Goal: Task Accomplishment & Management: Use online tool/utility

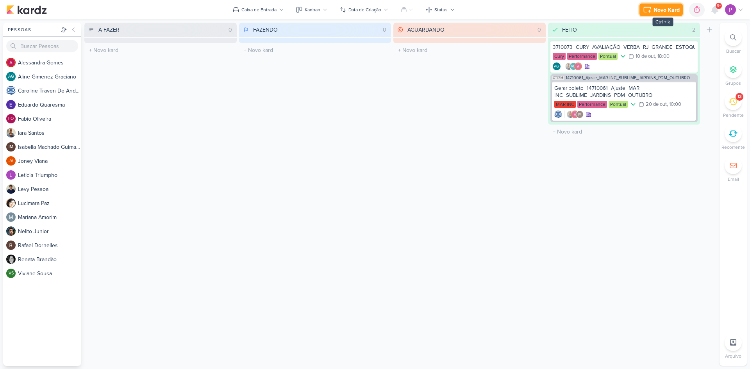
click at [669, 5] on button "Novo Kard" at bounding box center [661, 10] width 43 height 13
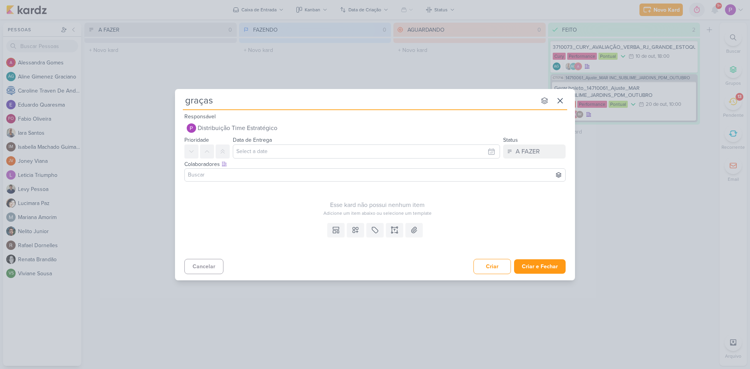
type input "graças a"
drag, startPoint x: 222, startPoint y: 101, endPoint x: 158, endPoint y: 102, distance: 63.3
click at [158, 102] on div "graças a nenhum grupo disponível esc Responsável Distribuição Time Estratégico …" at bounding box center [375, 184] width 750 height 369
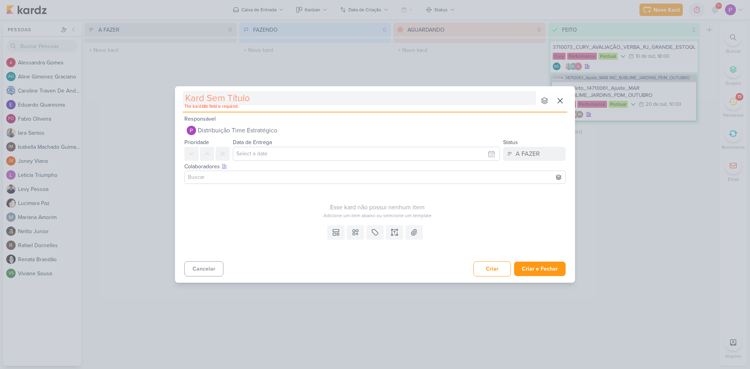
click at [223, 96] on input "text" at bounding box center [359, 98] width 353 height 14
click at [242, 96] on input "text" at bounding box center [359, 98] width 353 height 14
paste input "7710101"
type input "[7710101]"
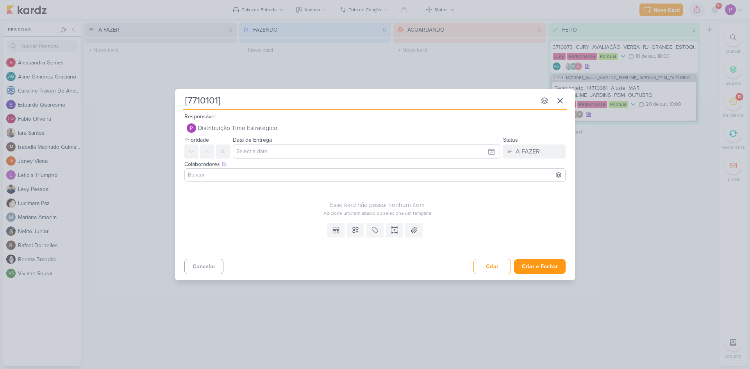
type input "[7710101] A"
type input "[7710101] M"
type input "[7710101] A"
type input "[7710101] Alterra o"
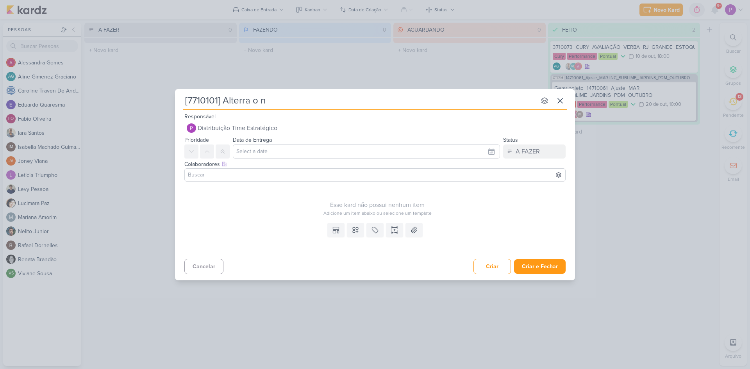
type input "[7710101] Alterra o"
type input "[7710101] Altera"
type input "[7710101] Alterar o nome dos grupos de anú"
type input "[7710101] Alterar o nome dos grupos de anúncio"
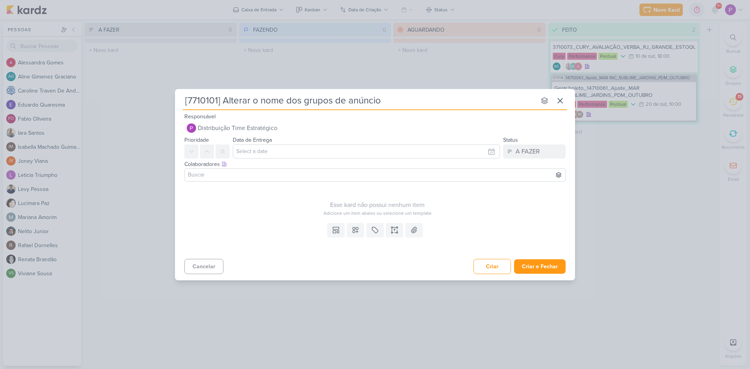
click at [241, 137] on label "Data de Entrega" at bounding box center [252, 140] width 39 height 7
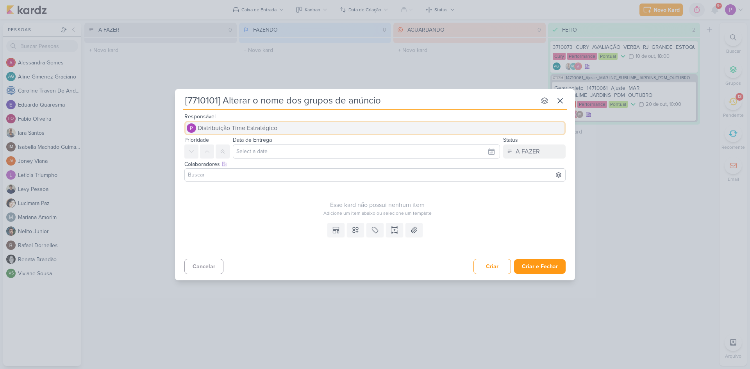
click at [241, 131] on span "Distribuição Time Estratégico" at bounding box center [238, 127] width 80 height 9
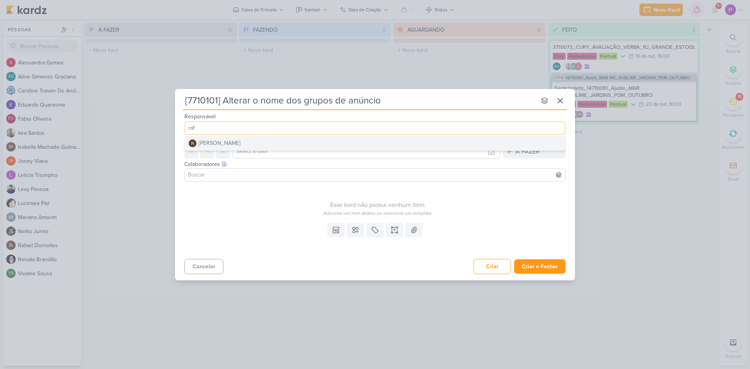
type input "raf"
click at [240, 141] on button "[PERSON_NAME]" at bounding box center [375, 143] width 381 height 14
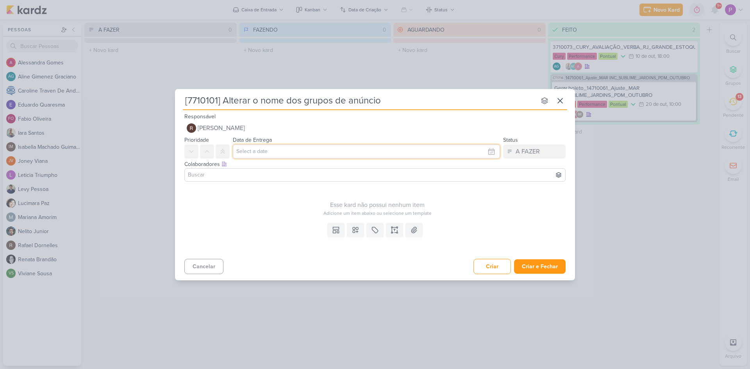
click at [247, 149] on input "text" at bounding box center [366, 152] width 267 height 14
click at [449, 217] on div "15" at bounding box center [453, 215] width 12 height 12
type input "15 de outubro de 2025 às 23:59"
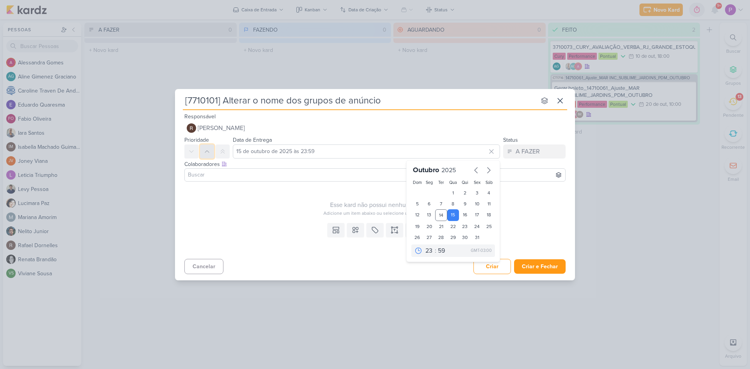
click at [207, 152] on icon at bounding box center [207, 151] width 6 height 6
click at [288, 202] on div "Esse kard não possui nenhum item" at bounding box center [377, 204] width 386 height 9
click at [227, 173] on input at bounding box center [374, 174] width 377 height 9
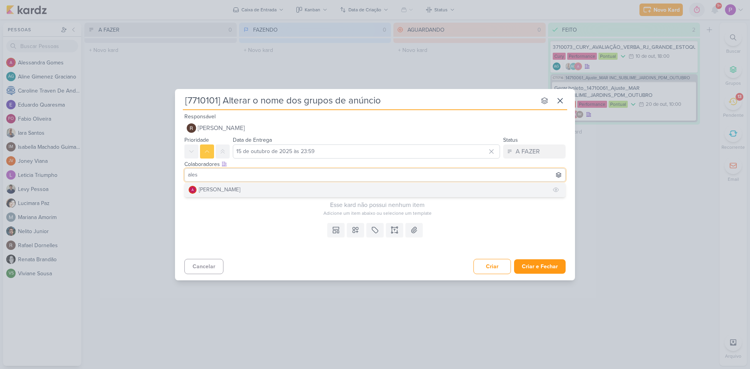
type input "ales"
click at [230, 188] on div "[PERSON_NAME]" at bounding box center [219, 190] width 41 height 8
type input "car"
click at [240, 191] on div "[PERSON_NAME]" at bounding box center [219, 190] width 41 height 8
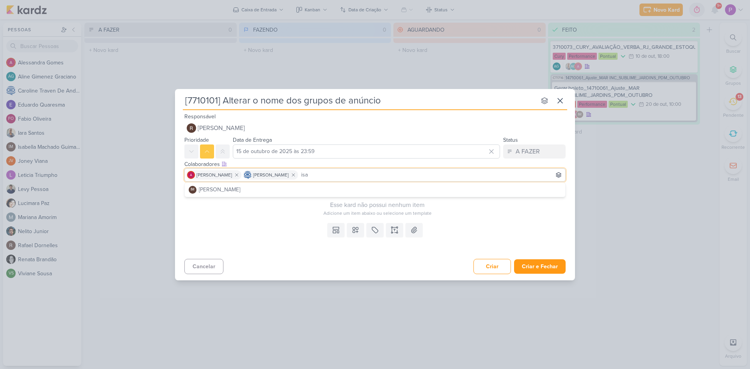
type input "isa"
click at [240, 191] on div "[PERSON_NAME]" at bounding box center [219, 190] width 41 height 8
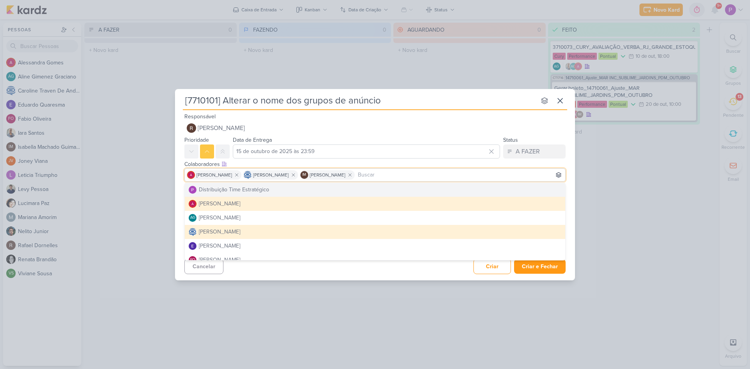
click at [573, 184] on div "Colaboradores Este kard pode ser visível a usuários da sua organização Este kar…" at bounding box center [375, 172] width 400 height 26
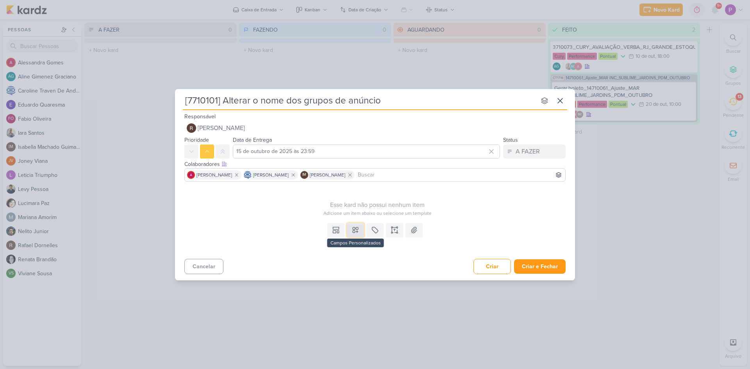
click at [355, 231] on icon at bounding box center [355, 229] width 5 height 5
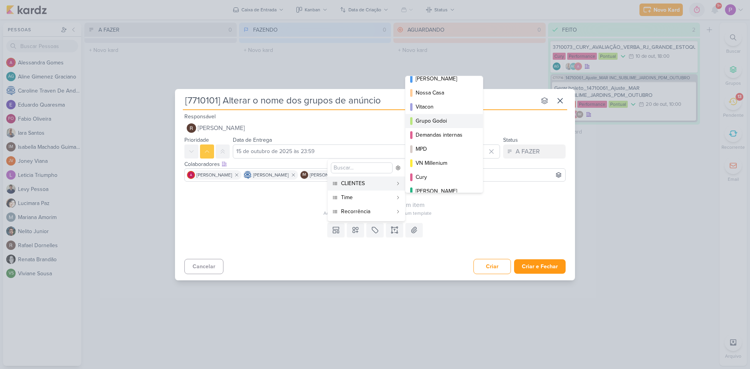
scroll to position [78, 0]
click at [429, 92] on div "MPD" at bounding box center [445, 92] width 58 height 8
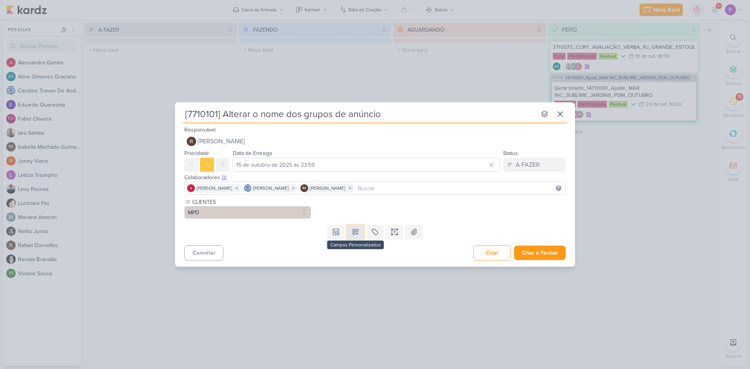
click at [347, 234] on button at bounding box center [355, 232] width 17 height 14
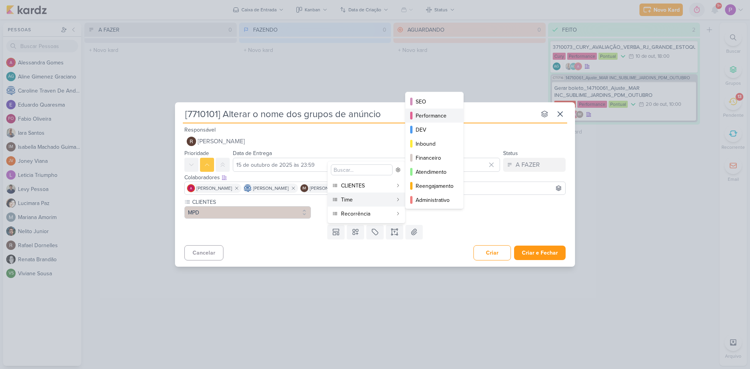
click at [430, 114] on div "Performance" at bounding box center [435, 116] width 38 height 8
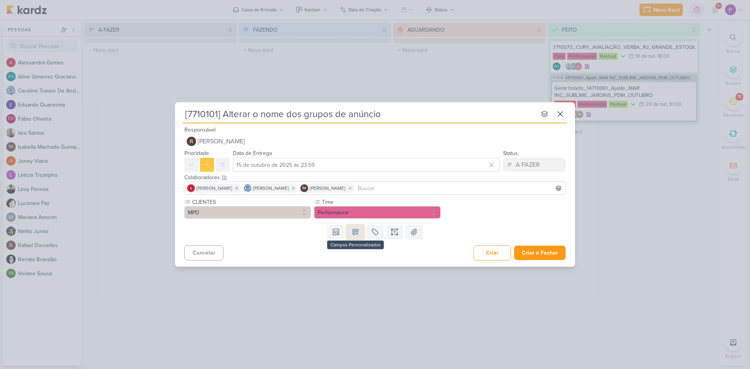
click at [363, 234] on button at bounding box center [355, 232] width 17 height 14
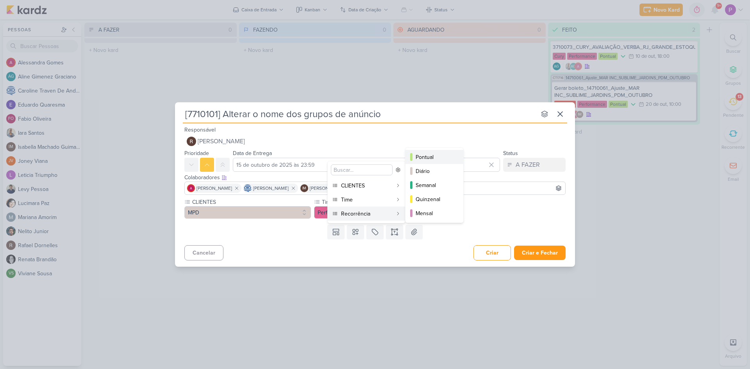
click at [429, 154] on div "Pontual" at bounding box center [435, 157] width 38 height 8
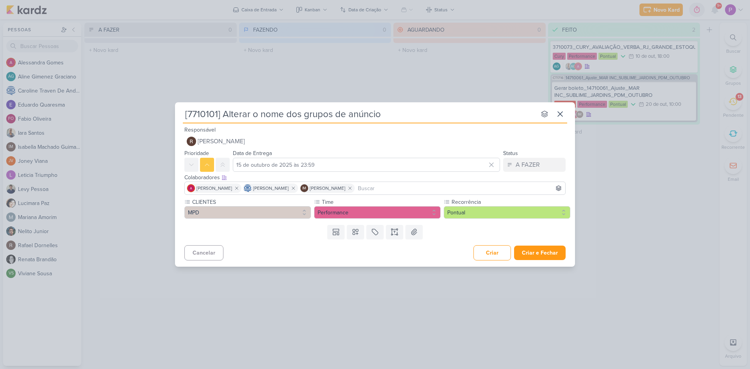
click at [291, 237] on div "Templates Campos Personalizados CLIENTES [GEOGRAPHIC_DATA]" at bounding box center [375, 232] width 400 height 20
click at [394, 237] on button at bounding box center [394, 232] width 17 height 14
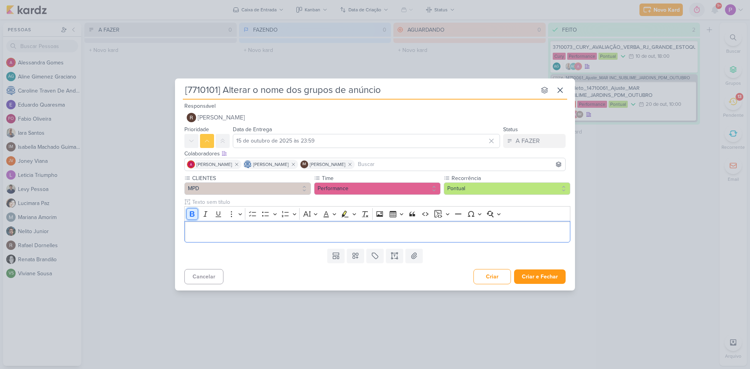
click at [191, 217] on icon "Editor toolbar" at bounding box center [192, 213] width 5 height 5
click at [211, 231] on p "Editor editing area: main" at bounding box center [378, 231] width 378 height 9
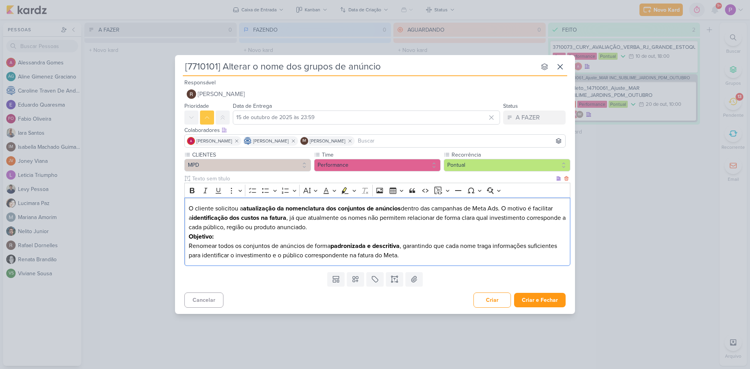
click at [306, 229] on p "O cliente solicitou a atualização da nomenclatura dos conjuntos de anúncios den…" at bounding box center [378, 218] width 378 height 28
click at [328, 227] on p "O cliente solicitou a atualização da nomenclatura dos conjuntos de anúncios den…" at bounding box center [378, 218] width 378 height 28
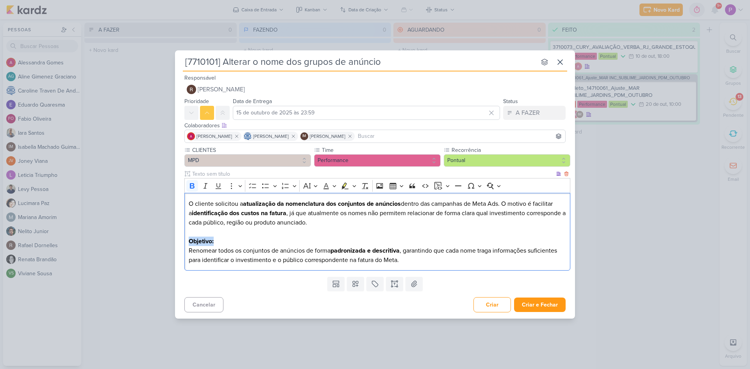
drag, startPoint x: 189, startPoint y: 242, endPoint x: 227, endPoint y: 241, distance: 38.7
click at [227, 241] on p "Objetivo: Renomear todos os conjuntos de anúncios de forma padronizada e descri…" at bounding box center [378, 251] width 378 height 28
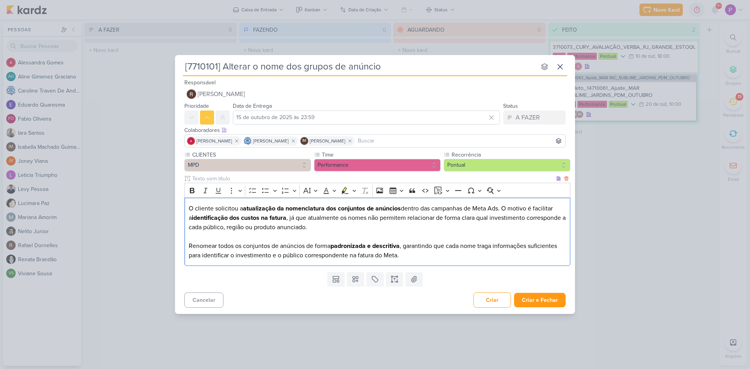
click at [188, 245] on div "O cliente solicitou a atualização da nomenclatura dos conjuntos de anúncios den…" at bounding box center [377, 232] width 386 height 68
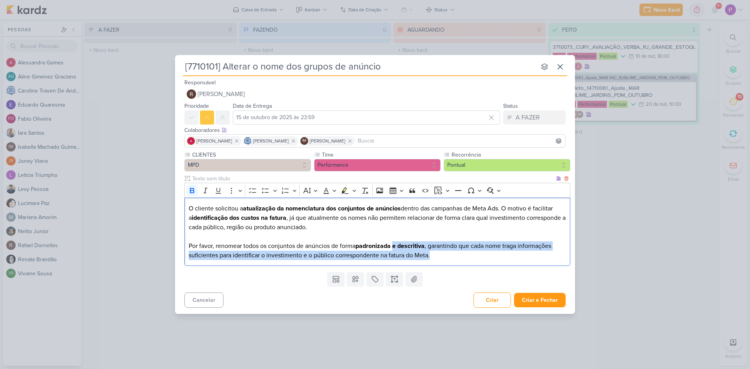
drag, startPoint x: 396, startPoint y: 245, endPoint x: 472, endPoint y: 253, distance: 76.2
click at [472, 253] on p "Por favor, renomear todos os conjuntos de anúncios de forma padronizada e descr…" at bounding box center [378, 246] width 378 height 28
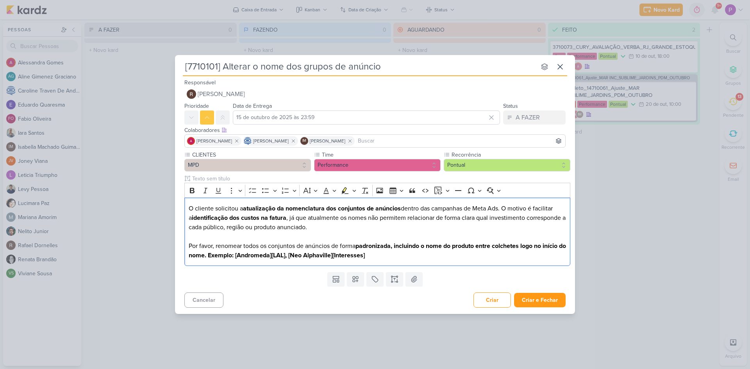
drag, startPoint x: 392, startPoint y: 256, endPoint x: 169, endPoint y: 245, distance: 223.0
click at [169, 245] on div "[7710101] Alterar o nome dos grupos de anúncio nenhum grupo disponível esc Resp…" at bounding box center [375, 184] width 750 height 369
click at [191, 190] on icon "Editor toolbar" at bounding box center [192, 190] width 5 height 5
click at [273, 250] on p "Por favor, renomear todos os conjuntos de anúncios de forma padronizada, inclui…" at bounding box center [378, 246] width 378 height 28
drag, startPoint x: 402, startPoint y: 254, endPoint x: 180, endPoint y: 245, distance: 222.5
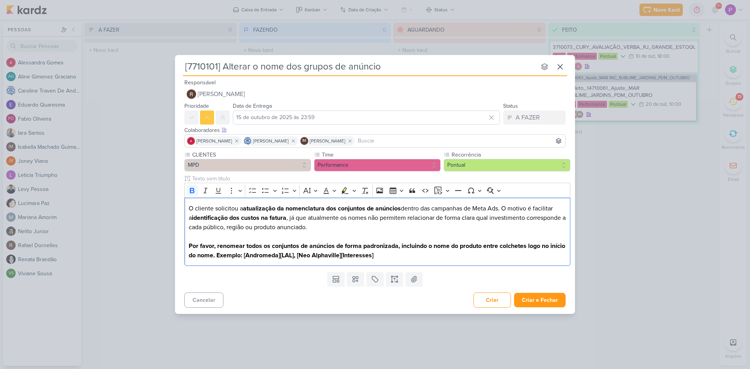
click at [180, 245] on div "CLIENTES MPD Time" at bounding box center [375, 210] width 400 height 118
click at [191, 188] on icon "Editor toolbar" at bounding box center [192, 190] width 5 height 5
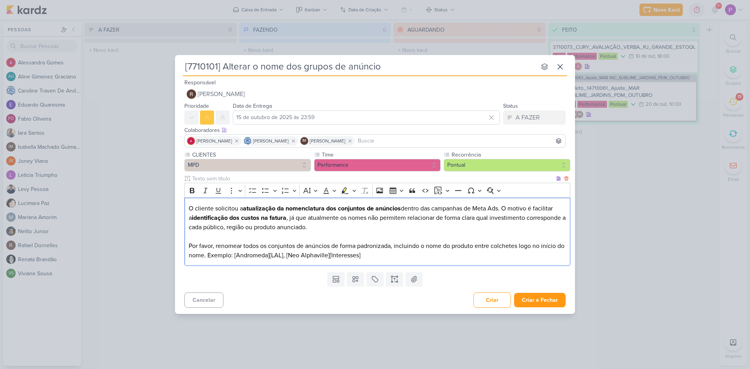
click at [266, 253] on p "Por favor, renomear todos os conjuntos de anúncios de forma padronizada, inclui…" at bounding box center [378, 246] width 378 height 28
drag, startPoint x: 234, startPoint y: 255, endPoint x: 282, endPoint y: 259, distance: 48.3
click at [282, 259] on p "Por favor, renomear todos os conjuntos de anúncios de forma padronizada, inclui…" at bounding box center [378, 246] width 378 height 28
click at [343, 191] on icon "Editor toolbar" at bounding box center [345, 190] width 7 height 7
click at [352, 238] on p "Por favor, renomear todos os conjuntos de anúncios de forma padronizada, inclui…" at bounding box center [378, 246] width 378 height 28
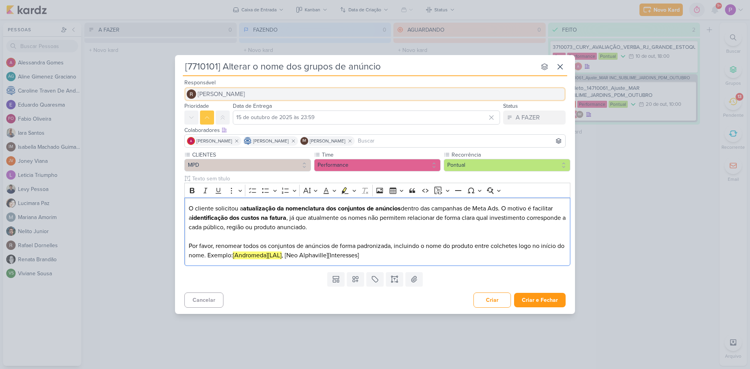
click at [225, 100] on button "[PERSON_NAME]" at bounding box center [374, 94] width 381 height 14
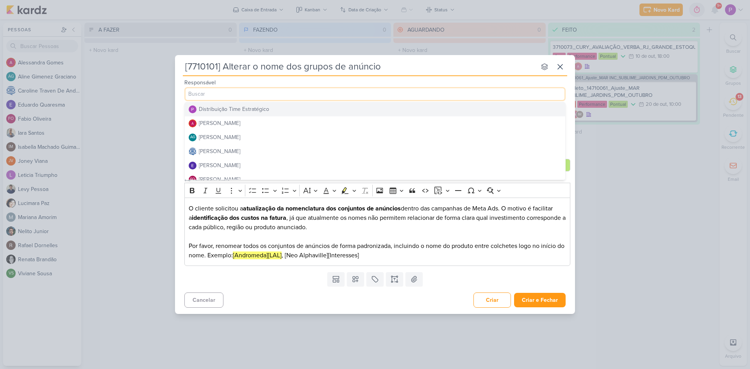
click at [240, 111] on div "Distribuição Time Estratégico" at bounding box center [234, 109] width 70 height 8
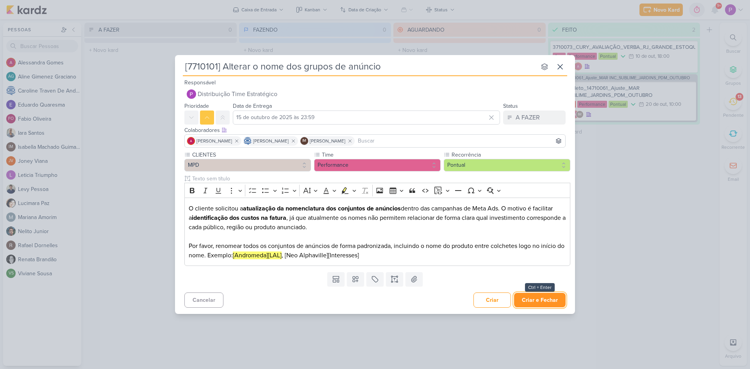
click at [547, 306] on button "Criar e Fechar" at bounding box center [540, 300] width 52 height 14
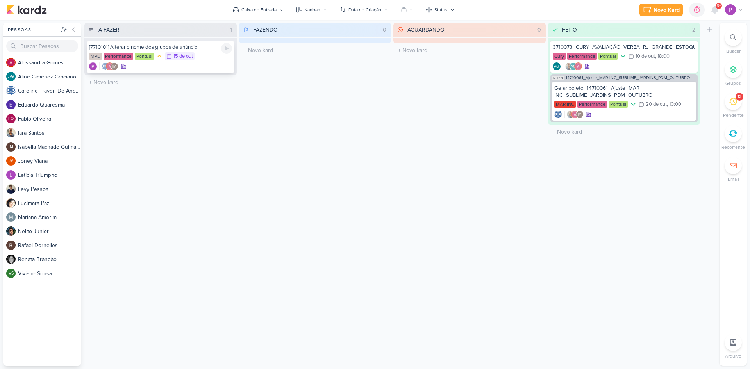
click at [168, 69] on div "IM" at bounding box center [160, 67] width 143 height 8
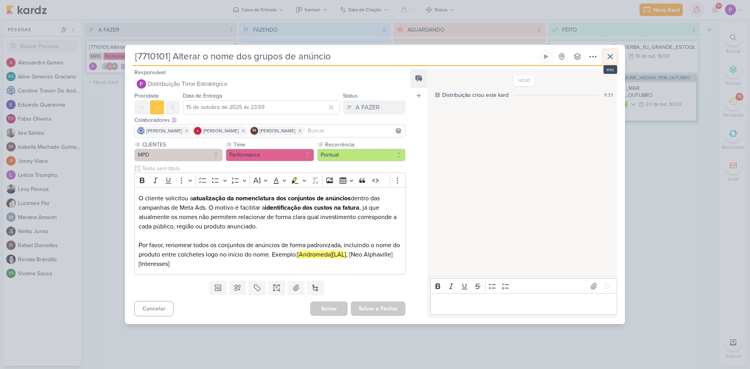
click at [610, 59] on icon at bounding box center [610, 56] width 9 height 9
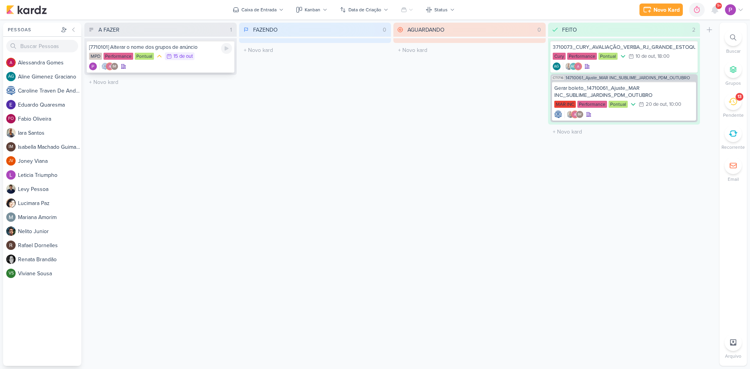
click at [148, 66] on div "IM" at bounding box center [160, 67] width 143 height 8
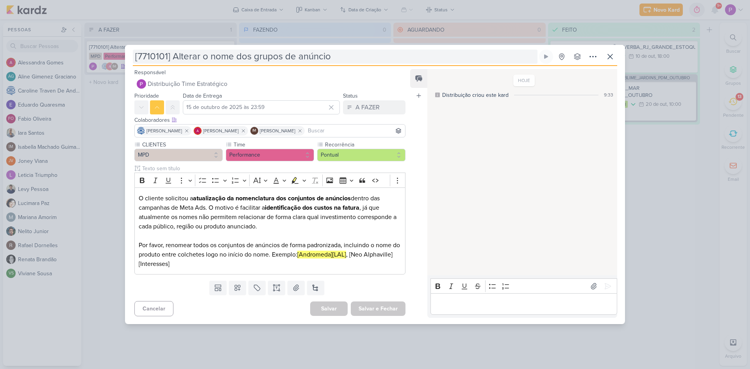
click at [364, 53] on input "[7710101] Alterar o nome dos grupos de anúncio" at bounding box center [335, 57] width 405 height 14
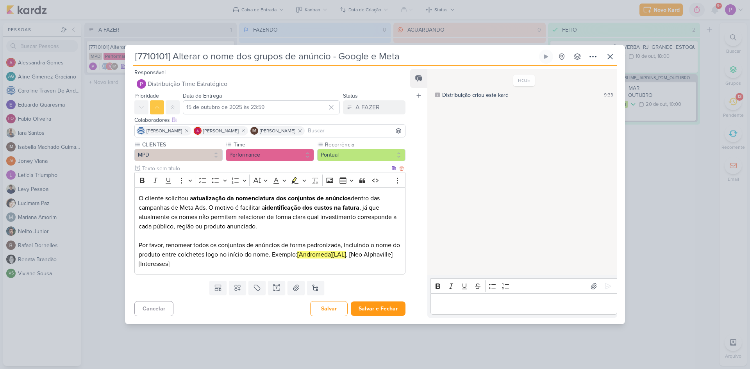
type input "[7710101] Alterar o nome dos grupos de anúncio - Google e Meta"
drag, startPoint x: 205, startPoint y: 209, endPoint x: 204, endPoint y: 204, distance: 4.4
click at [204, 206] on p "O cliente solicitou a atualização da nomenclatura dos conjuntos de anúncios den…" at bounding box center [270, 213] width 263 height 38
click at [366, 309] on button "Salvar e Fechar" at bounding box center [378, 309] width 55 height 14
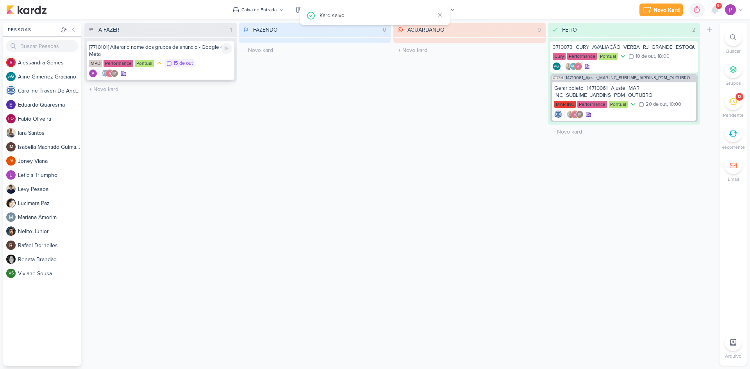
click at [219, 67] on div "MPD Performance Pontual 15/10 [DATE]" at bounding box center [160, 63] width 143 height 9
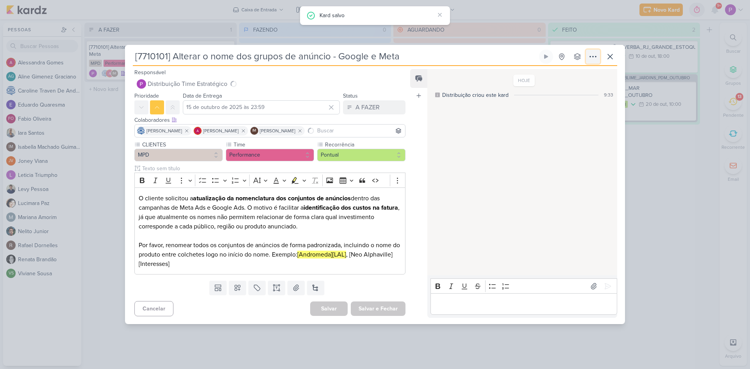
click at [596, 59] on icon at bounding box center [592, 56] width 9 height 9
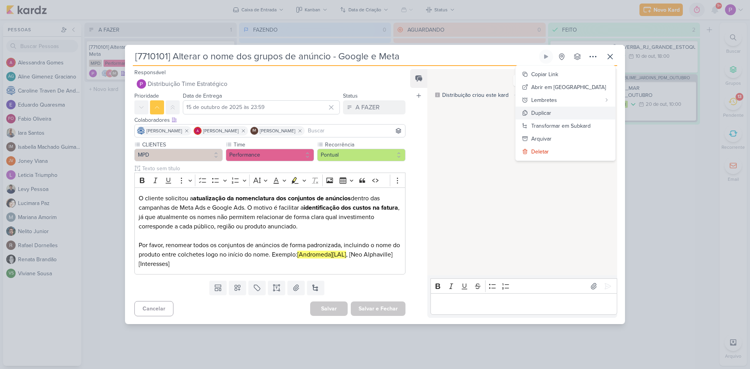
click at [579, 117] on button "Duplicar" at bounding box center [566, 113] width 100 height 13
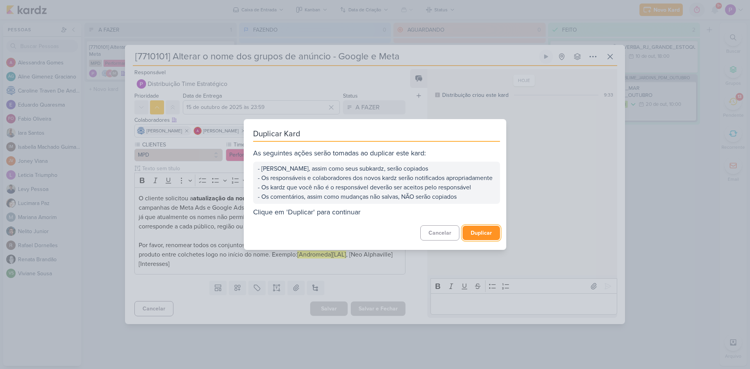
click at [484, 238] on button "Duplicar" at bounding box center [482, 233] width 38 height 14
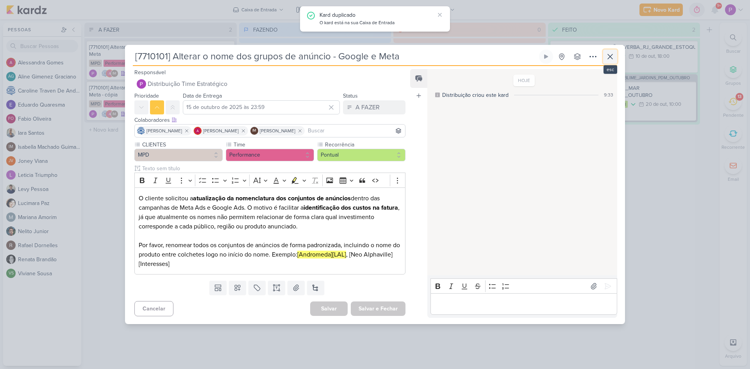
click at [609, 55] on icon at bounding box center [610, 56] width 5 height 5
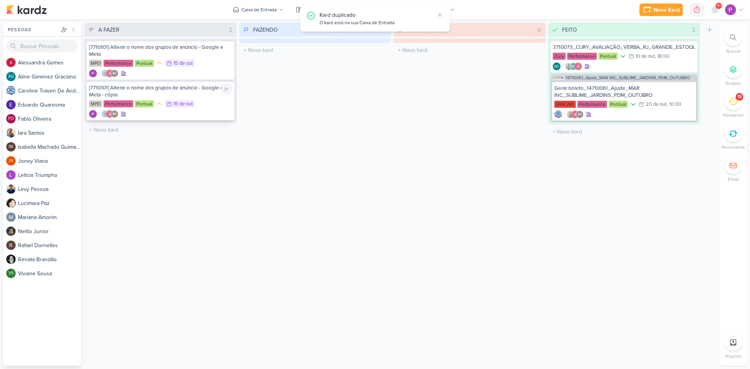
click at [177, 111] on div "IM" at bounding box center [160, 114] width 143 height 8
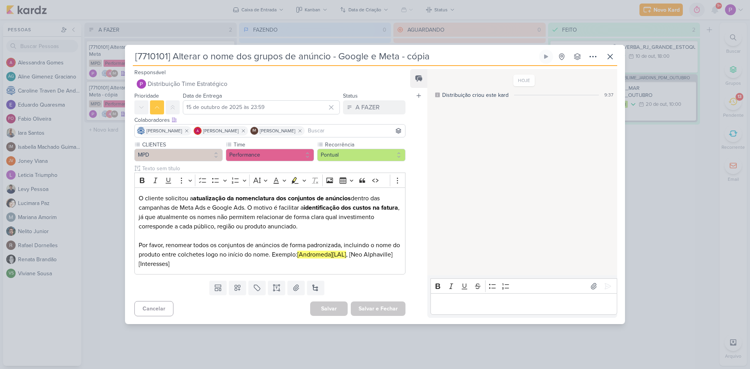
drag, startPoint x: 442, startPoint y: 56, endPoint x: 175, endPoint y: 57, distance: 266.9
click at [175, 57] on input "[7710101] Alterar o nome dos grupos de anúncio - Google e Meta - cópia" at bounding box center [335, 57] width 405 height 14
paste input "dicionar página de resumo no Dashboard"
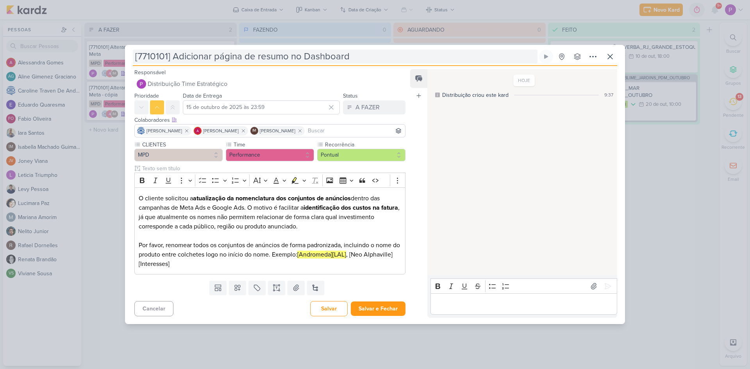
click at [166, 57] on input "[7710101] Adicionar página de resumo no Dashboard" at bounding box center [335, 57] width 405 height 14
paste input "7710102"
type input "[7710102] Adicionar página de resumo no Dashboard"
click at [143, 107] on icon at bounding box center [141, 107] width 4 height 2
click at [250, 105] on input "15 de outubro de 2025 às 23:59" at bounding box center [261, 107] width 157 height 14
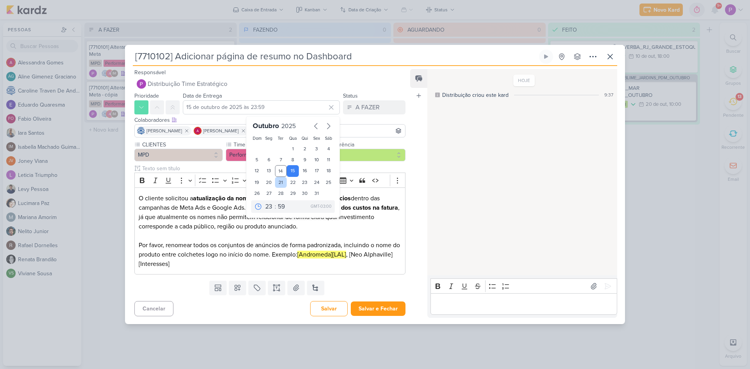
click at [278, 185] on div "21" at bounding box center [281, 182] width 12 height 11
type input "[DATE] 23:59"
click at [413, 193] on div "Feed Atrelar email Solte o email para atrelar ao kard" at bounding box center [418, 193] width 17 height 249
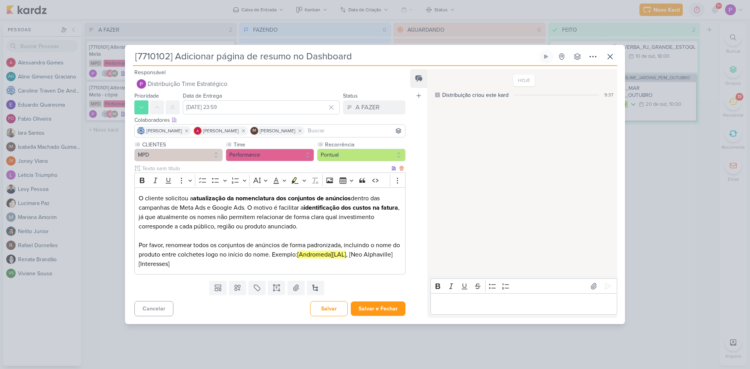
click at [205, 262] on p "Por favor, renomear todos os conjuntos de anúncios de forma padronizada, inclui…" at bounding box center [270, 250] width 263 height 38
drag, startPoint x: 204, startPoint y: 266, endPoint x: 134, endPoint y: 197, distance: 98.4
click at [134, 197] on div "O cliente solicitou a atualização da nomenclatura dos conjuntos de anúncios den…" at bounding box center [269, 231] width 271 height 87
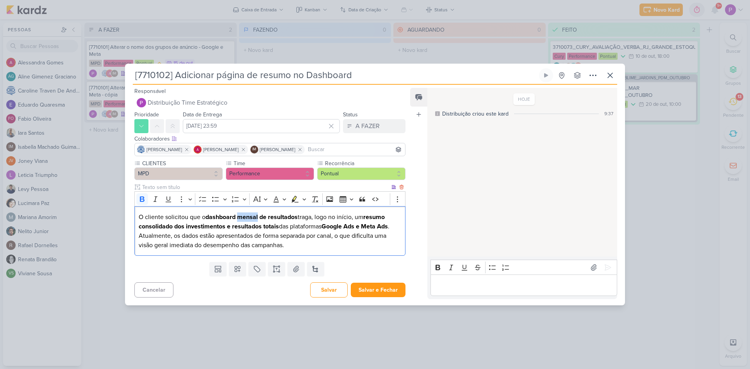
drag, startPoint x: 238, startPoint y: 217, endPoint x: 258, endPoint y: 218, distance: 19.9
click at [258, 218] on strong "dashboard mensal de resultados" at bounding box center [252, 217] width 92 height 8
click at [315, 245] on p "O cliente solicitou que o dashboard semanal de resultados traga, logo no início…" at bounding box center [270, 232] width 263 height 38
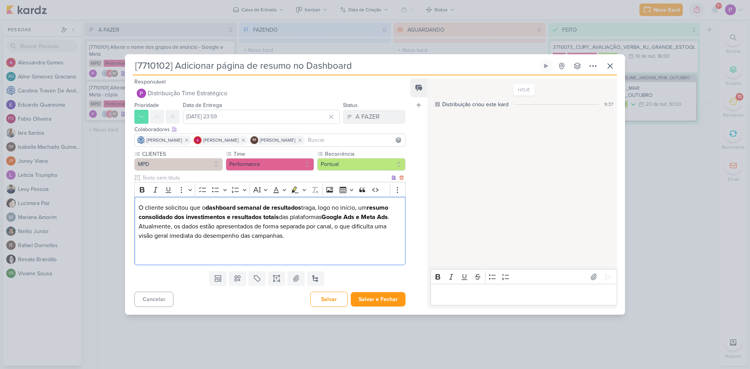
click at [148, 247] on p "Editor editing area: main" at bounding box center [270, 245] width 263 height 9
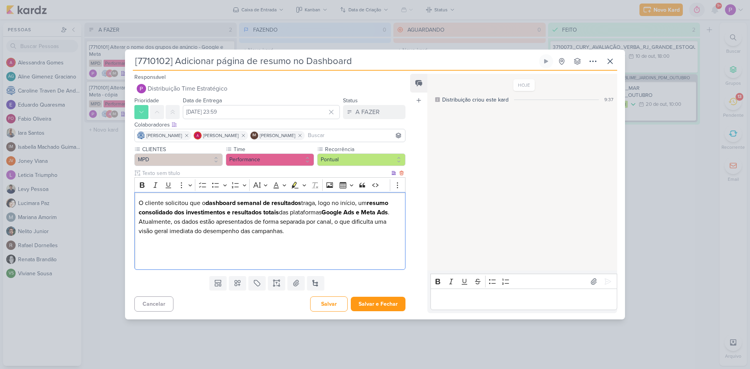
click at [186, 245] on p "Editor editing area: main" at bounding box center [270, 240] width 263 height 9
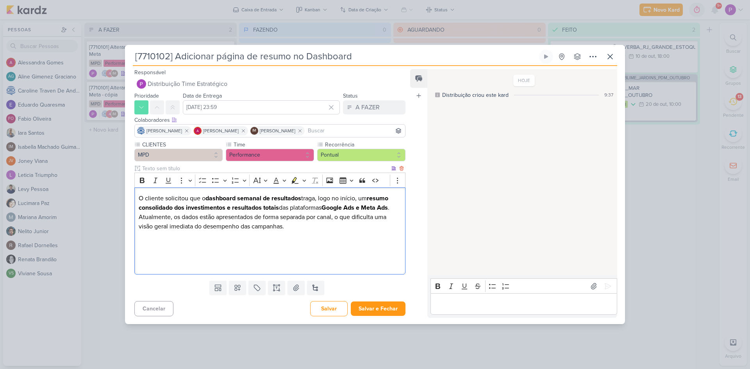
click at [186, 243] on p "Editor editing area: main" at bounding box center [270, 245] width 263 height 9
click at [168, 239] on p "Editor editing area: main" at bounding box center [270, 235] width 263 height 9
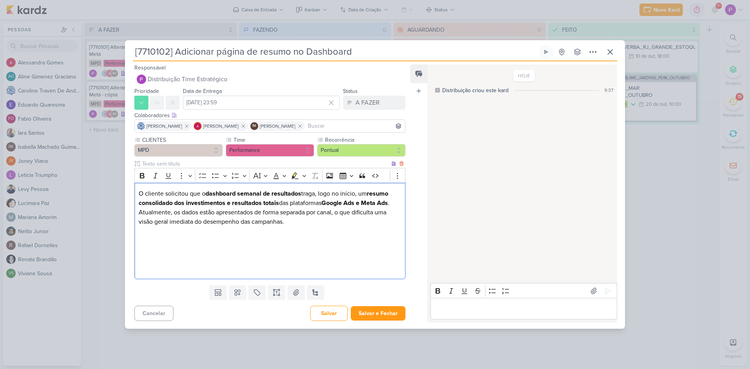
click at [143, 240] on p "Editor editing area: main" at bounding box center [270, 240] width 263 height 9
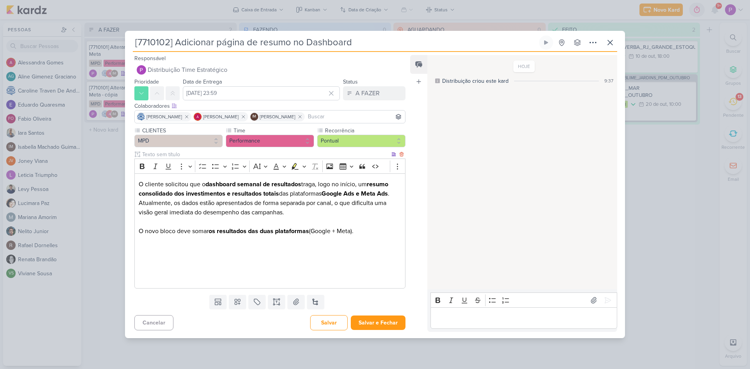
click at [154, 257] on p "Editor editing area: main" at bounding box center [270, 259] width 263 height 9
click at [155, 248] on p "Editor editing area: main" at bounding box center [270, 249] width 263 height 9
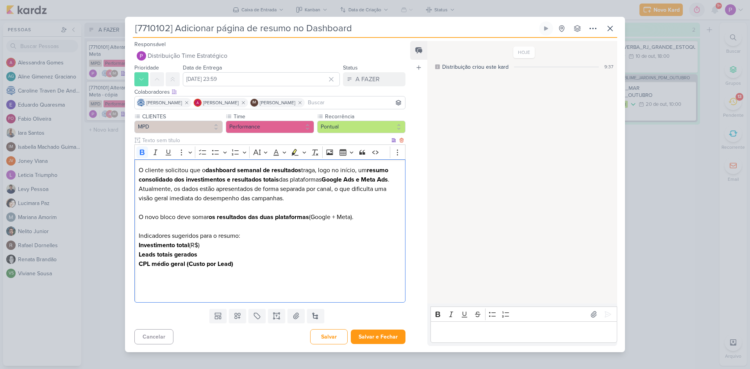
click at [150, 232] on p "Indicadores sugeridos para o resumo:" at bounding box center [270, 235] width 263 height 9
click at [248, 234] on p "Indicadores sugeridos para o resumo:" at bounding box center [270, 235] width 263 height 9
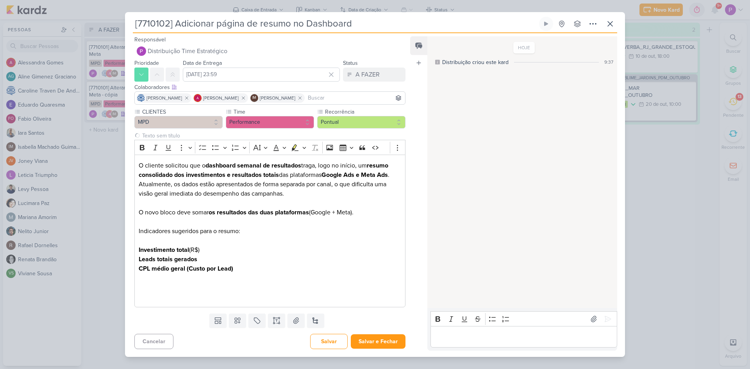
click at [419, 207] on div "Feed Atrelar email Solte o email para atrelar ao kard" at bounding box center [418, 193] width 17 height 315
click at [369, 335] on button "Salvar e Fechar" at bounding box center [378, 341] width 55 height 14
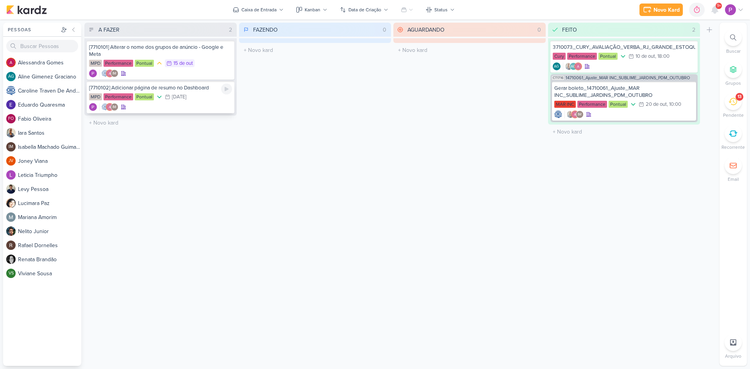
click at [202, 109] on div "IM" at bounding box center [160, 107] width 143 height 8
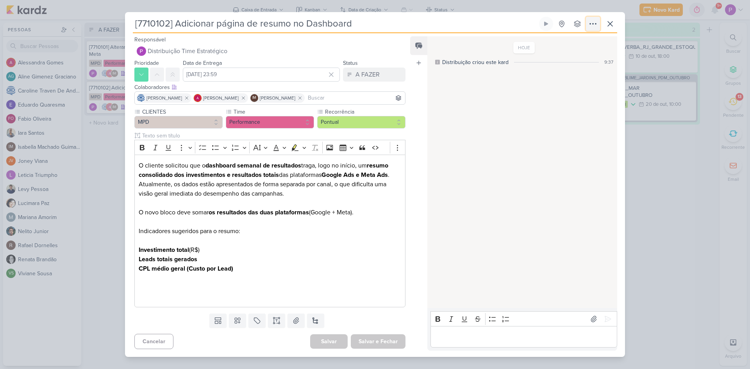
click at [593, 27] on icon at bounding box center [592, 23] width 9 height 9
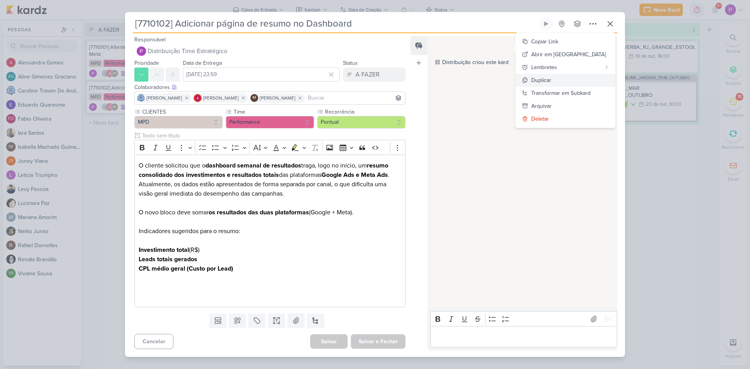
click at [574, 80] on button "Duplicar" at bounding box center [566, 80] width 100 height 13
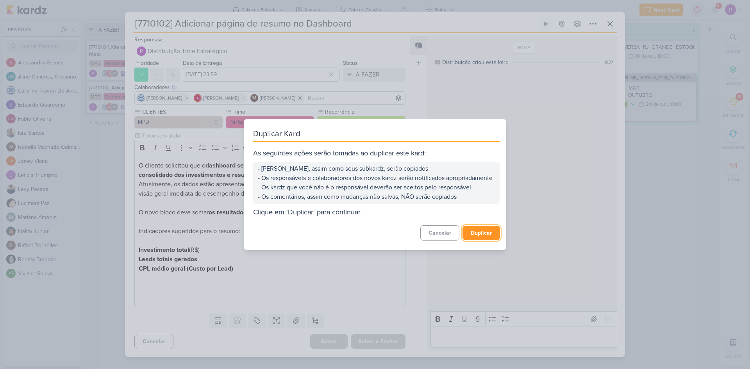
click at [475, 237] on button "Duplicar" at bounding box center [482, 233] width 38 height 14
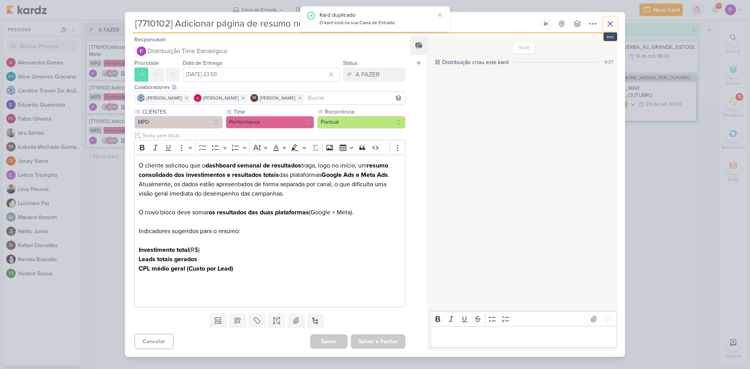
click at [609, 22] on icon at bounding box center [610, 23] width 5 height 5
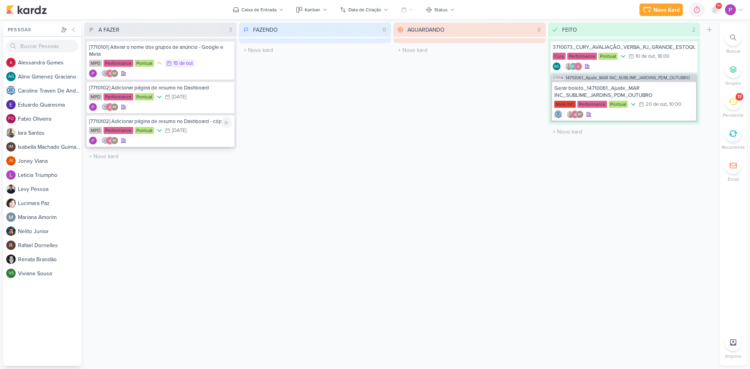
click at [184, 141] on div "IM" at bounding box center [160, 141] width 143 height 8
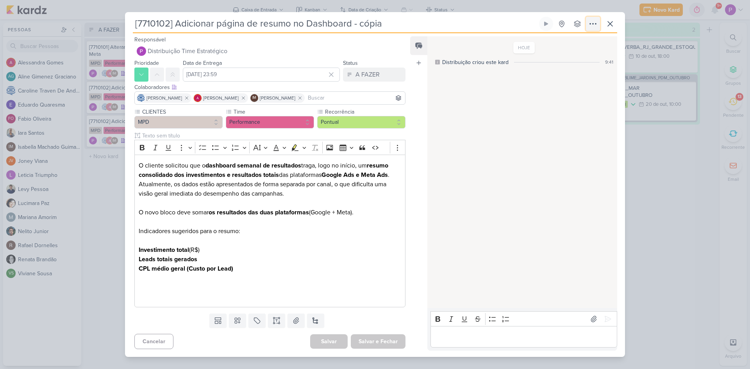
click at [590, 27] on icon at bounding box center [592, 23] width 9 height 9
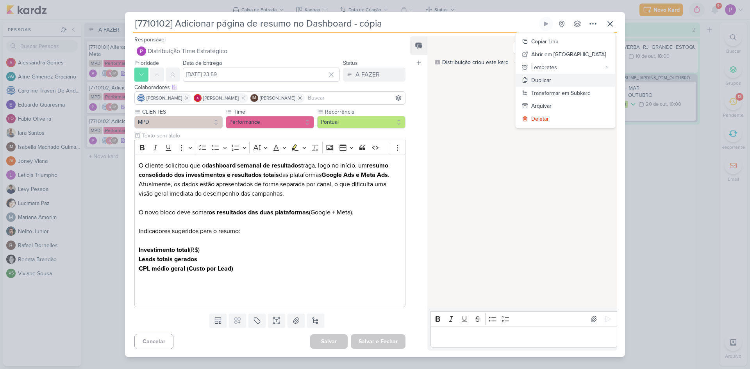
click at [551, 83] on div "Duplicar" at bounding box center [541, 80] width 20 height 8
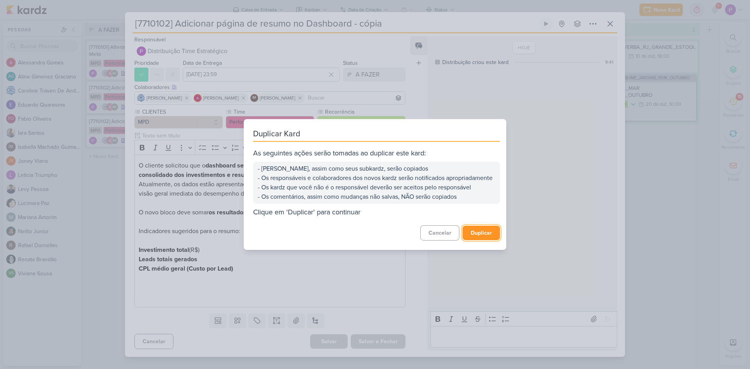
click at [479, 238] on button "Duplicar" at bounding box center [482, 233] width 38 height 14
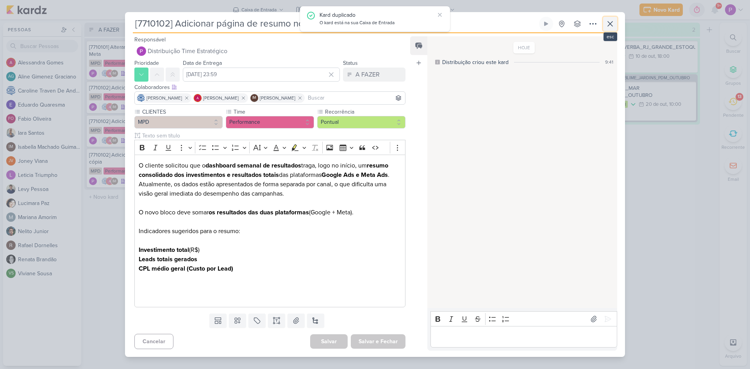
click at [609, 25] on icon at bounding box center [610, 23] width 5 height 5
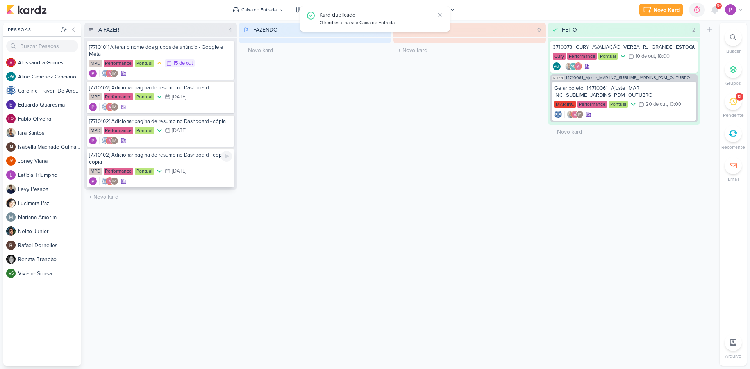
click at [156, 160] on div "[7710102] Adicionar página de resumo no Dashboard - cópia - cópia" at bounding box center [160, 159] width 143 height 14
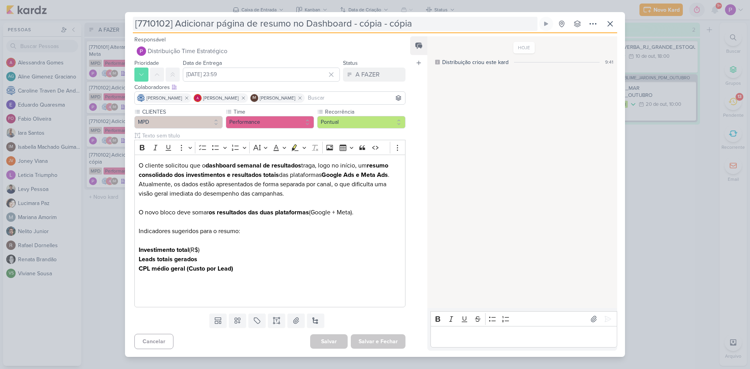
click at [168, 22] on input "[7710102] Adicionar página de resumo no Dashboard - cópia - cópia" at bounding box center [335, 24] width 405 height 14
click at [399, 26] on input "[7710104] Adicionar página de resumo no Dashboard - cópia - cópia" at bounding box center [335, 24] width 405 height 14
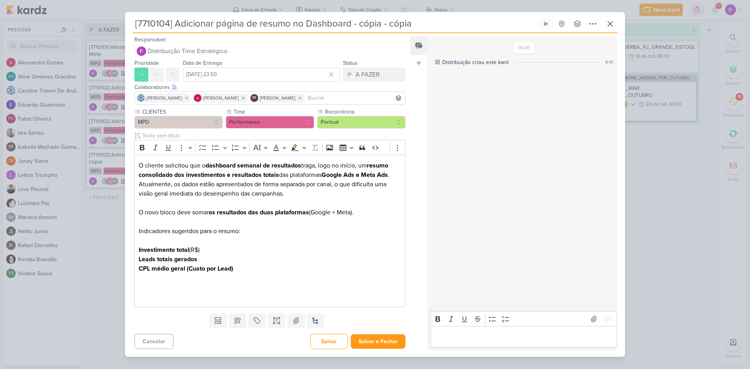
drag, startPoint x: 439, startPoint y: 25, endPoint x: 175, endPoint y: 36, distance: 264.7
click at [175, 36] on div "[7710104] Adicionar página de resumo no Dashboard - cópia - cópia Criado por mi…" at bounding box center [375, 187] width 500 height 340
paste input "[Reffugio] Confirmar caminho de conversão Whatsapp"
click at [413, 25] on input "[7710104] [Reffugio] Confirmar caminho de conversão Whatsapp" at bounding box center [335, 24] width 405 height 14
type input "[7710104] [Reffugio] Confirmar caminho de conversão Whatsapp"
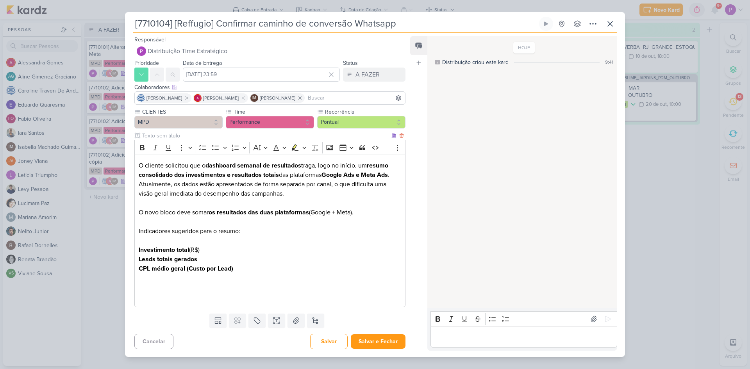
click at [228, 223] on p "Editor editing area: main" at bounding box center [270, 221] width 263 height 9
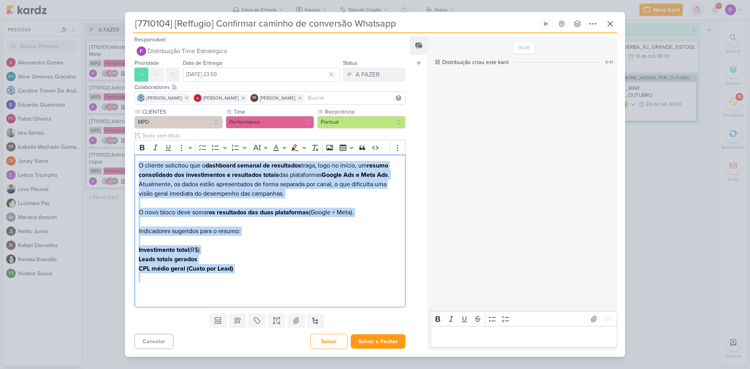
drag, startPoint x: 239, startPoint y: 275, endPoint x: 133, endPoint y: 159, distance: 156.8
click at [133, 159] on div "CLIENTES MPD Time" at bounding box center [267, 209] width 284 height 203
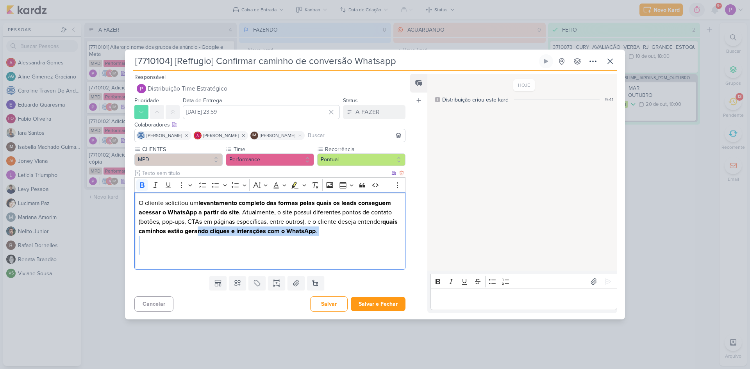
drag, startPoint x: 213, startPoint y: 231, endPoint x: 467, endPoint y: 252, distance: 254.5
click at [467, 252] on div "Responsável Distribuição Time Estratégico Nenhum contato encontrado create new …" at bounding box center [375, 195] width 500 height 249
click at [354, 232] on p "O cliente solicitou um levantamento completo das formas pelas quais os leads co…" at bounding box center [270, 217] width 263 height 38
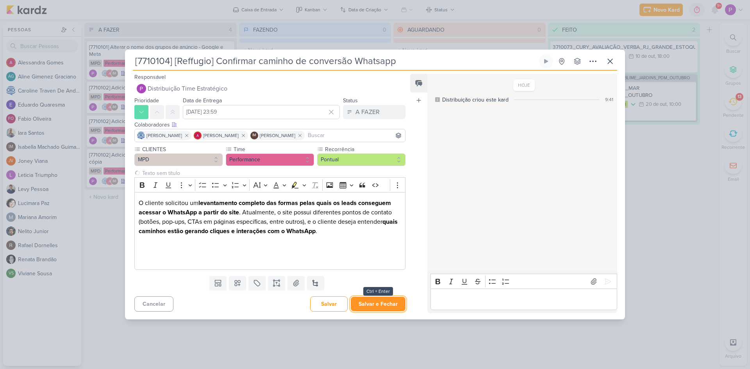
click at [388, 300] on button "Salvar e Fechar" at bounding box center [378, 304] width 55 height 14
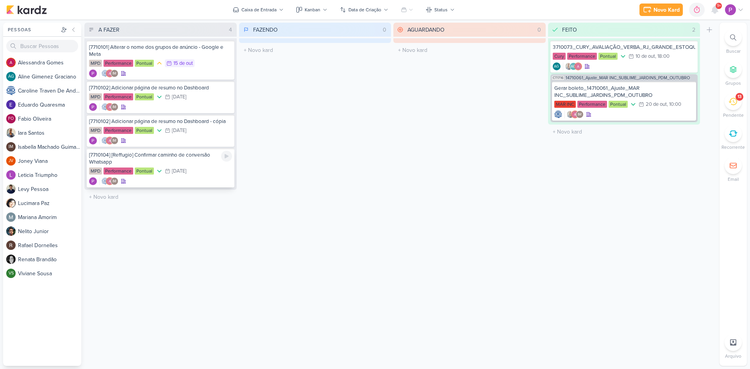
click at [188, 163] on div "[7710104] [Reffugio] Confirmar caminho de conversão Whatsapp" at bounding box center [160, 159] width 143 height 14
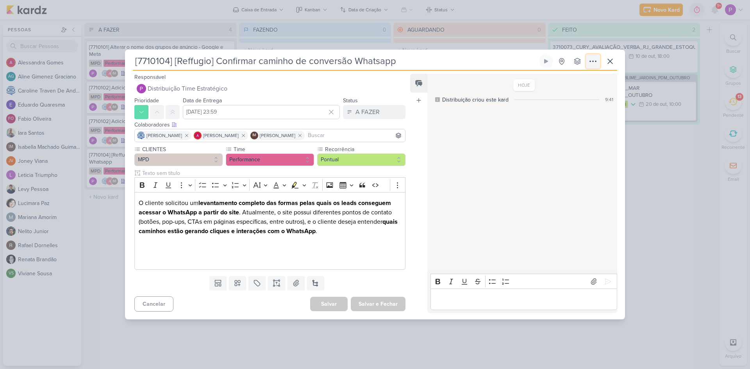
click at [592, 63] on icon at bounding box center [592, 61] width 9 height 9
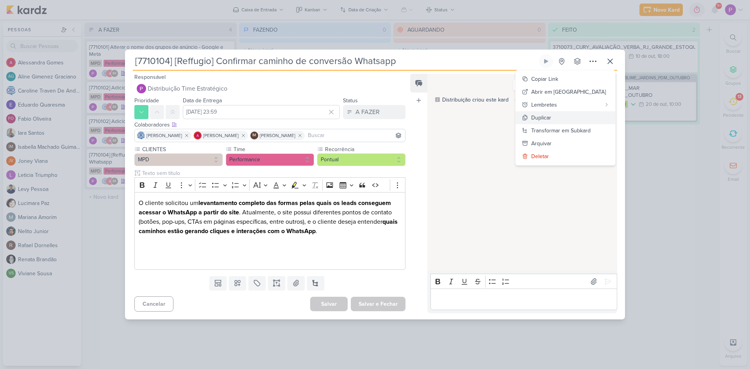
click at [551, 117] on div "Duplicar" at bounding box center [541, 118] width 20 height 8
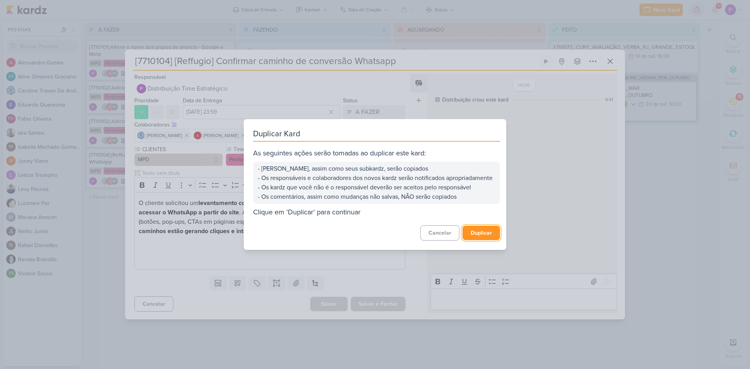
click at [475, 240] on button "Duplicar" at bounding box center [482, 233] width 38 height 14
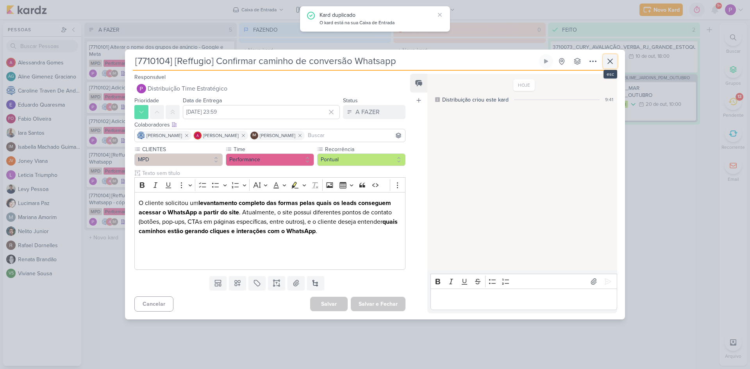
click at [612, 62] on icon at bounding box center [610, 61] width 9 height 9
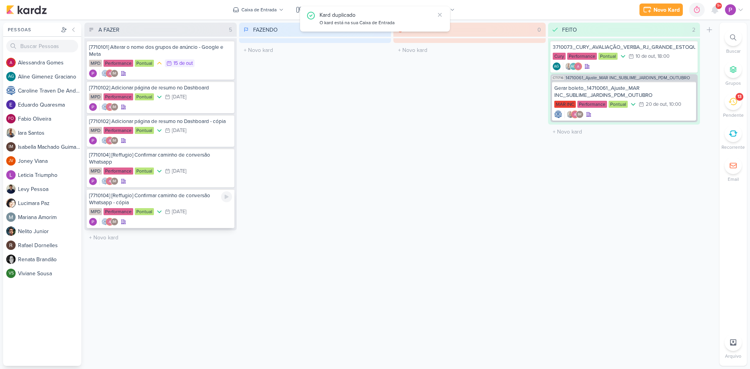
click at [154, 202] on div "[7710104] [Reffugio] Confirmar caminho de conversão Whatsapp - cópia" at bounding box center [160, 199] width 143 height 14
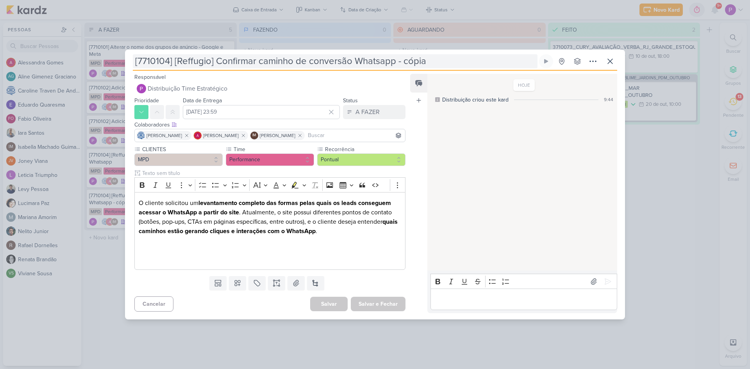
drag, startPoint x: 170, startPoint y: 60, endPoint x: 171, endPoint y: 55, distance: 5.2
click at [170, 60] on input "[7710104] [Reffugio] Confirmar caminho de conversão Whatsapp - cópia" at bounding box center [335, 61] width 405 height 14
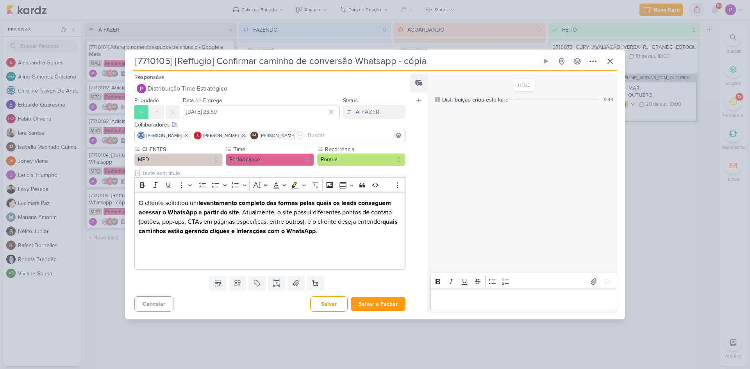
drag, startPoint x: 177, startPoint y: 63, endPoint x: 218, endPoint y: 60, distance: 41.1
click at [218, 60] on input "[7710105] [Reffugio] Confirmar caminho de conversão Whatsapp - cópia" at bounding box center [335, 61] width 405 height 14
drag, startPoint x: 400, startPoint y: 61, endPoint x: 414, endPoint y: 63, distance: 13.8
click at [400, 61] on input "[7710105] Confirmar caminho de conversão Whatsapp - cópia" at bounding box center [335, 61] width 405 height 14
drag, startPoint x: 414, startPoint y: 63, endPoint x: 175, endPoint y: 80, distance: 239.8
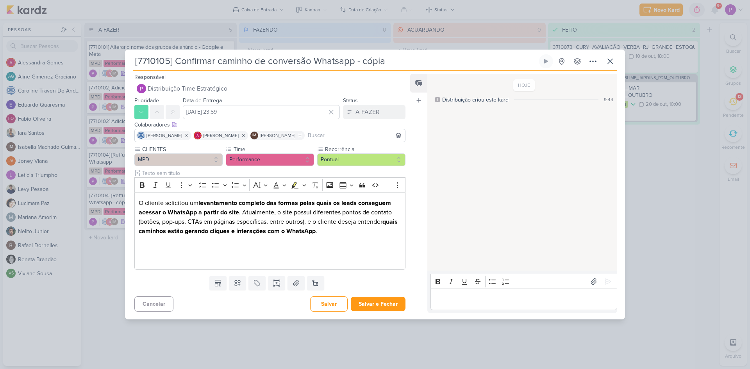
click at [175, 80] on div "[7710105] Confirmar caminho de conversão Whatsapp - cópia Criado por mim nenhum…" at bounding box center [375, 186] width 500 height 265
paste input "Relatório de comparativo de criativos"
type input "[7710105] Relatório de comparativo de criativos"
drag, startPoint x: 257, startPoint y: 245, endPoint x: 263, endPoint y: 242, distance: 6.3
click at [257, 245] on p "Editor editing area: main" at bounding box center [270, 249] width 263 height 9
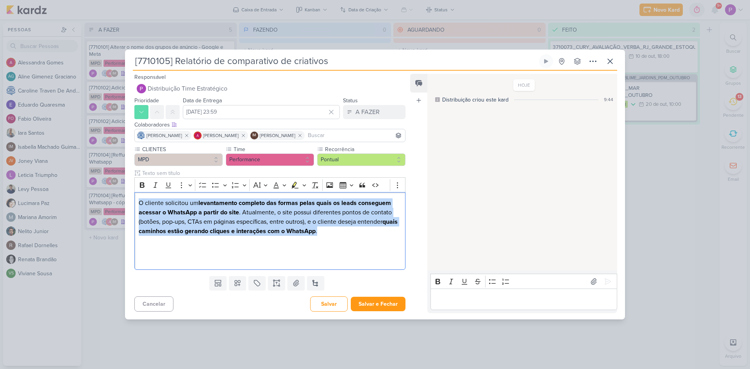
drag, startPoint x: 348, startPoint y: 231, endPoint x: 120, endPoint y: 184, distance: 232.6
click at [120, 184] on div "[7710105] Relatório de comparativo de criativos" at bounding box center [375, 184] width 750 height 369
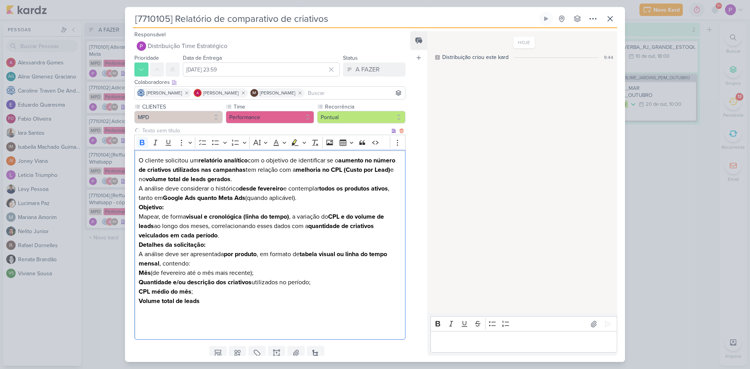
click at [279, 184] on p "O cliente solicitou um relatório analítico com o objetivo de identificar se o a…" at bounding box center [270, 179] width 263 height 47
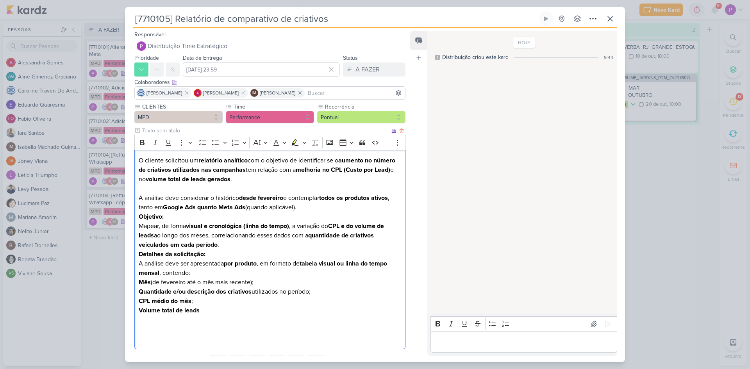
click at [325, 206] on p "⁠⁠⁠⁠⁠⁠⁠ A análise deve considerar o histórico desde fevereiro e contemplar todo…" at bounding box center [270, 198] width 263 height 28
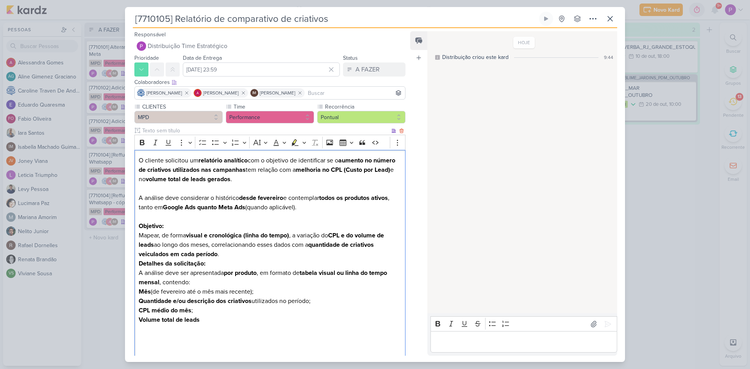
click at [251, 254] on p "Objetivo: Mapear, de forma visual e cronológica (linha do tempo) , a variação d…" at bounding box center [270, 241] width 263 height 38
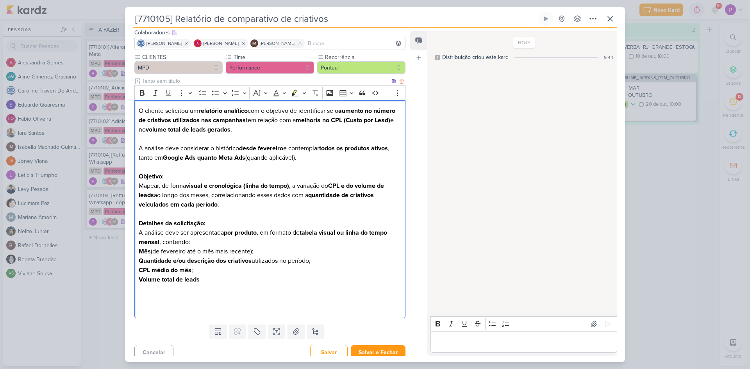
scroll to position [55, 0]
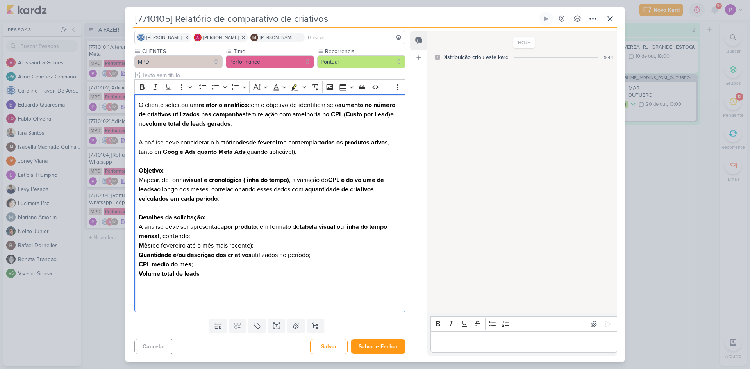
drag, startPoint x: 307, startPoint y: 152, endPoint x: 114, endPoint y: 96, distance: 200.1
click at [114, 96] on div "[7710105] Relatório de comparativo de criativos" at bounding box center [375, 184] width 750 height 369
click at [137, 91] on button "Bold" at bounding box center [142, 87] width 12 height 12
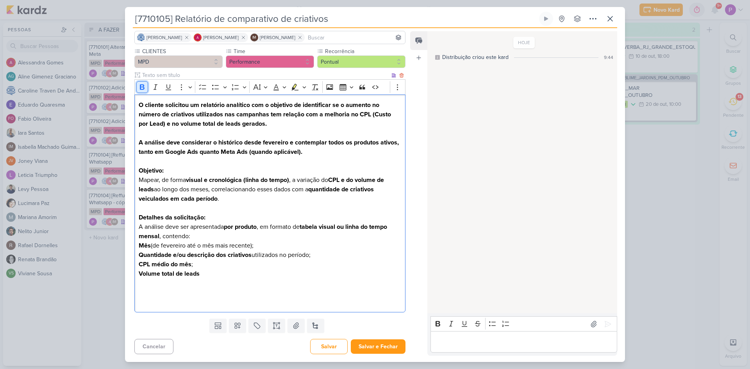
click at [137, 91] on button "Bold" at bounding box center [142, 87] width 12 height 12
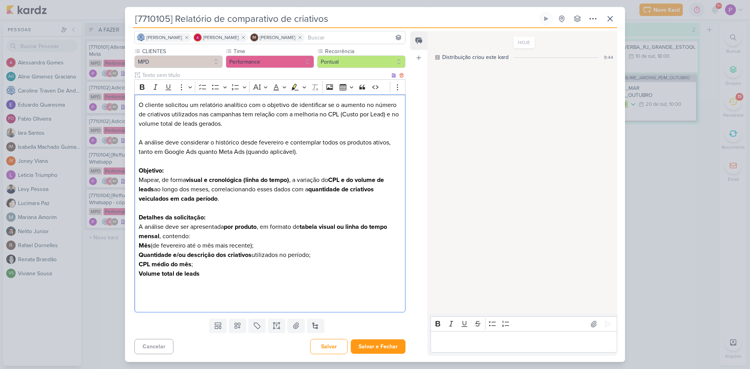
click at [223, 192] on p "Objetivo: Mapear, de forma visual e cronológica (linha do tempo) , a variação d…" at bounding box center [270, 185] width 263 height 38
click at [234, 291] on p "Editor editing area: main" at bounding box center [270, 292] width 263 height 9
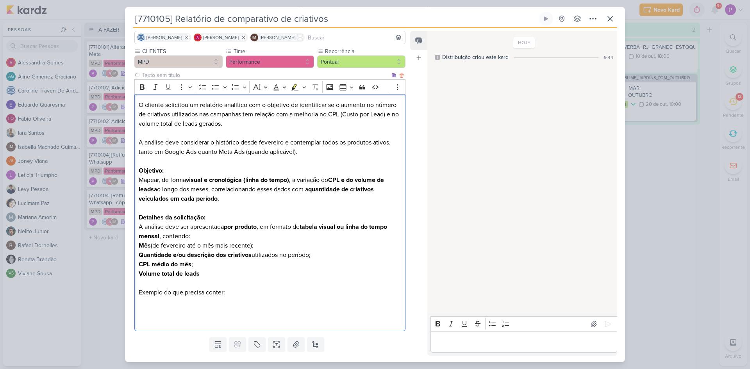
scroll to position [116, 0]
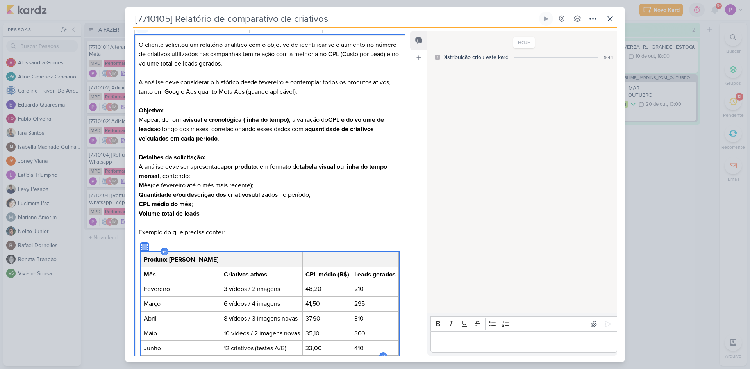
click at [298, 235] on p "Exemplo do que precisa conter:" at bounding box center [270, 232] width 263 height 9
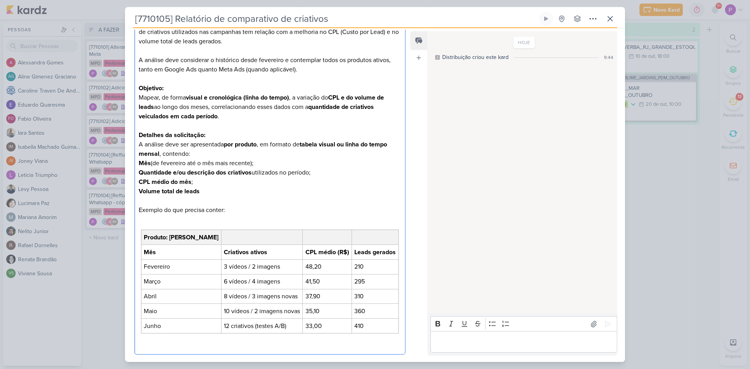
scroll to position [180, 0]
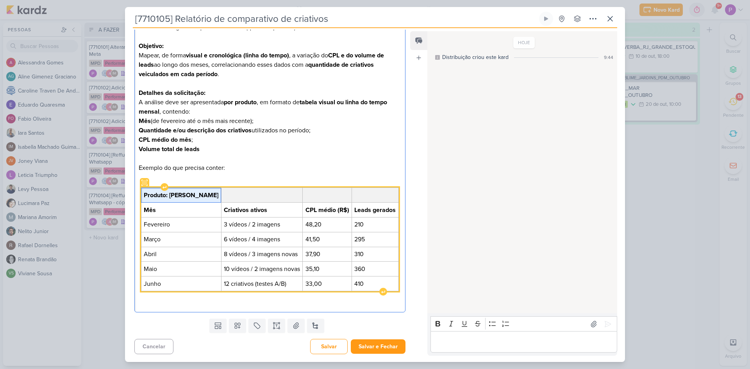
click at [185, 195] on strong "Produto: [PERSON_NAME]" at bounding box center [181, 195] width 75 height 8
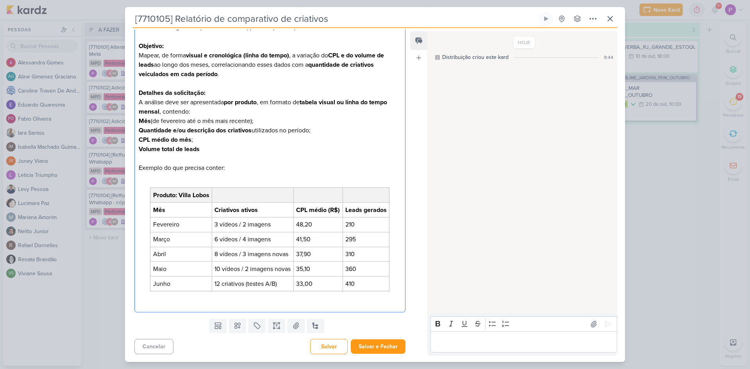
click at [394, 215] on div "O cliente solicitou um relatório analítico com o objetivo de identificar se o a…" at bounding box center [269, 141] width 271 height 343
click at [223, 165] on p "Exemplo do que precisa conter:" at bounding box center [270, 167] width 263 height 9
click at [308, 302] on p "Editor editing area: main" at bounding box center [270, 301] width 263 height 9
click at [300, 168] on p "Exemplo do que precisa conter (Porém incluindo as imagens):" at bounding box center [270, 167] width 263 height 9
click at [302, 168] on p "Exemplo do que precisa conter (Porém incluindo as imagens):" at bounding box center [270, 167] width 263 height 9
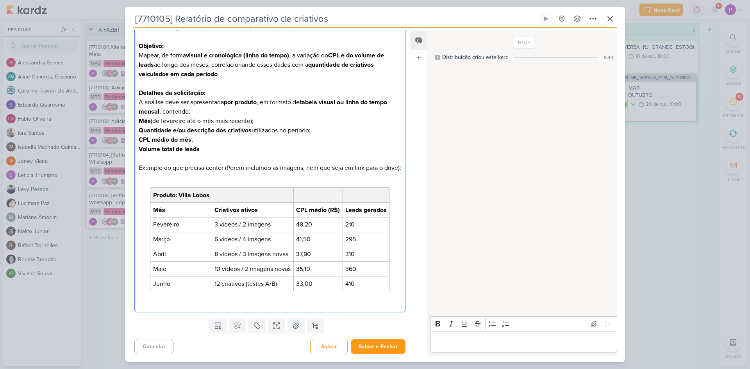
click at [397, 214] on div "O cliente solicitou um relatório analítico com o objetivo de identificar se o a…" at bounding box center [269, 141] width 271 height 343
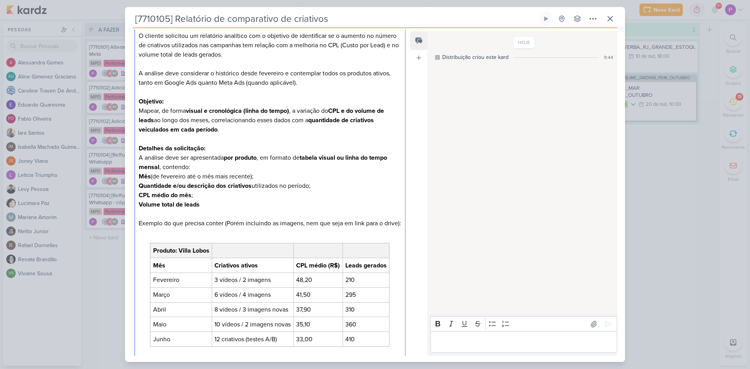
scroll to position [190, 0]
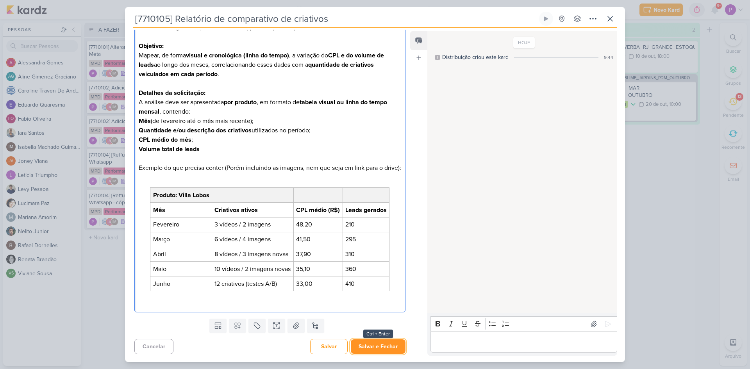
click at [385, 340] on button "Salvar e Fechar" at bounding box center [378, 347] width 55 height 14
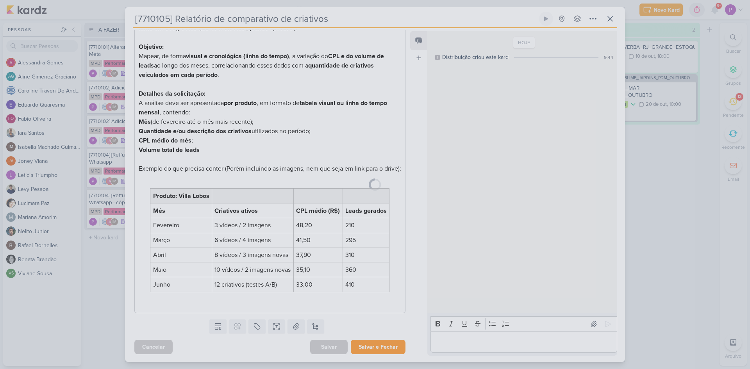
scroll to position [189, 0]
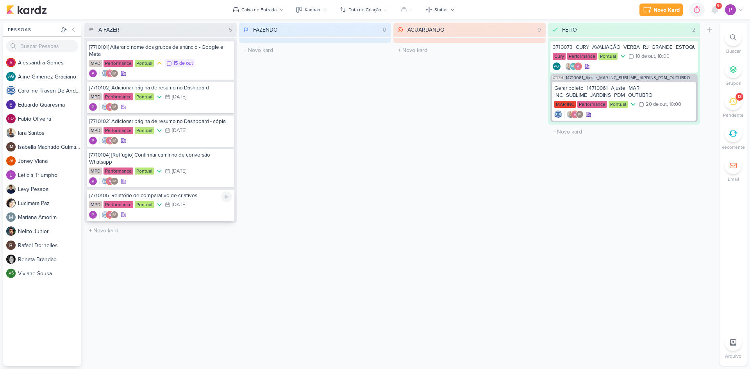
click at [179, 209] on div "MPD Performance Pontual 21/10 [DATE]" at bounding box center [160, 205] width 143 height 9
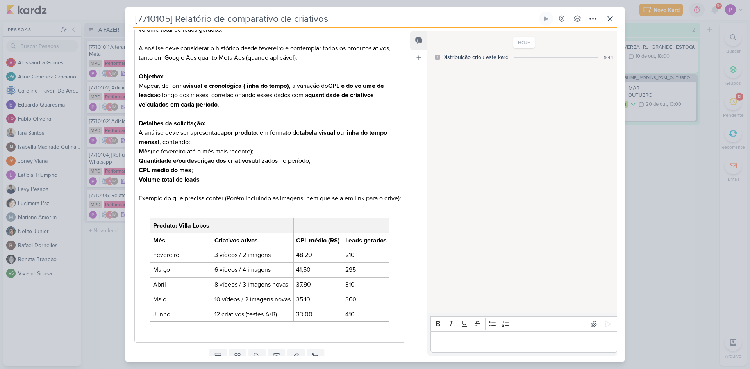
scroll to position [0, 0]
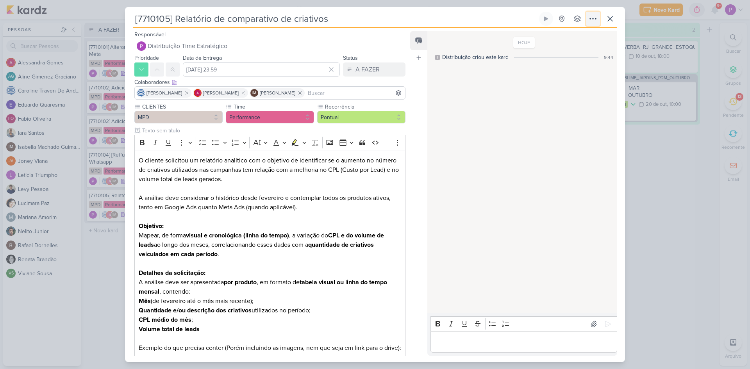
click at [595, 15] on icon at bounding box center [592, 18] width 9 height 9
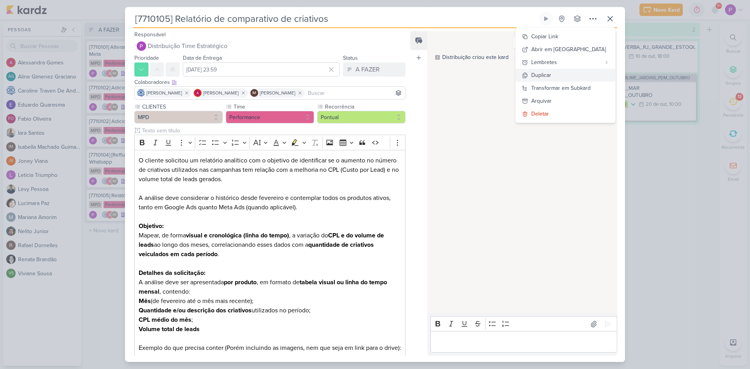
click at [551, 79] on div "Duplicar" at bounding box center [541, 75] width 20 height 8
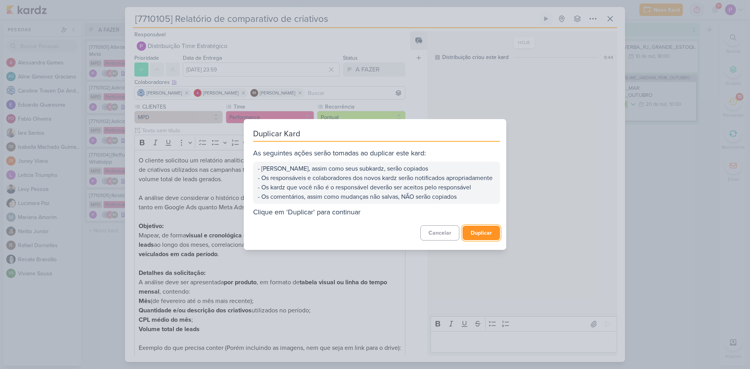
click at [470, 240] on button "Duplicar" at bounding box center [482, 233] width 38 height 14
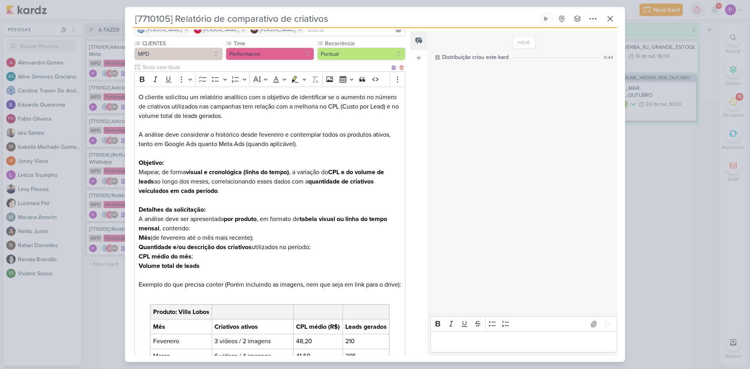
scroll to position [190, 0]
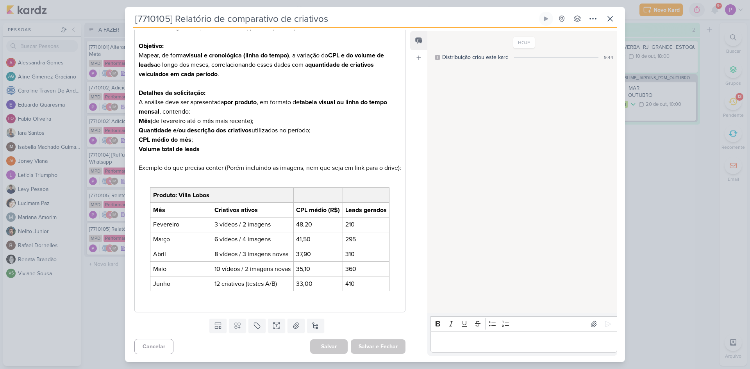
click at [127, 291] on div "CLIENTES MPD Time" at bounding box center [267, 119] width 284 height 393
click at [111, 290] on div "[7710105] Relatório de comparativo de criativos" at bounding box center [375, 184] width 750 height 369
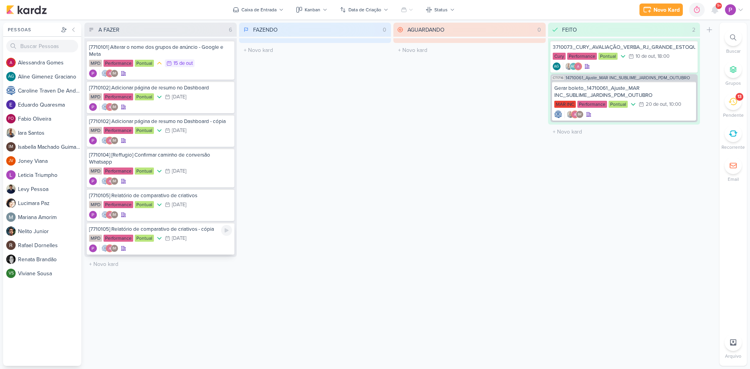
click at [173, 244] on div "[7710105] Relatório de comparativo de criativos - cópia MPD Performance Pontual…" at bounding box center [161, 239] width 148 height 32
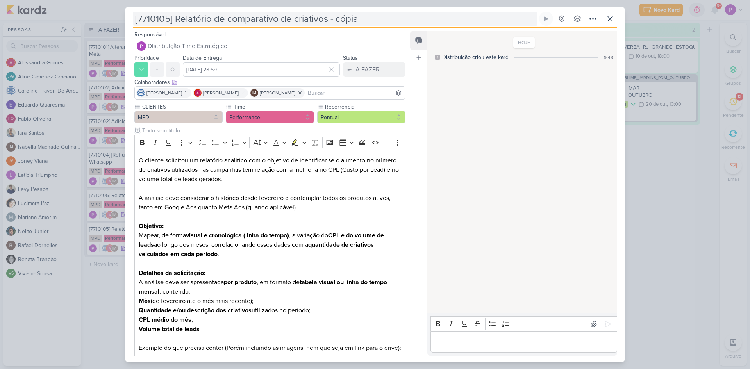
click at [172, 19] on input "[7710105] Relatório de comparativo de criativos - cópia" at bounding box center [335, 19] width 405 height 14
click at [334, 15] on input "[7710106] Relatório de comparativo de criativos - cópia" at bounding box center [335, 19] width 405 height 14
drag, startPoint x: 364, startPoint y: 16, endPoint x: 175, endPoint y: 27, distance: 188.6
click at [175, 27] on div "[7710106] Relatório de comparativo de criativos - cópia Criado por mim nenhum g…" at bounding box center [375, 20] width 484 height 16
paste input "Ajuste no formulário: telefone manual"
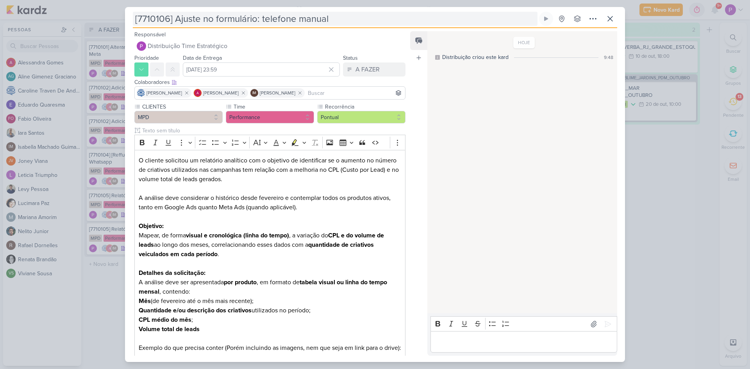
click at [358, 21] on input "[7710106] Ajuste no formulário: telefone manual" at bounding box center [335, 19] width 405 height 14
drag, startPoint x: 369, startPoint y: 23, endPoint x: 175, endPoint y: 25, distance: 194.6
click at [175, 25] on input "[7710106] Ajuste no formulário: telefone manual" at bounding box center [335, 19] width 405 height 14
paste input "tualização dos formulários: inclusão de campo para"
type input "[7710106] Atualização dos formulários: inclusão de campo para telefone manual"
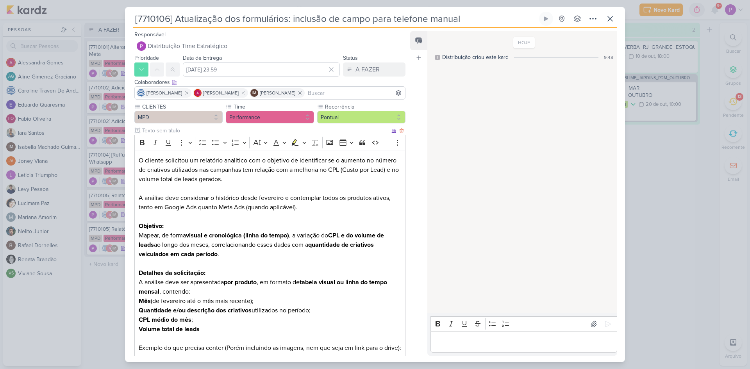
click at [315, 204] on p "A análise deve considerar o histórico desde fevereiro e contemplar todos os pro…" at bounding box center [270, 198] width 263 height 28
drag, startPoint x: 200, startPoint y: 277, endPoint x: 224, endPoint y: 315, distance: 45.0
click at [200, 277] on strong "Detalhes da solicitação:" at bounding box center [172, 273] width 67 height 8
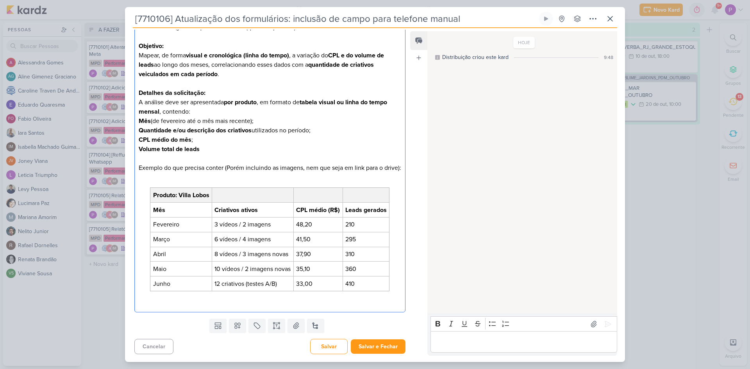
click at [384, 300] on p "Editor editing area: main" at bounding box center [270, 301] width 263 height 9
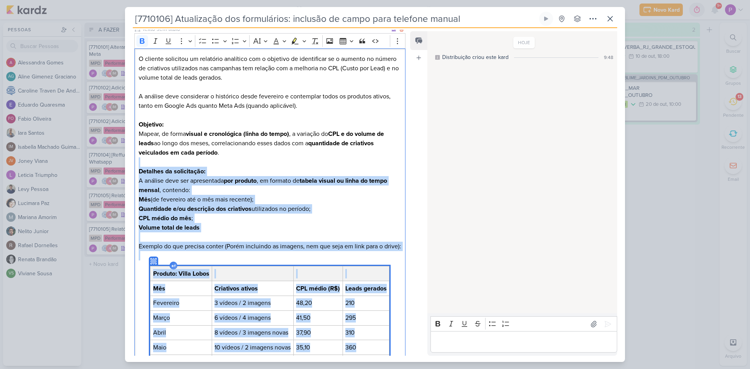
scroll to position [0, 0]
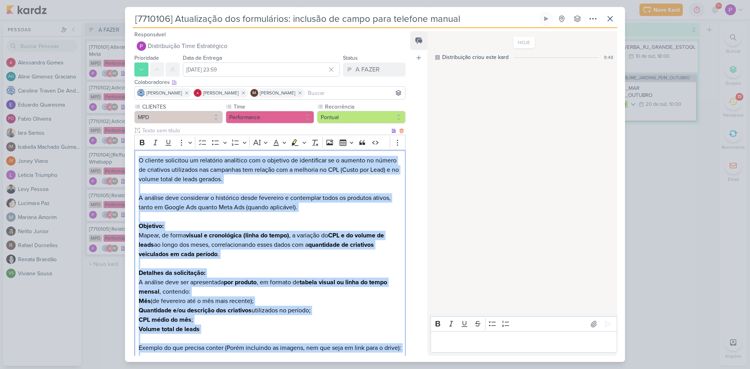
drag, startPoint x: 393, startPoint y: 293, endPoint x: 135, endPoint y: 164, distance: 288.3
click at [135, 164] on div "O cliente solicitou um relatório analítico com o objetivo de identificar se o a…" at bounding box center [269, 321] width 271 height 343
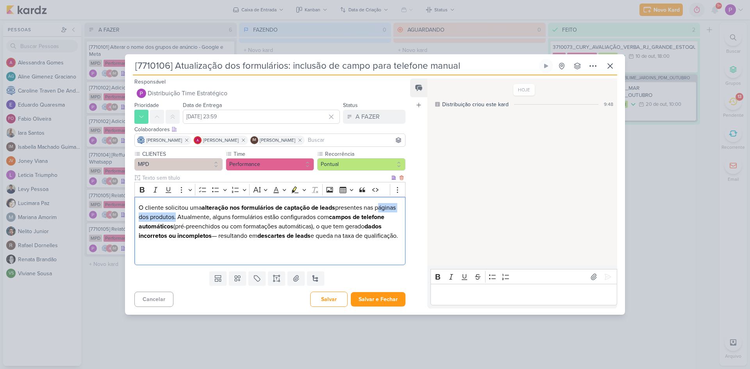
drag, startPoint x: 198, startPoint y: 211, endPoint x: 136, endPoint y: 211, distance: 62.1
click at [136, 211] on div "O cliente solicitou uma alteração nos formulários de captação de leads presente…" at bounding box center [269, 231] width 271 height 68
click at [227, 257] on p "Editor editing area: main" at bounding box center [270, 254] width 263 height 9
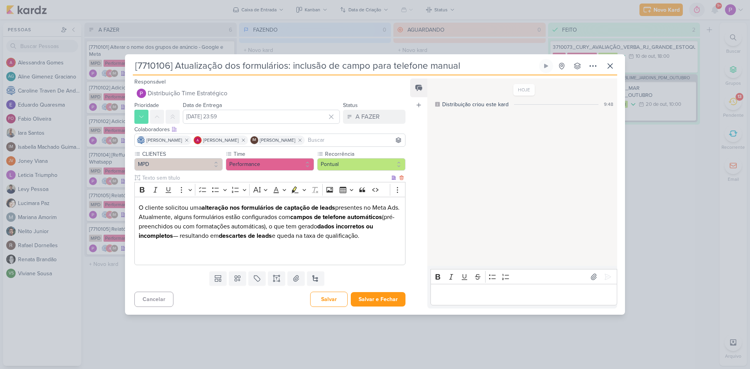
click at [192, 250] on p "Editor editing area: main" at bounding box center [270, 254] width 263 height 9
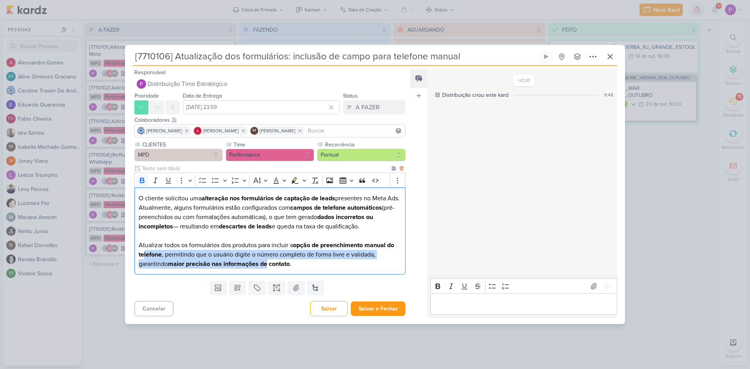
drag, startPoint x: 143, startPoint y: 252, endPoint x: 268, endPoint y: 267, distance: 126.4
click at [268, 267] on p "Atualizar todos os formulários dos produtos para incluir a opção de preenchimen…" at bounding box center [270, 255] width 263 height 28
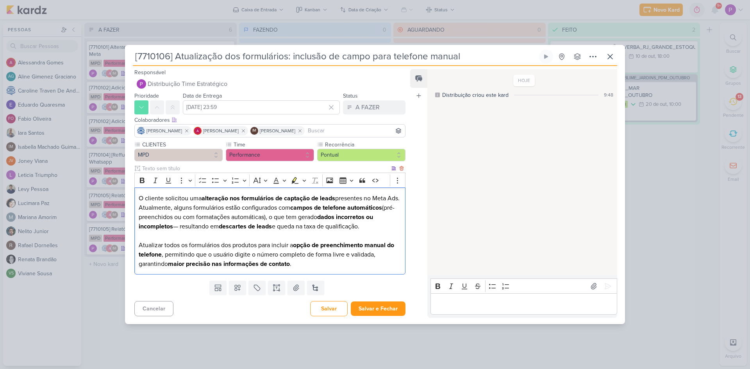
click at [327, 264] on p "Atualizar todos os formulários dos produtos para incluir a opção de preenchimen…" at bounding box center [270, 255] width 263 height 28
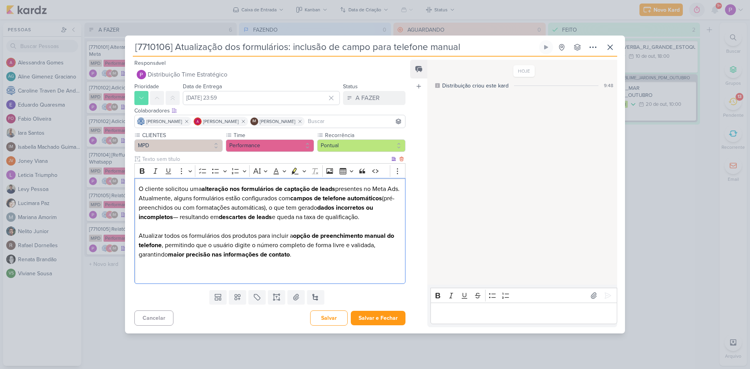
click at [229, 237] on p "Atualizar todos os formulários dos produtos para incluir a opção de preenchimen…" at bounding box center [270, 245] width 263 height 28
drag, startPoint x: 228, startPoint y: 236, endPoint x: 240, endPoint y: 239, distance: 12.0
click at [240, 239] on p "Atualizar todos os formulários de todos os produtos para incluir a opção de pre…" at bounding box center [270, 245] width 263 height 28
click at [289, 244] on p "Atualizar todos os formulários de todos os produtos para incluir a opção de pre…" at bounding box center [270, 245] width 263 height 28
drag, startPoint x: 280, startPoint y: 236, endPoint x: 230, endPoint y: 238, distance: 50.0
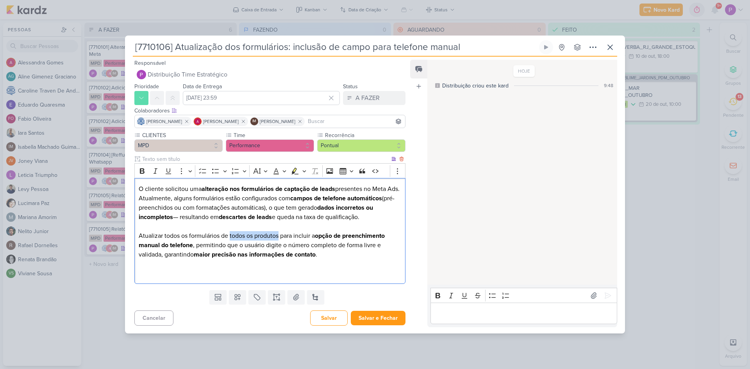
click at [230, 238] on p "Atualizar todos os formulários de todos os produtos para incluir a opção de pre…" at bounding box center [270, 245] width 263 height 28
click at [297, 172] on icon "Editor toolbar" at bounding box center [295, 171] width 8 height 8
click at [309, 241] on p "Atualizar todos os formulários de todos os produtos para incluir a opção de pre…" at bounding box center [270, 245] width 263 height 28
click at [346, 250] on p "Atualizar todos os formulários de todos os produtos para incluir a opção de pre…" at bounding box center [270, 245] width 263 height 28
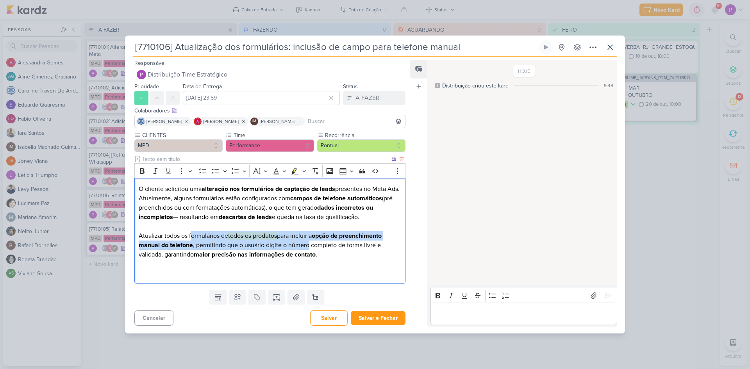
drag, startPoint x: 191, startPoint y: 235, endPoint x: 309, endPoint y: 248, distance: 119.5
click at [309, 248] on p "Atualizar todos os formulários de todos os produtos para incluir a opção de pre…" at bounding box center [270, 245] width 263 height 28
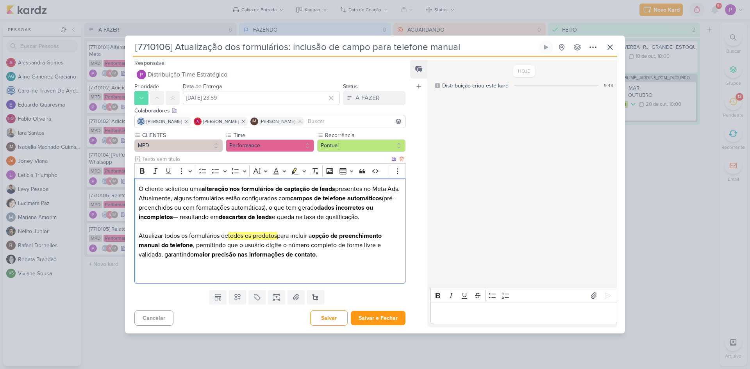
click at [325, 254] on p "Atualizar todos os formulários de todos os produtos para incluir a opção de pre…" at bounding box center [270, 245] width 263 height 28
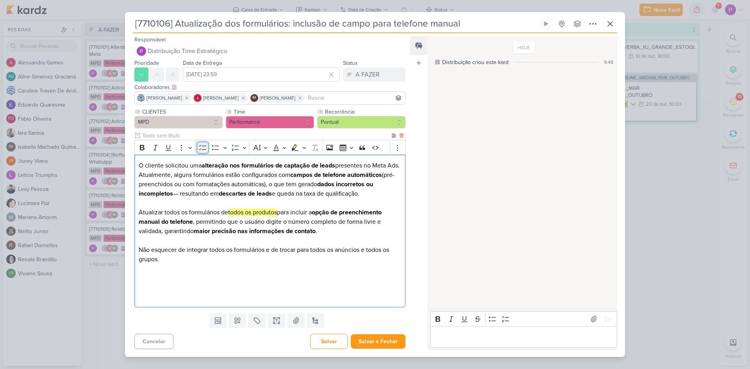
click at [202, 149] on icon "Editor toolbar" at bounding box center [202, 147] width 7 height 5
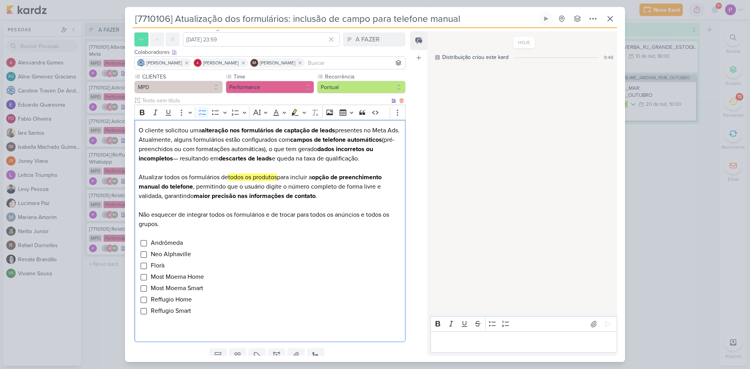
scroll to position [60, 0]
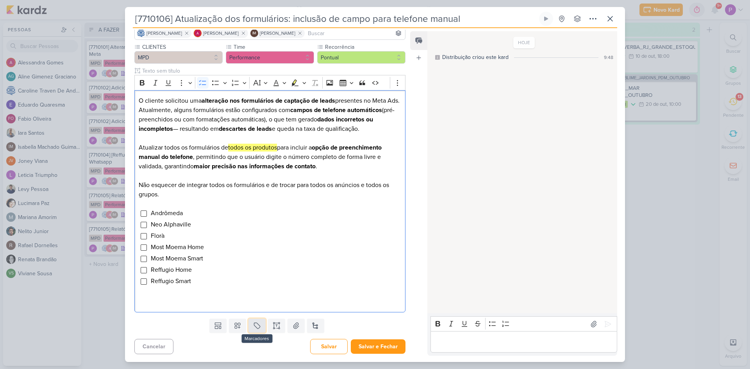
click at [254, 325] on icon at bounding box center [257, 326] width 6 height 6
click at [249, 306] on div "QA" at bounding box center [262, 308] width 51 height 8
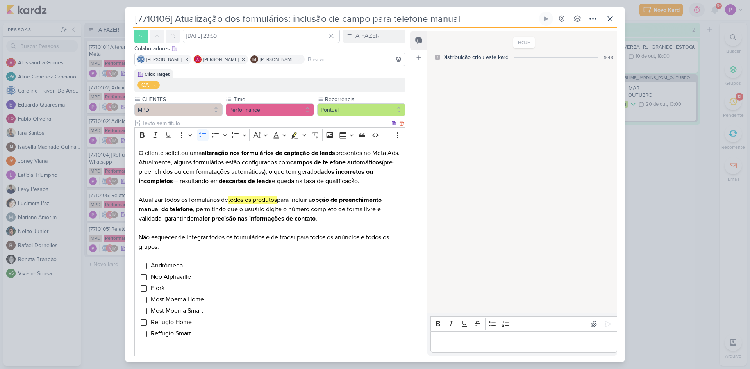
scroll to position [0, 0]
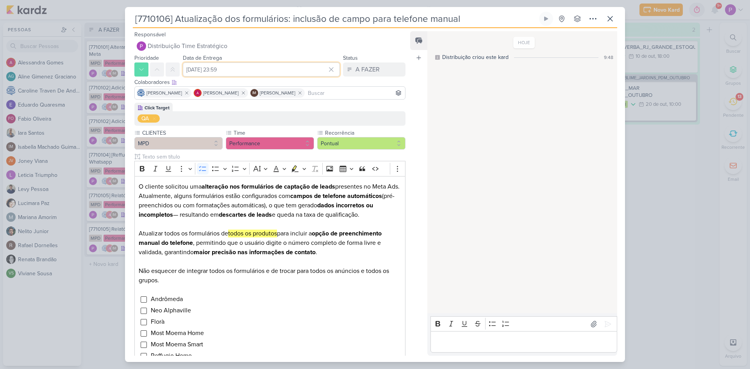
click at [228, 73] on input "[DATE] 23:59" at bounding box center [261, 70] width 157 height 14
click at [291, 134] on div "15" at bounding box center [293, 133] width 12 height 12
type input "15 de outubro de 2025 às 23:59"
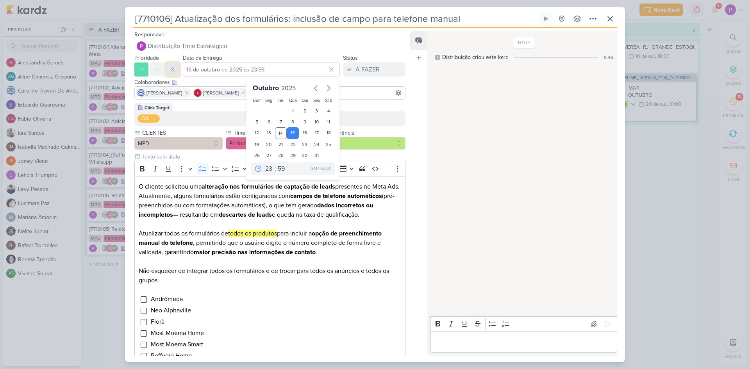
click at [170, 68] on icon at bounding box center [173, 69] width 6 height 6
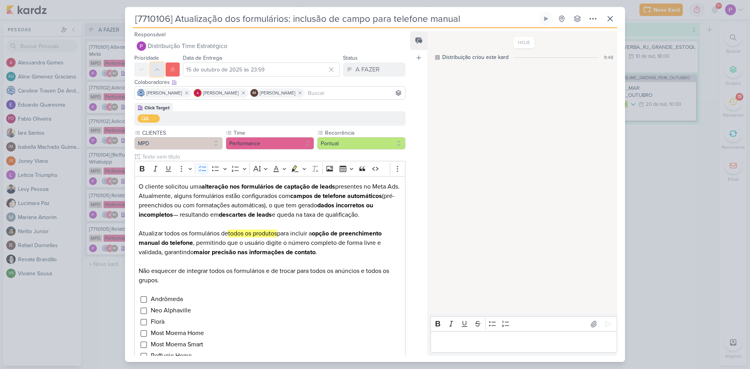
click at [157, 70] on icon at bounding box center [157, 69] width 6 height 6
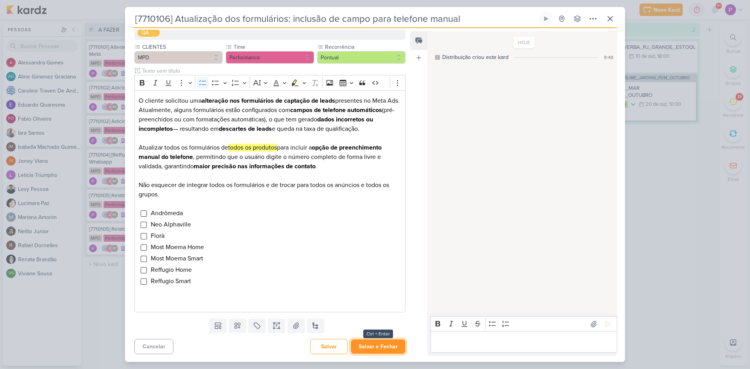
click at [377, 341] on button "Salvar e Fechar" at bounding box center [378, 347] width 55 height 14
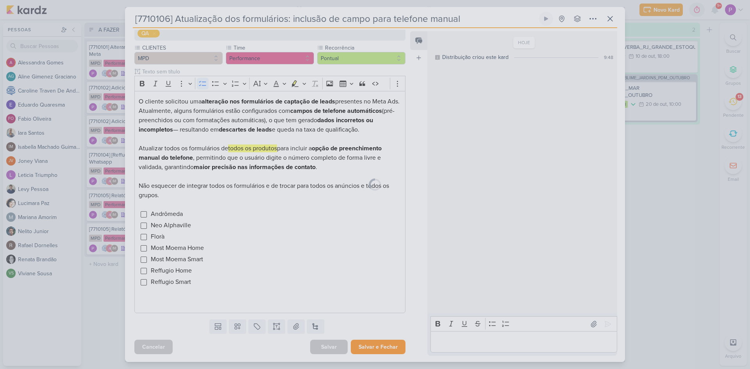
scroll to position [85, 0]
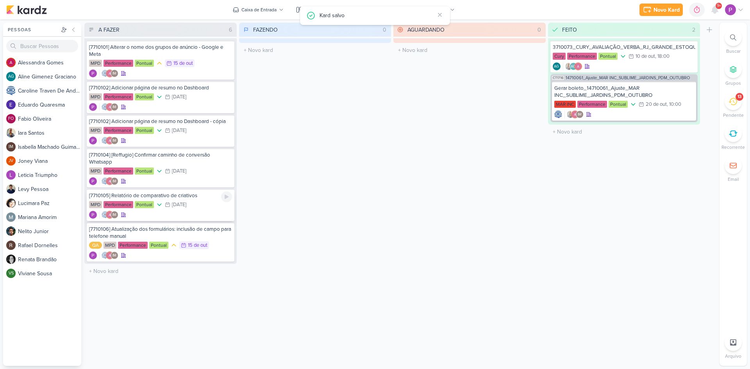
click at [161, 216] on div "IM" at bounding box center [160, 215] width 143 height 8
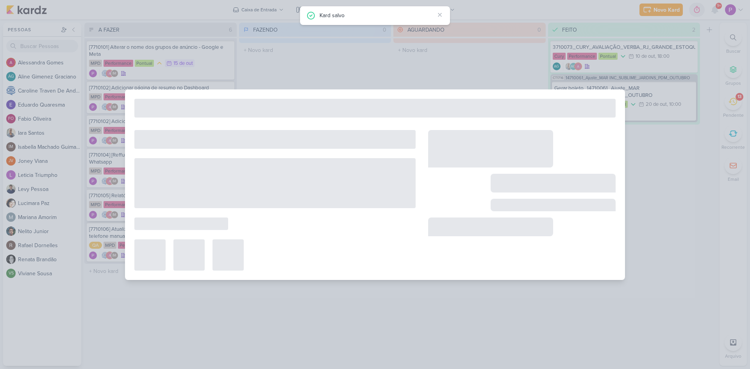
type input "[7710105] Relatório de comparativo de criativos"
type input "[DATE] 23:59"
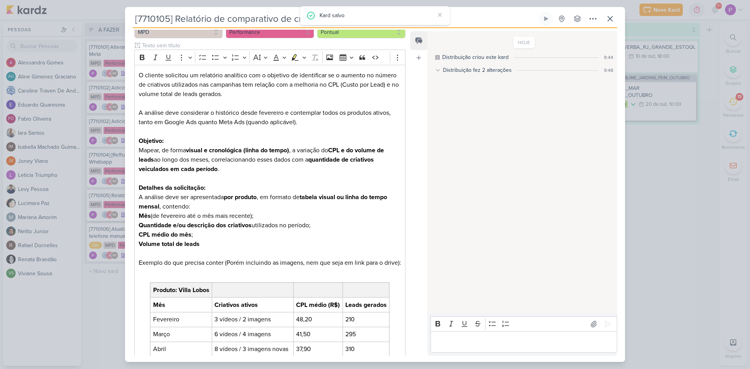
scroll to position [0, 0]
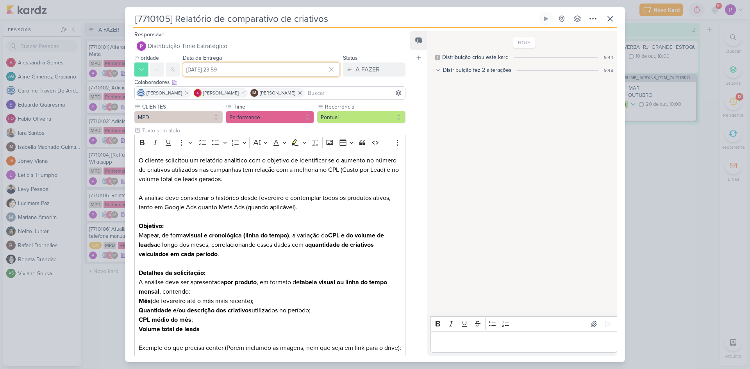
click at [192, 70] on input "[DATE] 23:59" at bounding box center [261, 70] width 157 height 14
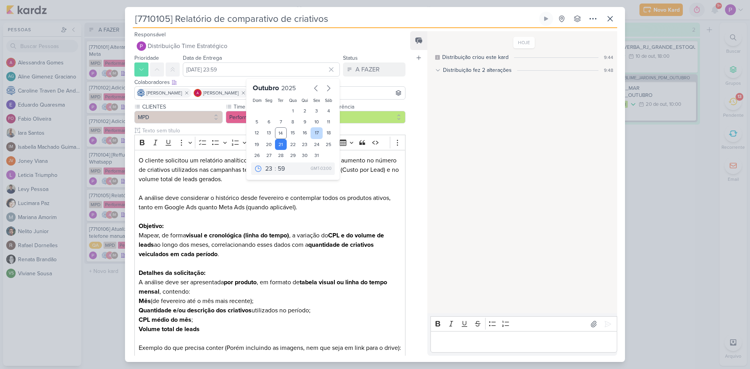
click at [311, 134] on div "17" at bounding box center [317, 133] width 12 height 12
type input "[DATE] 23:59"
click at [410, 134] on div "Feed Atrelar email Solte o email para atrelar ao kard" at bounding box center [418, 193] width 17 height 325
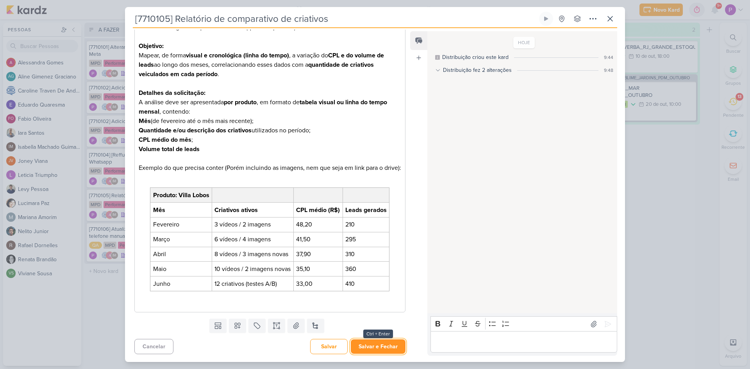
click at [393, 343] on button "Salvar e Fechar" at bounding box center [378, 347] width 55 height 14
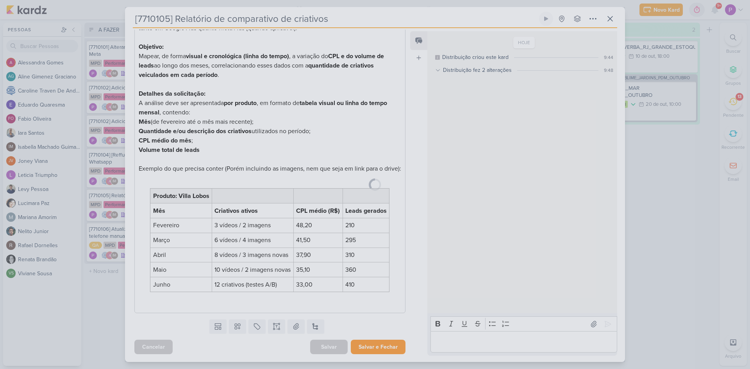
scroll to position [189, 0]
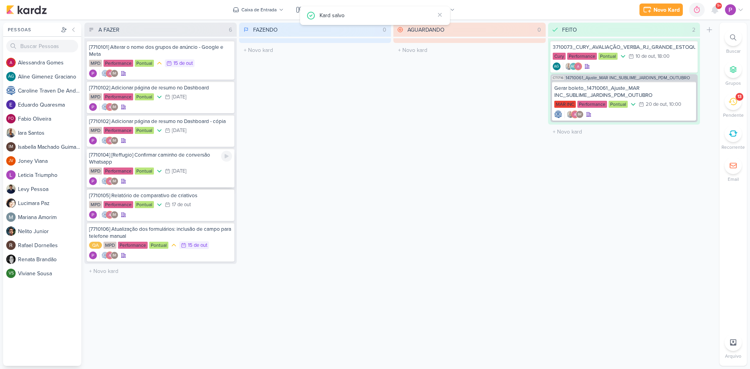
click at [177, 162] on div "[7710104] [Reffugio] Confirmar caminho de conversão Whatsapp" at bounding box center [160, 159] width 143 height 14
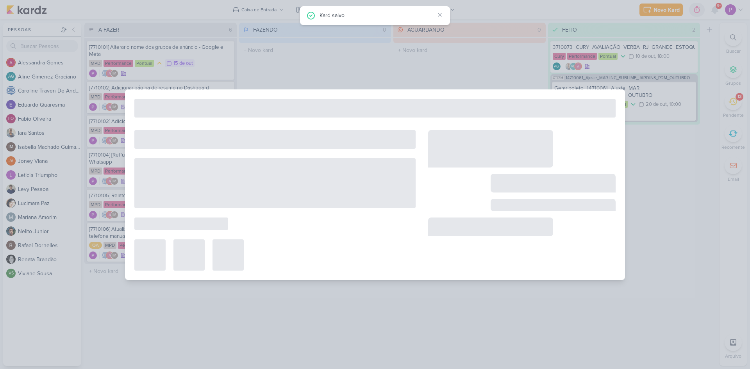
type input "[7710104] [Reffugio] Confirmar caminho de conversão Whatsapp"
type input "[DATE] 23:59"
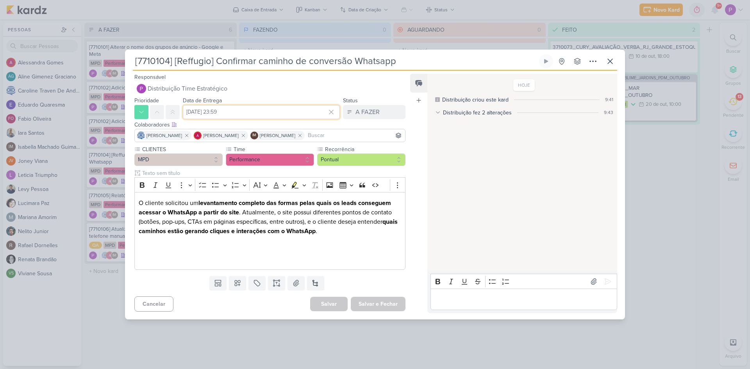
click at [216, 113] on input "[DATE] 23:59" at bounding box center [261, 112] width 157 height 14
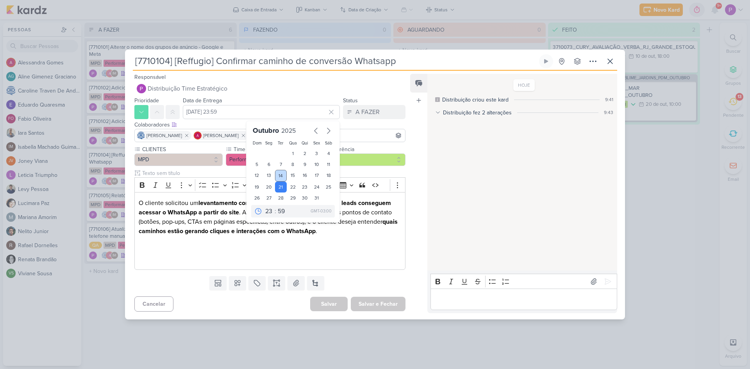
click at [275, 171] on div "14" at bounding box center [281, 176] width 12 height 12
type input "[DATE] 23:59"
click at [393, 303] on button "Salvar e Fechar" at bounding box center [378, 304] width 55 height 14
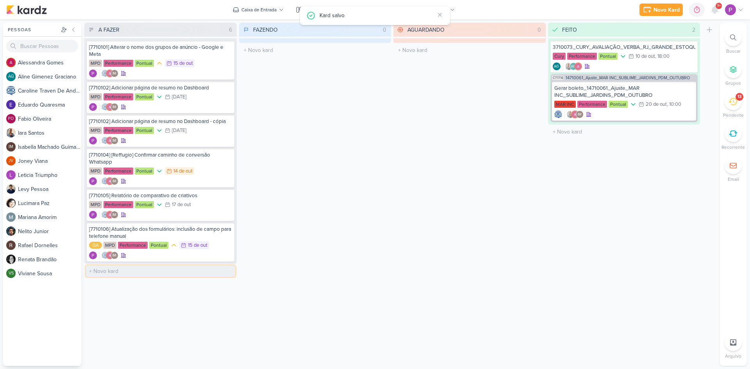
click at [174, 275] on input "text" at bounding box center [160, 271] width 149 height 11
click at [357, 258] on div "FAZENDO 0 Mover Para Esquerda Mover Para Direita [GEOGRAPHIC_DATA] O título do …" at bounding box center [315, 194] width 152 height 343
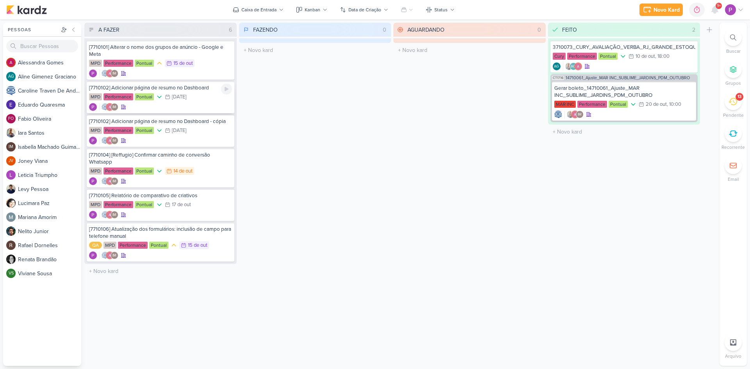
click at [163, 109] on div "IM" at bounding box center [160, 107] width 143 height 8
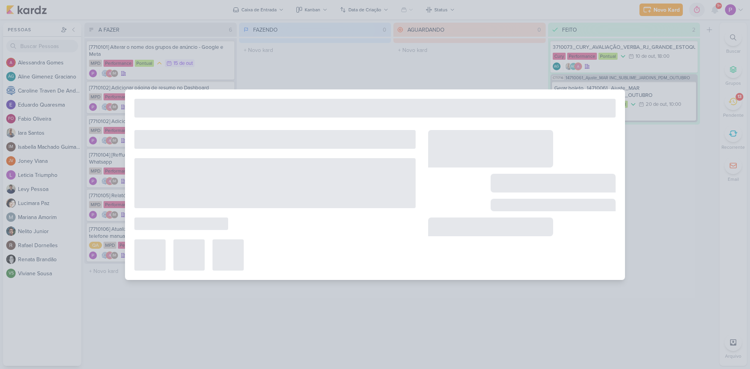
type input "[7710102] Adicionar página de resumo no Dashboard"
type input "[DATE] 23:59"
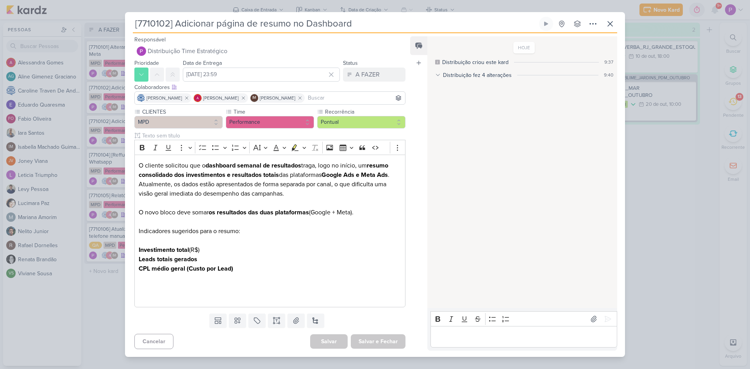
click at [117, 285] on div "[7710102] Adicionar página de resumo no Dashboard" at bounding box center [375, 184] width 750 height 369
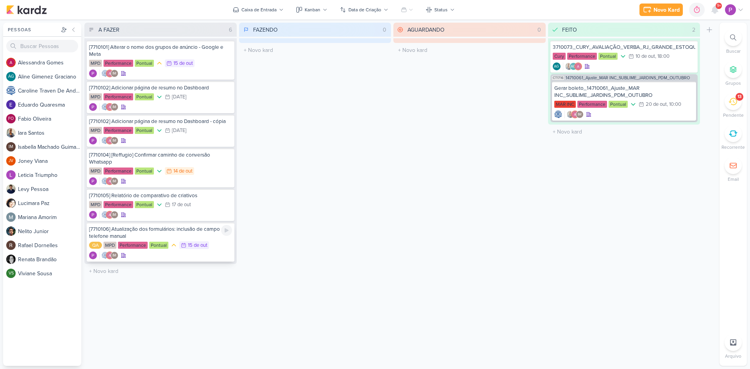
click at [156, 235] on div "[7710106] Atualização dos formulários: inclusão de campo para telefone manual" at bounding box center [160, 233] width 143 height 14
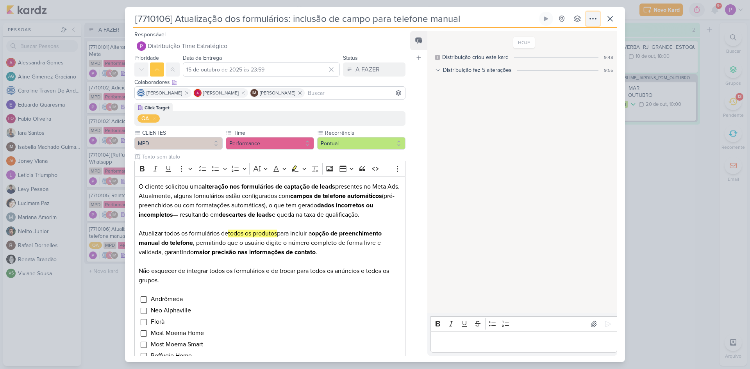
click at [595, 22] on icon at bounding box center [592, 18] width 9 height 9
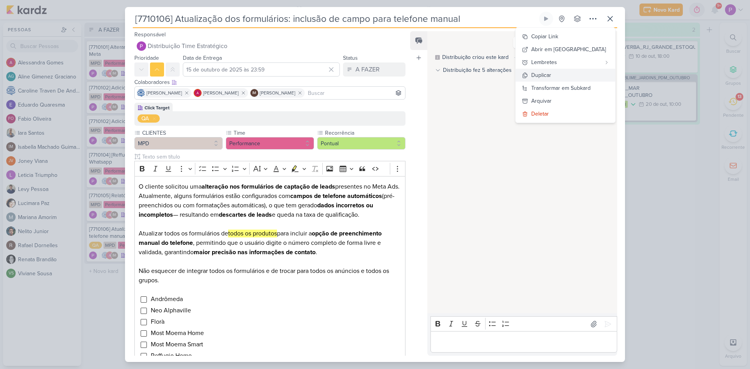
click at [570, 70] on button "Duplicar" at bounding box center [566, 75] width 100 height 13
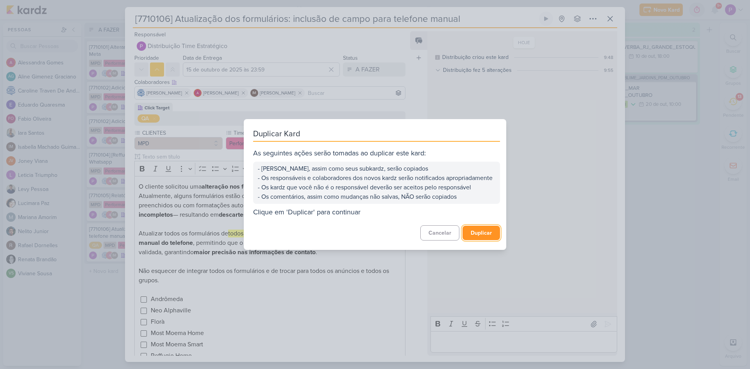
click at [492, 236] on button "Duplicar" at bounding box center [482, 233] width 38 height 14
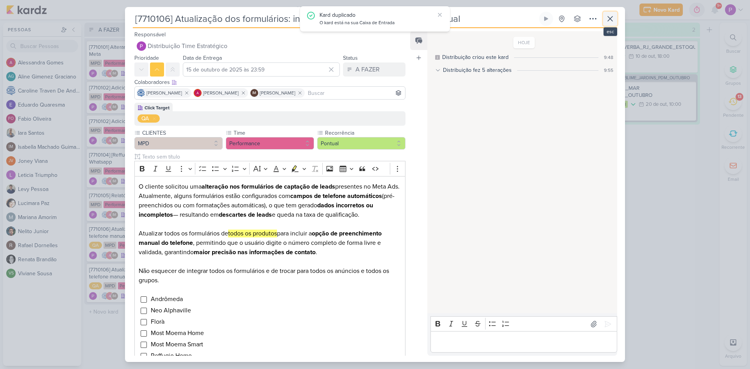
click at [610, 18] on icon at bounding box center [610, 18] width 5 height 5
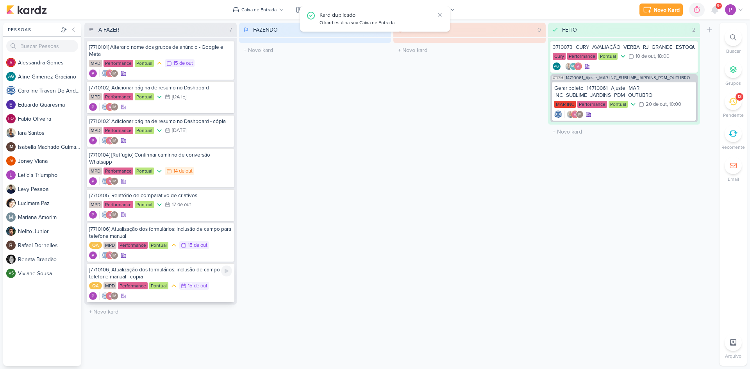
click at [145, 274] on div "[7710106] Atualização dos formulários: inclusão de campo para telefone manual -…" at bounding box center [160, 273] width 143 height 14
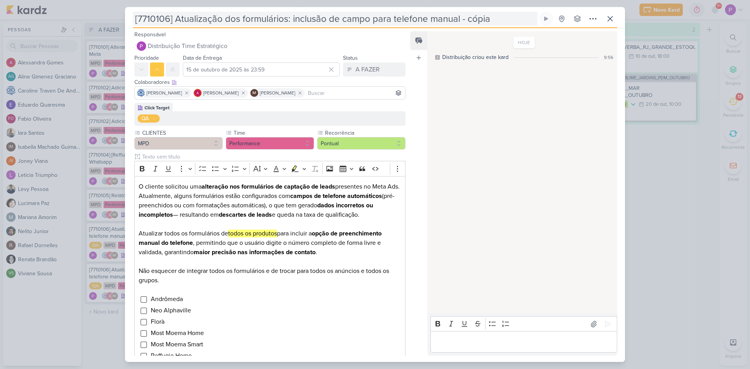
click at [168, 21] on input "[7710106] Atualização dos formulários: inclusão de campo para telefone manual -…" at bounding box center [335, 19] width 405 height 14
drag, startPoint x: 293, startPoint y: 17, endPoint x: 495, endPoint y: 23, distance: 201.3
click at [495, 23] on input "[7710107] Atualização dos formulários: inclusão de campo para telefone manual -…" at bounding box center [335, 19] width 405 height 14
type input "[7710107] Atualização dos formulários: exclusão da pergunta de período de atend…"
click at [302, 182] on p "O cliente solicitou uma alteração nos formulários de captação de leads presente…" at bounding box center [270, 201] width 263 height 38
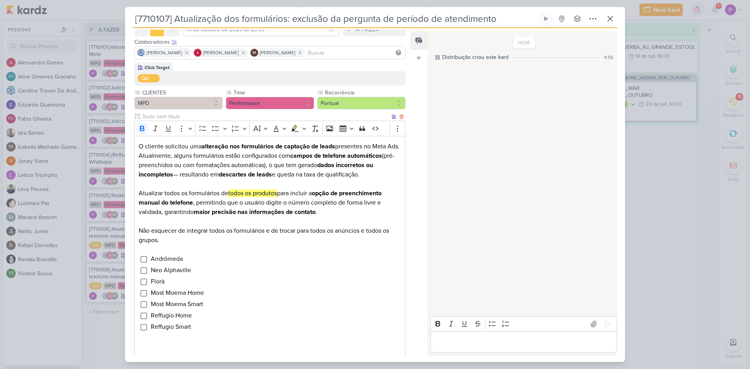
scroll to position [78, 0]
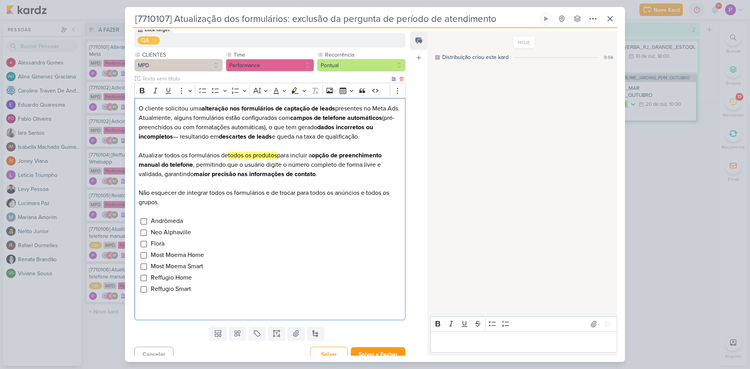
drag, startPoint x: 198, startPoint y: 305, endPoint x: 202, endPoint y: 301, distance: 5.5
click at [199, 305] on p "Editor editing area: main" at bounding box center [270, 300] width 263 height 9
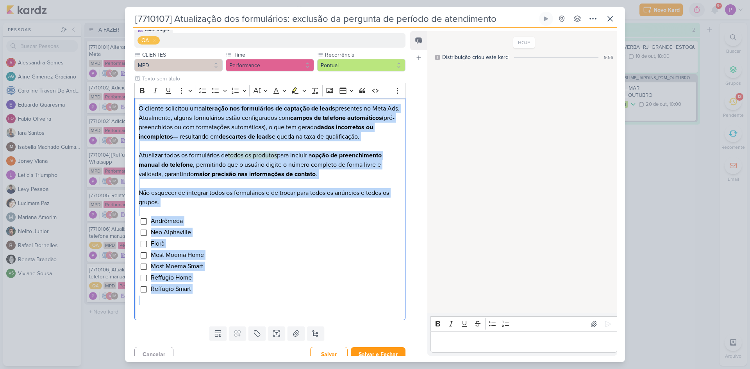
drag, startPoint x: 208, startPoint y: 296, endPoint x: 84, endPoint y: 58, distance: 268.8
click at [84, 58] on div "[7710107] Atualização dos formulários: exclusão da pergunta de período de atend…" at bounding box center [375, 184] width 750 height 369
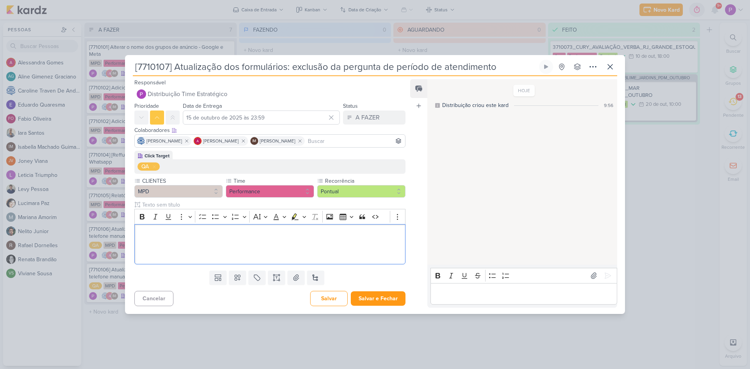
scroll to position [0, 0]
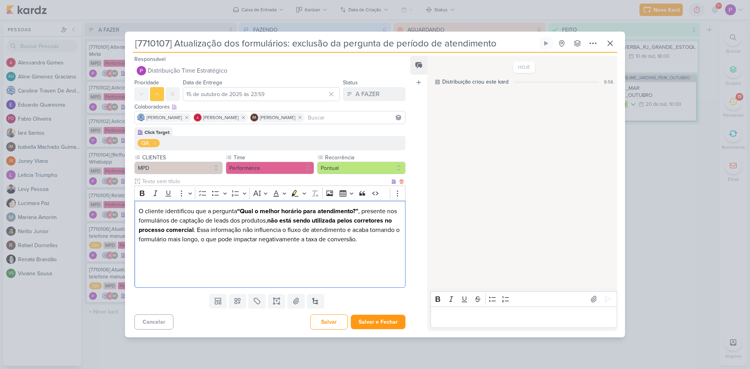
click at [185, 260] on p "Editor editing area: main" at bounding box center [270, 258] width 263 height 9
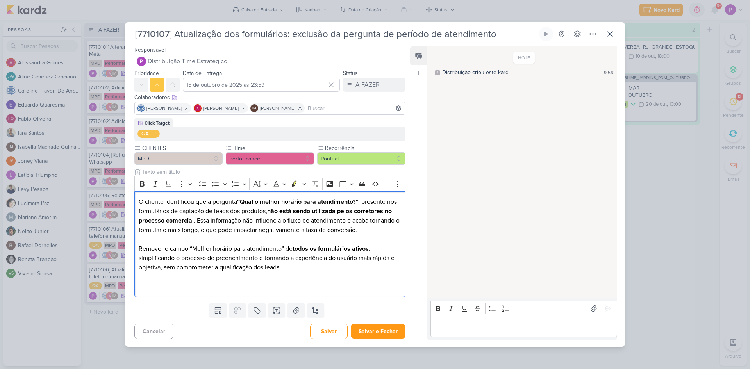
click at [425, 159] on div "Feed Atrelar email Solte o email para atrelar ao kard" at bounding box center [418, 193] width 17 height 294
click at [396, 339] on button "Salvar e Fechar" at bounding box center [378, 331] width 55 height 14
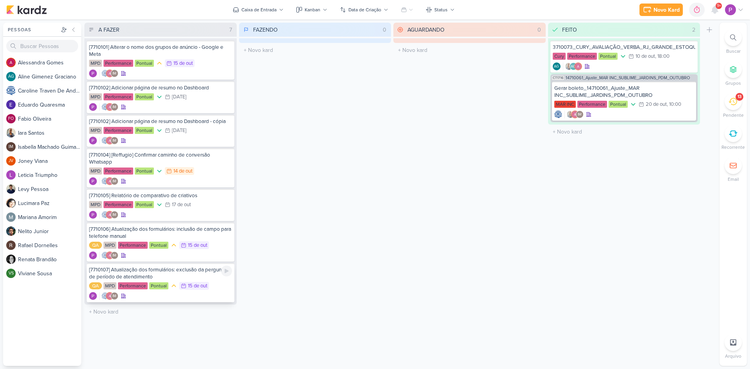
click at [146, 275] on div "[7710107] Atualização dos formulários: exclusão da pergunta de período de atend…" at bounding box center [160, 273] width 143 height 14
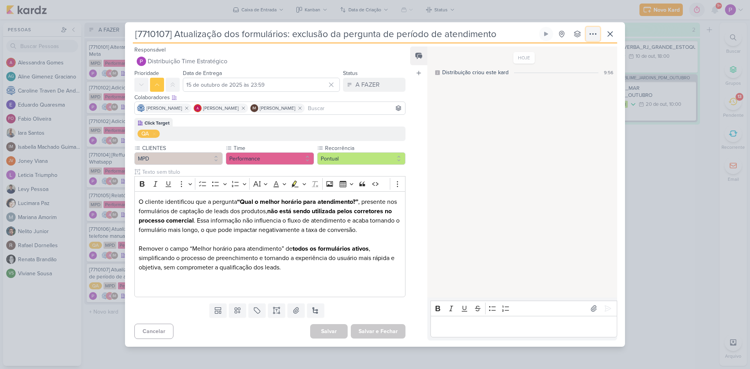
click at [591, 29] on icon at bounding box center [592, 33] width 9 height 9
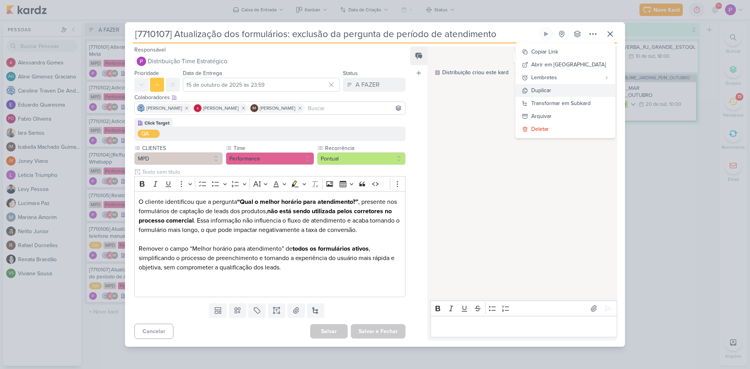
click at [551, 87] on div "Duplicar" at bounding box center [541, 90] width 20 height 8
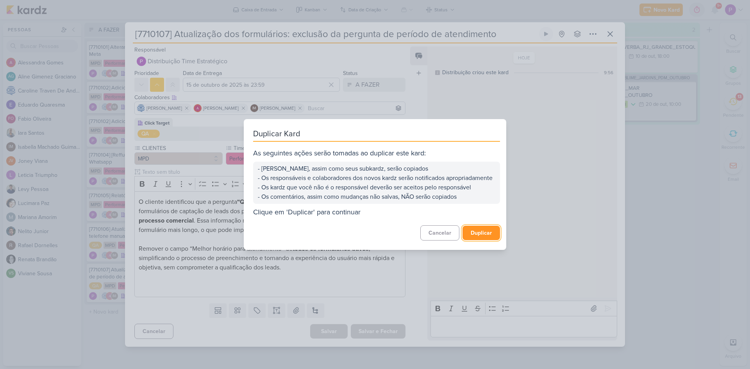
click at [476, 236] on button "Duplicar" at bounding box center [482, 233] width 38 height 14
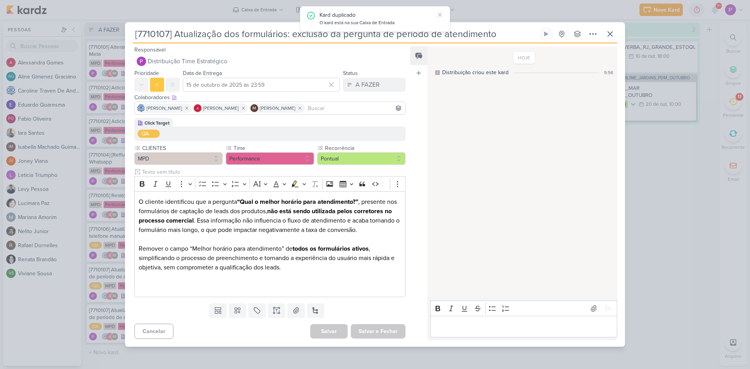
click at [675, 257] on div "[7710107] Atualização dos formulários: exclusão da pergunta de período de atend…" at bounding box center [375, 184] width 750 height 369
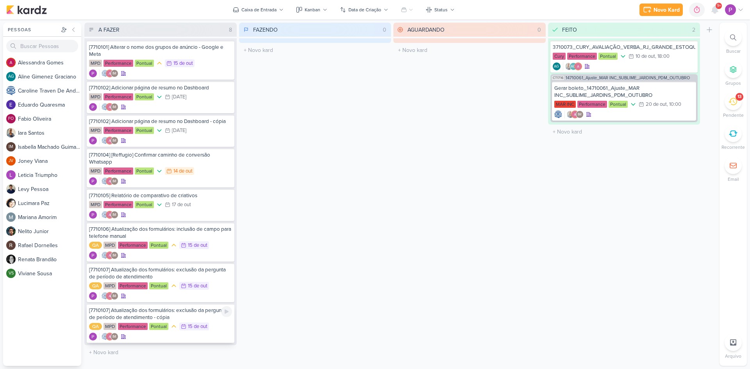
click at [193, 313] on div "[7710107] Atualização dos formulários: exclusão da pergunta de período de atend…" at bounding box center [160, 314] width 143 height 14
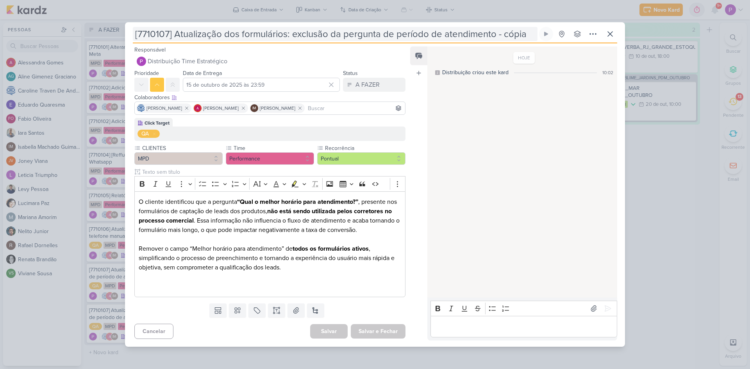
click at [168, 27] on input "[7710107] Atualização dos formulários: exclusão da pergunta de período de atend…" at bounding box center [335, 34] width 405 height 14
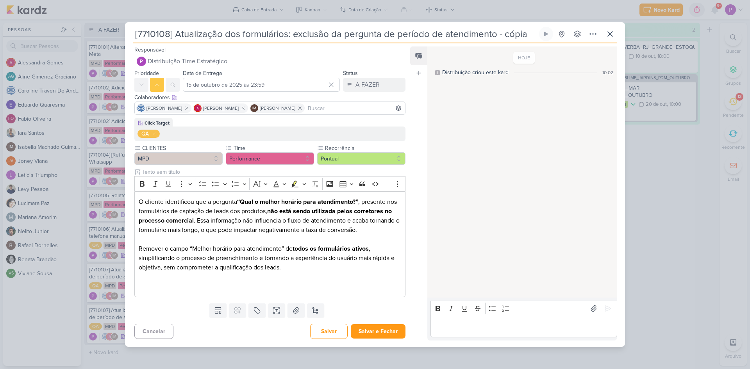
type input "[7710108] Atualização dos formulários: exclusão da pergunta de período de atend…"
click at [245, 235] on p "O cliente identificou que a pergunta “Qual o melhor horário para atendimento?” …" at bounding box center [270, 216] width 263 height 38
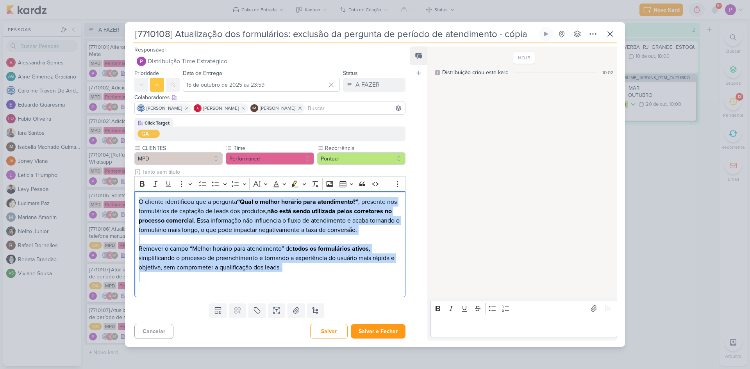
drag, startPoint x: 325, startPoint y: 284, endPoint x: 111, endPoint y: 195, distance: 231.9
click at [111, 195] on div "[7710108] Atualização dos formulários: exclusão da pergunta de período de atend…" at bounding box center [375, 184] width 750 height 369
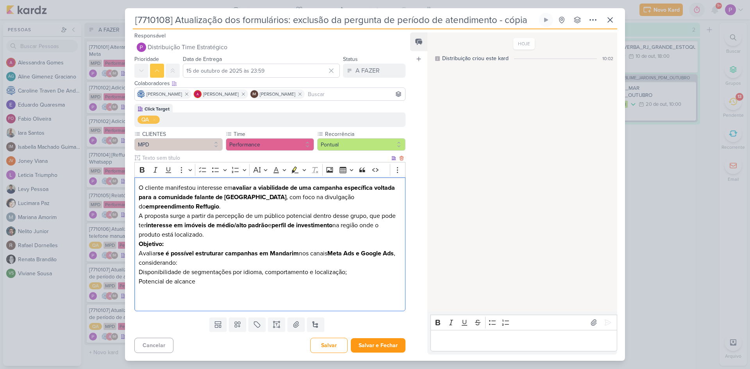
click at [199, 206] on p "O cliente manifestou interesse em avaliar a viabilidade de uma campanha específ…" at bounding box center [270, 211] width 263 height 56
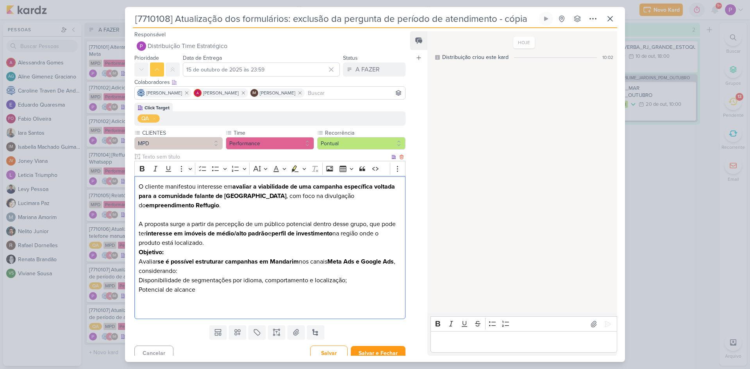
click at [239, 240] on p "⁠⁠⁠⁠⁠⁠⁠ A proposta surge a partir da percepção de um público potencial dentro d…" at bounding box center [270, 229] width 263 height 38
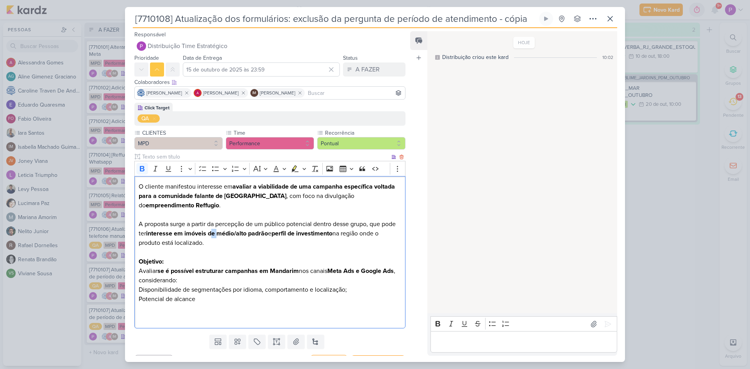
drag, startPoint x: 234, startPoint y: 237, endPoint x: 227, endPoint y: 237, distance: 6.6
click at [227, 237] on strong "interesse em imóveis de médio/alto padrão" at bounding box center [207, 234] width 122 height 8
click at [226, 243] on p "A proposta surge a partir da percepção de um público potencial dentro desse gru…" at bounding box center [270, 229] width 263 height 38
drag, startPoint x: 222, startPoint y: 242, endPoint x: 136, endPoint y: 226, distance: 87.5
click at [136, 226] on div "O cliente manifestou interesse em avaliar a viabilidade de uma campanha específ…" at bounding box center [269, 252] width 271 height 153
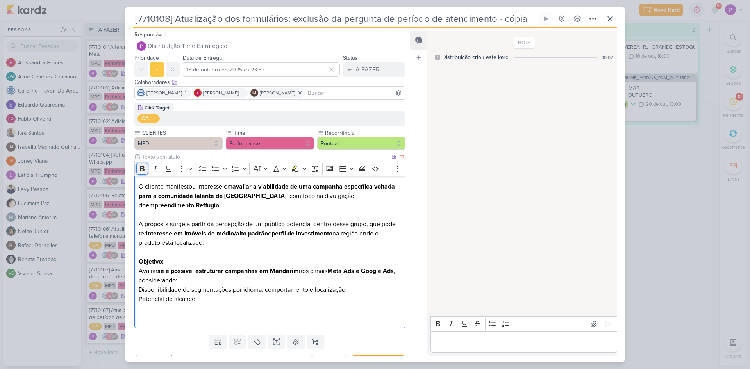
click at [148, 168] on button "Bold" at bounding box center [142, 169] width 12 height 12
click at [244, 256] on p "Editor editing area: main" at bounding box center [270, 252] width 263 height 9
click at [227, 280] on p "Objetivo: Avaliar se é possível estruturar campanhas em Mandarim nos canais Met…" at bounding box center [270, 271] width 263 height 28
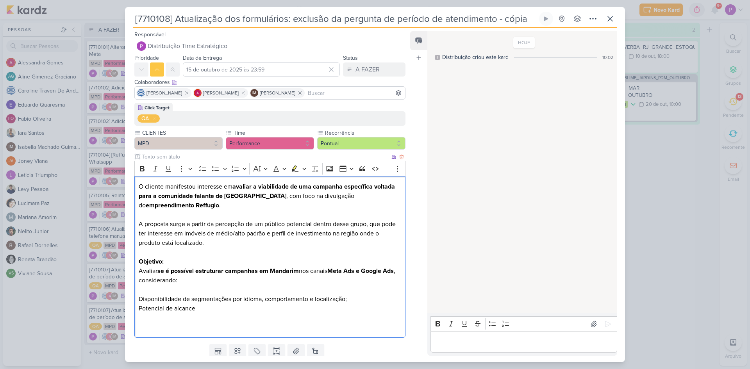
click at [138, 300] on div "O cliente manifestou interesse em avaliar a viabilidade de uma campanha específ…" at bounding box center [269, 257] width 271 height 162
click at [216, 168] on icon "Editor toolbar" at bounding box center [216, 169] width 8 height 8
click at [137, 309] on div "O cliente manifestou interesse em avaliar a viabilidade de uma campanha específ…" at bounding box center [269, 257] width 271 height 162
click at [217, 172] on icon "Editor toolbar" at bounding box center [216, 169] width 8 height 8
click at [225, 308] on li "Potencial de alcance" at bounding box center [274, 308] width 255 height 9
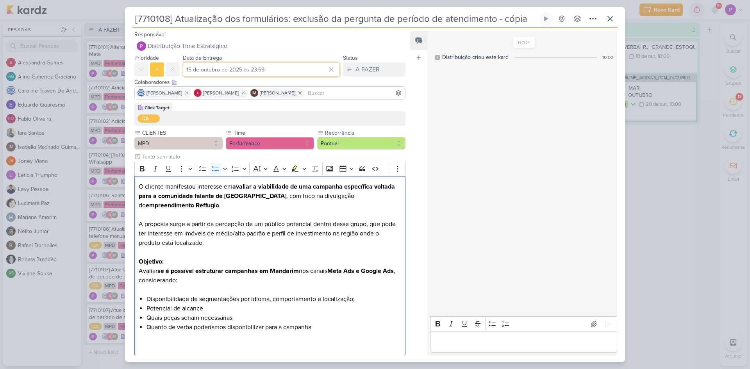
click at [215, 73] on input "15 de outubro de 2025 às 23:59" at bounding box center [261, 70] width 157 height 14
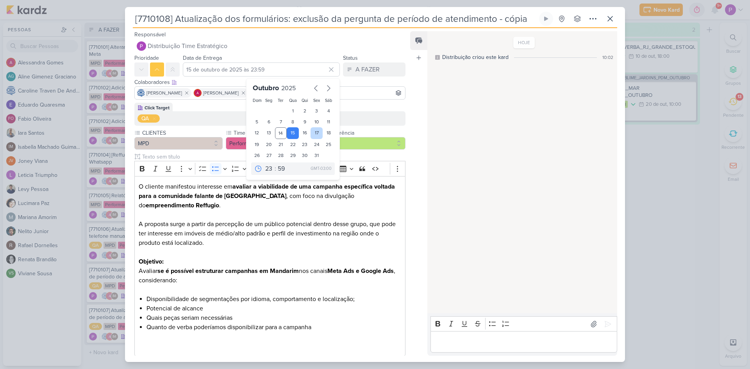
click at [311, 135] on div "17" at bounding box center [317, 133] width 12 height 12
type input "[DATE] 23:59"
click at [404, 105] on div "Click Target QA CLIENTES MPD" at bounding box center [267, 231] width 284 height 257
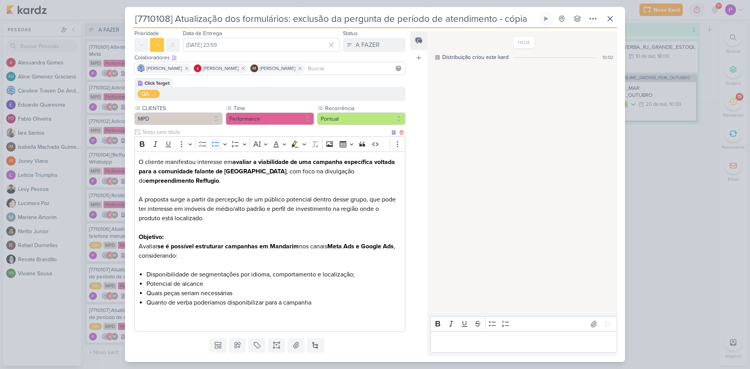
scroll to position [44, 0]
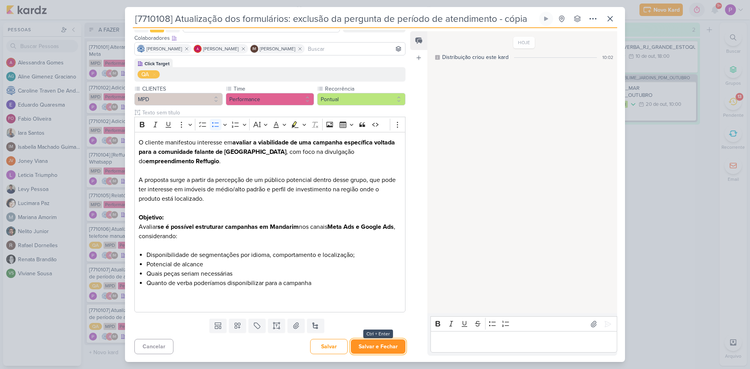
click at [379, 351] on button "Salvar e Fechar" at bounding box center [378, 347] width 55 height 14
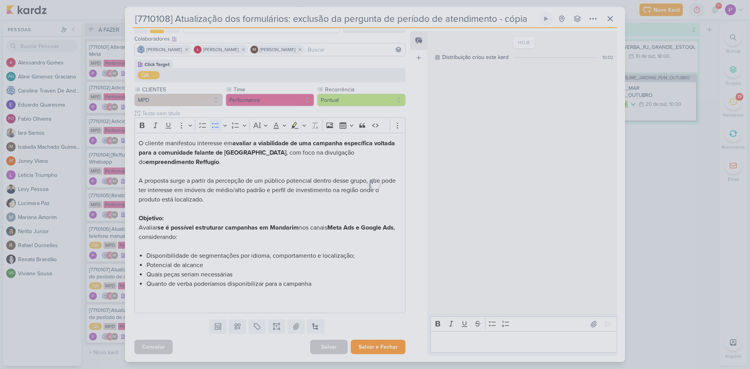
scroll to position [43, 0]
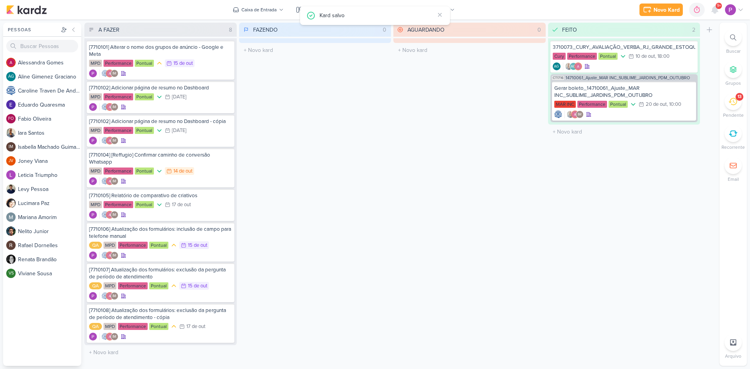
click at [324, 321] on div "FAZENDO 0 Mover Para Esquerda Mover Para Direita [GEOGRAPHIC_DATA] O título do …" at bounding box center [315, 194] width 152 height 343
click at [182, 309] on div "[7710108] Atualização dos formulários: exclusão da pergunta de período de atend…" at bounding box center [160, 314] width 143 height 14
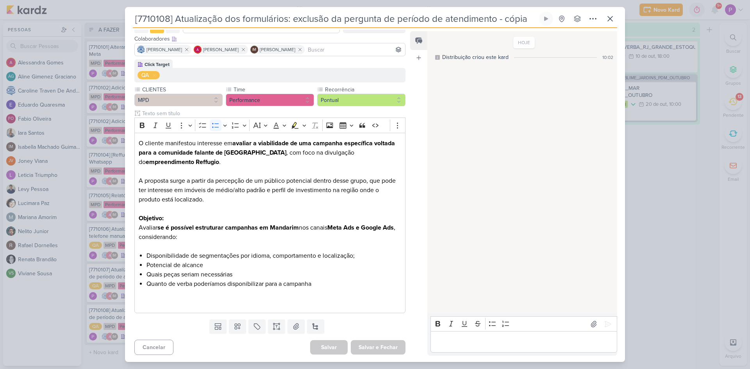
click at [222, 21] on input "[7710108] Atualização dos formulários: exclusão da pergunta de período de atend…" at bounding box center [335, 19] width 405 height 14
drag, startPoint x: 175, startPoint y: 20, endPoint x: 543, endPoint y: -2, distance: 369.5
click at [543, 0] on html "1.107.0 [GEOGRAPHIC_DATA] Ctrl + k 0h0m Sessão desligada... Hoje 0h0m Semana 0h…" at bounding box center [375, 184] width 750 height 369
click at [208, 213] on p "Editor editing area: main" at bounding box center [270, 208] width 263 height 9
click at [364, 252] on li "Disponibilidade de segmentações por idioma, comportamento e localização;" at bounding box center [274, 255] width 255 height 9
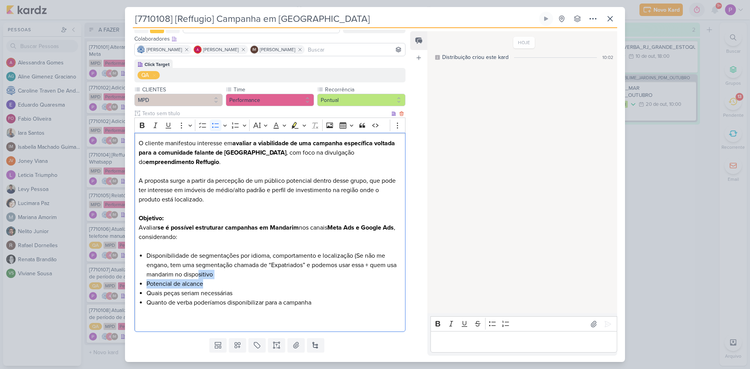
drag, startPoint x: 283, startPoint y: 280, endPoint x: 209, endPoint y: 277, distance: 74.7
click at [209, 277] on ul "Disponibilidade de segmentações por idioma, comportamento e localização (Se não…" at bounding box center [274, 279] width 255 height 56
drag, startPoint x: 272, startPoint y: 273, endPoint x: 300, endPoint y: 273, distance: 27.4
click at [273, 273] on li "Disponibilidade de segmentações por idioma, comportamento e localização (Se não…" at bounding box center [274, 265] width 255 height 28
click at [301, 274] on li "Disponibilidade de segmentações por idioma, comportamento e localização (Se não…" at bounding box center [274, 265] width 255 height 28
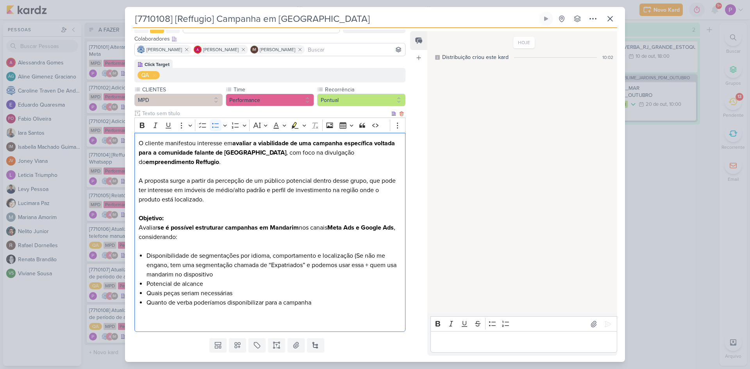
click at [357, 257] on li "Disponibilidade de segmentações por idioma, comportamento e localização (Se não…" at bounding box center [274, 265] width 255 height 28
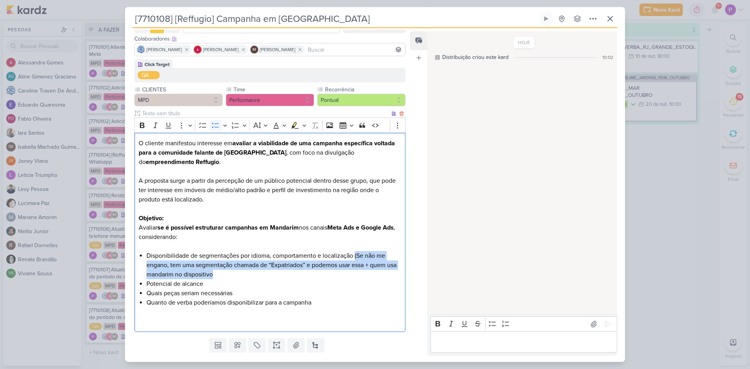
drag, startPoint x: 355, startPoint y: 257, endPoint x: 356, endPoint y: 273, distance: 16.4
click at [356, 273] on li "Disponibilidade de segmentações por idioma, comportamento e localização (Se não…" at bounding box center [274, 265] width 255 height 28
click at [295, 126] on icon "Editor toolbar" at bounding box center [295, 125] width 7 height 7
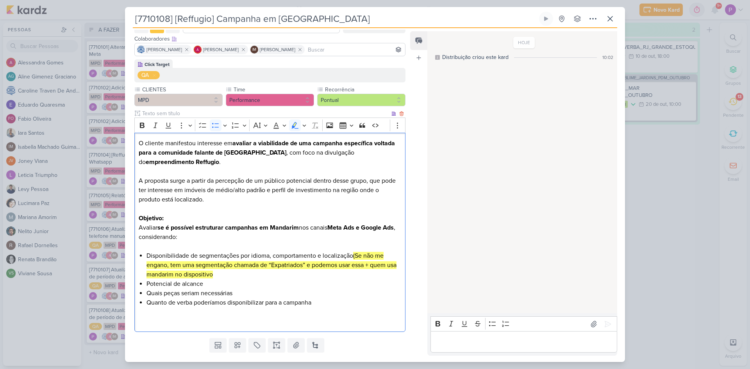
click at [240, 277] on li "Disponibilidade de segmentações por idioma, comportamento e localização (Se não…" at bounding box center [274, 265] width 255 height 28
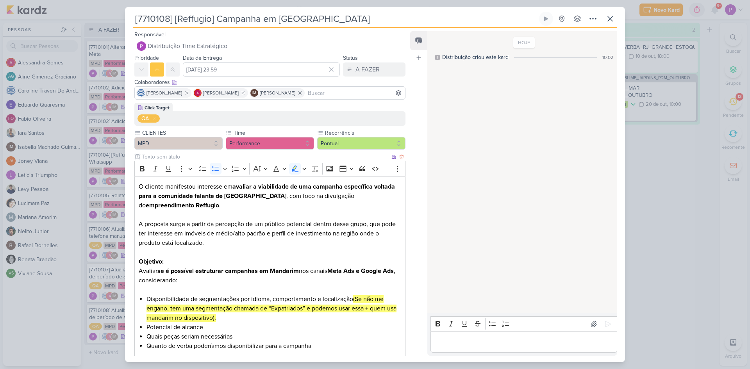
scroll to position [63, 0]
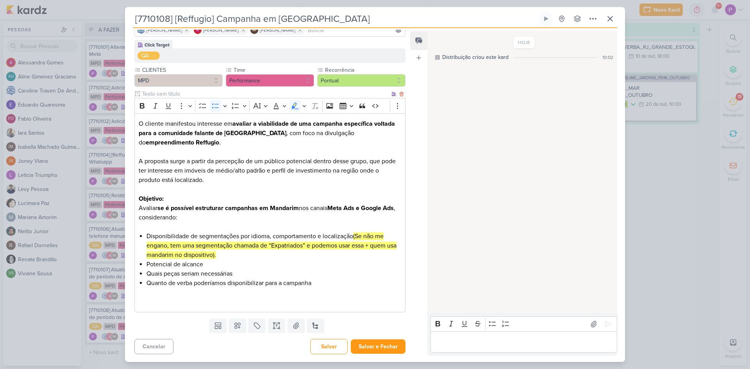
click at [340, 282] on li "Quanto de verba poderíamos disponibilizar para a campanha" at bounding box center [274, 283] width 255 height 9
click at [374, 343] on button "Salvar e Fechar" at bounding box center [378, 347] width 55 height 14
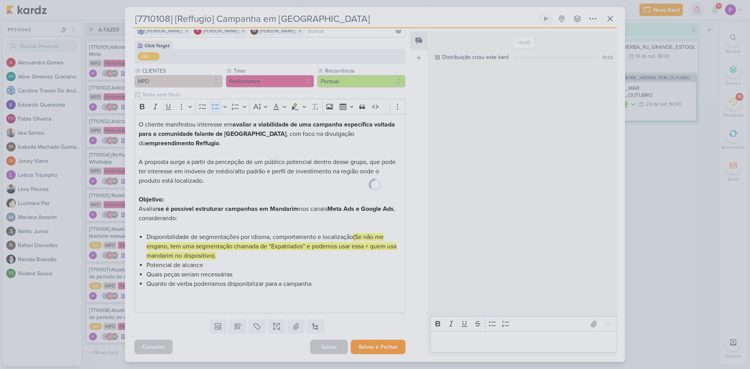
scroll to position [62, 0]
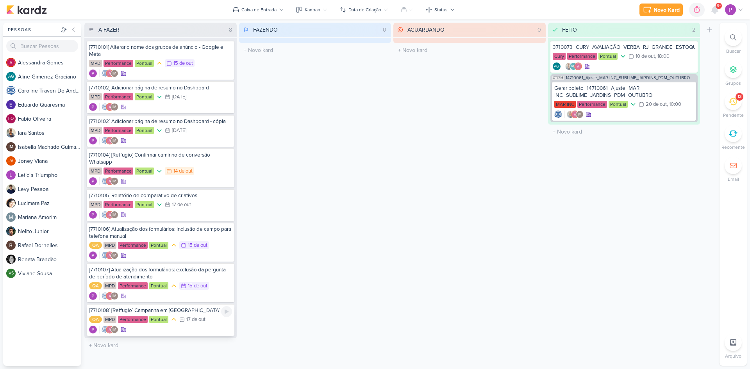
click at [190, 330] on div "IM" at bounding box center [160, 330] width 143 height 8
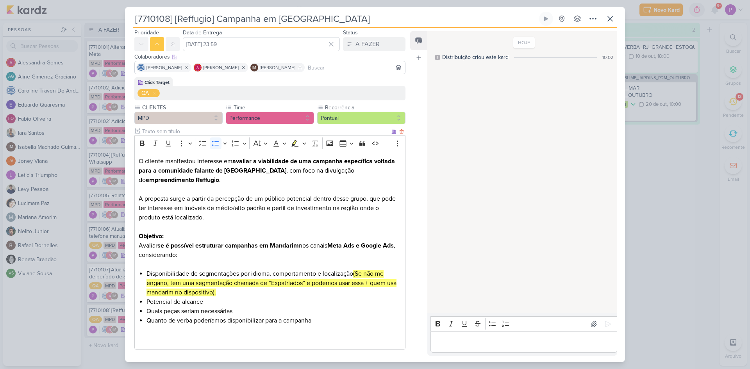
scroll to position [0, 0]
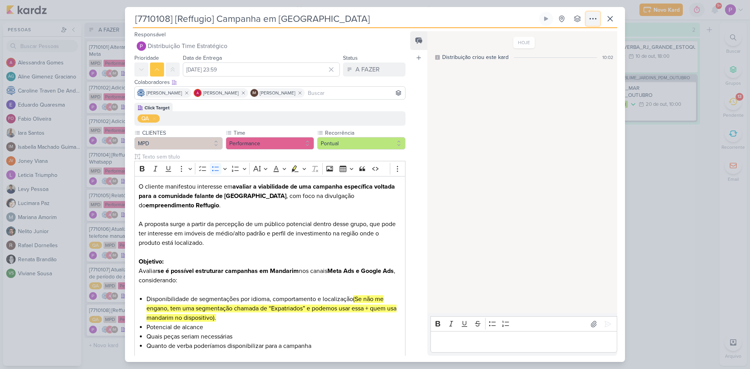
click at [591, 23] on icon at bounding box center [592, 18] width 9 height 9
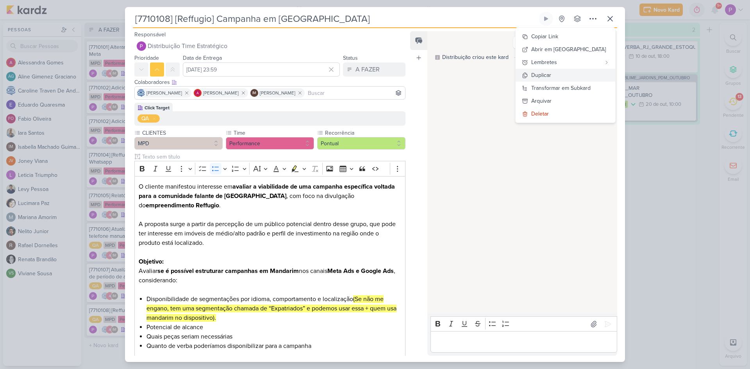
click at [551, 76] on div "Duplicar" at bounding box center [541, 75] width 20 height 8
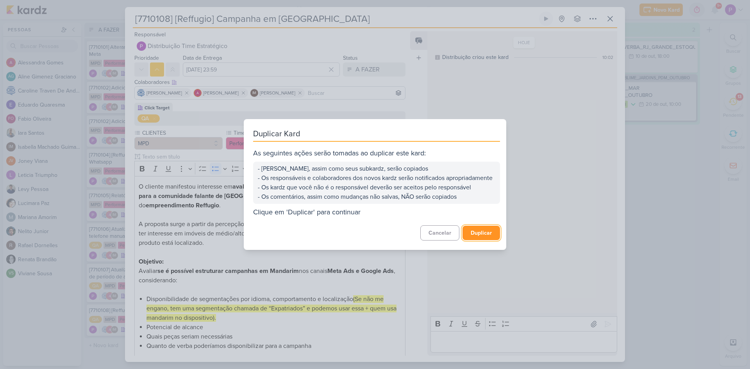
click at [484, 237] on button "Duplicar" at bounding box center [482, 233] width 38 height 14
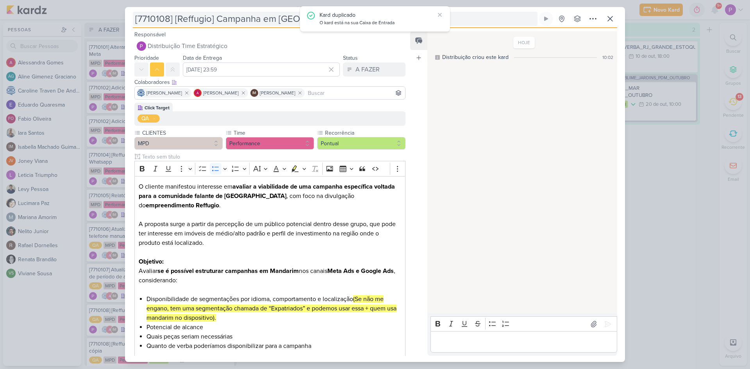
click at [168, 21] on input "[7710108] [Reffugio] Campanha em [GEOGRAPHIC_DATA]" at bounding box center [335, 19] width 405 height 14
drag, startPoint x: 170, startPoint y: 20, endPoint x: 139, endPoint y: 20, distance: 30.9
click at [139, 20] on input "[7710108] [Reffugio] Campanha em [GEOGRAPHIC_DATA]" at bounding box center [335, 19] width 405 height 14
paste input "14710101"
drag, startPoint x: 323, startPoint y: 13, endPoint x: 177, endPoint y: 20, distance: 146.3
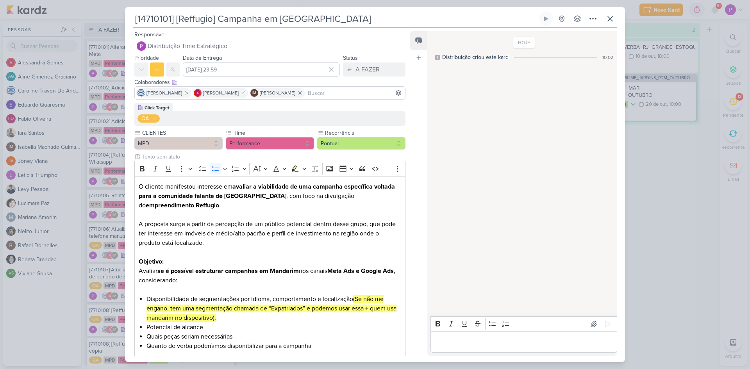
click at [177, 20] on input "[14710101] [Reffugio] Campanha em [GEOGRAPHIC_DATA]" at bounding box center [335, 19] width 405 height 14
paste input "GOOGLE ADS] Verificar a campanha de tipologia"
click at [209, 36] on div "Responsável Distribuição Time Estratégico Nenhum contato encontrado create new …" at bounding box center [267, 41] width 284 height 23
click at [169, 141] on button "MPD" at bounding box center [178, 143] width 88 height 13
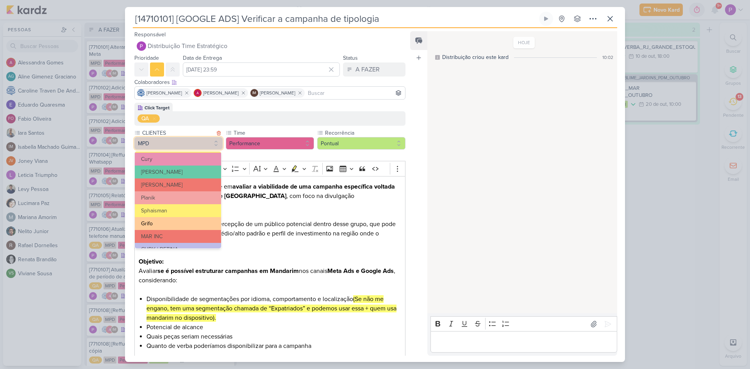
scroll to position [153, 0]
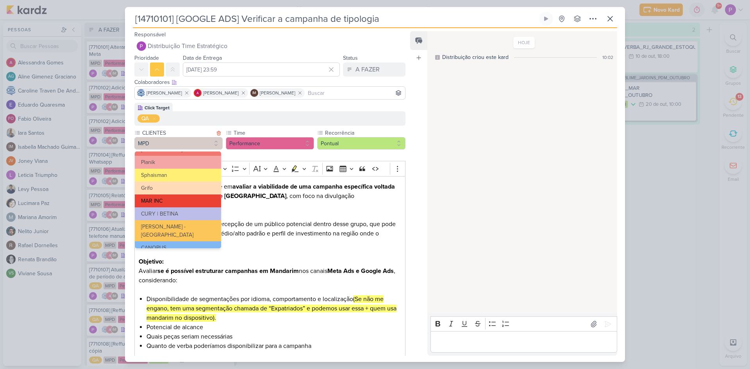
click at [172, 200] on button "MAR INC" at bounding box center [178, 201] width 86 height 13
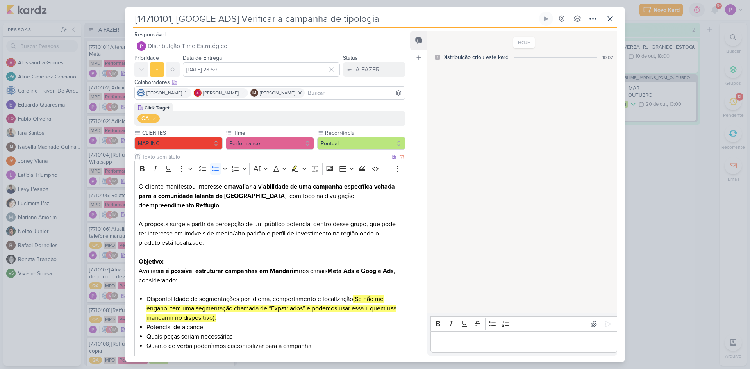
click at [194, 211] on p "A proposta surge a partir da percepção de um público potencial dentro desse gru…" at bounding box center [270, 229] width 263 height 38
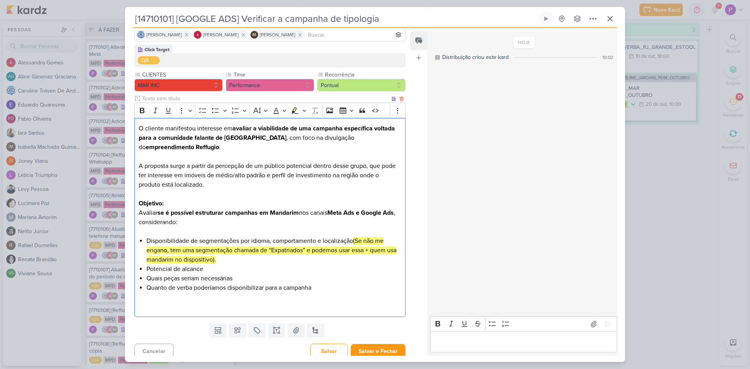
scroll to position [63, 0]
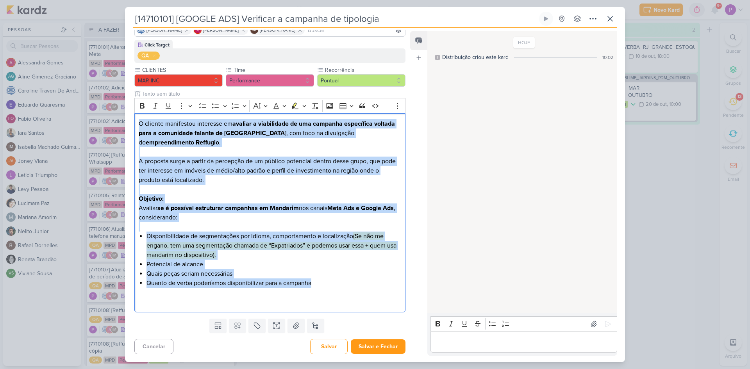
drag, startPoint x: 321, startPoint y: 282, endPoint x: 66, endPoint y: 64, distance: 335.4
click at [66, 64] on div "[14710101] [GOOGLE ADS] Verificar a campanha de tipologia" at bounding box center [375, 184] width 750 height 369
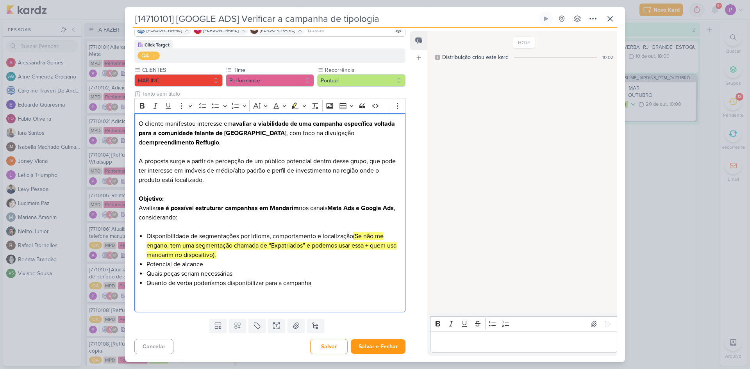
scroll to position [0, 0]
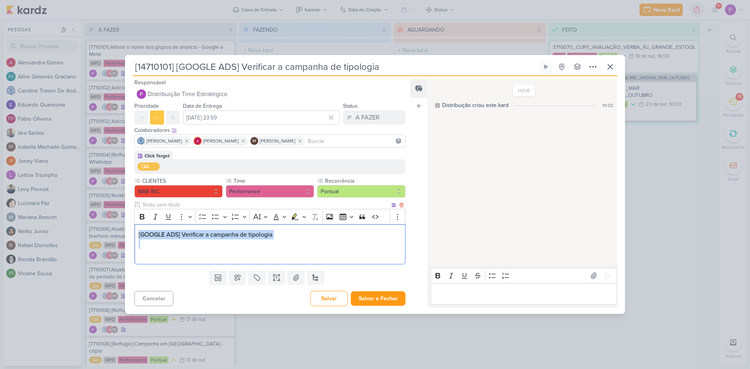
drag, startPoint x: 285, startPoint y: 240, endPoint x: 50, endPoint y: 232, distance: 235.7
click at [50, 232] on div "[14710101] [GOOGLE ADS] Verificar a campanha de tipologia" at bounding box center [375, 184] width 750 height 369
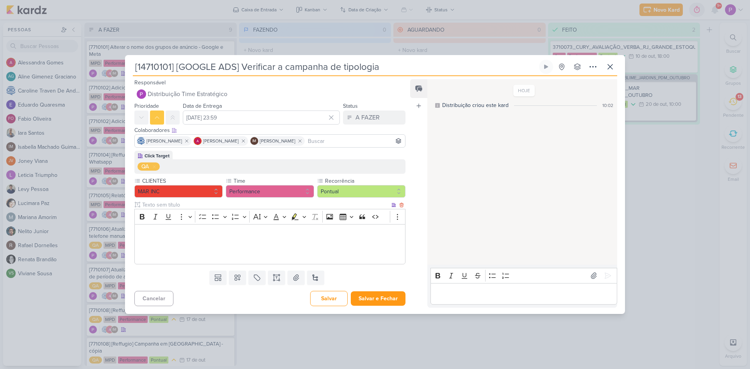
click at [156, 240] on p "Editor editing area: main" at bounding box center [270, 244] width 263 height 9
click at [141, 216] on icon "Editor toolbar" at bounding box center [142, 216] width 5 height 5
click at [147, 233] on p "Editor editing area: main" at bounding box center [270, 234] width 263 height 9
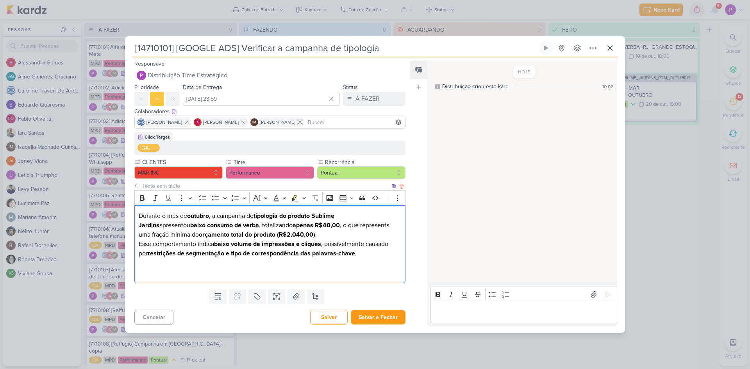
click at [276, 236] on p "Durante o mês de outubro , a campanha de tipologia do produto Sublime Jardins a…" at bounding box center [270, 234] width 263 height 47
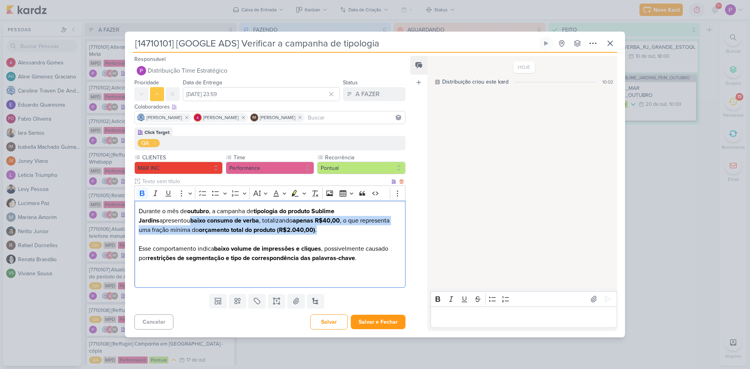
drag, startPoint x: 268, startPoint y: 231, endPoint x: 137, endPoint y: 221, distance: 131.7
click at [137, 221] on div "Durante o mês de outubro , a campanha de tipologia do produto Sublime Jardins a…" at bounding box center [269, 244] width 271 height 87
click at [141, 190] on icon "Editor toolbar" at bounding box center [142, 194] width 8 height 8
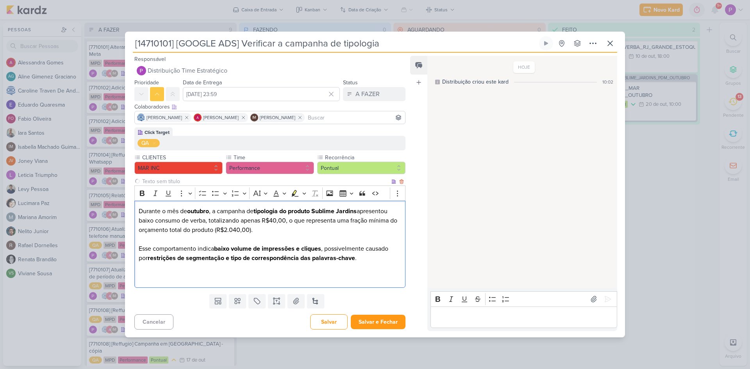
click at [324, 261] on strong "restrições de segmentação e tipo de correspondência das palavras-chave" at bounding box center [251, 258] width 207 height 8
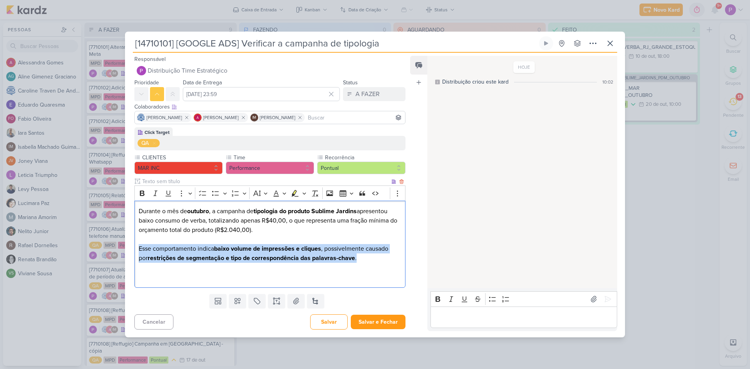
drag, startPoint x: 359, startPoint y: 261, endPoint x: 138, endPoint y: 247, distance: 221.2
click at [139, 247] on p "Esse comportamento indica baixo volume de impressões e cliques , possivelmente …" at bounding box center [270, 249] width 263 height 28
click at [142, 194] on icon "Editor toolbar" at bounding box center [142, 194] width 8 height 8
click at [220, 249] on strong "Esse comportamento indica baixo volume de impressões e cliques, possivelmente c…" at bounding box center [267, 253] width 256 height 17
drag, startPoint x: 363, startPoint y: 261, endPoint x: 90, endPoint y: 250, distance: 273.7
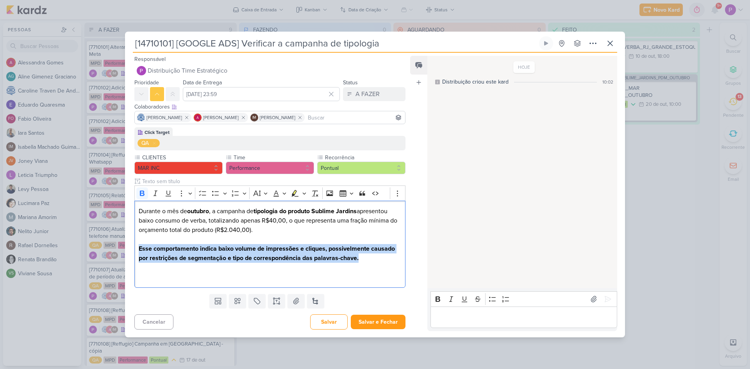
click at [90, 250] on div "[14710101] [GOOGLE ADS] Verificar a campanha de tipologia" at bounding box center [375, 184] width 750 height 369
click at [141, 195] on icon "Editor toolbar" at bounding box center [142, 193] width 5 height 5
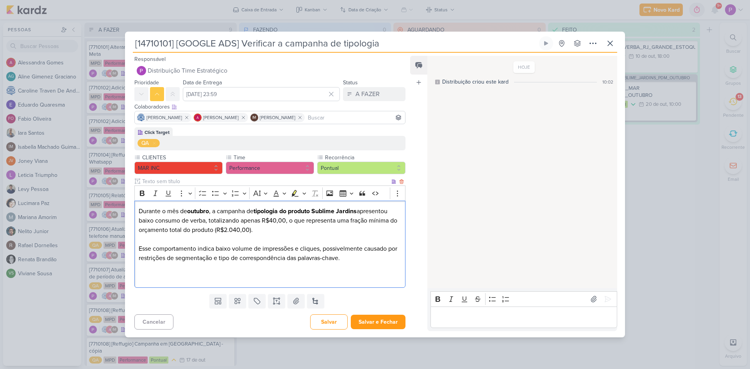
click at [197, 258] on p "Esse comportamento indica baixo volume de impressões e cliques, possivelmente c…" at bounding box center [270, 249] width 263 height 28
drag, startPoint x: 222, startPoint y: 259, endPoint x: 186, endPoint y: 257, distance: 36.8
click at [186, 257] on p "Esse comportamento indica baixo volume de impressões e cliques, possivelmente c…" at bounding box center [270, 249] width 263 height 28
drag, startPoint x: 300, startPoint y: 256, endPoint x: 352, endPoint y: 255, distance: 52.0
click at [352, 255] on p "Esse comportamento indica baixo volume de impressões e cliques, possivelmente c…" at bounding box center [270, 249] width 263 height 28
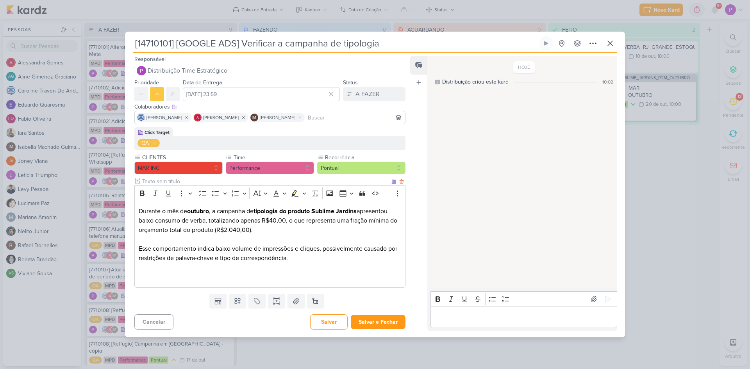
click at [206, 276] on p "Editor editing area: main" at bounding box center [270, 276] width 263 height 9
click at [197, 276] on p "Editor editing area: main" at bounding box center [270, 276] width 263 height 9
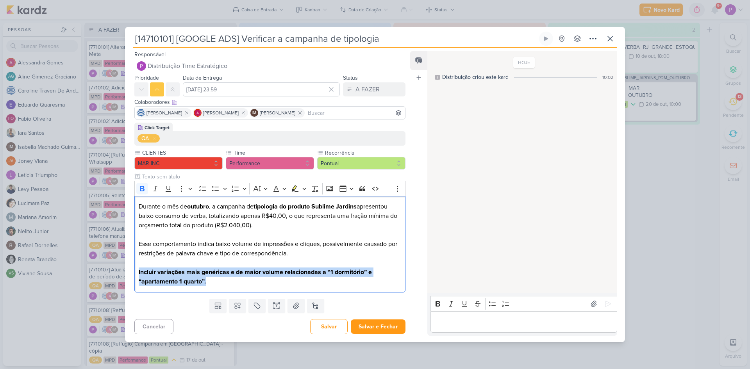
drag, startPoint x: 224, startPoint y: 285, endPoint x: 131, endPoint y: 274, distance: 93.2
click at [131, 274] on div "Click Target QA CLIENTES MAR INC" at bounding box center [267, 209] width 284 height 173
click at [145, 189] on icon "Editor toolbar" at bounding box center [142, 189] width 8 height 8
click at [292, 191] on icon "Editor toolbar" at bounding box center [295, 189] width 7 height 7
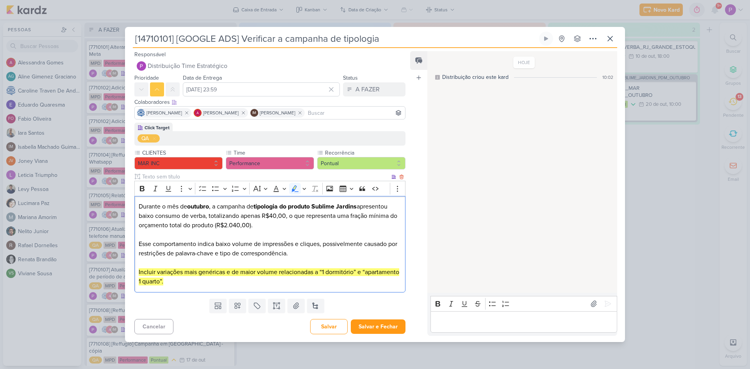
click at [231, 282] on p "Incluir variações mais genéricas e de maior volume relacionadas a “1 dormitório…" at bounding box center [270, 277] width 263 height 19
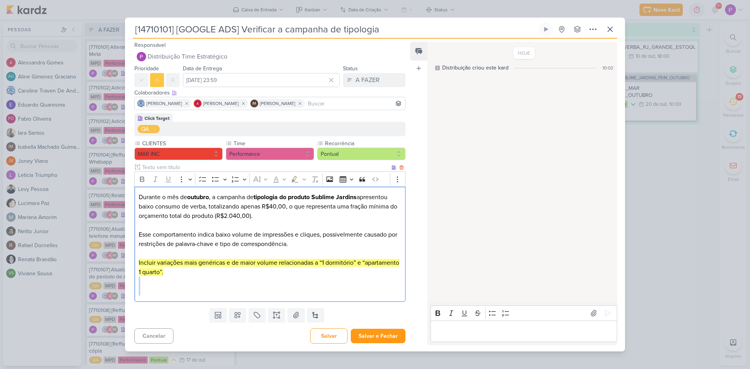
click at [174, 288] on div "Durante o mês de outubro , a campanha de tipologia do produto Sublime Jardins a…" at bounding box center [269, 244] width 271 height 115
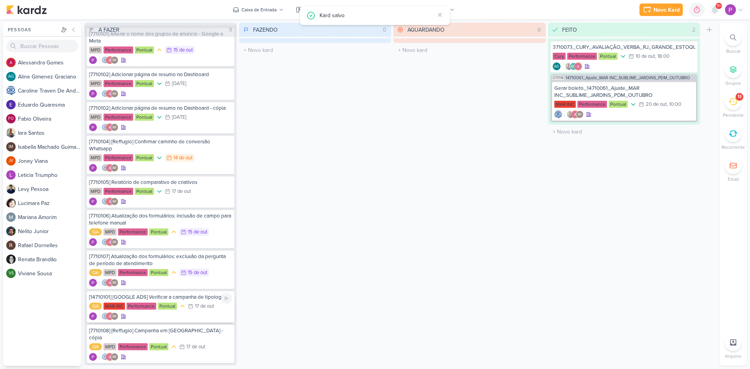
scroll to position [20, 0]
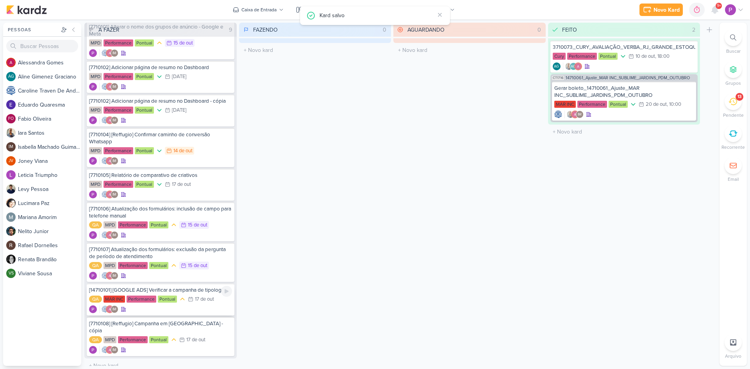
click at [170, 311] on div "IM" at bounding box center [160, 310] width 143 height 8
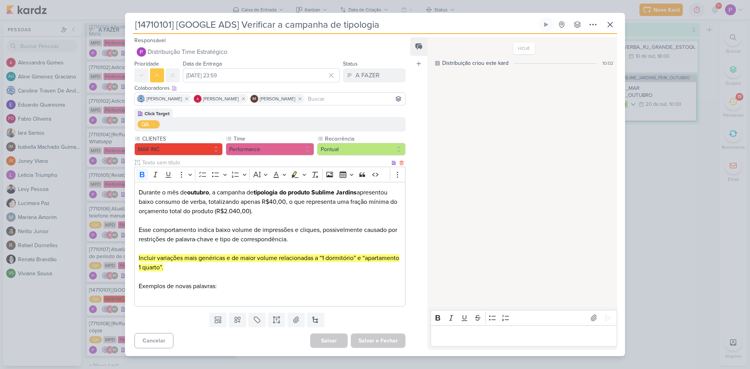
click at [211, 294] on p "Editor editing area: main" at bounding box center [270, 295] width 263 height 9
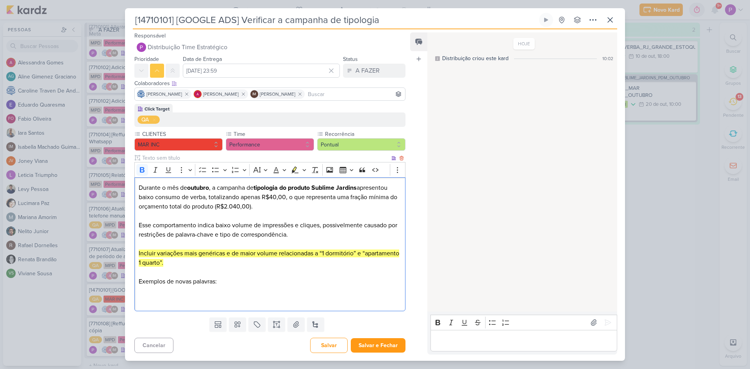
click at [187, 302] on p "Editor editing area: main" at bounding box center [270, 300] width 263 height 9
click at [186, 296] on p "Editor editing area: main" at bounding box center [270, 300] width 263 height 9
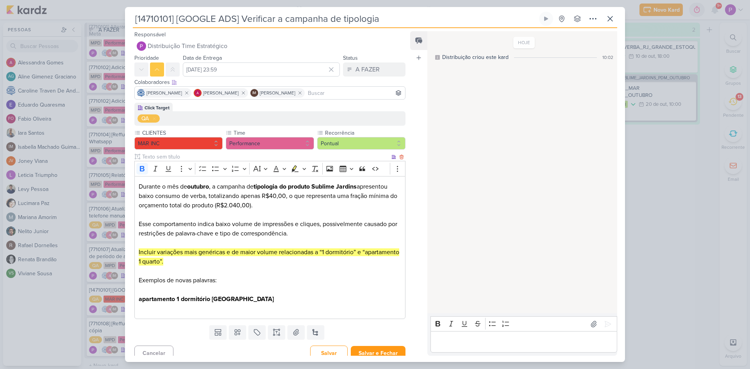
click at [169, 315] on div "Durante o mês de outubro , a campanha de tipologia do produto Sublime Jardins a…" at bounding box center [269, 247] width 271 height 143
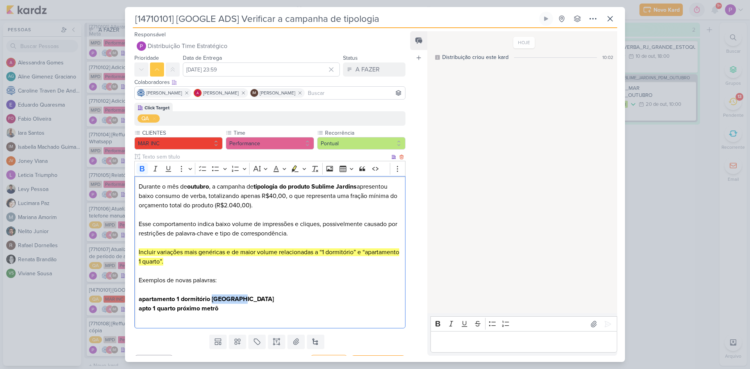
drag, startPoint x: 213, startPoint y: 300, endPoint x: 268, endPoint y: 300, distance: 55.9
click at [268, 300] on p "apartamento 1 dormitório [GEOGRAPHIC_DATA]" at bounding box center [270, 299] width 263 height 9
click at [251, 314] on p "Editor editing area: main" at bounding box center [270, 317] width 263 height 9
click at [173, 310] on strong "apto 1 quarto próximo metrô" at bounding box center [179, 309] width 80 height 8
drag, startPoint x: 179, startPoint y: 309, endPoint x: 339, endPoint y: 306, distance: 159.4
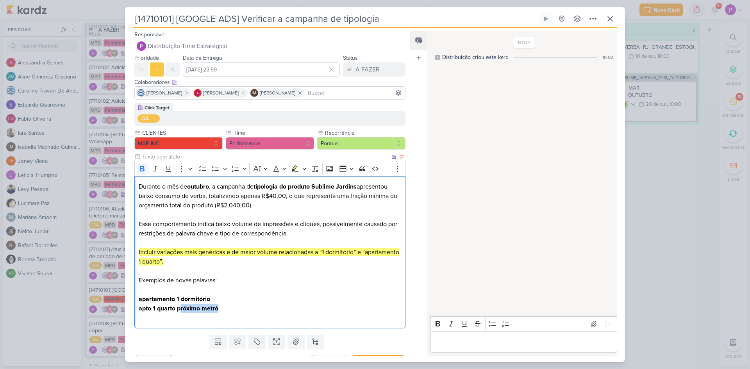
click at [338, 306] on p "apto 1 quarto próximo metrô" at bounding box center [270, 308] width 263 height 9
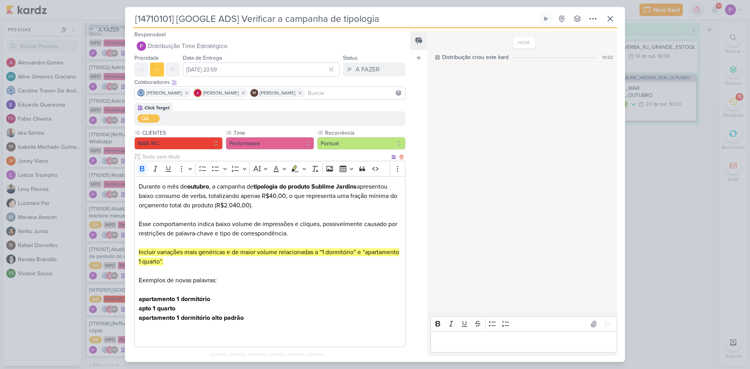
click at [173, 325] on p "Editor editing area: main" at bounding box center [270, 327] width 263 height 9
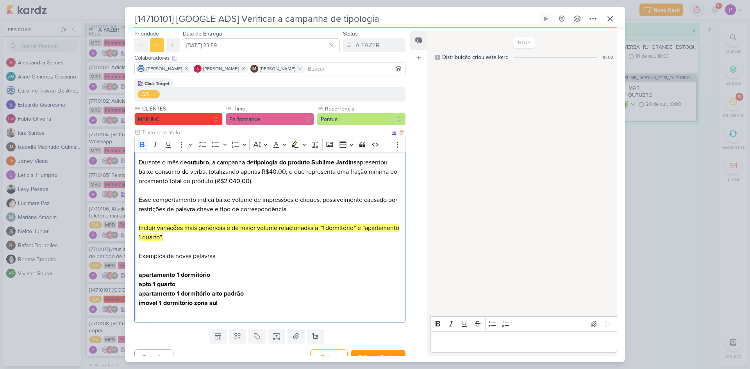
scroll to position [35, 0]
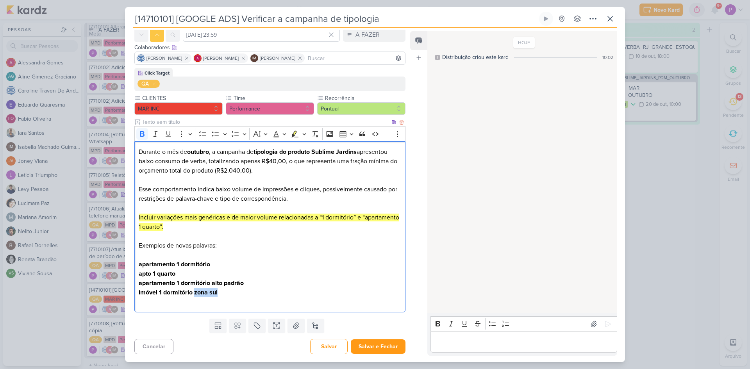
drag, startPoint x: 195, startPoint y: 293, endPoint x: 232, endPoint y: 293, distance: 36.7
click at [232, 293] on p "imóvel 1 dormitório zona sul" at bounding box center [270, 292] width 263 height 9
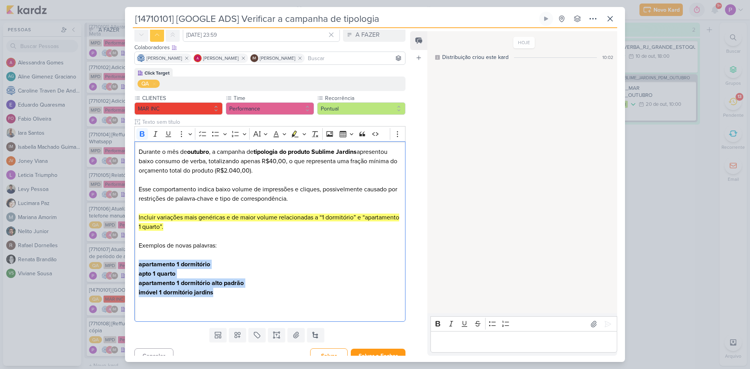
drag, startPoint x: 227, startPoint y: 296, endPoint x: 123, endPoint y: 261, distance: 110.3
click at [123, 261] on div "[14710101] [GOOGLE ADS] Verificar a campanha de tipologia" at bounding box center [375, 184] width 750 height 369
click at [145, 133] on icon "Editor toolbar" at bounding box center [142, 134] width 8 height 8
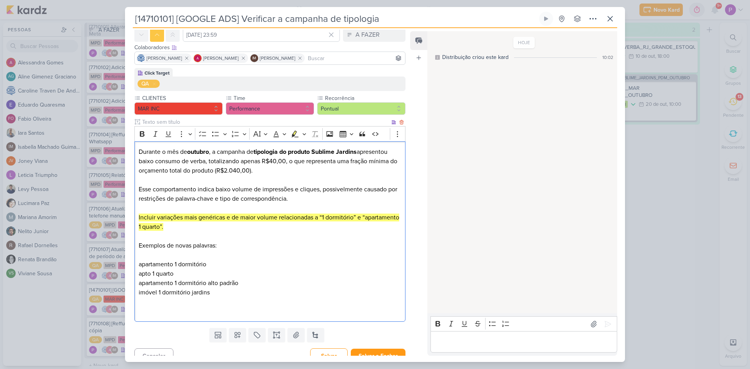
click at [283, 252] on p "Editor editing area: main" at bounding box center [270, 254] width 263 height 9
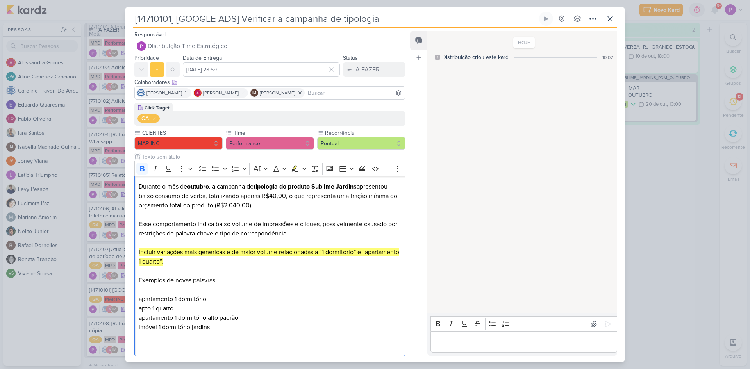
scroll to position [39, 0]
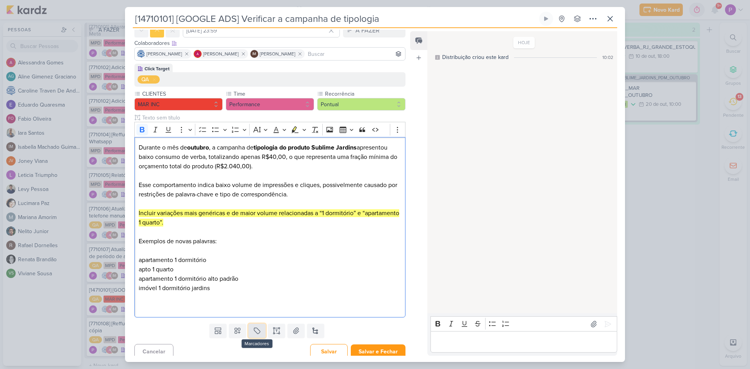
click at [256, 329] on icon at bounding box center [257, 331] width 8 height 8
click at [248, 306] on button "QA" at bounding box center [258, 313] width 77 height 14
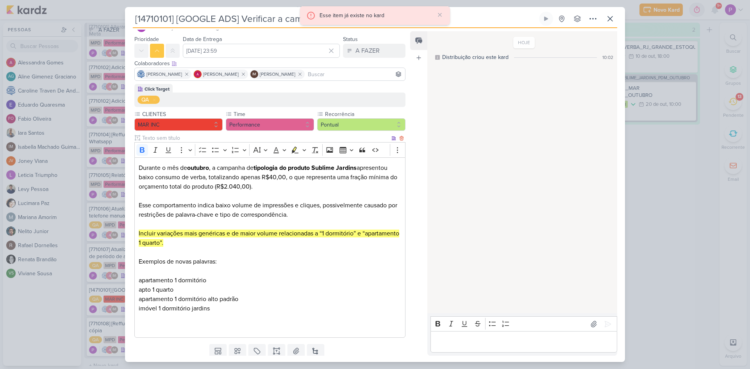
scroll to position [0, 0]
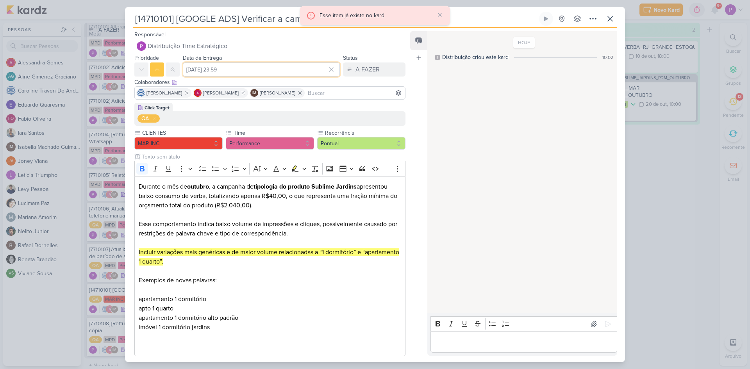
click at [207, 67] on input "[DATE] 23:59" at bounding box center [261, 70] width 157 height 14
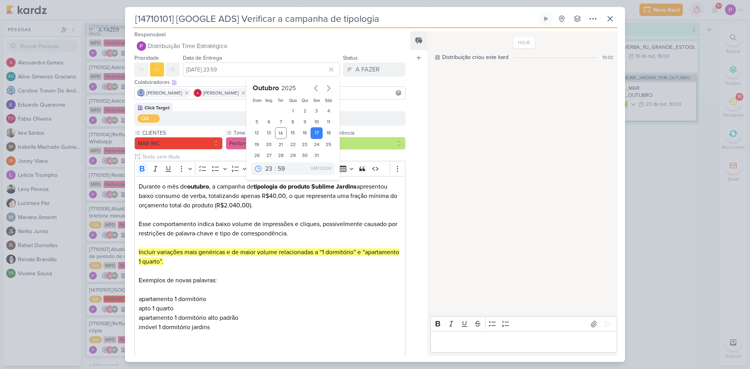
click at [405, 153] on div "Click Target QA CLIENTES MAR INC" at bounding box center [267, 231] width 284 height 257
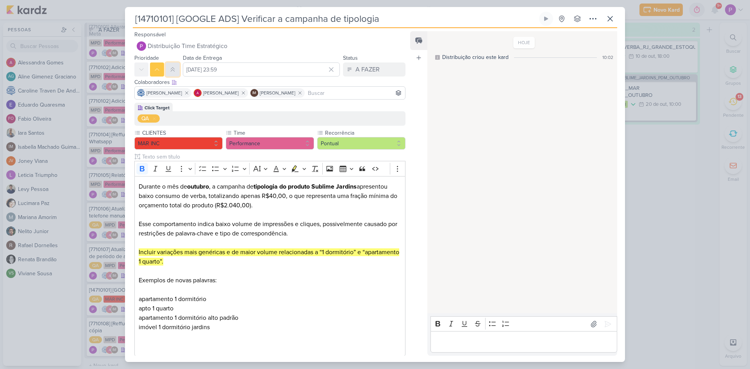
click at [178, 64] on button at bounding box center [173, 70] width 14 height 14
click at [156, 77] on div "Colaboradores Este kard pode ser visível a usuários da sua organização Este kar…" at bounding box center [267, 90] width 284 height 26
click at [148, 69] on button at bounding box center [141, 70] width 14 height 14
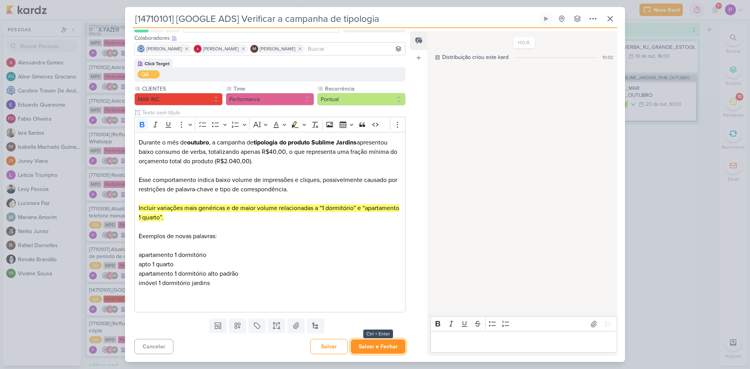
click at [395, 345] on button "Salvar e Fechar" at bounding box center [378, 347] width 55 height 14
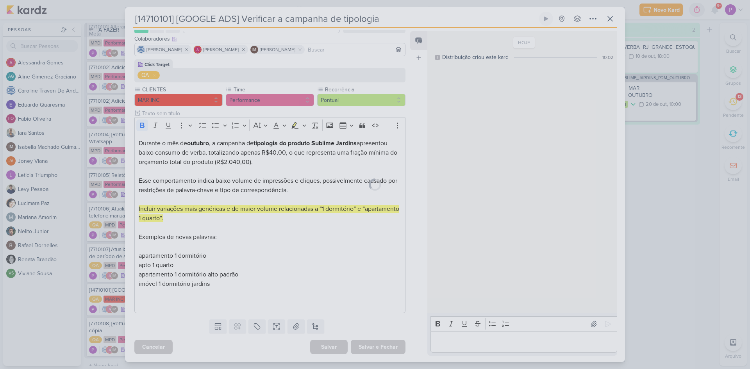
scroll to position [43, 0]
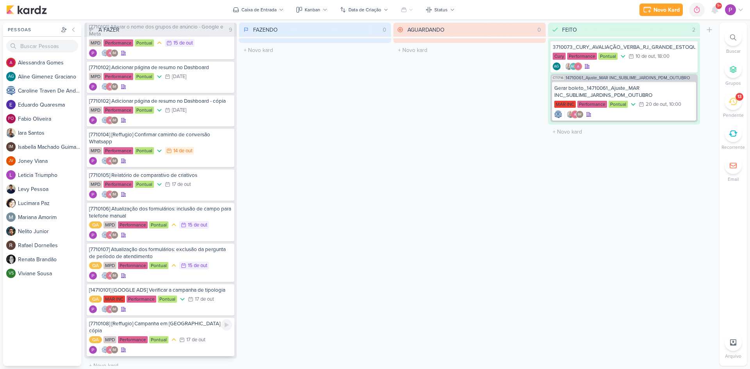
click at [163, 321] on div "[7710108] [Reffugio] Campanha em [GEOGRAPHIC_DATA] - cópia" at bounding box center [160, 327] width 143 height 14
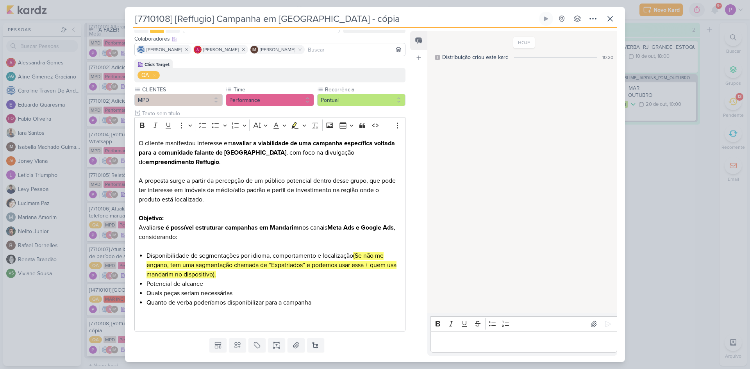
scroll to position [0, 0]
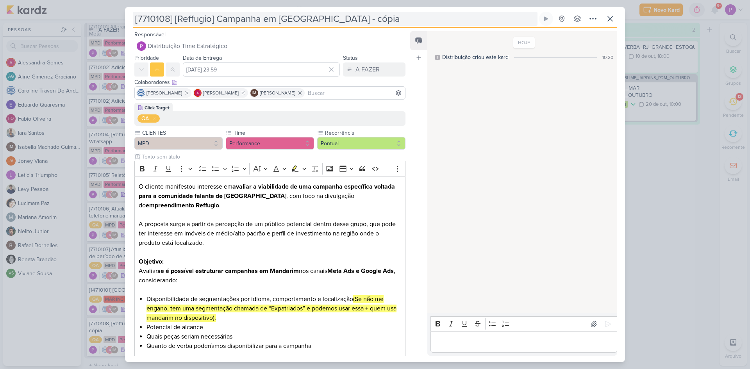
click at [207, 23] on input "[7710108] [Reffugio] Campanha em [GEOGRAPHIC_DATA] - cópia" at bounding box center [335, 19] width 405 height 14
click at [167, 20] on input "[7710108] [Reffugio] Campanha em [GEOGRAPHIC_DATA] - cópia" at bounding box center [335, 19] width 405 height 14
drag, startPoint x: 169, startPoint y: 20, endPoint x: 138, endPoint y: 20, distance: 30.5
click at [138, 20] on input "[7710108] [Reffugio] Campanha em [GEOGRAPHIC_DATA] - cópia" at bounding box center [335, 19] width 405 height 14
paste input "8710105"
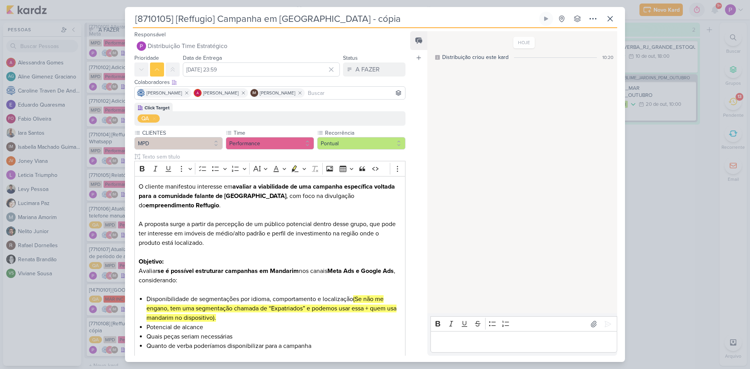
click at [188, 22] on input "[8710105] [Reffugio] Campanha em [GEOGRAPHIC_DATA] - cópia" at bounding box center [335, 19] width 405 height 14
click at [171, 20] on input "[8710105] [Reffugio] Campanha em [GEOGRAPHIC_DATA] - cópia" at bounding box center [335, 19] width 405 height 14
drag, startPoint x: 178, startPoint y: 19, endPoint x: 418, endPoint y: 19, distance: 239.5
click at [417, 19] on input "[8710105] [Reffugio] Campanha em [GEOGRAPHIC_DATA] - cópia" at bounding box center [335, 19] width 405 height 14
type input "[8710105] Desenvolvimento de novas peças"
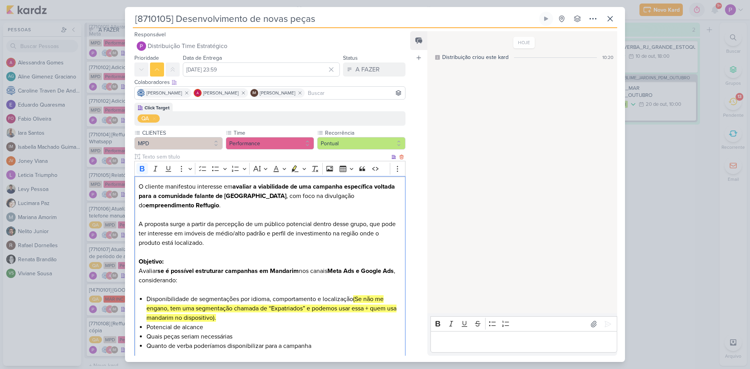
click at [204, 267] on p "Objetivo: Avaliar se é possível estruturar campanhas em Mandarim nos canais Met…" at bounding box center [270, 271] width 263 height 28
click at [609, 16] on icon at bounding box center [610, 18] width 9 height 9
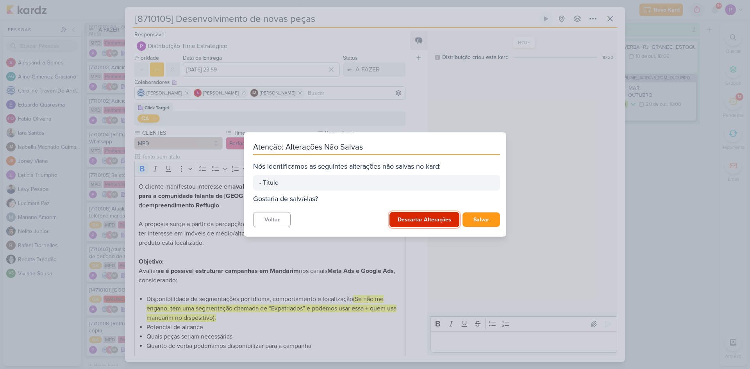
click at [437, 221] on button "Descartar Alterações" at bounding box center [425, 219] width 70 height 15
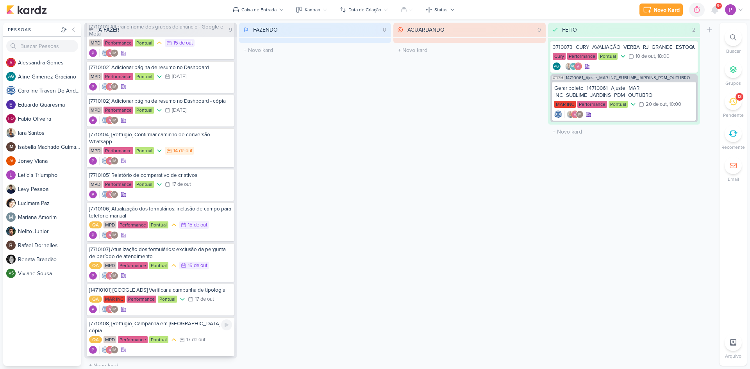
click at [183, 346] on div "IM" at bounding box center [160, 350] width 143 height 8
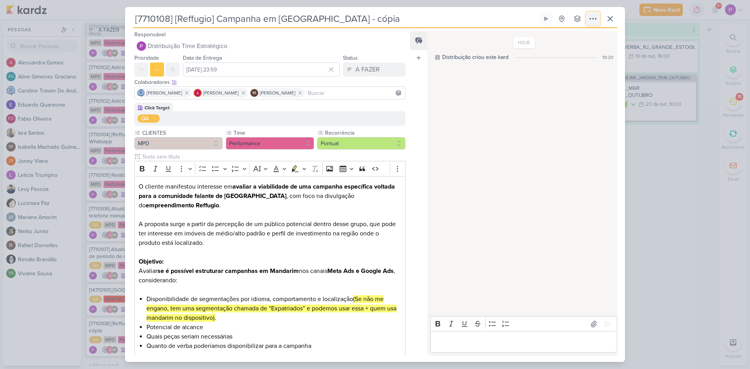
click at [595, 21] on icon at bounding box center [592, 18] width 9 height 9
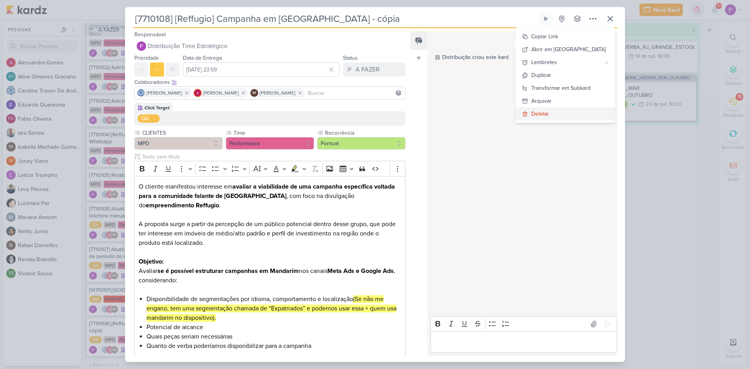
click at [580, 111] on button "Deletar" at bounding box center [566, 113] width 100 height 13
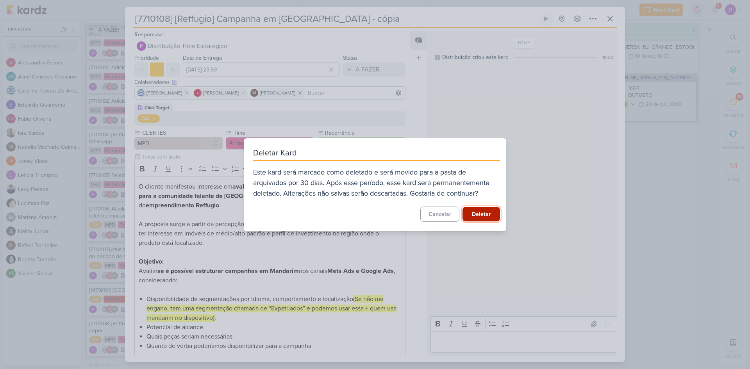
click at [472, 211] on button "Deletar" at bounding box center [482, 214] width 38 height 14
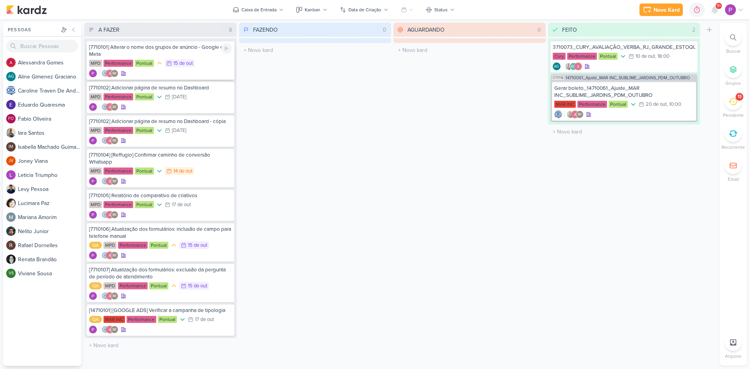
click at [186, 51] on div "[7710101] Alterar o nome dos grupos de anúncio - Google e Meta" at bounding box center [160, 51] width 143 height 14
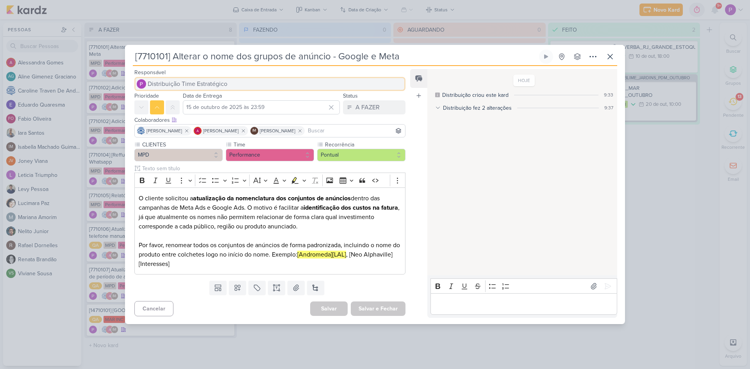
click at [186, 79] on button "Distribuição Time Estratégico" at bounding box center [269, 84] width 271 height 14
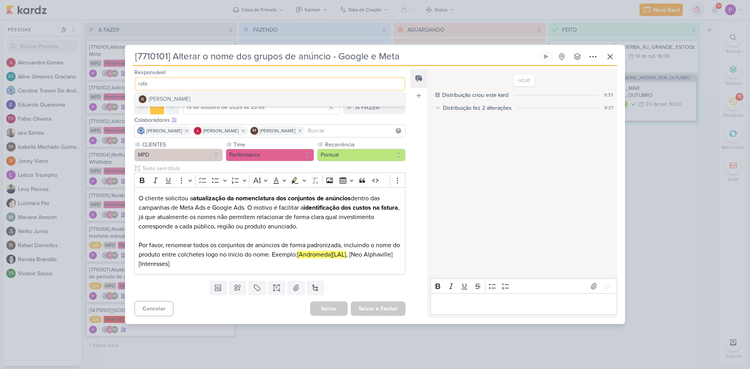
type input "rafa"
click at [226, 97] on button "[PERSON_NAME]" at bounding box center [270, 99] width 270 height 14
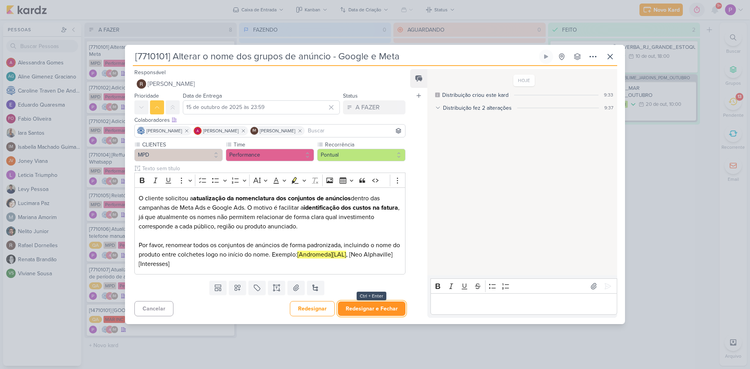
click at [362, 306] on button "Redesignar e Fechar" at bounding box center [372, 309] width 68 height 14
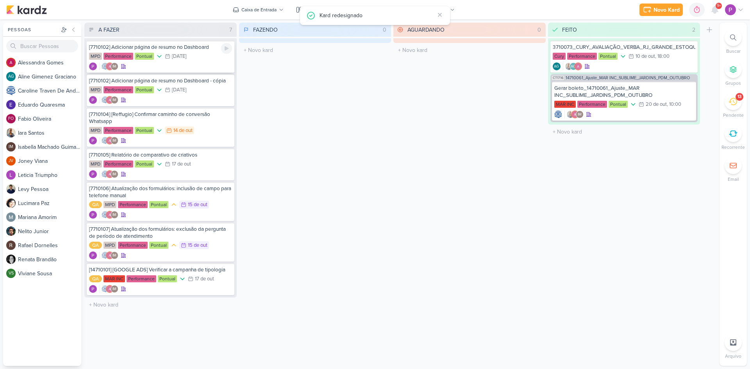
click at [155, 46] on div "[7710102] Adicionar página de resumo no Dashboard" at bounding box center [160, 47] width 143 height 7
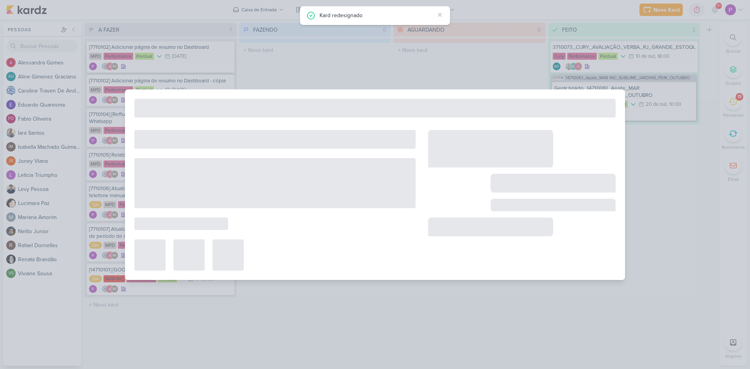
type input "[7710102] Adicionar página de resumo no Dashboard"
type input "[DATE] 23:59"
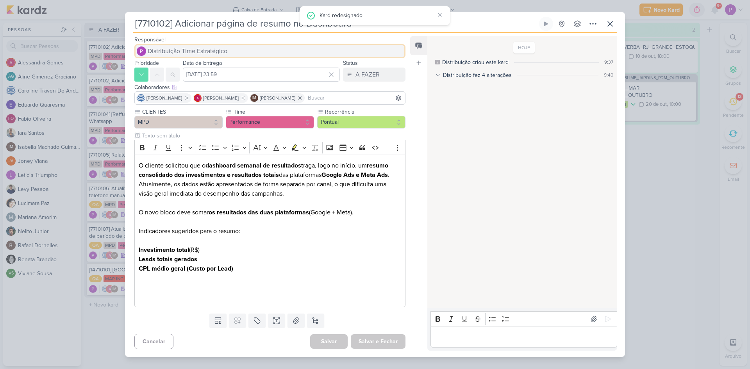
click at [177, 49] on span "Distribuição Time Estratégico" at bounding box center [188, 50] width 80 height 9
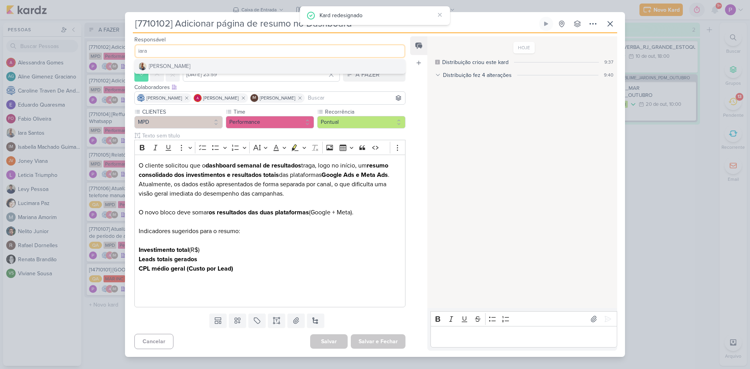
type input "iara"
click at [187, 71] on button "[PERSON_NAME]" at bounding box center [270, 66] width 270 height 14
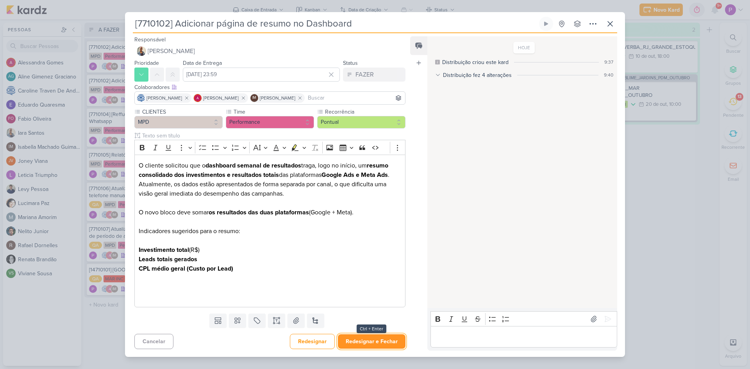
click at [363, 341] on button "Redesignar e Fechar" at bounding box center [372, 341] width 68 height 14
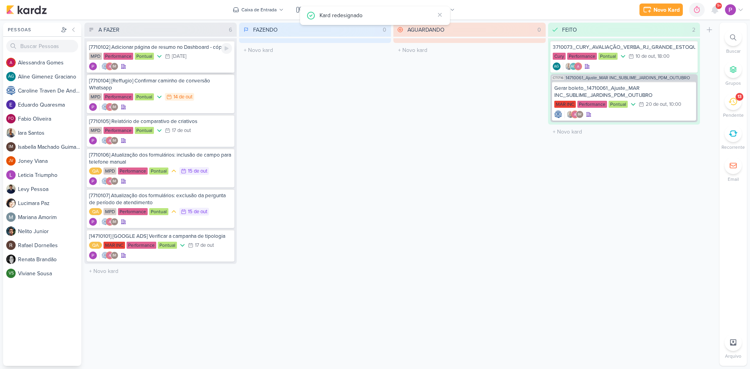
click at [152, 49] on div "[7710102] Adicionar página de resumo no Dashboard - cópia" at bounding box center [160, 47] width 143 height 7
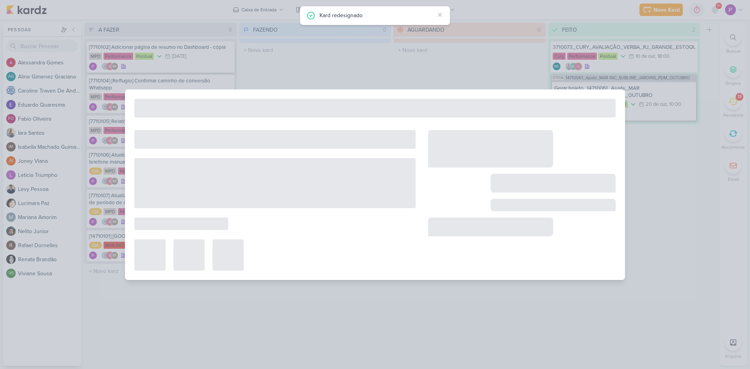
type input "[7710102] Adicionar página de resumo no Dashboard - cópia"
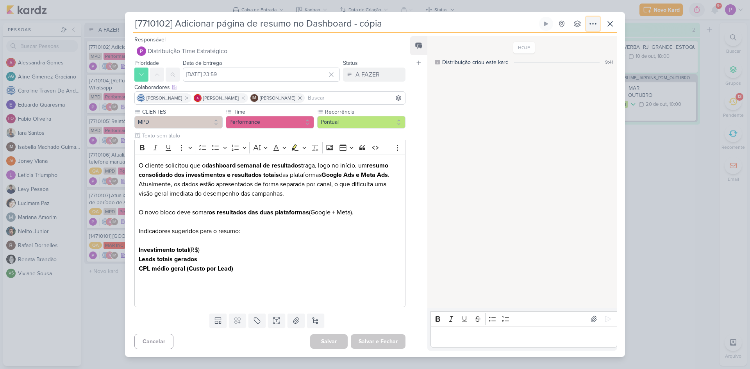
click at [590, 24] on icon at bounding box center [592, 23] width 9 height 9
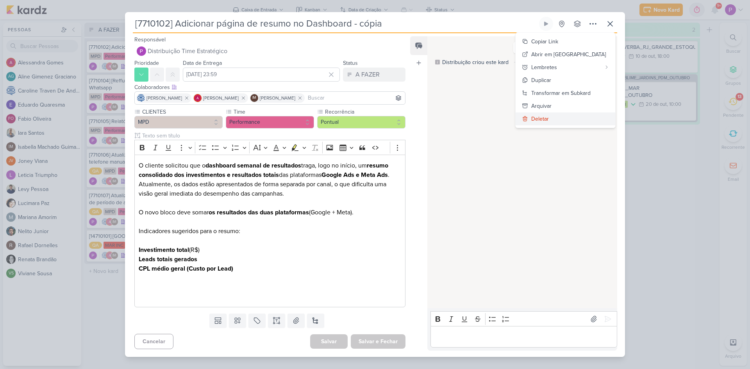
click at [568, 117] on button "Deletar" at bounding box center [566, 119] width 100 height 13
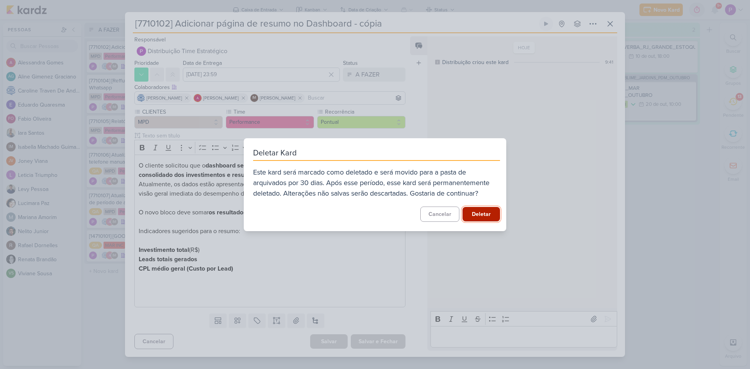
click at [466, 215] on button "Deletar" at bounding box center [482, 214] width 38 height 14
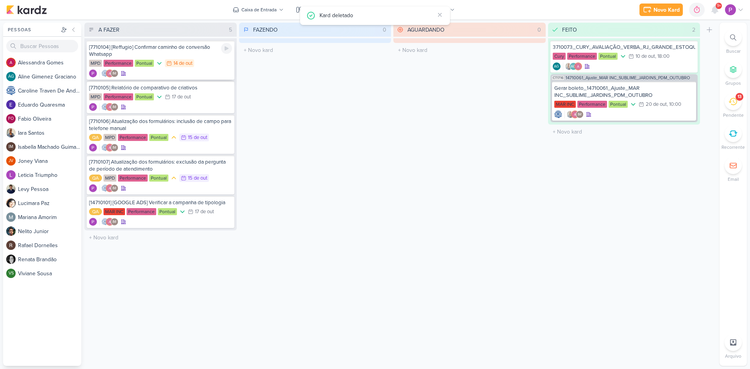
click at [181, 50] on div "[7710104] [Reffugio] Confirmar caminho de conversão Whatsapp" at bounding box center [160, 51] width 143 height 14
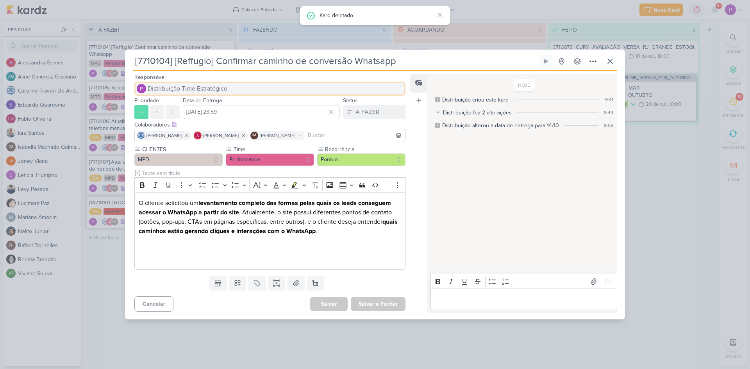
click at [191, 83] on button "Distribuição Time Estratégico" at bounding box center [269, 89] width 271 height 14
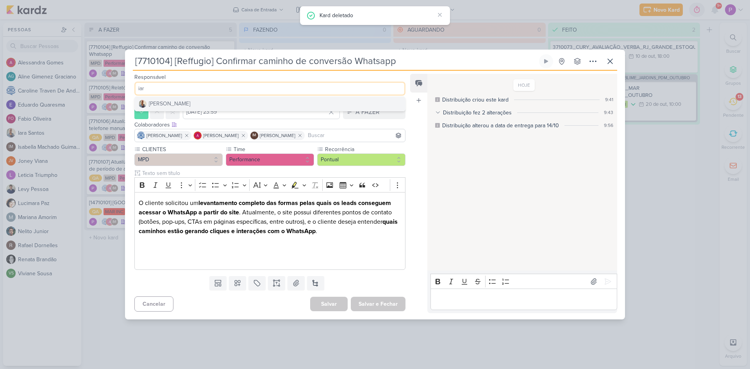
type input "iar"
click at [198, 102] on button "[PERSON_NAME]" at bounding box center [270, 104] width 270 height 14
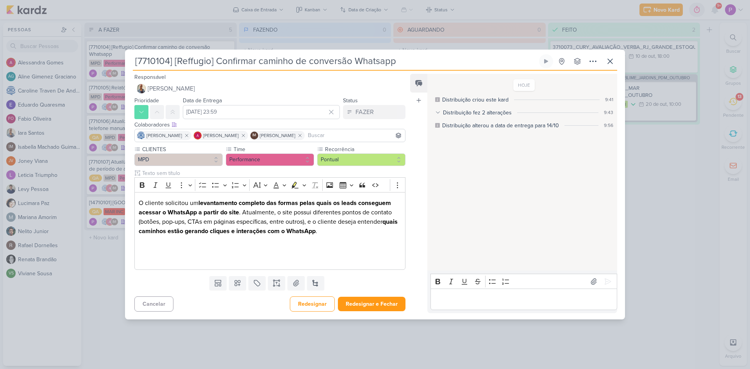
click at [364, 313] on div "Cancelar Redesignar Redesignar e Fechar Ctrl + Enter" at bounding box center [267, 303] width 284 height 20
click at [370, 309] on button "Redesignar e Fechar" at bounding box center [372, 304] width 68 height 14
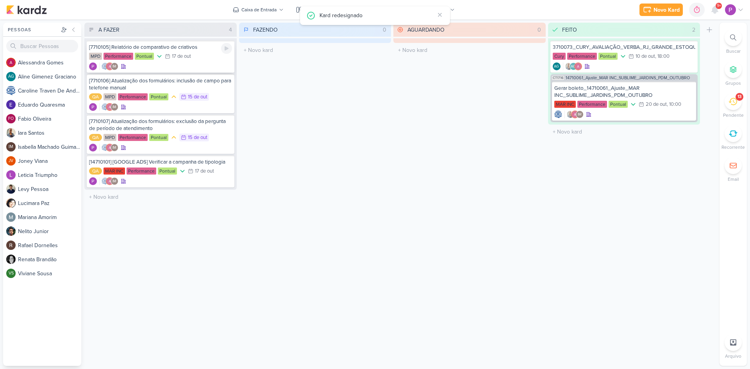
click at [155, 48] on div "[7710105] Relatório de comparativo de criativos" at bounding box center [160, 47] width 143 height 7
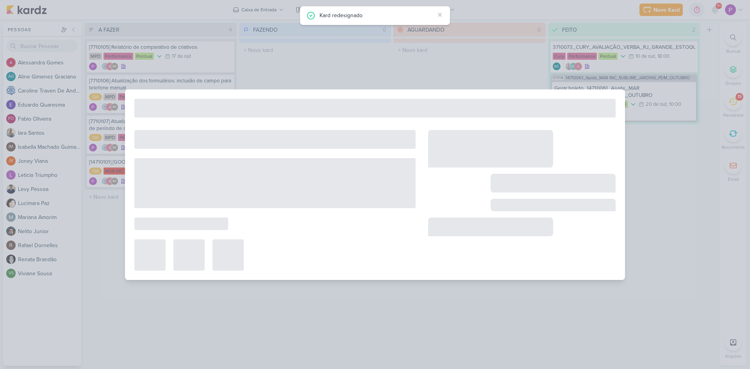
type input "[7710105] Relatório de comparativo de criativos"
type input "[DATE] 23:59"
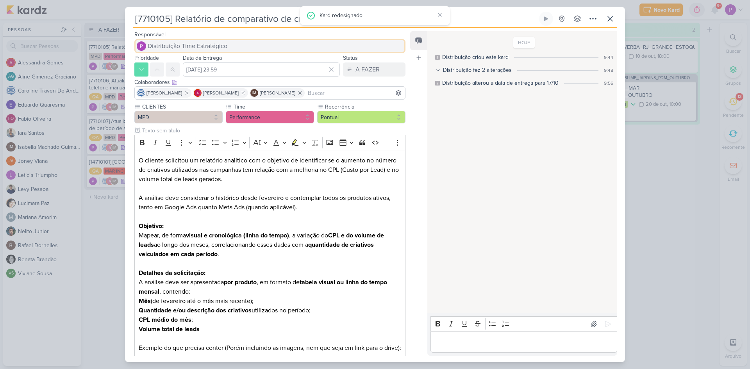
click at [186, 45] on span "Distribuição Time Estratégico" at bounding box center [188, 45] width 80 height 9
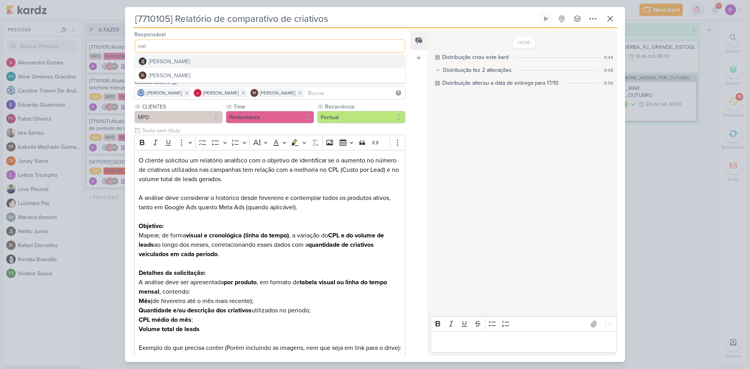
type input "nel"
click at [188, 63] on button "[PERSON_NAME]" at bounding box center [270, 61] width 270 height 14
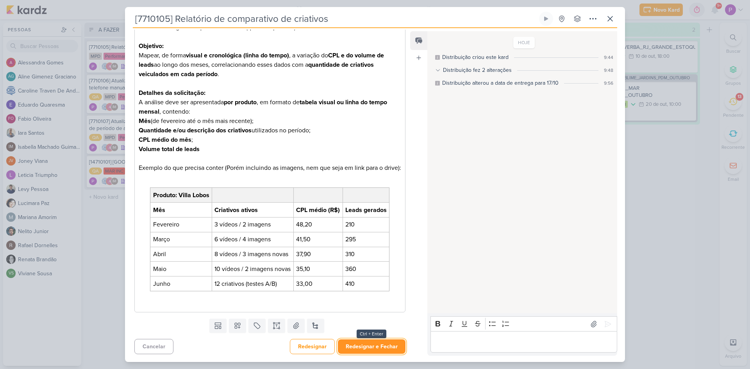
click at [347, 344] on button "Redesignar e Fechar" at bounding box center [372, 347] width 68 height 14
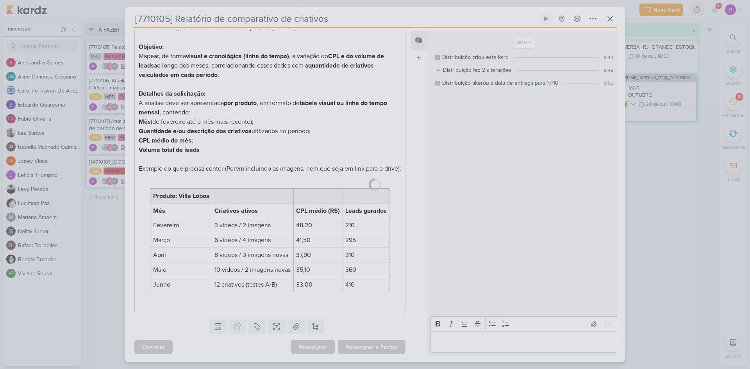
scroll to position [189, 0]
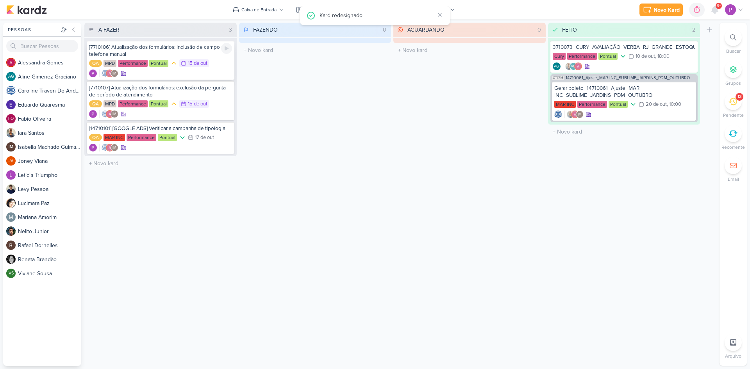
click at [172, 54] on div "[7710106] Atualização dos formulários: inclusão de campo para telefone manual" at bounding box center [160, 51] width 143 height 14
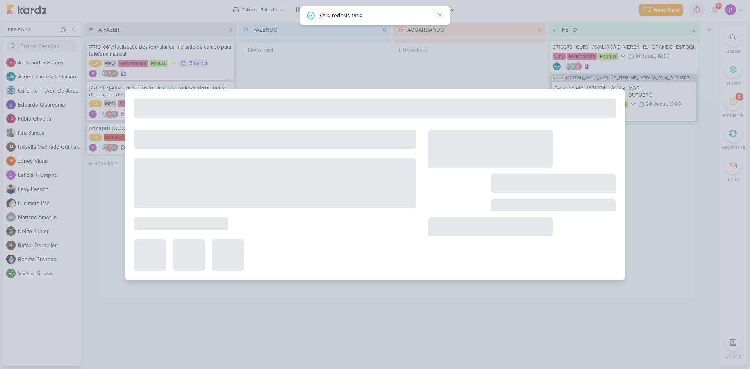
type input "[7710106] Atualização dos formulários: inclusão de campo para telefone manual"
type input "15 de outubro de 2025 às 23:59"
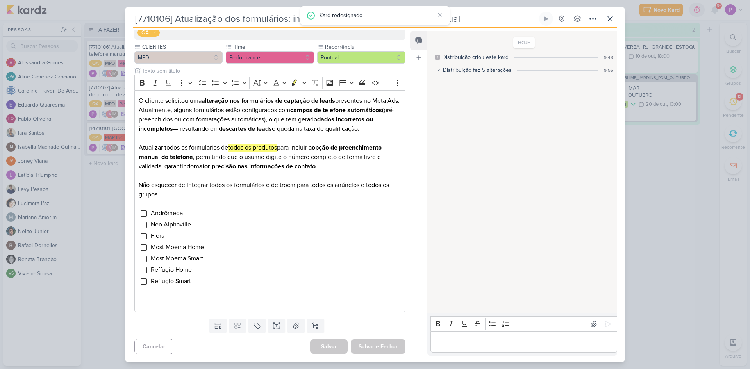
scroll to position [0, 0]
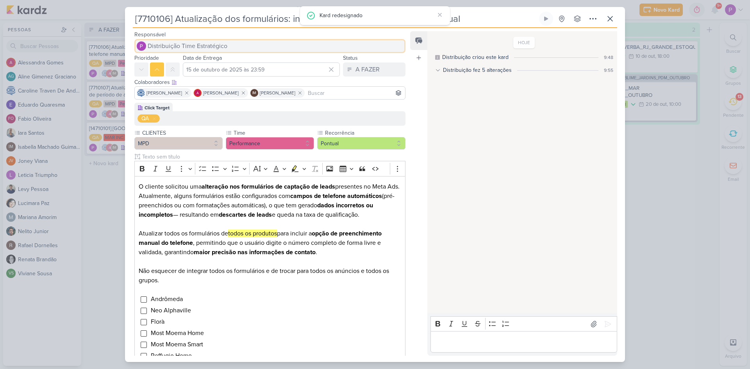
click at [176, 45] on span "Distribuição Time Estratégico" at bounding box center [188, 45] width 80 height 9
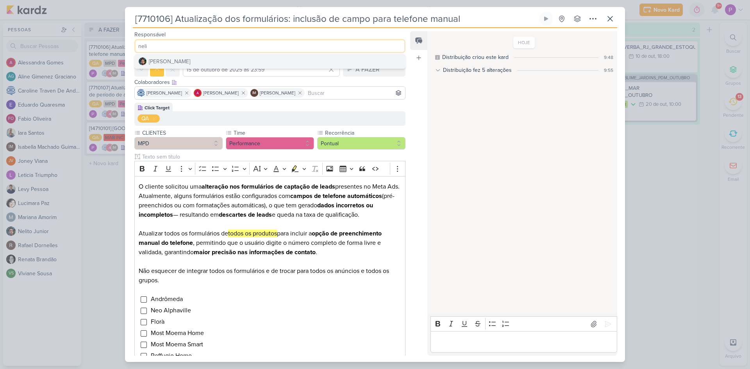
type input "neli"
click at [167, 59] on div "[PERSON_NAME]" at bounding box center [169, 61] width 41 height 8
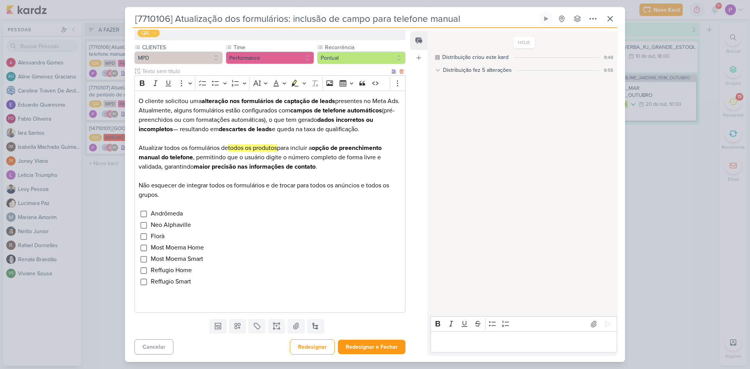
scroll to position [86, 0]
click at [360, 355] on div "Cancelar Redesignar Redesignar e Fechar Ctrl + Enter" at bounding box center [267, 346] width 284 height 20
click at [360, 348] on button "Redesignar e Fechar" at bounding box center [372, 347] width 68 height 14
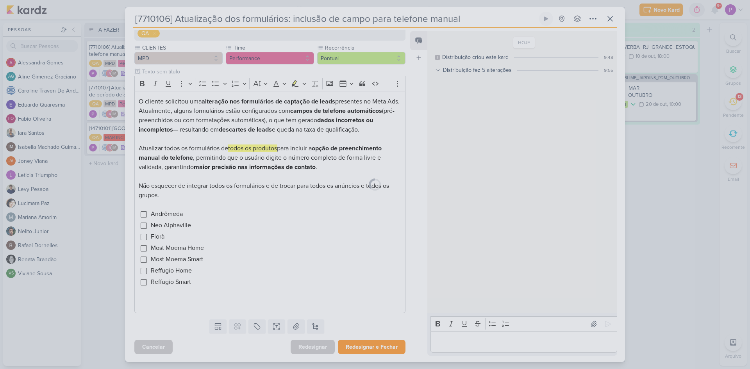
scroll to position [85, 0]
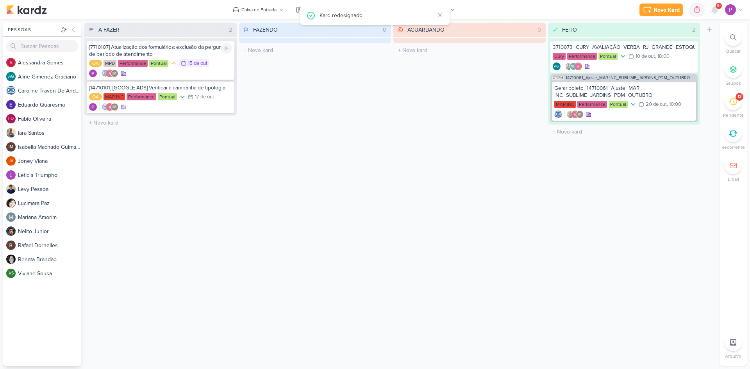
click at [108, 53] on div "[7710107] Atualização dos formulários: exclusão da pergunta de período de atend…" at bounding box center [160, 51] width 143 height 14
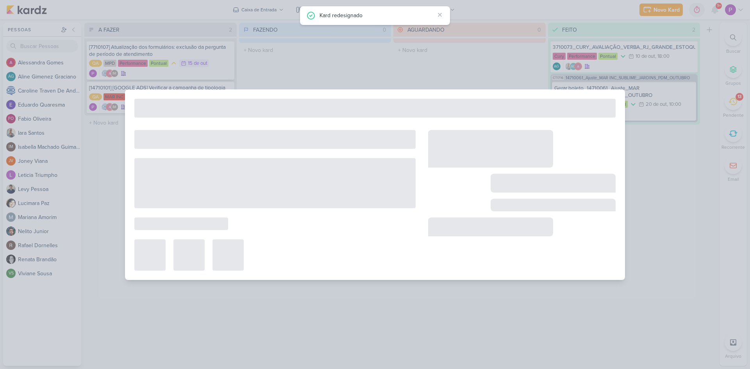
type input "[7710107] Atualização dos formulários: exclusão da pergunta de período de atend…"
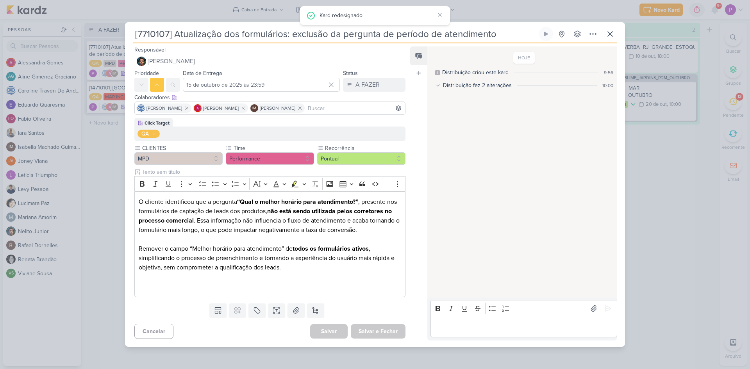
scroll to position [0, 0]
click at [209, 62] on button "Distribuição Time Estratégico" at bounding box center [269, 61] width 271 height 14
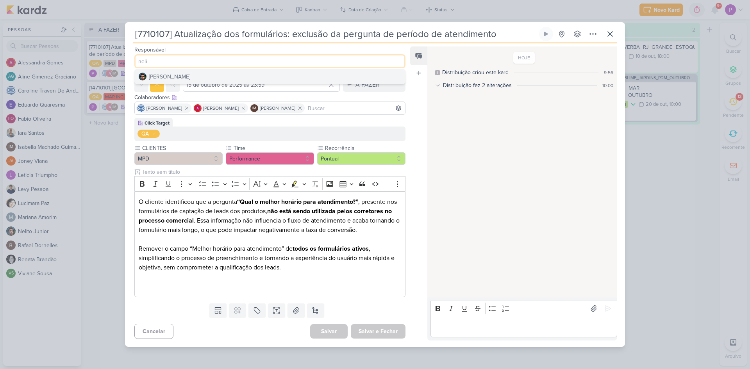
type input "neli"
click at [226, 75] on button "[PERSON_NAME]" at bounding box center [270, 77] width 270 height 14
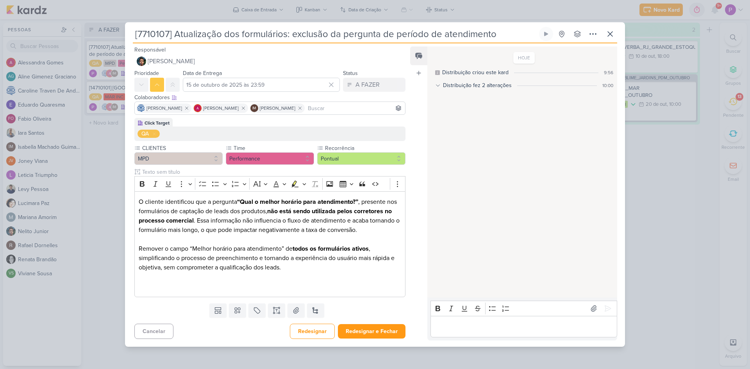
click at [364, 345] on div "Responsável Nelito Junior Nelito Junior Prioridade Data de Entrega 15 de outubr…" at bounding box center [375, 194] width 500 height 303
click at [365, 336] on button "Redesignar e Fechar" at bounding box center [372, 331] width 68 height 14
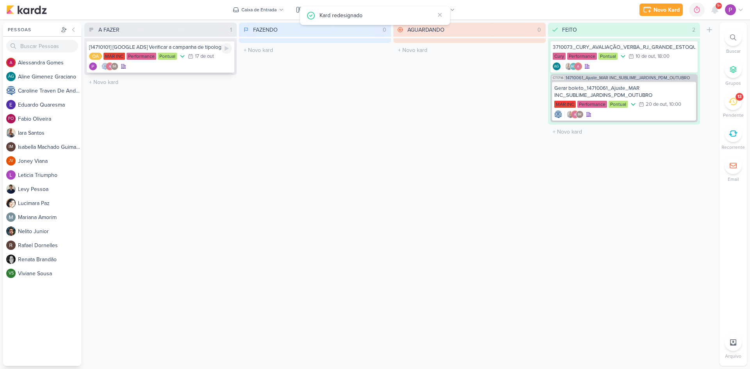
click at [147, 68] on div "IM" at bounding box center [160, 67] width 143 height 8
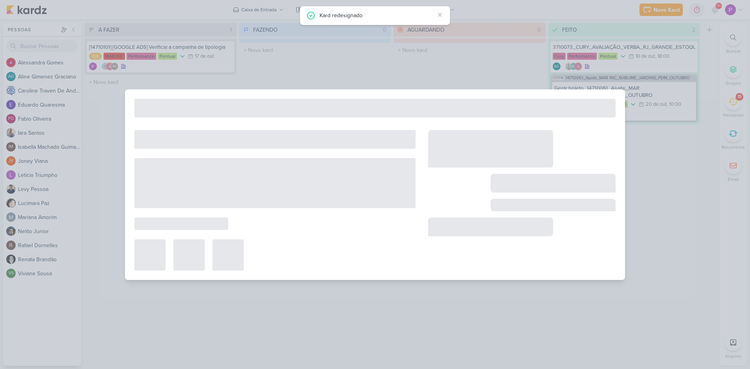
type input "[14710101] [GOOGLE ADS] Verificar a campanha de tipologia"
type input "[DATE] 23:59"
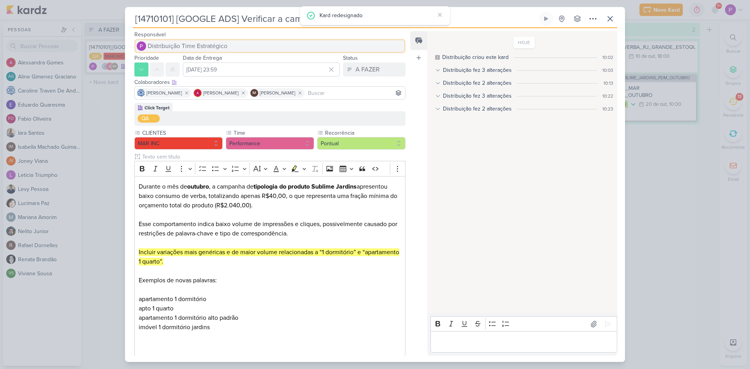
click at [186, 50] on span "Distribuição Time Estratégico" at bounding box center [188, 45] width 80 height 9
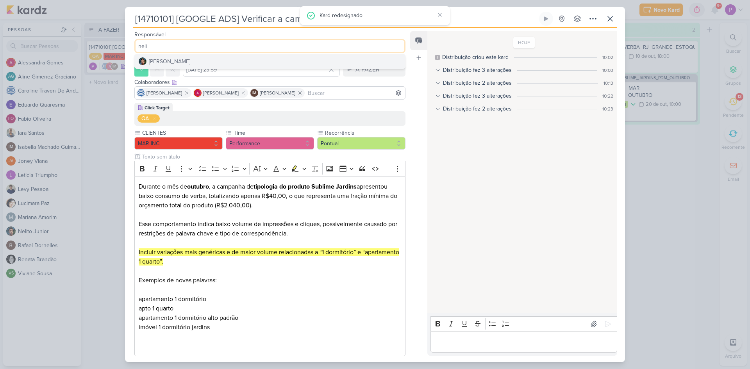
type input "neli"
click at [188, 55] on button "[PERSON_NAME]" at bounding box center [270, 61] width 270 height 14
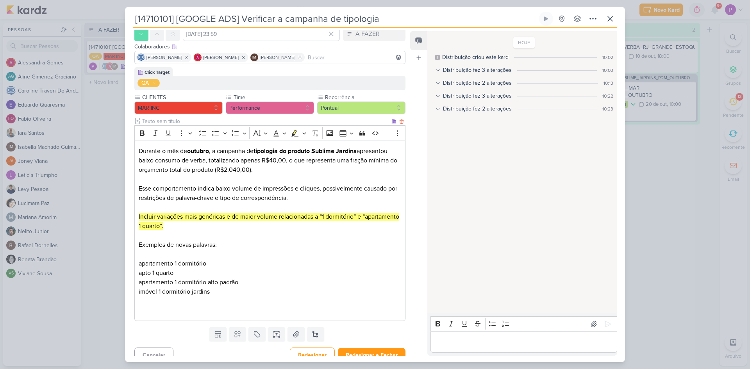
scroll to position [44, 0]
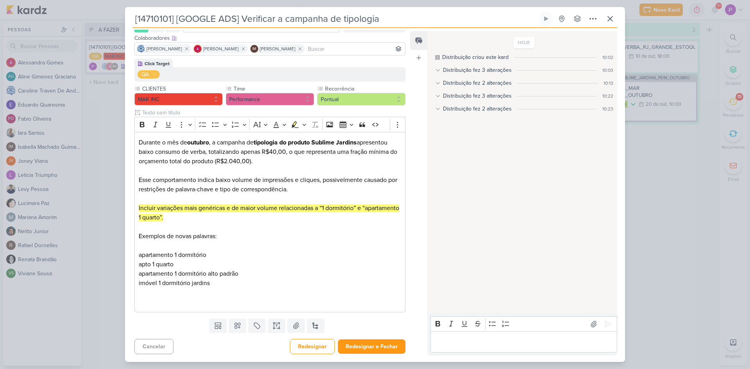
drag, startPoint x: 363, startPoint y: 360, endPoint x: 368, endPoint y: 355, distance: 7.2
click at [363, 360] on div "Responsável Nelito Junior Nelito Junior Prioridade Data de Entrega 17 de outubr…" at bounding box center [375, 195] width 500 height 334
click at [368, 355] on div "Cancelar Redesignar Redesignar e Fechar Ctrl + Enter" at bounding box center [267, 346] width 284 height 20
click at [374, 348] on button "Redesignar e Fechar" at bounding box center [372, 347] width 68 height 14
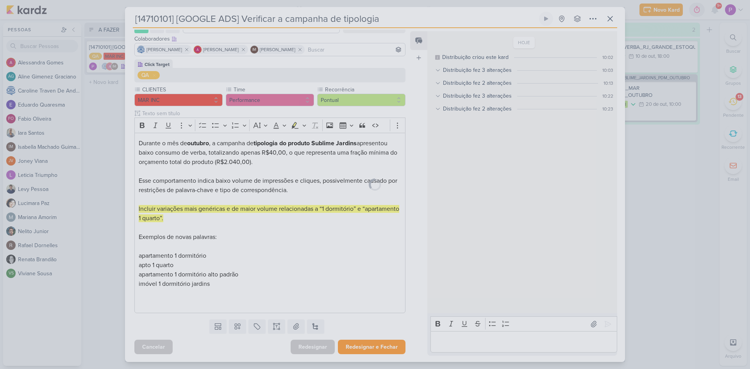
scroll to position [43, 0]
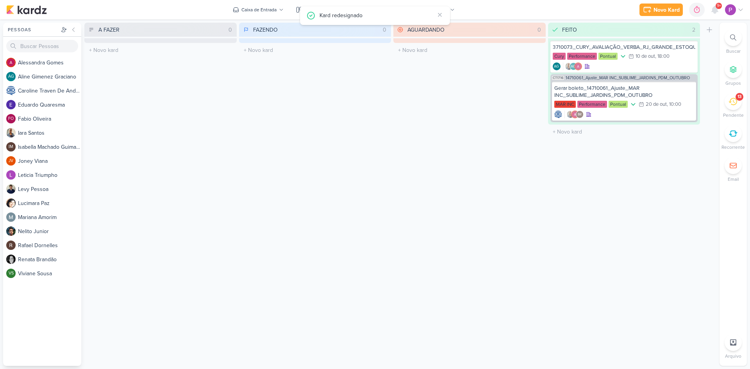
click at [744, 98] on li "13 Pendente" at bounding box center [733, 106] width 27 height 26
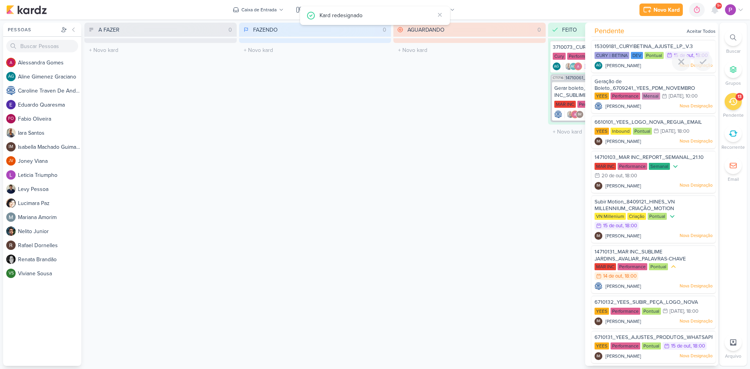
click at [656, 41] on div "15309181_CURY|BETINA_AJUSTE_LP_V.3 CURY | BETINA DEV Pontual 15/10 15 de out" at bounding box center [654, 56] width 124 height 33
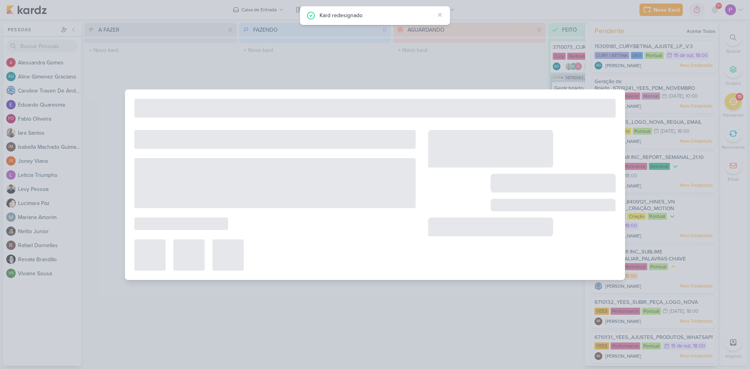
type input "15309181_CURY|BETINA_AJUSTE_LP_V.3"
type input "15 de outubro de 2025 às 18:00"
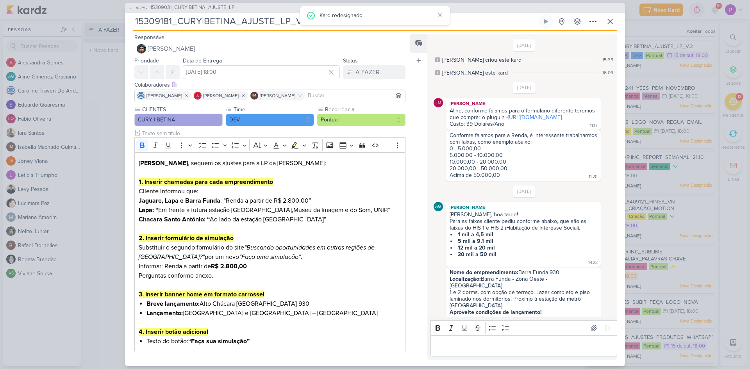
scroll to position [722, 0]
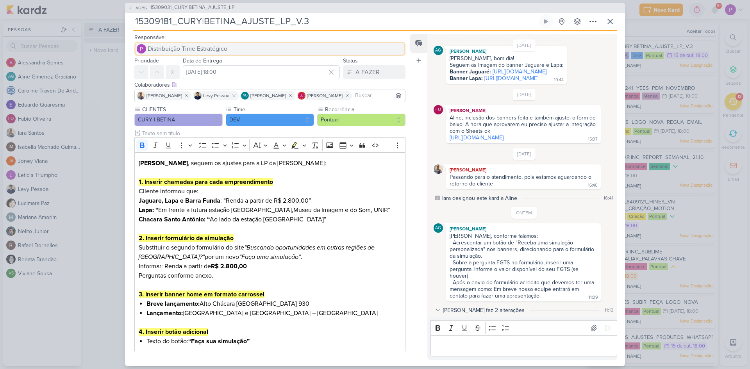
click at [189, 44] on span "Distribuição Time Estratégico" at bounding box center [188, 48] width 80 height 9
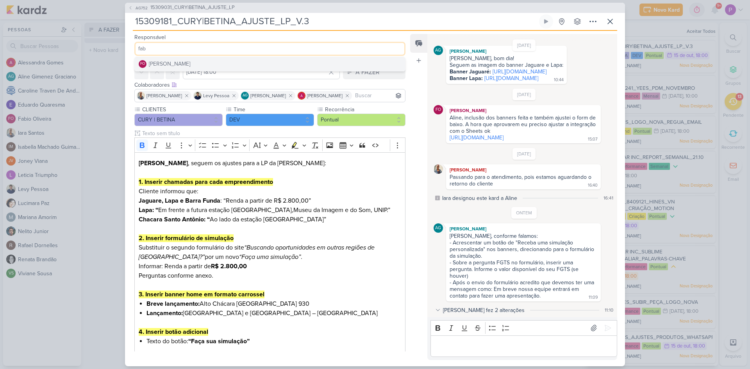
type input "fab"
click at [186, 57] on button "FO Fabio Oliveira" at bounding box center [270, 64] width 270 height 14
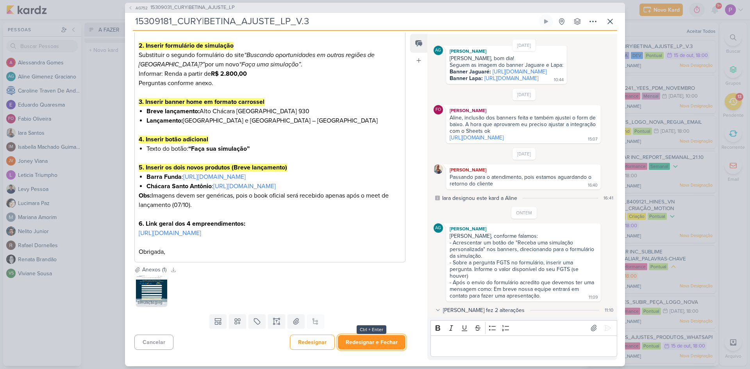
click at [362, 341] on button "Redesignar e Fechar" at bounding box center [372, 342] width 68 height 14
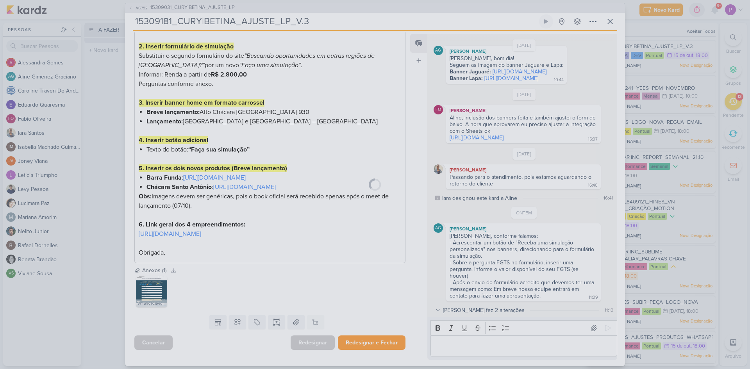
scroll to position [211, 0]
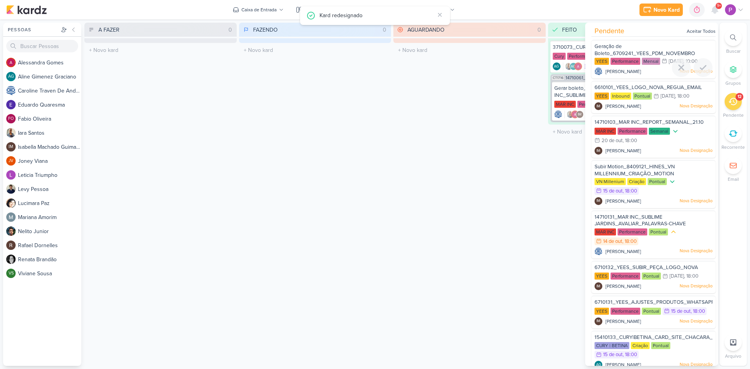
click at [640, 49] on div "Geração de Boleto_6709241_YEES_PDM_NOVEMBRO" at bounding box center [654, 50] width 118 height 14
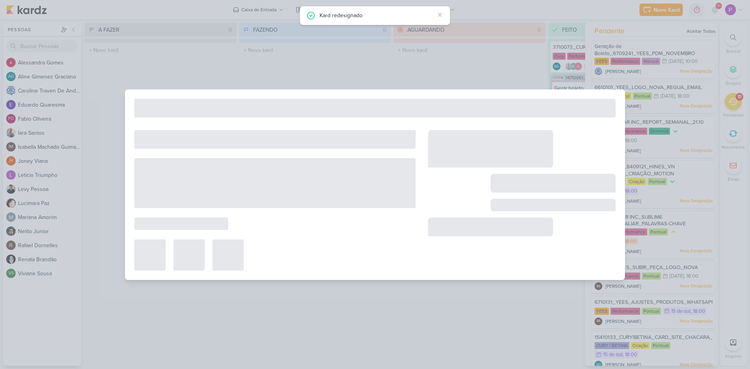
type input "Geração de Boleto_6709241_YEES_PDM_NOVEMBRO"
type input "21 de outubro de 2025 às 10:00"
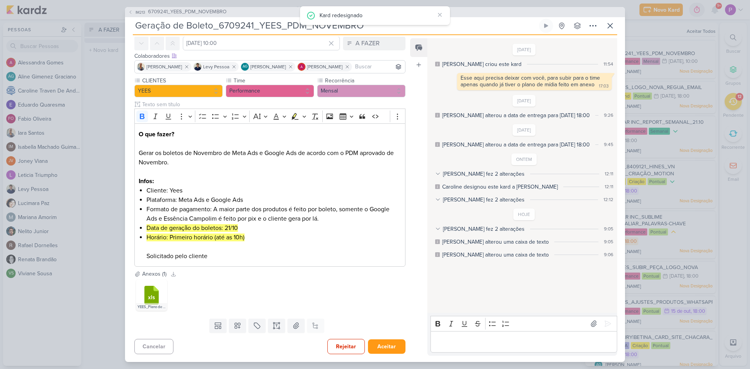
scroll to position [0, 0]
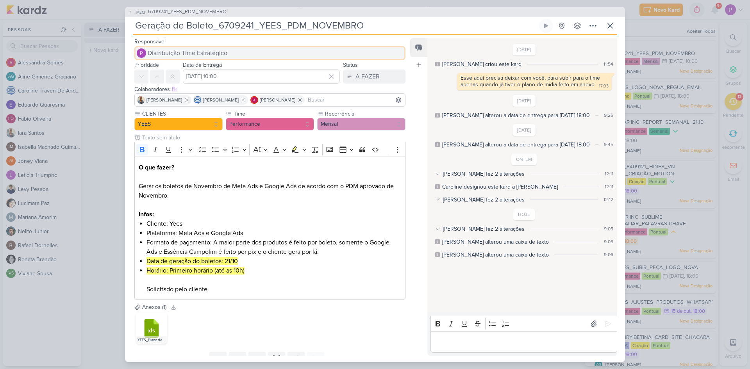
click at [208, 55] on span "Distribuição Time Estratégico" at bounding box center [188, 52] width 80 height 9
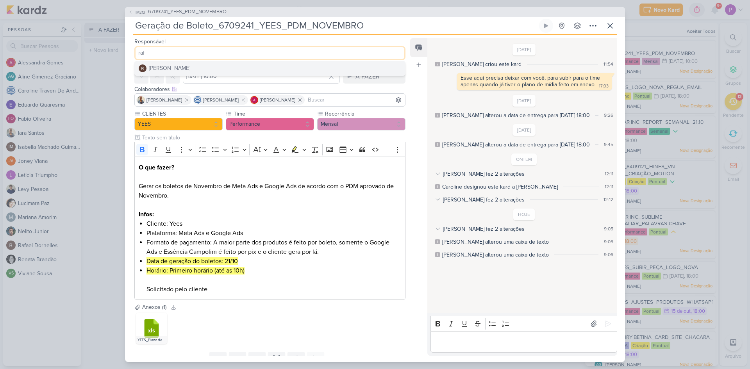
type input "raf"
click at [204, 64] on button "[PERSON_NAME]" at bounding box center [270, 68] width 270 height 14
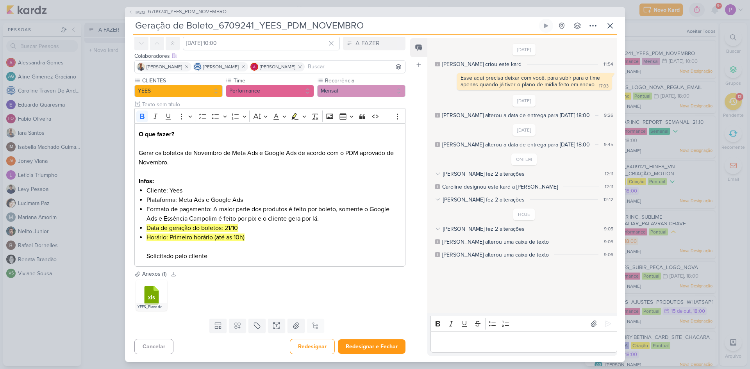
click at [382, 358] on div "Responsável Rafael Dornelles Rafael Dornelles Prioridade Data de Entrega 21 de …" at bounding box center [375, 198] width 500 height 327
click at [377, 350] on button "Redesignar e Fechar" at bounding box center [372, 347] width 68 height 14
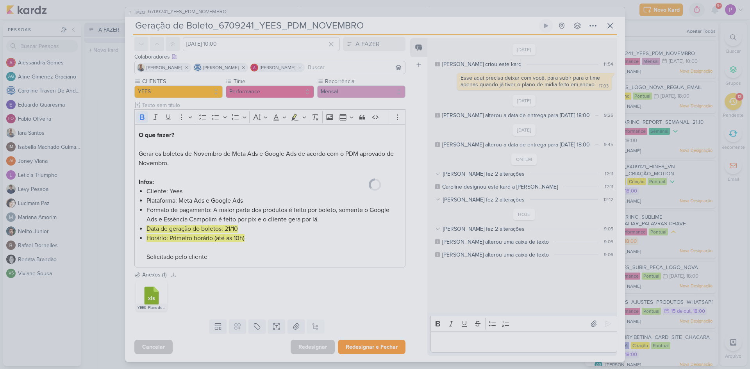
scroll to position [32, 0]
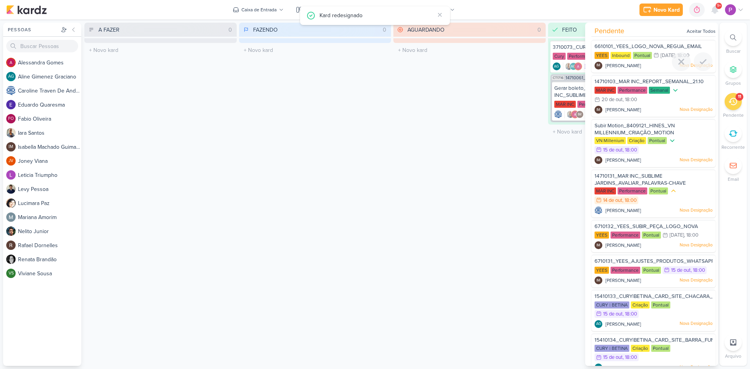
click at [638, 41] on div "6610101_YEES_LOGO_NOVA_REGUA_EMAIL YEES Inbound Pontual 16/10 16 de out , 18:00" at bounding box center [654, 56] width 124 height 33
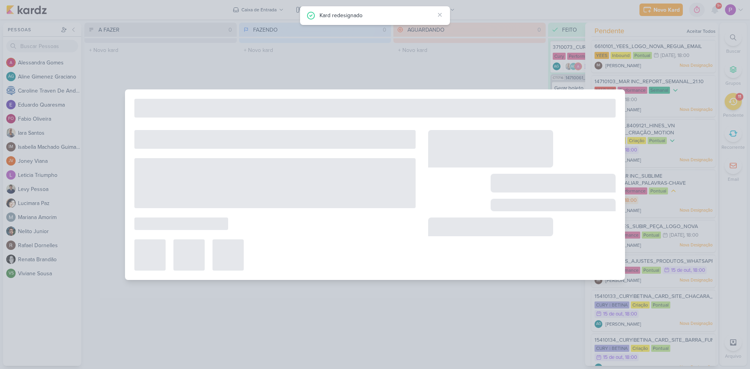
type input "6610101_YEES_LOGO_NOVA_REGUA_EMAIL"
type input "16 de outubro de 2025 às 18:00"
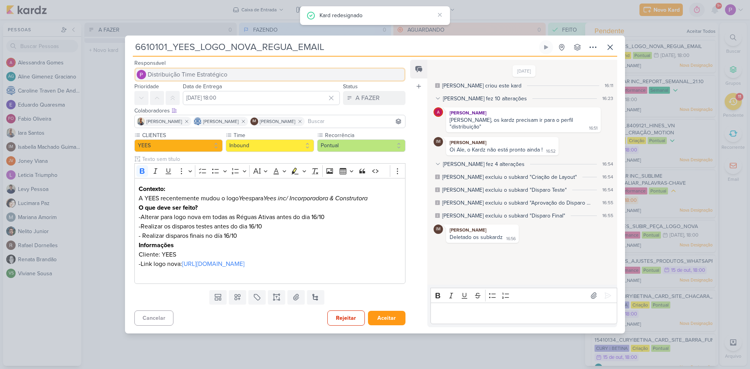
click at [253, 72] on button "Distribuição Time Estratégico" at bounding box center [269, 75] width 271 height 14
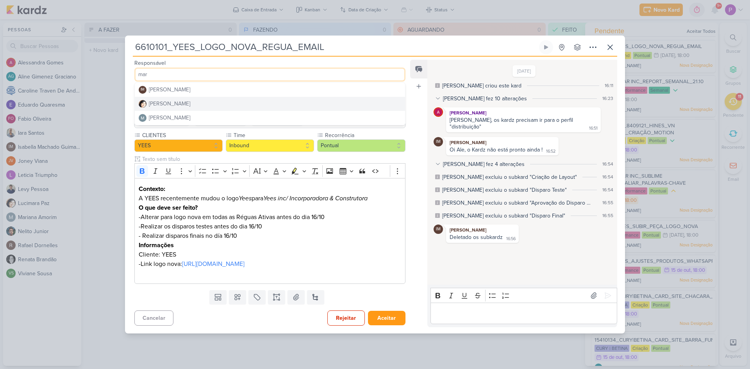
type input "mar"
click at [220, 111] on button "[PERSON_NAME]" at bounding box center [270, 118] width 270 height 14
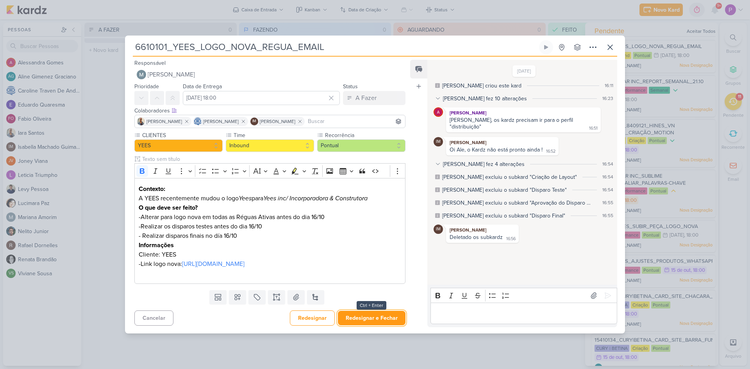
click at [378, 325] on button "Redesignar e Fechar" at bounding box center [372, 318] width 68 height 14
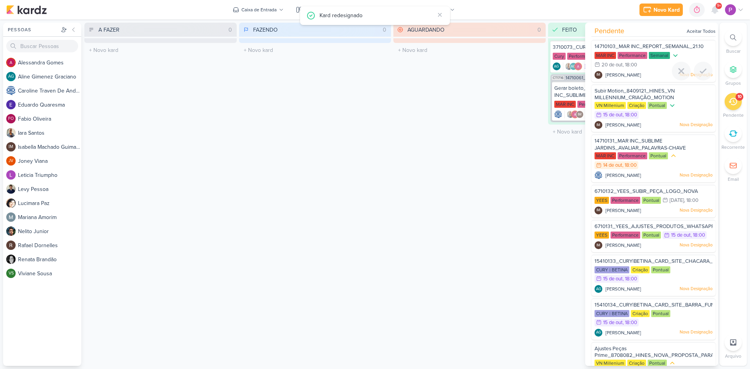
click at [641, 72] on span "[PERSON_NAME]" at bounding box center [624, 75] width 36 height 7
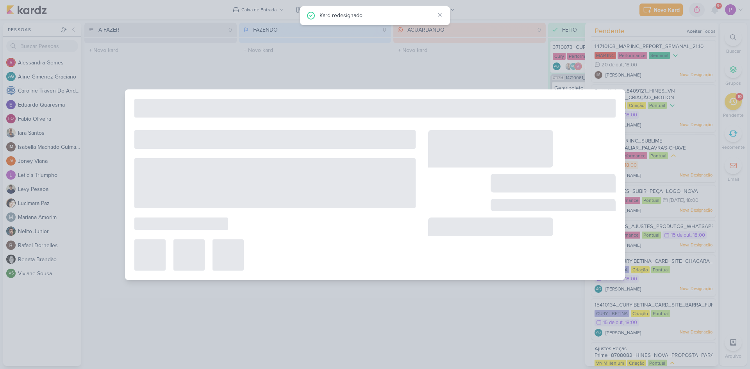
type input "14710103_MAR INC_REPORT_SEMANAL_21.10"
type input "20 de outubro de 2025 às 18:00"
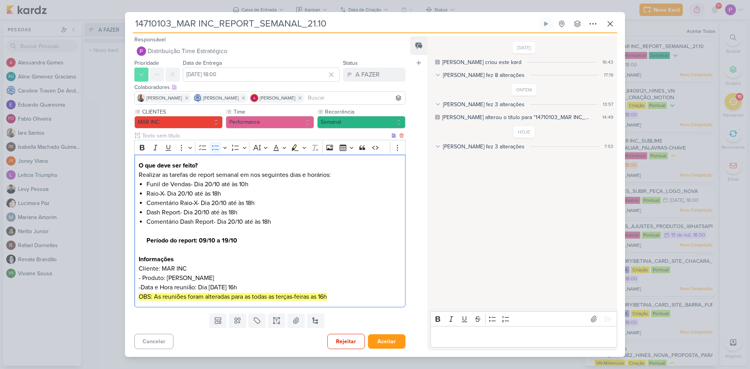
click at [147, 183] on li "Funil de Vendas- Dia 20/10 até às 10h" at bounding box center [274, 184] width 255 height 9
drag, startPoint x: 299, startPoint y: 220, endPoint x: 90, endPoint y: 207, distance: 209.4
click at [90, 207] on div "14710103_MAR INC_REPORT_SEMANAL_21.10 Criado por Isabella" at bounding box center [375, 184] width 750 height 369
click at [285, 225] on li "Comentário Dash Report- Dia 20/10 até às 18h Período do report: 09/10 a 19/10" at bounding box center [274, 236] width 255 height 38
click at [611, 23] on icon at bounding box center [610, 23] width 9 height 9
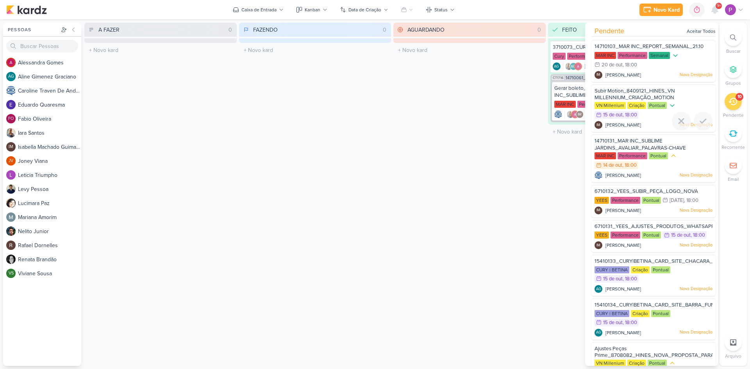
click at [638, 88] on span "Subir Motion_8409121_HINES_VN MILLENNIUM_CRIAÇÃO_MOTION" at bounding box center [635, 94] width 80 height 13
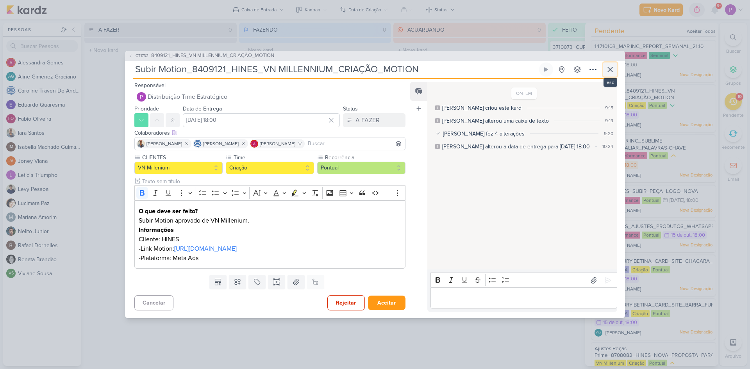
click at [614, 76] on button at bounding box center [610, 70] width 14 height 14
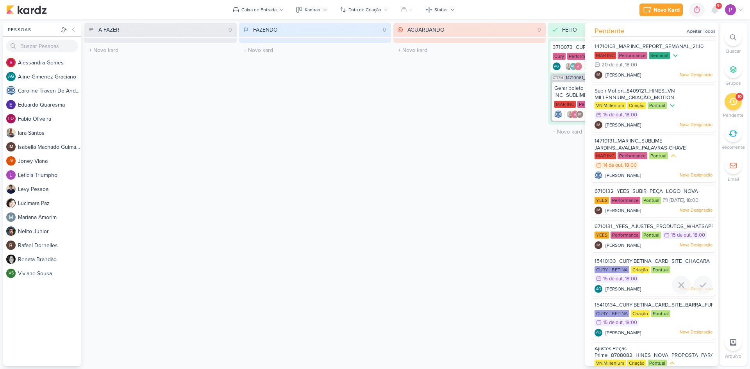
click at [647, 258] on div "15410133_CURY|BETINA_CARD_SITE_CHACARA_SANTO_ANTONIO" at bounding box center [654, 262] width 118 height 9
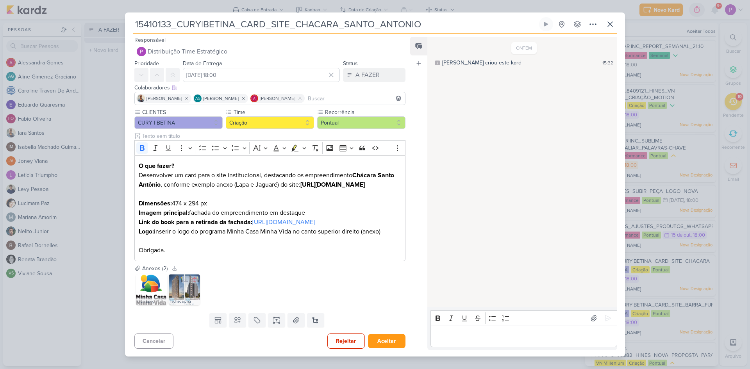
click at [181, 296] on img at bounding box center [184, 289] width 31 height 31
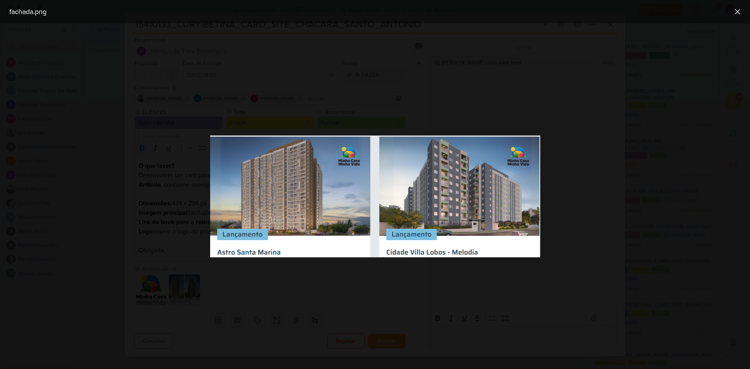
click at [244, 286] on div at bounding box center [375, 196] width 750 height 346
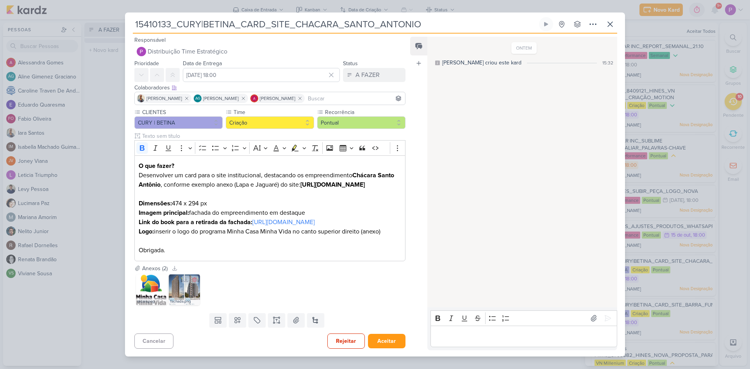
click at [191, 296] on img at bounding box center [184, 289] width 31 height 31
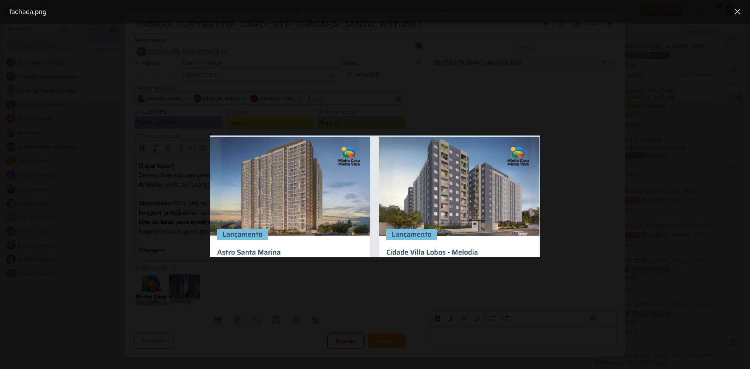
click at [227, 288] on div at bounding box center [375, 196] width 750 height 346
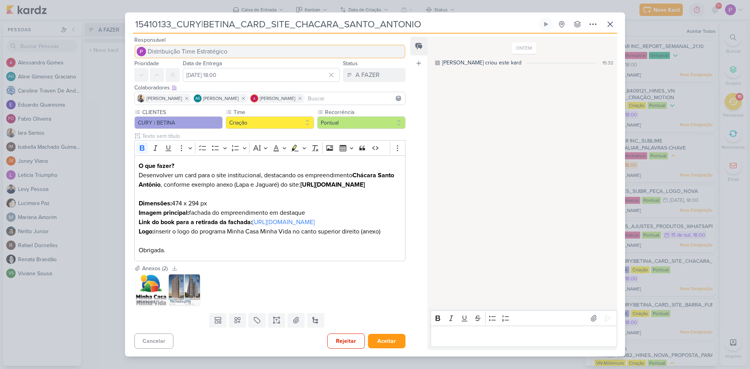
click at [238, 45] on button "Distribuição Time Estratégico" at bounding box center [269, 52] width 271 height 14
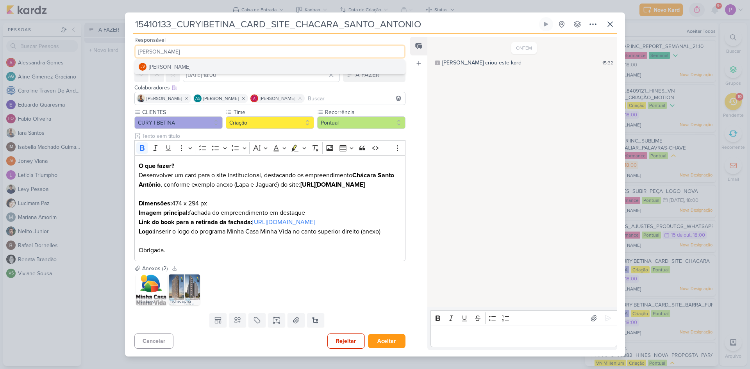
type input "jon"
click at [224, 62] on button "JV Joney Viana" at bounding box center [270, 67] width 270 height 14
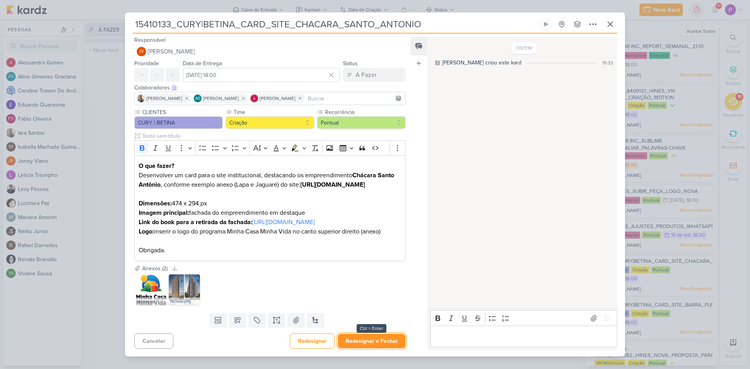
click at [390, 348] on button "Redesignar e Fechar" at bounding box center [372, 341] width 68 height 14
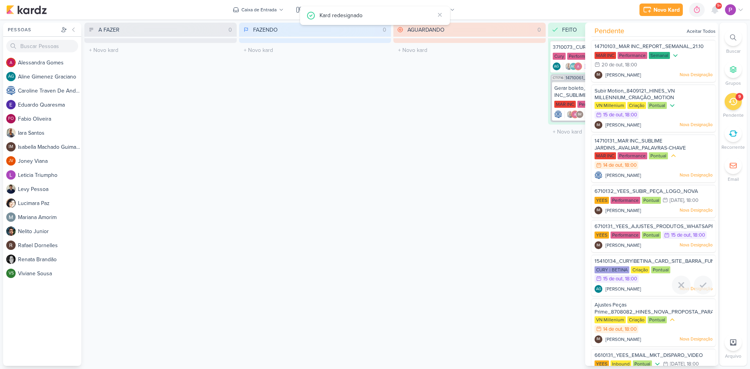
click at [687, 266] on div "15410134_CURY|BETINA_CARD_SITE_BARRA_FUNDA" at bounding box center [654, 262] width 118 height 9
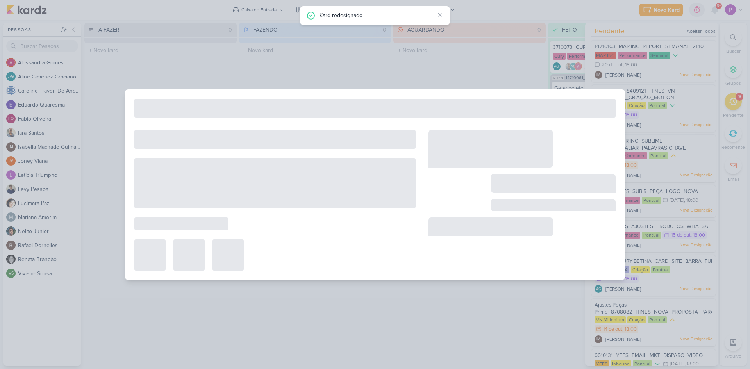
type input "15410134_CURY|BETINA_CARD_SITE_BARRA_FUNDA"
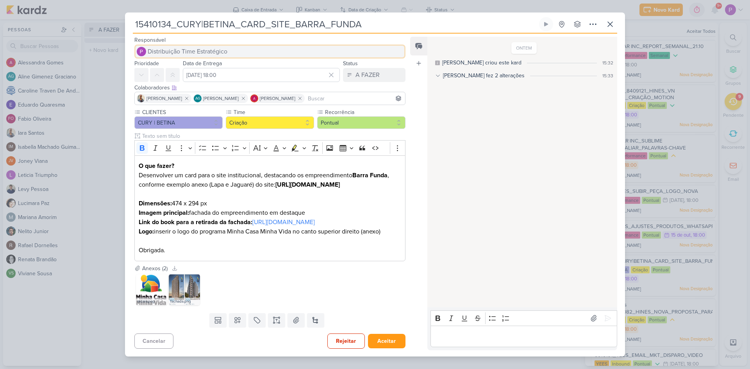
click at [223, 45] on button "Distribuição Time Estratégico" at bounding box center [269, 52] width 271 height 14
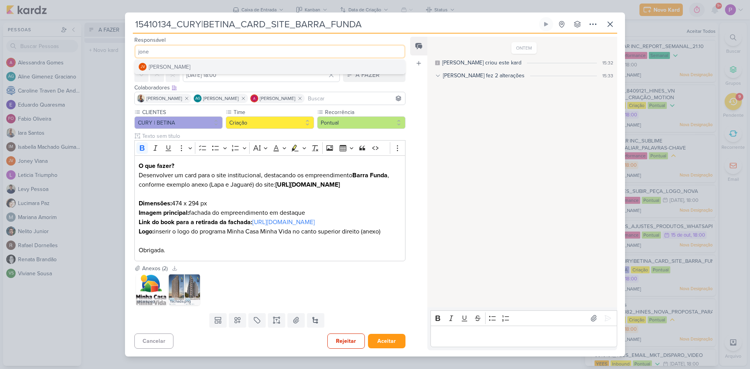
type input "jone"
click at [211, 60] on button "JV Joney Viana" at bounding box center [270, 67] width 270 height 14
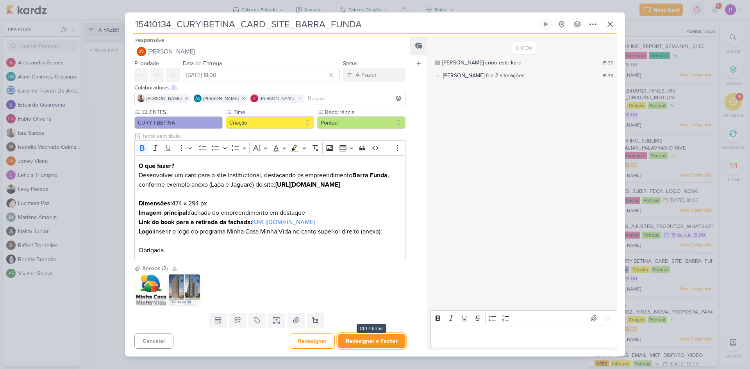
click at [391, 346] on button "Redesignar e Fechar" at bounding box center [372, 341] width 68 height 14
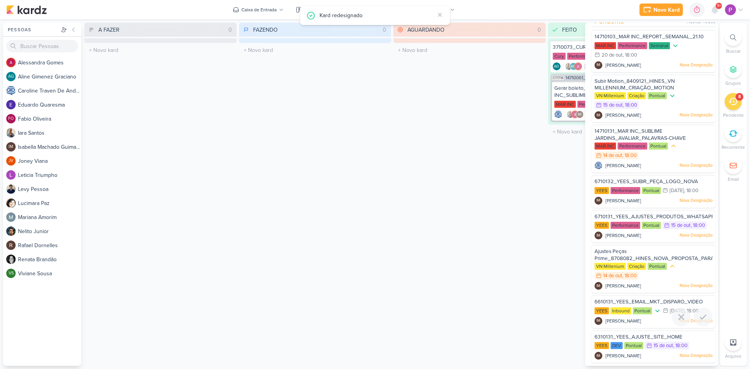
scroll to position [12, 0]
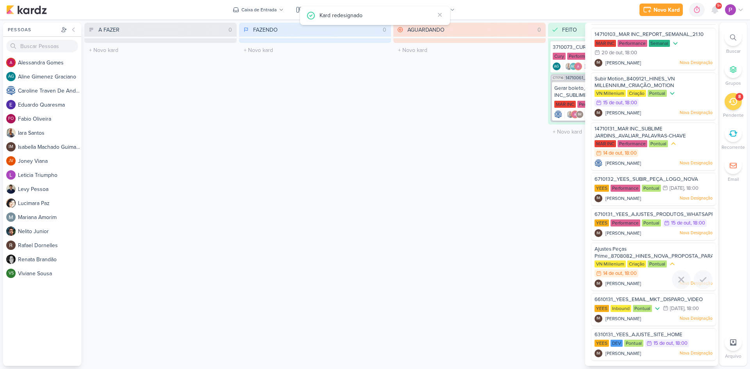
click at [648, 250] on div "Ajustes Peças Prime_8708082_HINES_NOVA_PROPOSTA_PARA_REUNIAO" at bounding box center [654, 253] width 118 height 14
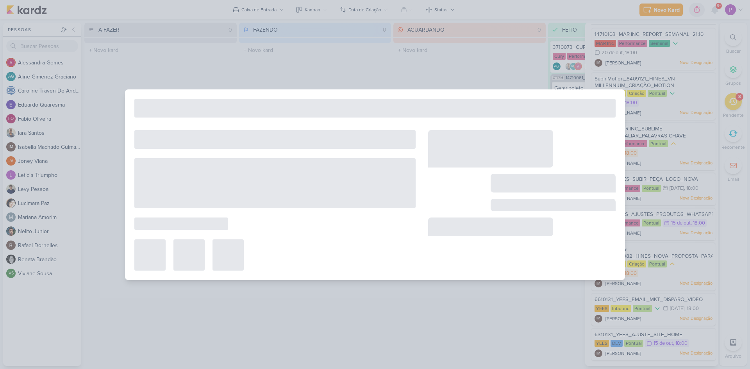
type input "Ajustes Peças Prime_8708082_HINES_NOVA_PROPOSTA_PARA_REUNIAO"
type input "14 de outubro de 2025 às 18:00"
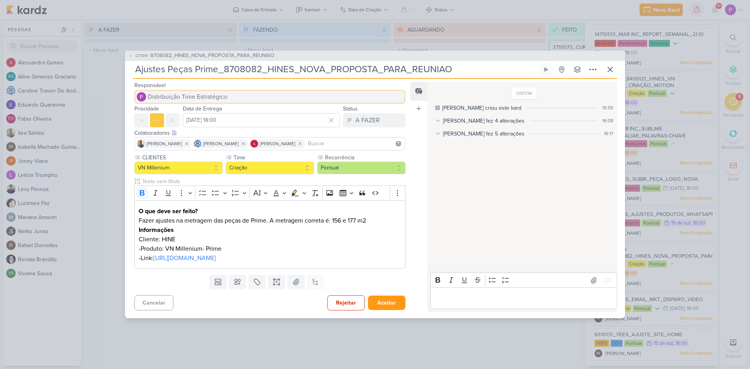
click at [188, 92] on span "Distribuição Time Estratégico" at bounding box center [188, 96] width 80 height 9
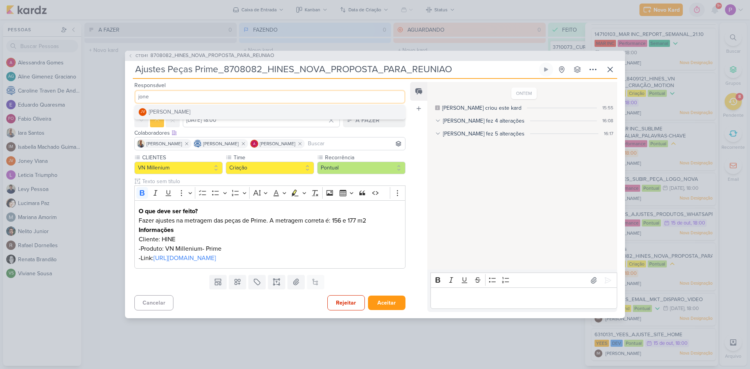
type input "jone"
click at [178, 108] on div "[PERSON_NAME]" at bounding box center [169, 112] width 41 height 8
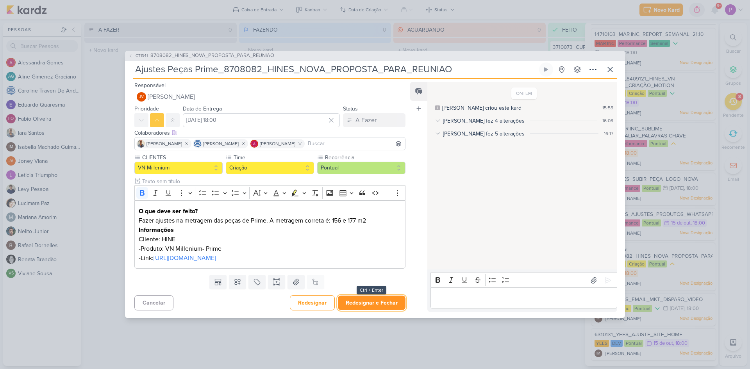
click at [363, 310] on button "Redesignar e Fechar" at bounding box center [372, 303] width 68 height 14
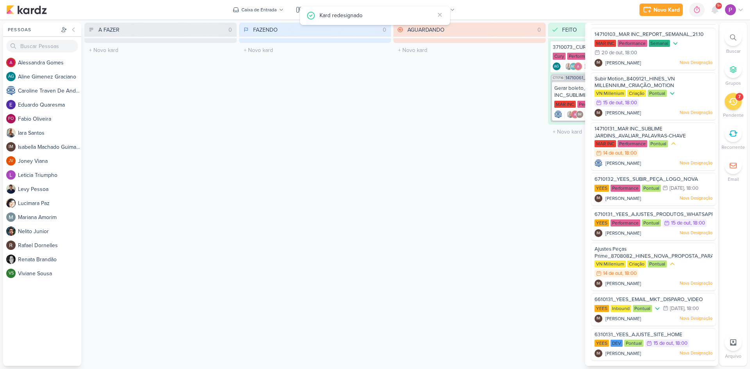
scroll to position [0, 0]
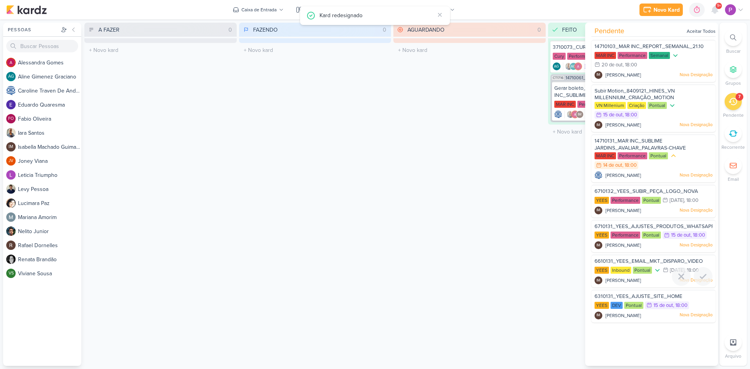
click at [661, 261] on span "6610131_YEES_EMAIL_MKT_DISPARO_VIDEO" at bounding box center [649, 261] width 108 height 6
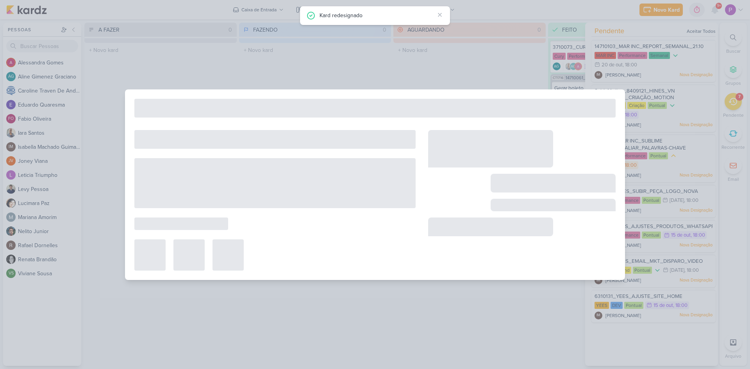
type input "6610131_YEES_EMAIL_MKT_DISPARO_VIDEO"
type input "16 de outubro de 2025 às 18:00"
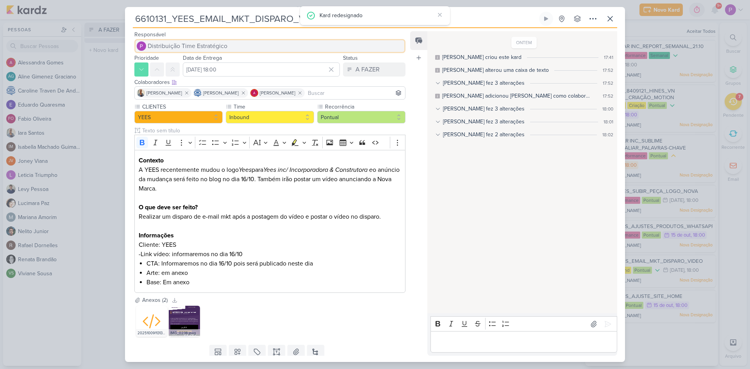
click at [252, 44] on button "Distribuição Time Estratégico" at bounding box center [269, 46] width 271 height 14
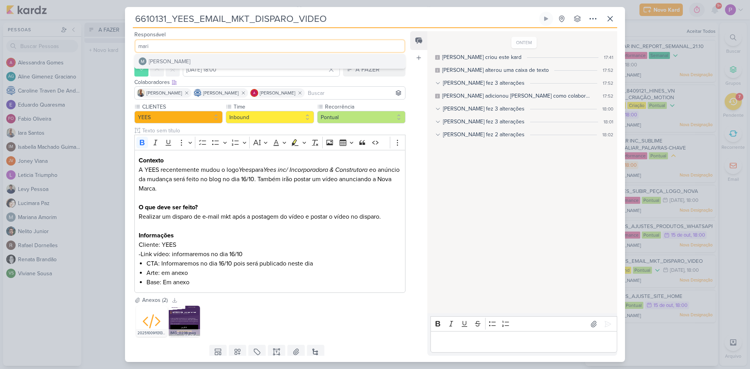
type input "mari"
click at [225, 57] on button "[PERSON_NAME]" at bounding box center [270, 61] width 270 height 14
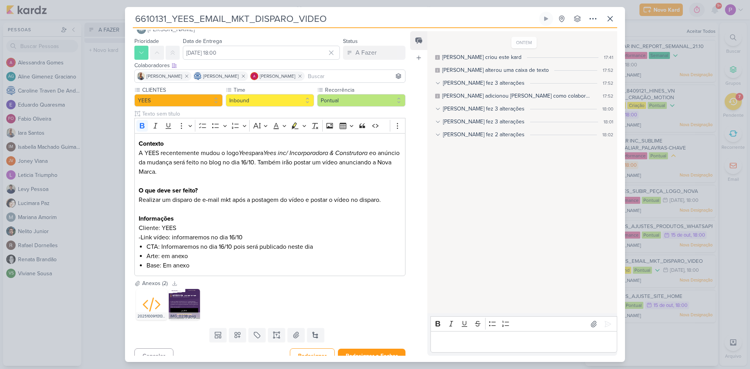
scroll to position [26, 0]
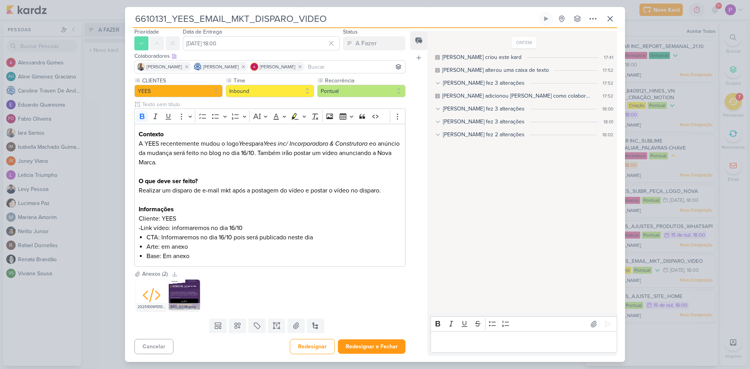
click at [373, 356] on div "Responsável Mariana Amorim Mariana Amorim Prioridade Data de Entrega 16 de outu…" at bounding box center [375, 195] width 500 height 334
click at [373, 351] on button "Redesignar e Fechar" at bounding box center [372, 347] width 68 height 14
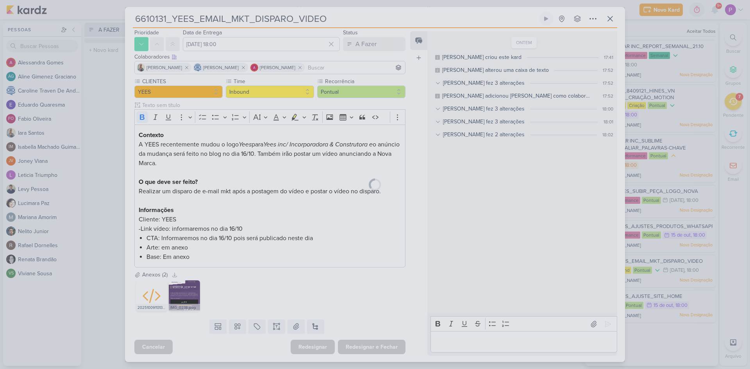
scroll to position [25, 0]
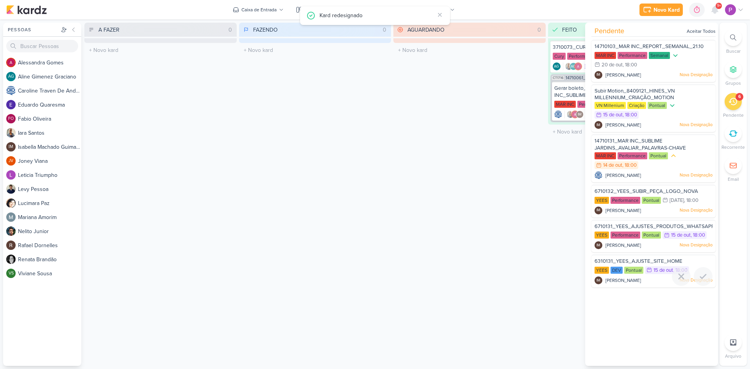
click at [631, 279] on span "[PERSON_NAME]" at bounding box center [624, 280] width 36 height 7
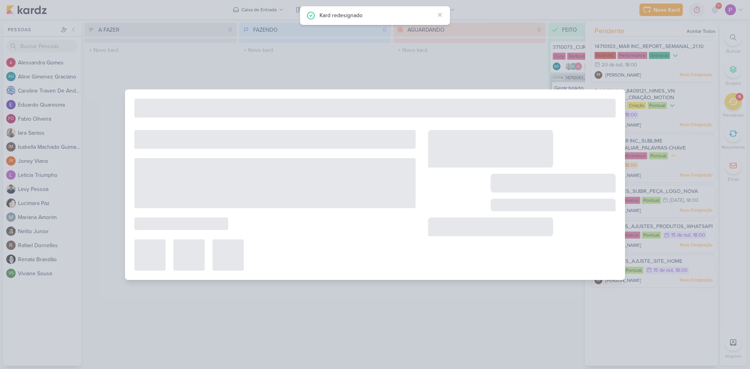
type input "6310131_YEES_AJUSTE_SITE_HOME"
type input "15 de outubro de 2025 às 18:00"
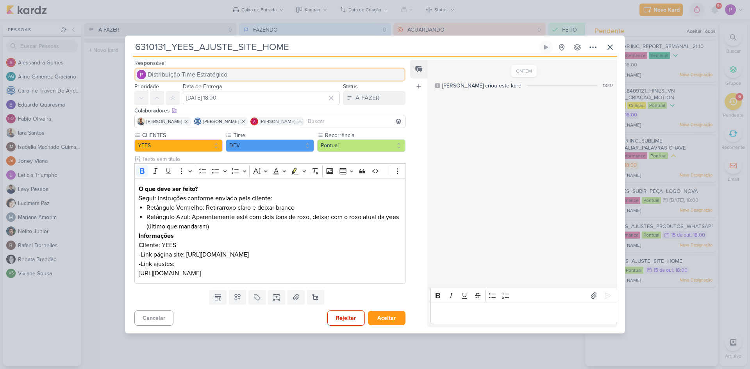
click at [183, 70] on span "Distribuição Time Estratégico" at bounding box center [188, 74] width 80 height 9
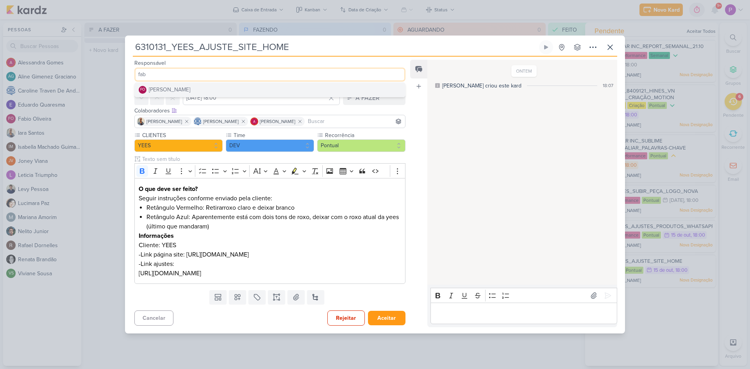
type input "fab"
click at [191, 84] on button "FO Fabio Oliveira" at bounding box center [270, 90] width 270 height 14
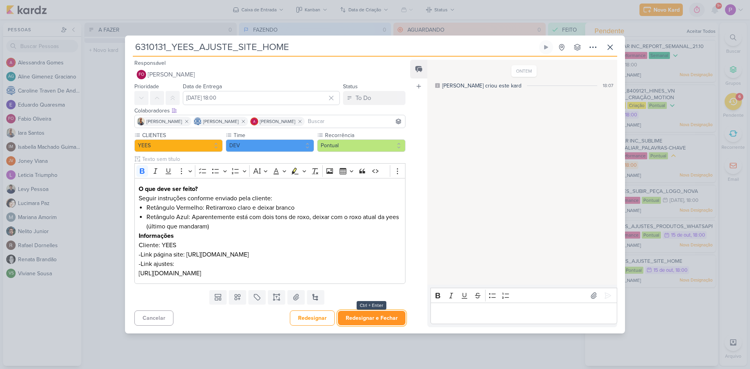
click at [390, 315] on button "Redesignar e Fechar" at bounding box center [372, 318] width 68 height 14
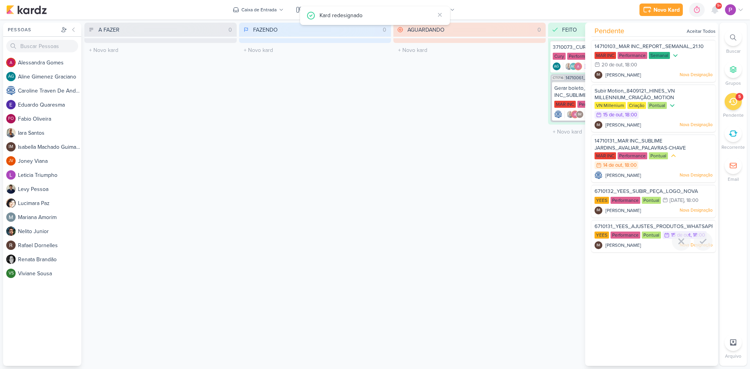
click at [651, 226] on span "6710131_YEES_AJUSTES_PRODUTOS_WHATSAPP" at bounding box center [655, 226] width 120 height 6
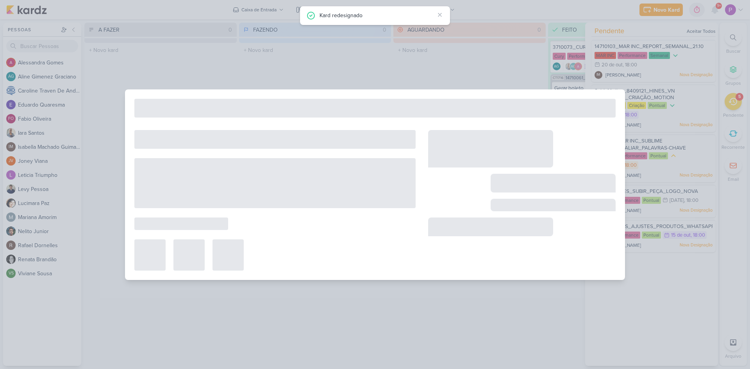
type input "6710131_YEES_AJUSTES_PRODUTOS_WHATSAPP"
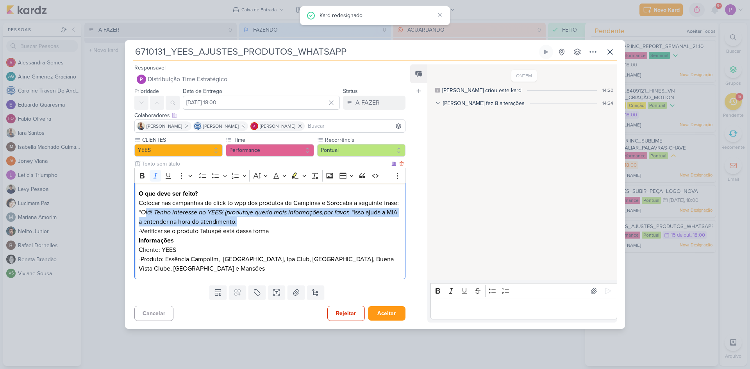
drag, startPoint x: 163, startPoint y: 208, endPoint x: 331, endPoint y: 223, distance: 168.7
click at [331, 223] on p "Colocar nas campanhas de click to wpp dos produtos de Campinas e Sorocaba a seg…" at bounding box center [270, 212] width 263 height 28
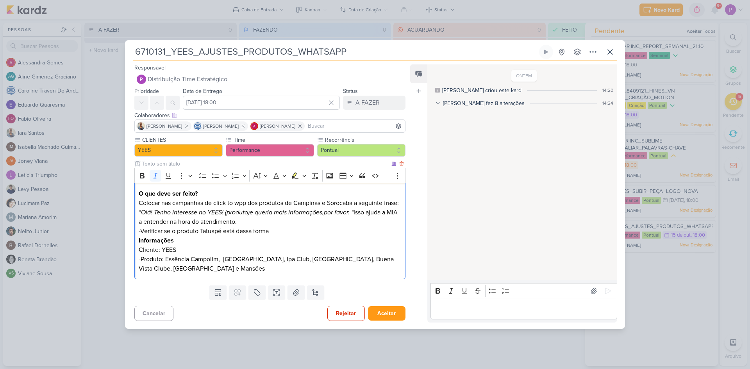
click at [330, 238] on p "Informações" at bounding box center [270, 240] width 263 height 9
drag, startPoint x: 245, startPoint y: 219, endPoint x: 311, endPoint y: 230, distance: 66.9
click at [311, 230] on div "O que deve ser feito? Colocar nas campanhas de click to wpp dos produtos de Cam…" at bounding box center [269, 231] width 271 height 97
click at [311, 230] on p "-Verificar se o produto Tatuapé está dessa forma" at bounding box center [270, 231] width 263 height 9
click at [174, 105] on icon at bounding box center [173, 103] width 6 height 6
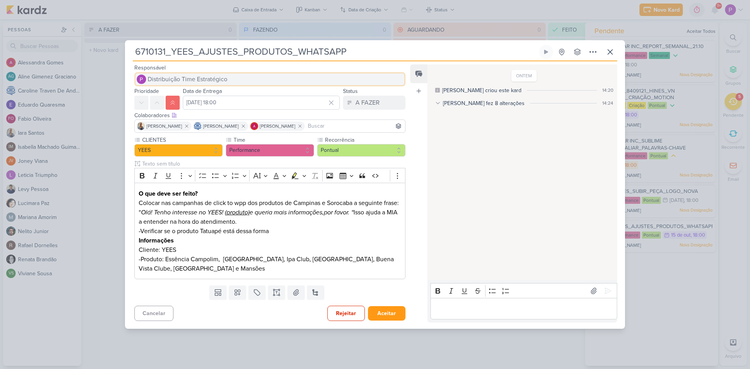
click at [208, 79] on span "Distribuição Time Estratégico" at bounding box center [188, 79] width 80 height 9
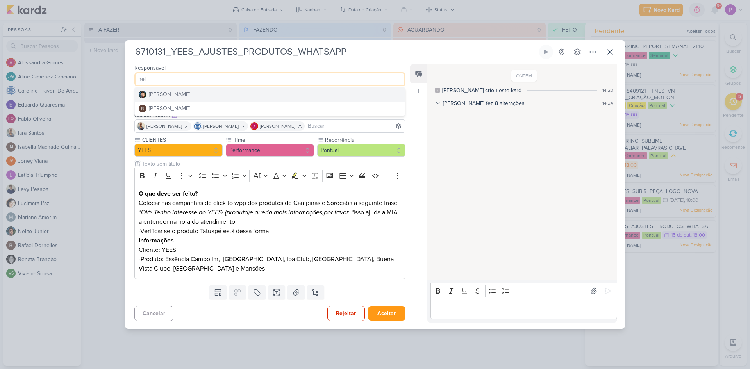
type input "nel"
click at [188, 91] on button "[PERSON_NAME]" at bounding box center [270, 95] width 270 height 14
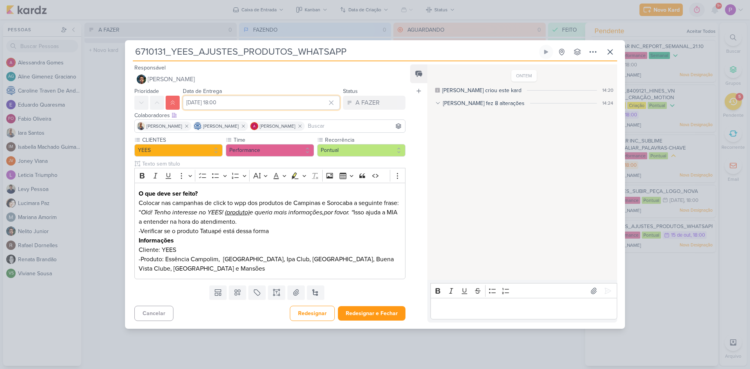
click at [202, 98] on input "15 de outubro de 2025 às 18:00" at bounding box center [261, 103] width 157 height 14
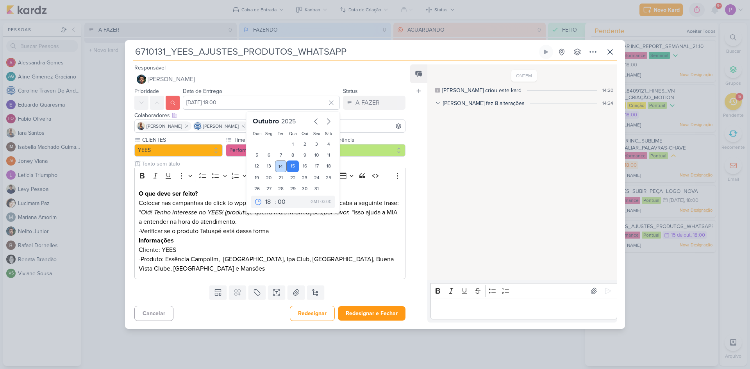
click at [278, 166] on div "14" at bounding box center [281, 167] width 12 height 12
type input "14 de outubro de 2025 às 18:00"
click at [410, 272] on div "Feed Atrelar email Solte o email para atrelar ao kard" at bounding box center [418, 193] width 17 height 258
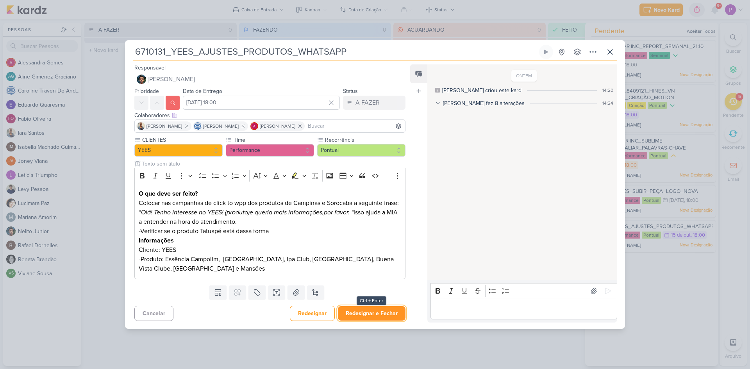
click at [393, 315] on button "Redesignar e Fechar" at bounding box center [372, 313] width 68 height 14
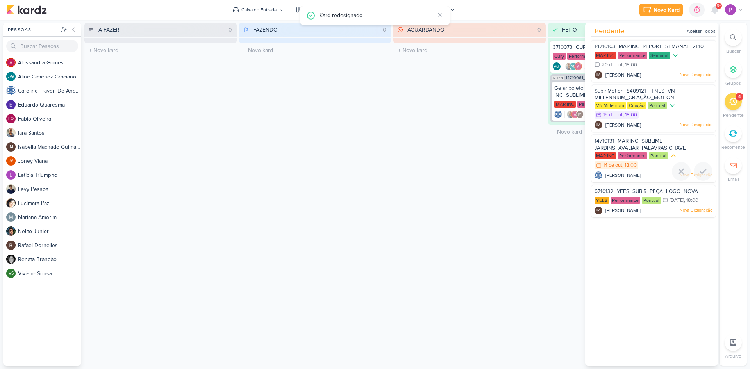
click at [640, 143] on span "14710131_MAR INC_SUBLIME JARDINS_AVALIAR_PALAVRAS-CHAVE" at bounding box center [640, 144] width 91 height 13
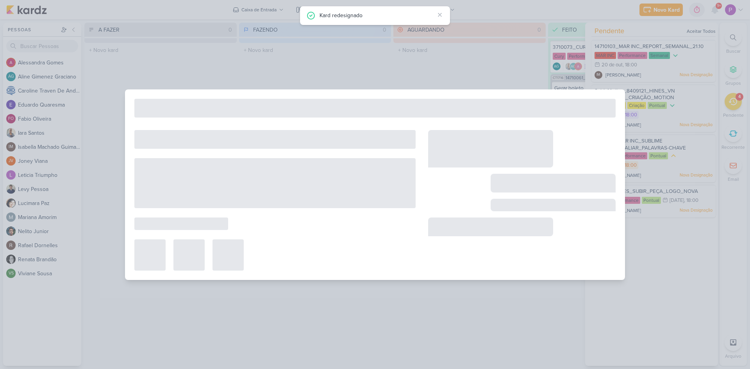
type input "14710131_MAR INC_SUBLIME JARDINS_AVALIAR_PALAVRAS-CHAVE"
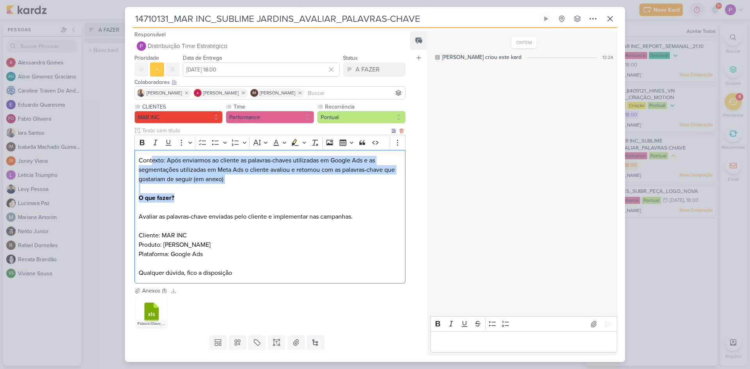
drag, startPoint x: 152, startPoint y: 154, endPoint x: 356, endPoint y: 202, distance: 209.5
click at [356, 202] on div "Contexto: Após enviarmos ao cliente as palavras-chaves utilizadas em Google Ads…" at bounding box center [269, 217] width 271 height 134
click at [239, 184] on p "Contexto: Após enviarmos ao cliente as palavras-chaves utilizadas em Google Ads…" at bounding box center [270, 217] width 263 height 122
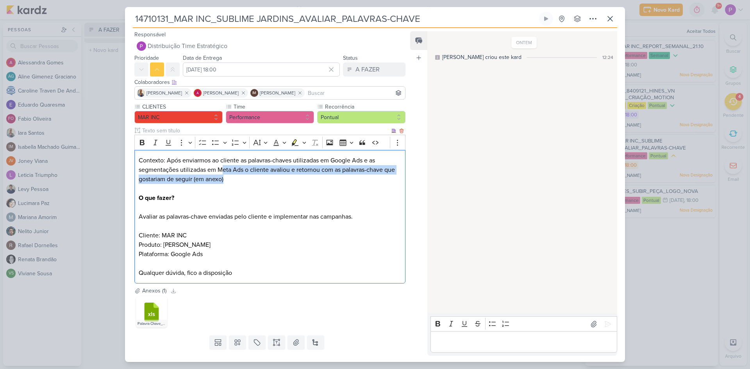
drag, startPoint x: 234, startPoint y: 166, endPoint x: 308, endPoint y: 177, distance: 75.4
click at [308, 177] on p "Contexto: Após enviarmos ao cliente as palavras-chaves utilizadas em Google Ads…" at bounding box center [270, 217] width 263 height 122
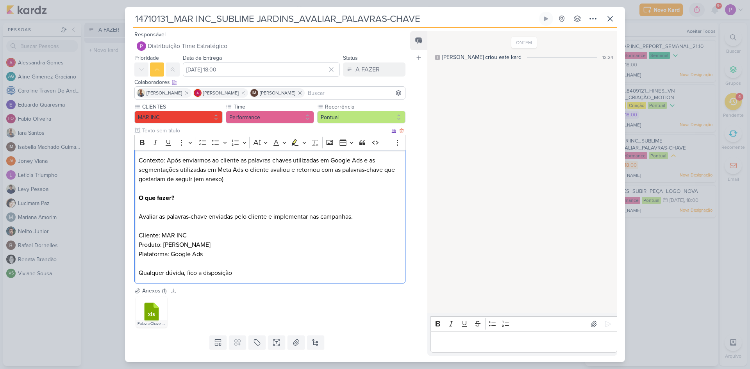
click at [250, 190] on p "Contexto: Após enviarmos ao cliente as palavras-chaves utilizadas em Google Ads…" at bounding box center [270, 217] width 263 height 122
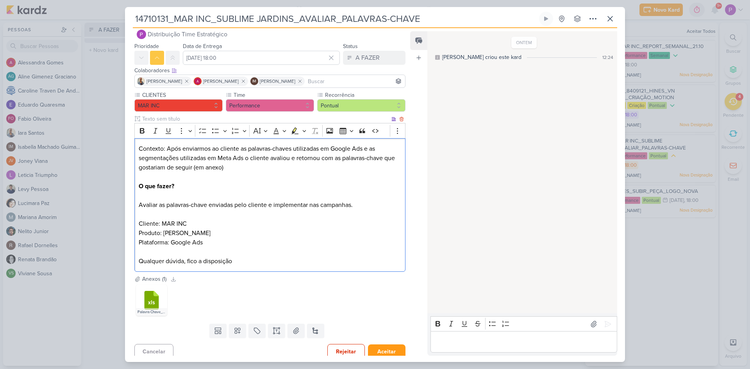
scroll to position [17, 0]
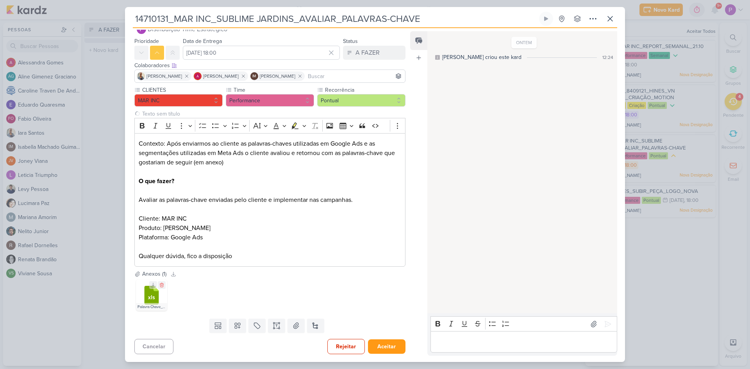
click at [151, 293] on icon at bounding box center [152, 295] width 14 height 19
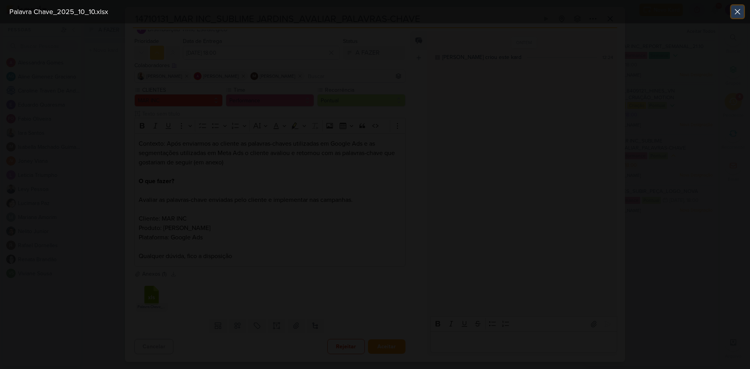
click at [737, 9] on icon at bounding box center [737, 11] width 9 height 9
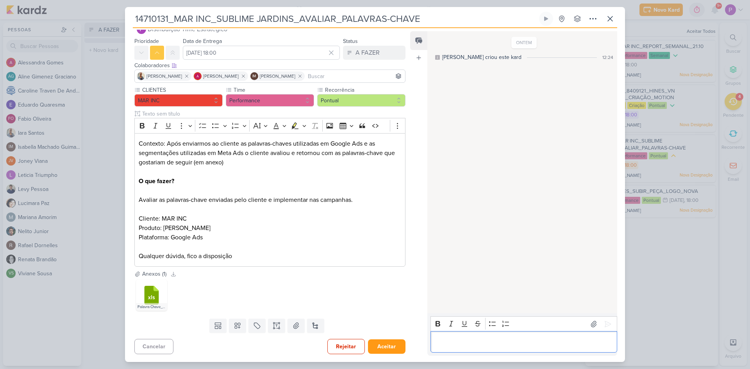
click at [465, 346] on p "Editor editing area: main" at bounding box center [523, 342] width 179 height 9
drag, startPoint x: 532, startPoint y: 332, endPoint x: 566, endPoint y: 332, distance: 34.4
click at [566, 332] on p "Nelito, pelo que vi, podemos incluir um conjunto "Localização", que hoje não ex…" at bounding box center [523, 337] width 179 height 19
click at [548, 342] on p "Nelito, pelo que vi, podemos incluir uma campanha "Localização", que hoje não e…" at bounding box center [523, 337] width 179 height 19
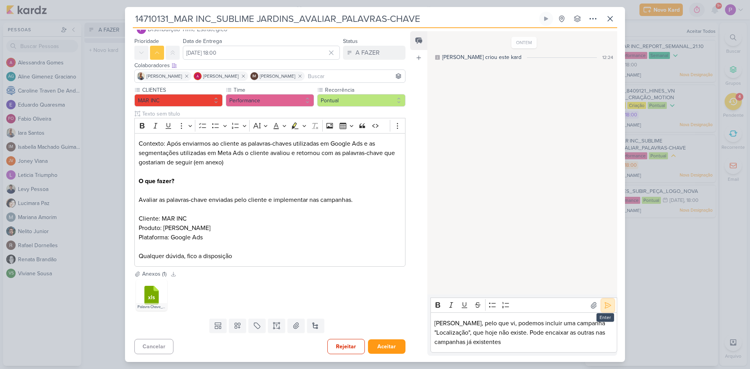
click at [606, 307] on icon at bounding box center [608, 305] width 6 height 6
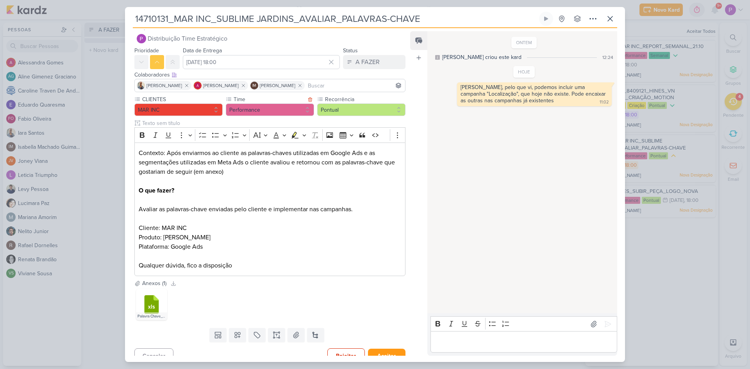
scroll to position [0, 0]
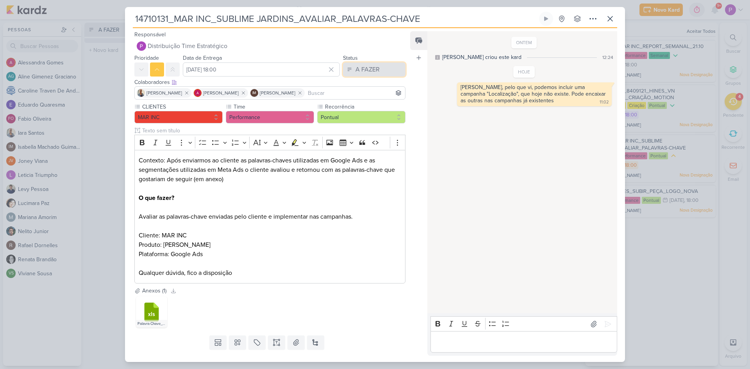
click at [356, 73] on div "A FAZER" at bounding box center [368, 69] width 24 height 9
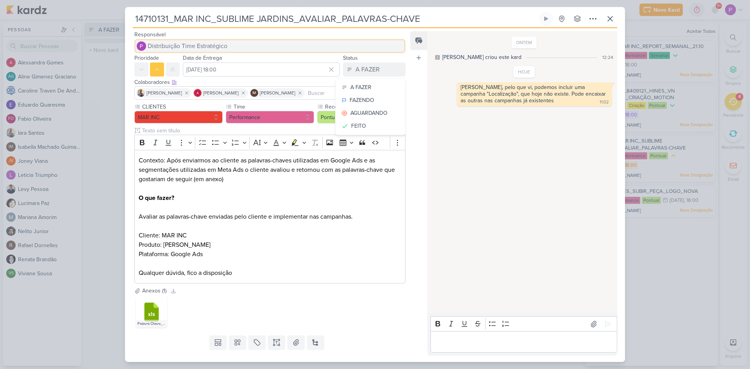
click at [219, 50] on span "Distribuição Time Estratégico" at bounding box center [188, 45] width 80 height 9
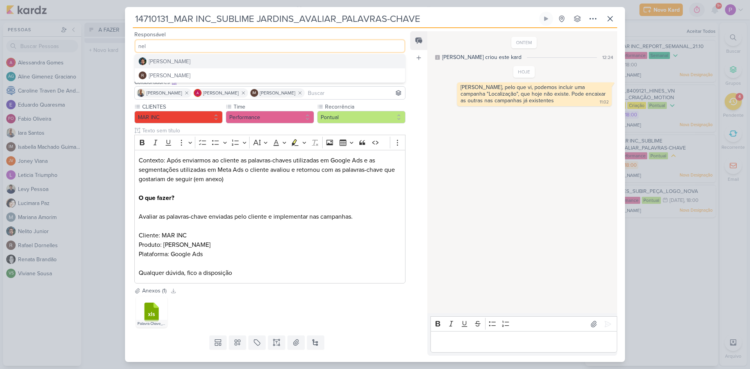
type input "nel"
click at [195, 62] on button "[PERSON_NAME]" at bounding box center [270, 61] width 270 height 14
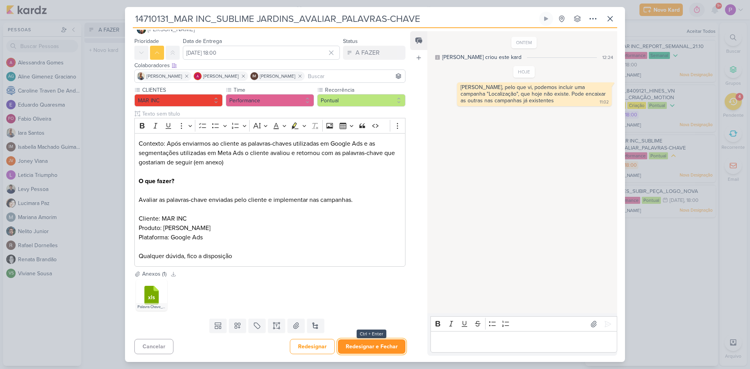
click at [379, 349] on button "Redesignar e Fechar" at bounding box center [372, 347] width 68 height 14
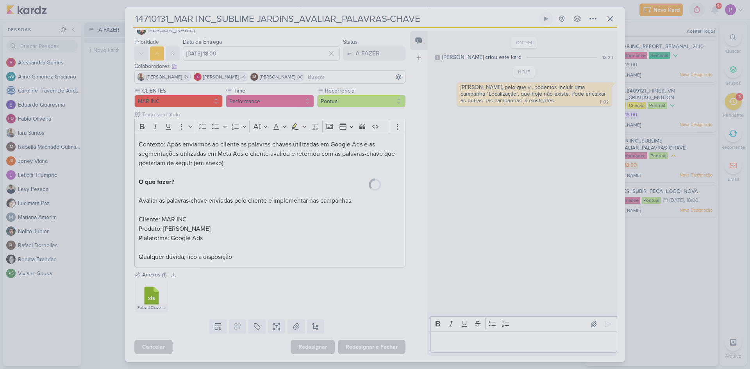
scroll to position [16, 0]
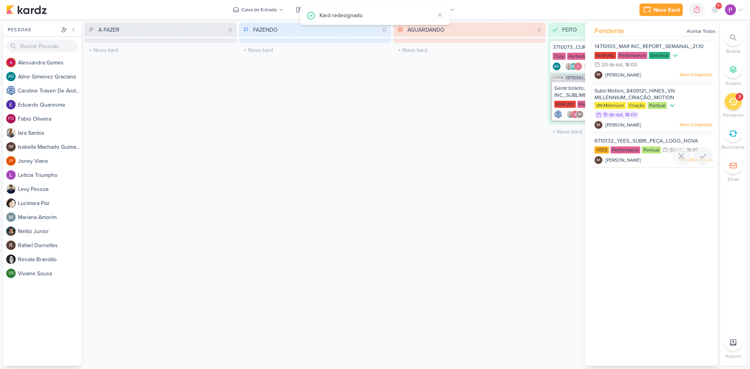
click at [660, 143] on span "6710132_YEES_SUBIR_PEÇA_LOGO_NOVA" at bounding box center [647, 141] width 104 height 6
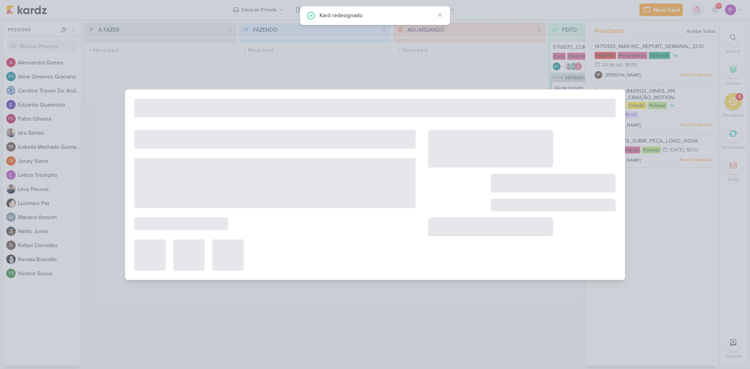
type input "6710132_YEES_SUBIR_PEÇA_LOGO_NOVA"
type input "16 de outubro de 2025 às 18:00"
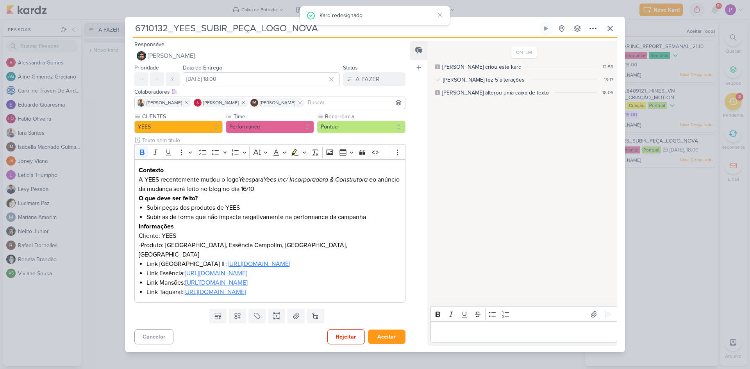
scroll to position [0, 0]
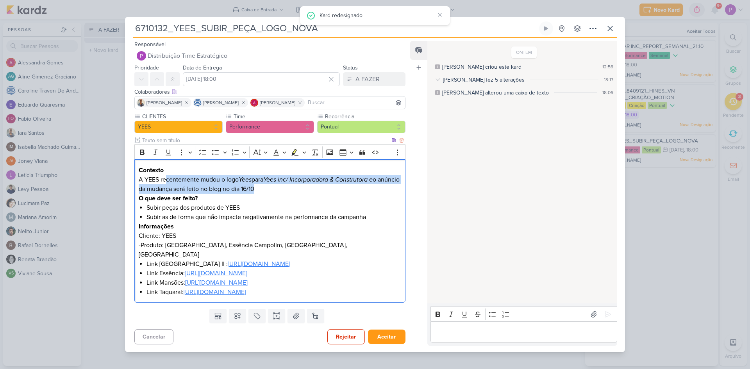
drag, startPoint x: 177, startPoint y: 169, endPoint x: 409, endPoint y: 179, distance: 232.7
click at [409, 179] on div "Responsável Distribuição Time Estratégico Nelito Junior Rafael Dornelles Priori…" at bounding box center [375, 195] width 500 height 315
click at [288, 181] on p "A YEES recentemente mudou o logo Yees para Yees inc/ Incorporadora & Construtor…" at bounding box center [270, 184] width 263 height 19
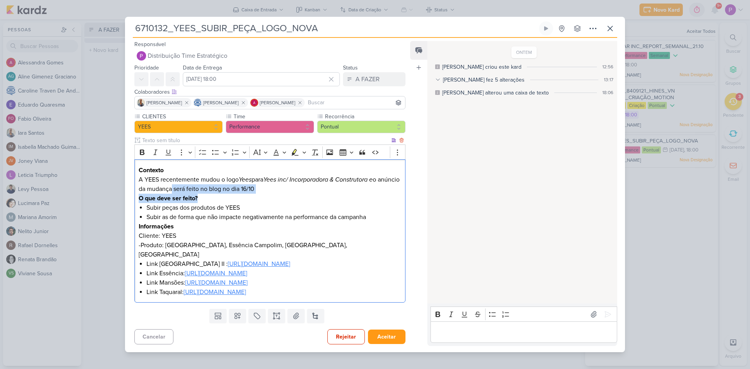
drag, startPoint x: 195, startPoint y: 180, endPoint x: 327, endPoint y: 190, distance: 132.4
click at [327, 190] on div "Contexto A YEES recentemente mudou o logo Yees para Yees inc/ Incorporadora & C…" at bounding box center [269, 230] width 271 height 143
click at [303, 194] on p "O que deve ser feito?" at bounding box center [270, 198] width 263 height 9
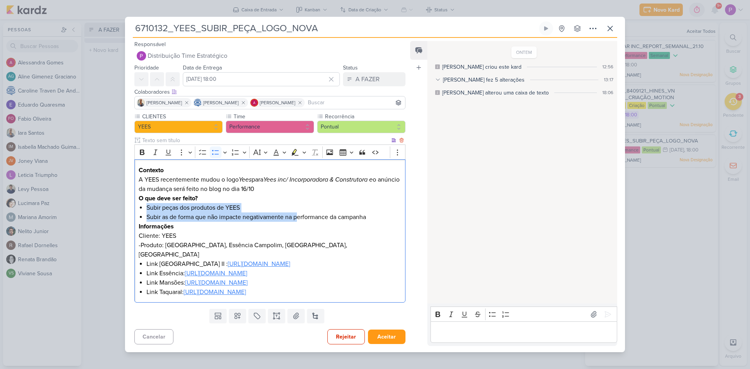
drag, startPoint x: 143, startPoint y: 198, endPoint x: 299, endPoint y: 209, distance: 157.0
click at [299, 209] on div "Contexto A YEES recentemente mudou o logo Yees para Yees inc/ Incorporadora & C…" at bounding box center [269, 230] width 271 height 143
click at [257, 203] on li "Subir peças dos produtos de YEES" at bounding box center [274, 207] width 255 height 9
drag, startPoint x: 152, startPoint y: 208, endPoint x: 402, endPoint y: 208, distance: 249.7
click at [402, 208] on div "Contexto A YEES recentemente mudou o logo Yees para Yees inc/ Incorporadora & C…" at bounding box center [269, 230] width 271 height 143
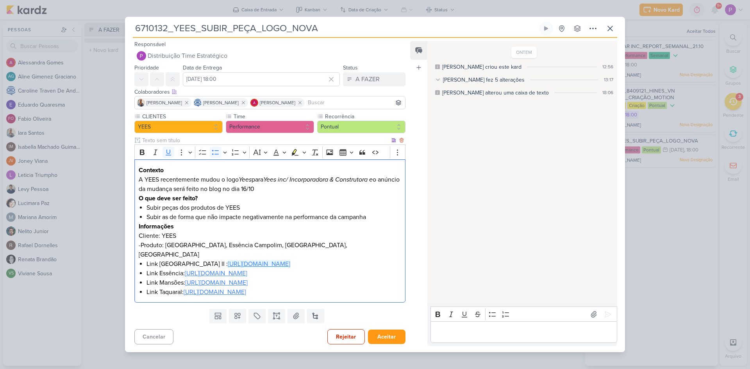
click at [228, 260] on u "https://drive.google.com/drive/folders/1_AHpuPeDew_8zafV2kE5qHVOVDJtWVfS" at bounding box center [259, 264] width 63 height 8
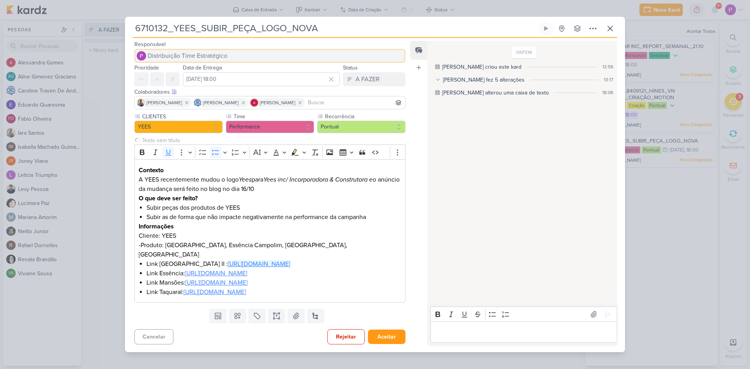
click at [195, 51] on span "Distribuição Time Estratégico" at bounding box center [188, 55] width 80 height 9
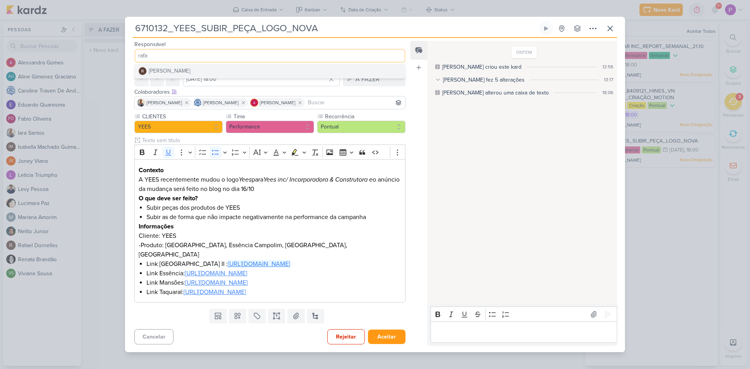
type input "rafa"
click at [183, 67] on div "[PERSON_NAME]" at bounding box center [169, 71] width 41 height 8
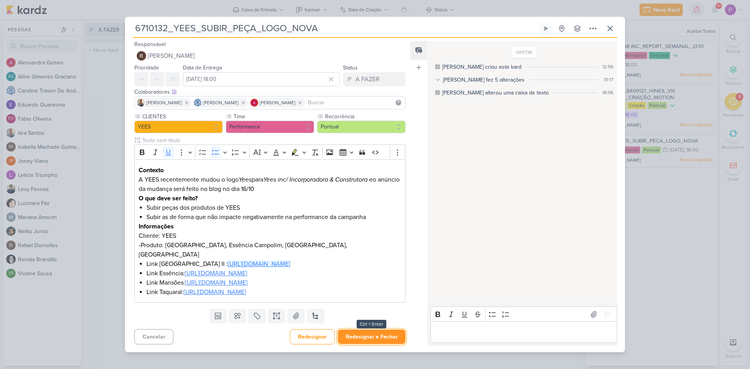
click at [372, 344] on button "Redesignar e Fechar" at bounding box center [372, 337] width 68 height 14
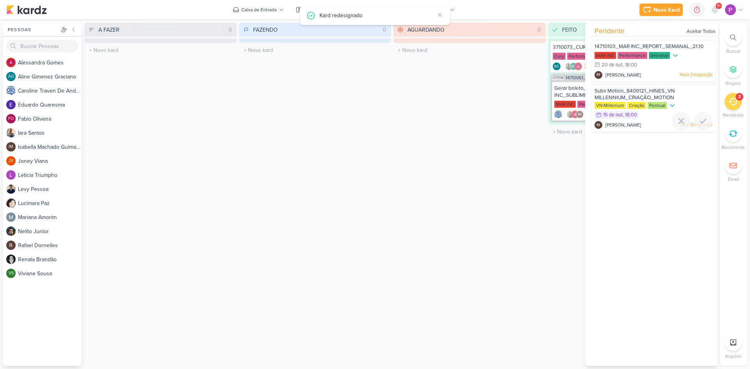
click at [628, 84] on div "Subir Motion_8409121_HINES_VN MILLENNIUM_CRIAÇÃO_MOTION VN Millenium Criação Po…" at bounding box center [654, 108] width 124 height 48
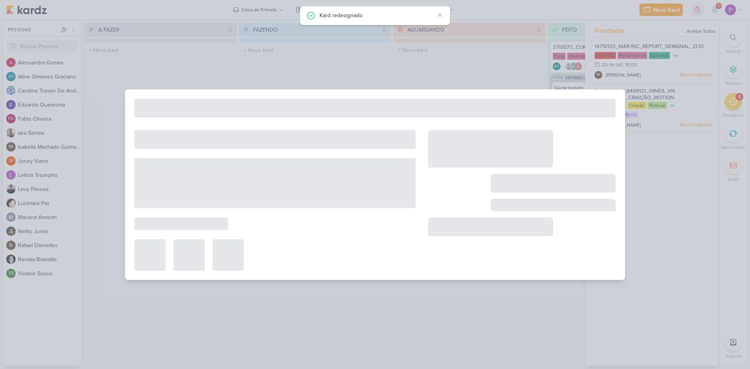
type input "Subir Motion_8409121_HINES_VN MILLENNIUM_CRIAÇÃO_MOTION"
type input "15 de outubro de 2025 às 18:00"
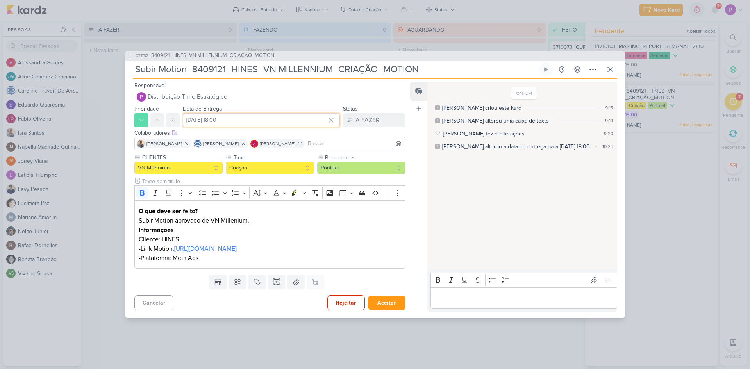
click at [211, 118] on input "15 de outubro de 2025 às 18:00" at bounding box center [261, 120] width 157 height 14
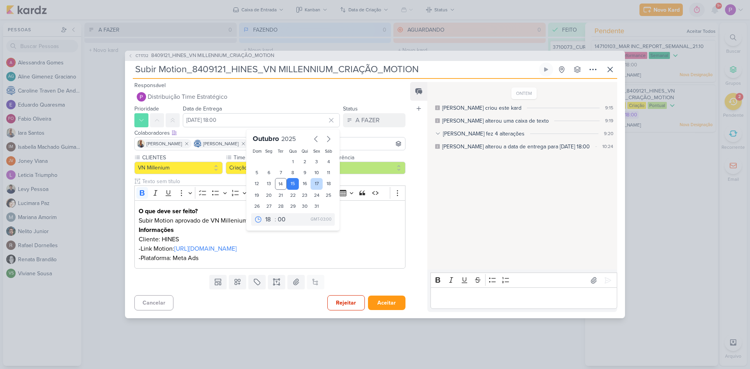
click at [315, 185] on div "17" at bounding box center [317, 184] width 12 height 12
type input "17 de outubro de 2025 às 18:00"
click at [415, 215] on div "Feed Atrelar email Solte o email para atrelar ao kard" at bounding box center [418, 197] width 17 height 230
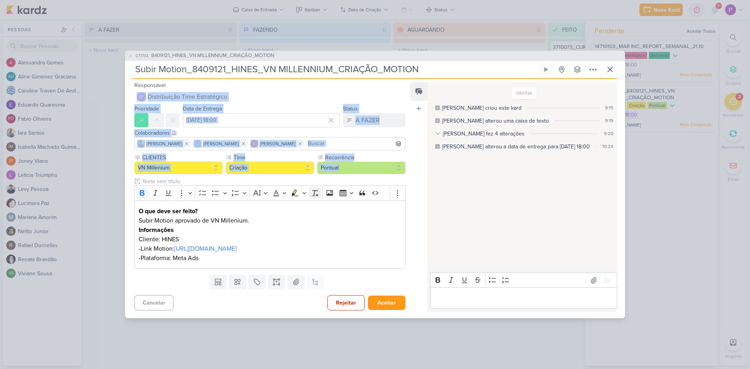
drag, startPoint x: 293, startPoint y: 117, endPoint x: 319, endPoint y: 195, distance: 81.9
click at [320, 194] on div "Responsável Distribuição Time Estratégico Rafael Dornelles Prioridade Data de E…" at bounding box center [375, 199] width 500 height 240
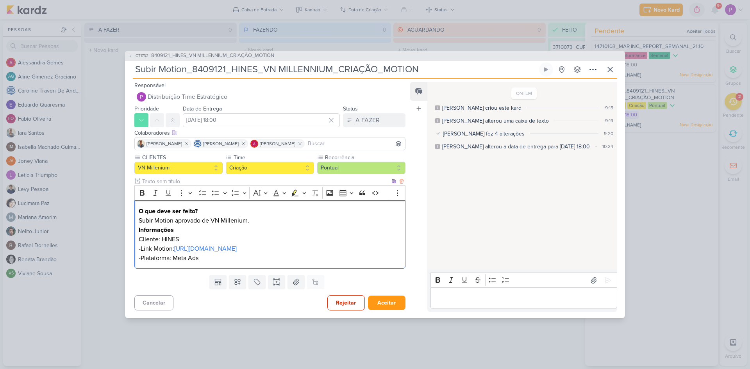
click at [290, 262] on p "-Plataforma: Meta Ads" at bounding box center [270, 258] width 263 height 9
click at [237, 250] on link "https://drive.google.com/drive/folders/1ACI-Bij7A3C8SM_Qvm0i7AnQojiU2ef_" at bounding box center [205, 249] width 63 height 8
click at [160, 262] on p "-Plataforma: Meta Ads" at bounding box center [270, 258] width 263 height 9
click at [202, 57] on span "8409121_HINES_VN MILLENNIUM_CRIAÇÃO_MOTION" at bounding box center [212, 56] width 123 height 8
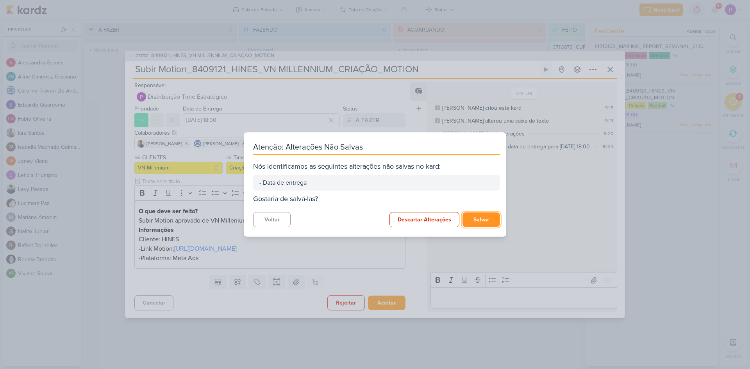
click at [471, 218] on button "Salvar" at bounding box center [482, 220] width 38 height 14
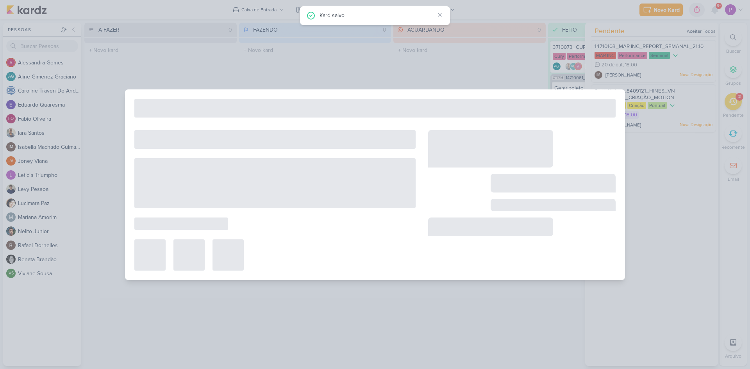
type input "8409121_HINES_VN MILLENNIUM_CRIAÇÃO_MOTION"
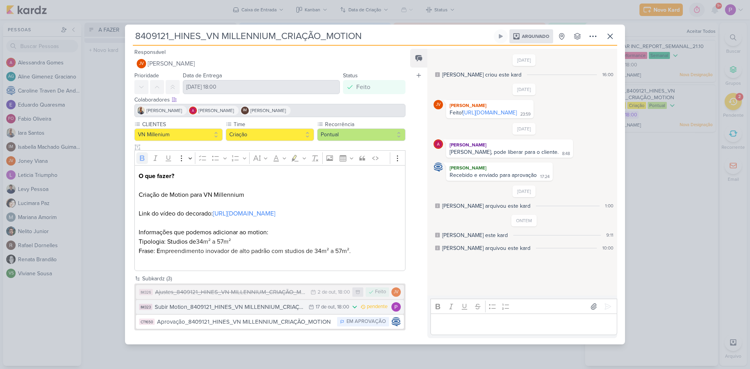
click at [240, 312] on div "Subir Motion_8409121_HINES_VN MILLENNIUM_CRIAÇÃO_MOTION" at bounding box center [230, 307] width 150 height 9
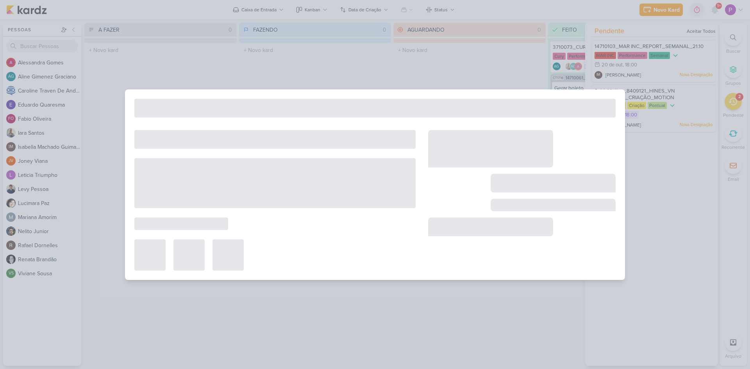
type input "Subir Motion_8409121_HINES_VN MILLENNIUM_CRIAÇÃO_MOTION"
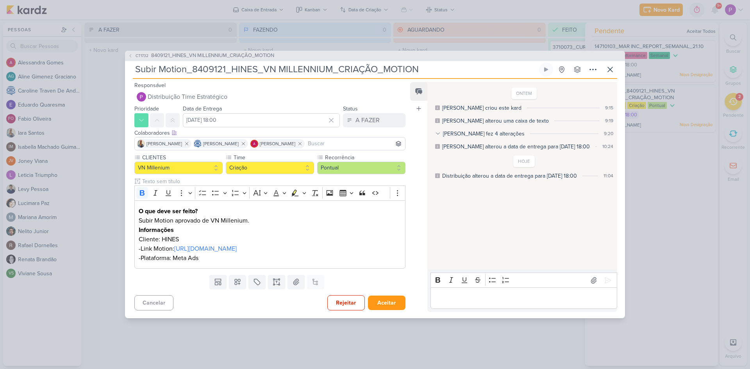
drag, startPoint x: 226, startPoint y: 70, endPoint x: 195, endPoint y: 71, distance: 31.3
click at [195, 71] on input "Subir Motion_8409121_HINES_VN MILLENNIUM_CRIAÇÃO_MOTION" at bounding box center [335, 70] width 405 height 14
click at [428, 68] on input "Subir Motion_8409121_HINES_VN MILLENNIUM_CRIAÇÃO_MOTION" at bounding box center [335, 70] width 405 height 14
click at [226, 91] on div "CT1732 8409121_HINES_VN MILLENNIUM_CRIAÇÃO_MOTION Subir Motion_8409121_HINES_VN…" at bounding box center [375, 185] width 500 height 268
drag, startPoint x: 193, startPoint y: 74, endPoint x: 113, endPoint y: 78, distance: 79.4
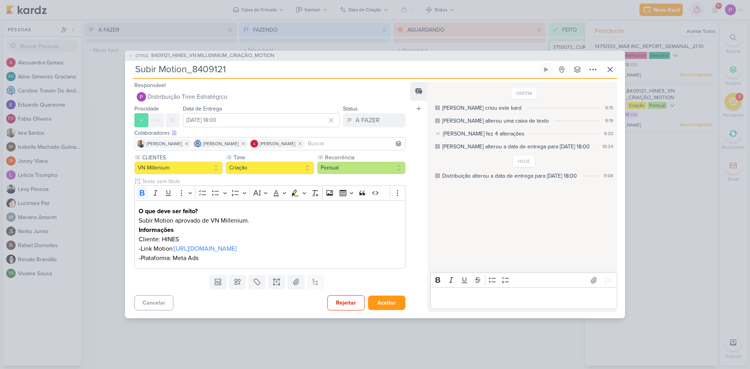
click at [113, 78] on div "CT1732 8409121_HINES_VN MILLENNIUM_CRIAÇÃO_MOTION Subir Motion_8409121" at bounding box center [375, 184] width 750 height 369
click at [185, 69] on input "[8409121" at bounding box center [335, 70] width 405 height 14
click at [195, 68] on input "[8409121]" at bounding box center [335, 70] width 405 height 14
click at [231, 249] on link "https://drive.google.com/drive/folders/1ACI-Bij7A3C8SM_Qvm0i7AnQojiU2ef_" at bounding box center [205, 249] width 63 height 8
click at [266, 72] on input "[8409121] Subir motion de H" at bounding box center [335, 70] width 405 height 14
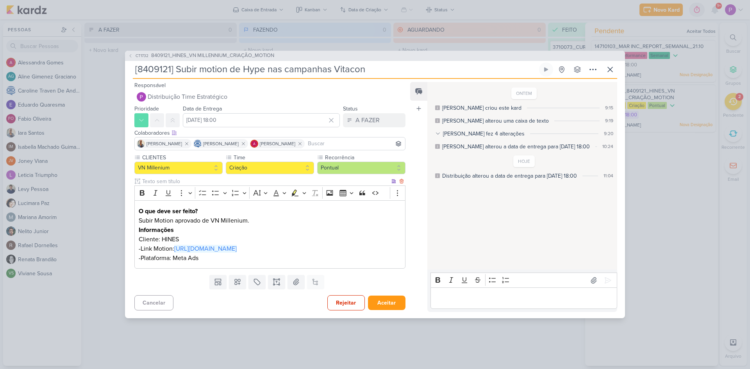
type input "[8409121] Subir motion de Hype nas campanhas Vitacon"
click at [194, 234] on p "Informações" at bounding box center [270, 229] width 263 height 9
click at [247, 125] on input "17 de outubro de 2025 às 18:00" at bounding box center [261, 120] width 157 height 14
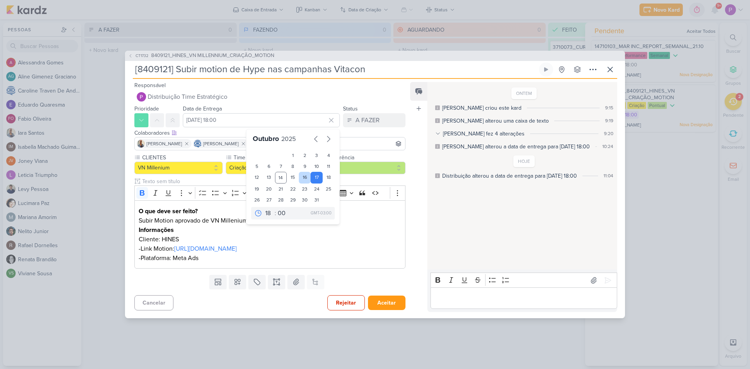
click at [300, 179] on div "16" at bounding box center [305, 178] width 12 height 12
click at [288, 174] on div "15" at bounding box center [293, 178] width 12 height 12
type input "15 de outubro de 2025 às 18:00"
click at [398, 138] on div "Iara Santos Caroline Traven De Andrade Alessandra Gomes" at bounding box center [269, 143] width 271 height 13
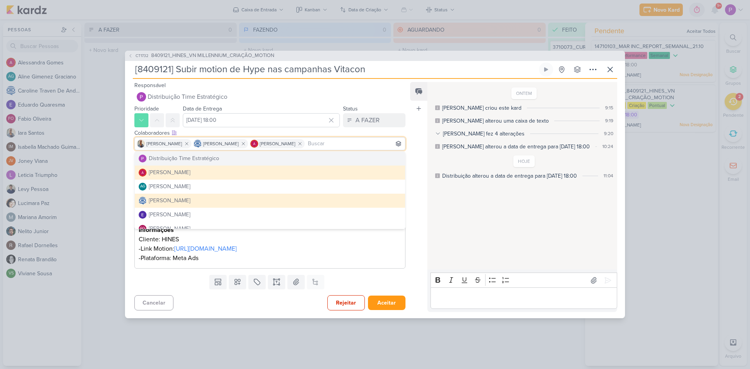
click at [415, 225] on div "Feed Atrelar email Solte o email para atrelar ao kard" at bounding box center [418, 197] width 17 height 230
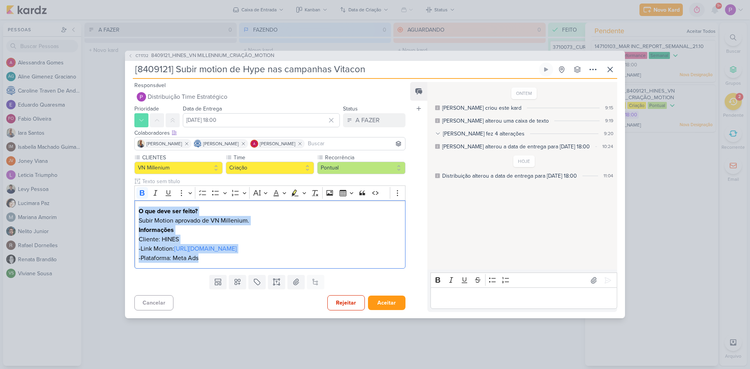
drag, startPoint x: 220, startPoint y: 261, endPoint x: 132, endPoint y: 206, distance: 103.5
click at [132, 206] on div "CLIENTES VN Millenium Time" at bounding box center [267, 213] width 284 height 118
copy div "O que deve ser feito? Subir Motion aprovado de VN Millenium. Informações Client…"
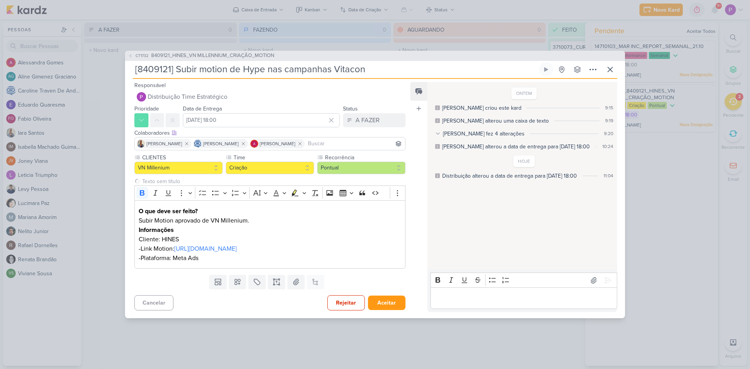
click at [418, 223] on div "Feed Atrelar email Solte o email para atrelar ao kard" at bounding box center [418, 197] width 17 height 230
click at [141, 190] on icon "Editor toolbar" at bounding box center [142, 193] width 8 height 8
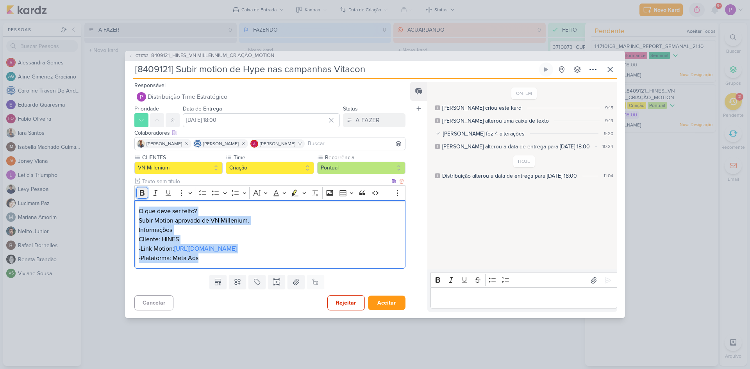
click at [141, 191] on icon "Editor toolbar" at bounding box center [142, 192] width 5 height 5
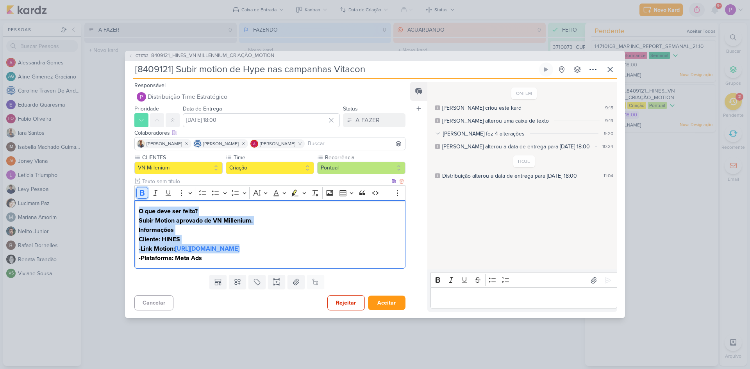
click at [145, 189] on icon "Editor toolbar" at bounding box center [142, 193] width 8 height 8
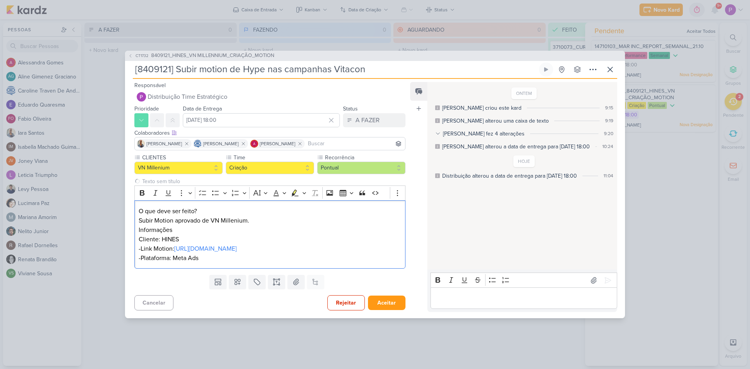
click at [416, 231] on div "Feed Atrelar email Solte o email para atrelar ao kard" at bounding box center [418, 197] width 17 height 230
click at [381, 305] on button "Aceitar" at bounding box center [387, 303] width 38 height 14
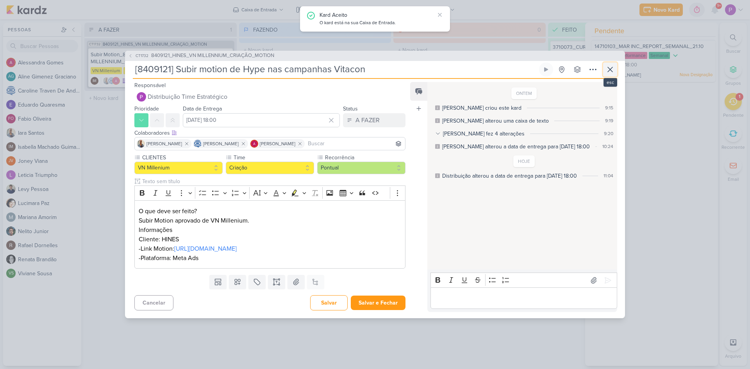
click at [612, 73] on icon at bounding box center [610, 69] width 9 height 9
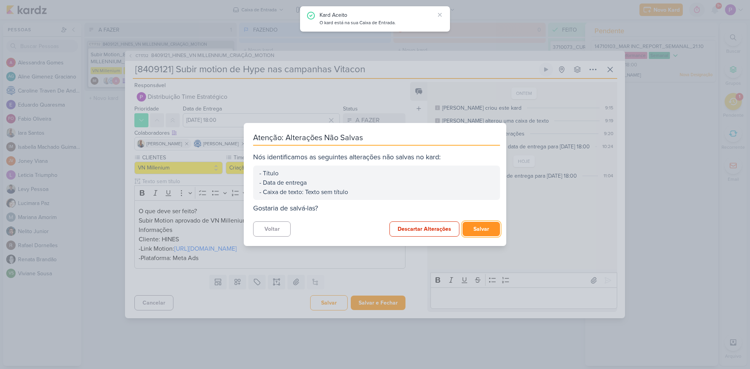
click at [472, 231] on button "Salvar" at bounding box center [482, 229] width 38 height 14
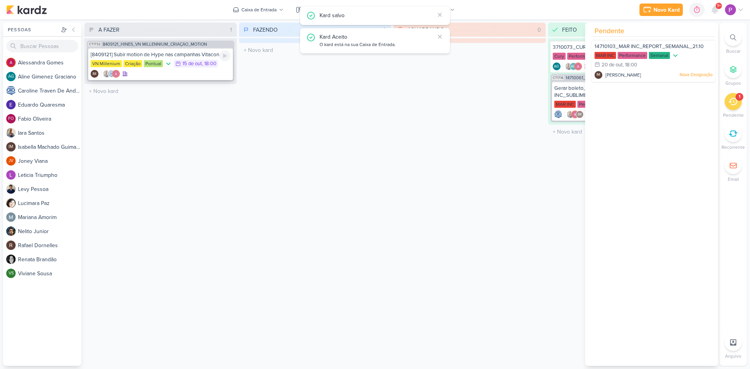
click at [132, 77] on div "IM" at bounding box center [161, 74] width 140 height 8
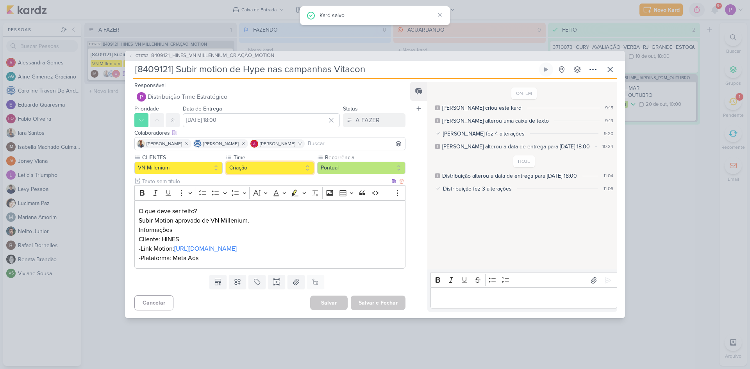
click at [252, 172] on button "Criação" at bounding box center [270, 168] width 88 height 13
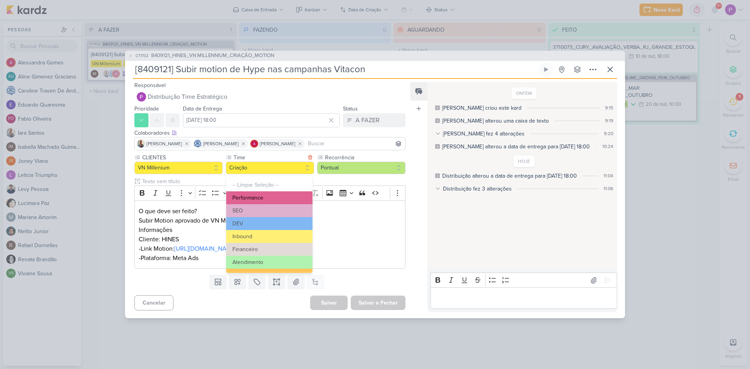
click at [251, 199] on button "Performance" at bounding box center [269, 197] width 86 height 13
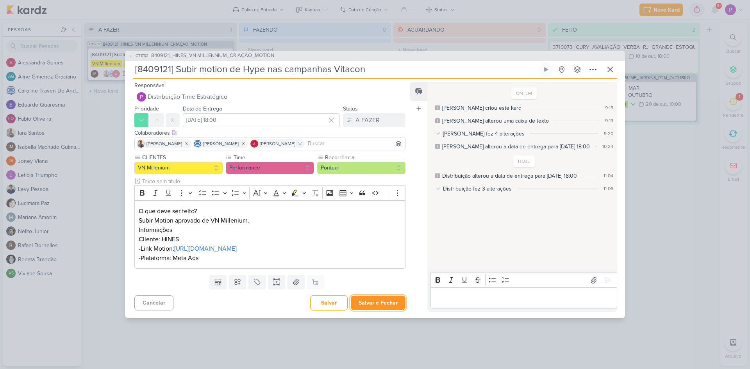
click at [374, 301] on button "Salvar e Fechar" at bounding box center [378, 303] width 55 height 14
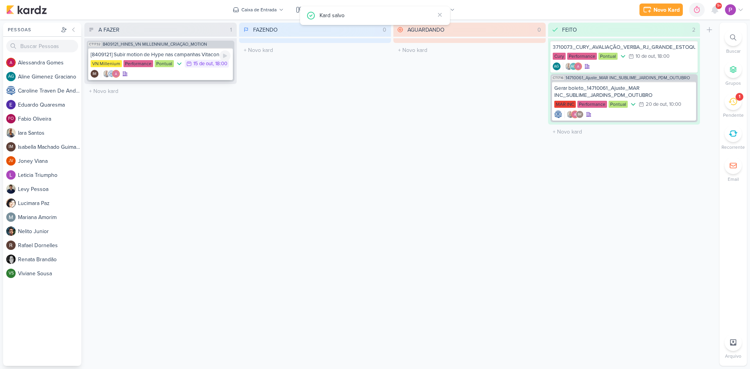
click at [178, 79] on div "[8409121] Subir motion de Hype nas campanhas Vitacon VN Millenium Performance P…" at bounding box center [160, 64] width 145 height 32
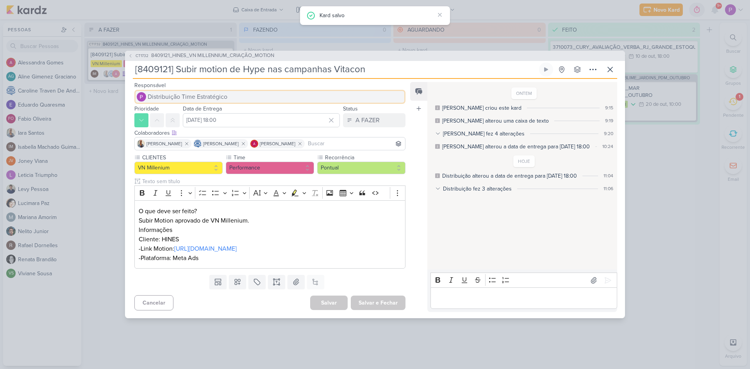
click at [178, 99] on span "Distribuição Time Estratégico" at bounding box center [188, 96] width 80 height 9
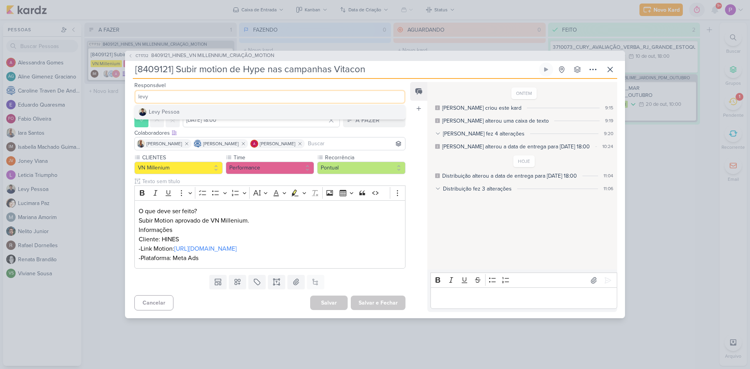
type input "levy"
click at [179, 112] on button "Levy Pessoa" at bounding box center [270, 112] width 270 height 14
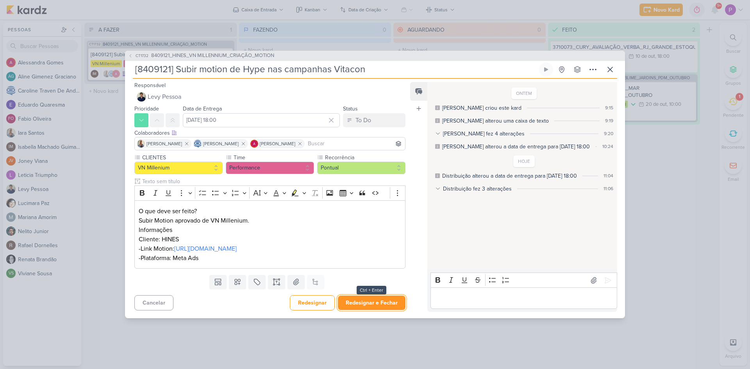
click at [394, 304] on button "Redesignar e Fechar" at bounding box center [372, 303] width 68 height 14
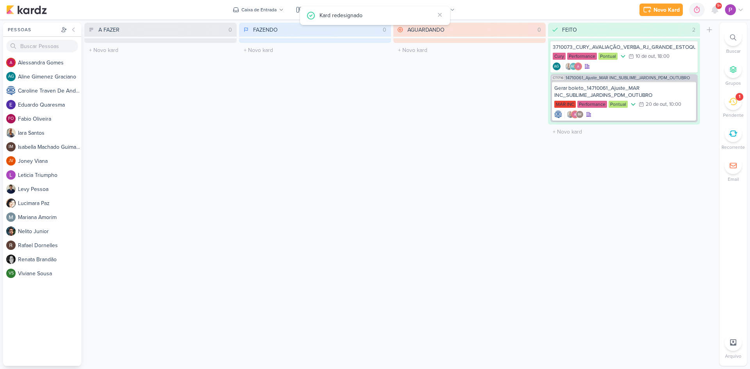
click at [267, 21] on div "Gerenciamento de Quadros Todos Meus quadros Compartilhados comigo Click Target …" at bounding box center [375, 195] width 750 height 350
click at [271, 13] on div "Caixa de Entrada" at bounding box center [258, 9] width 35 height 7
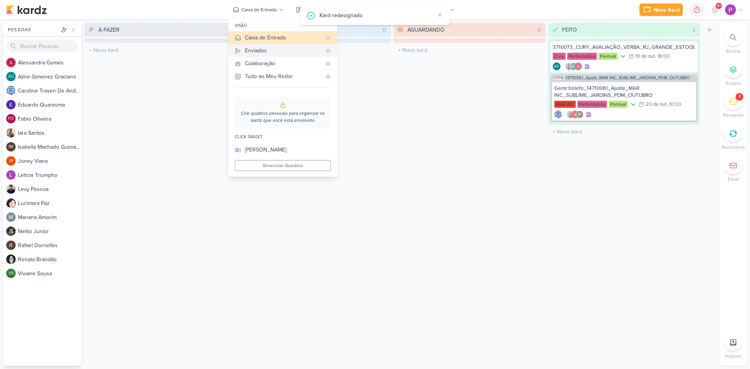
click at [264, 50] on div "Enviados" at bounding box center [283, 50] width 77 height 8
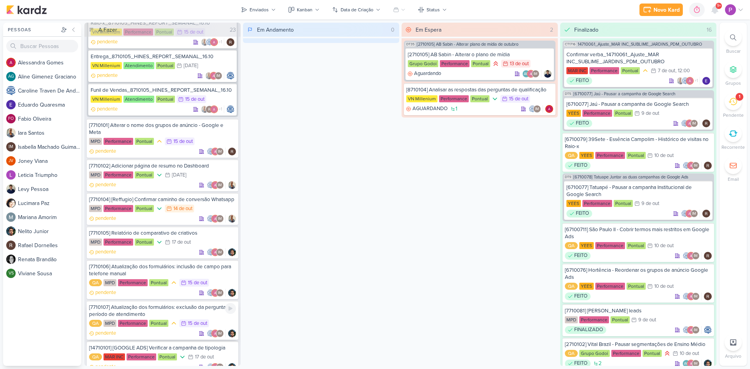
scroll to position [963, 0]
